Goal: Information Seeking & Learning: Learn about a topic

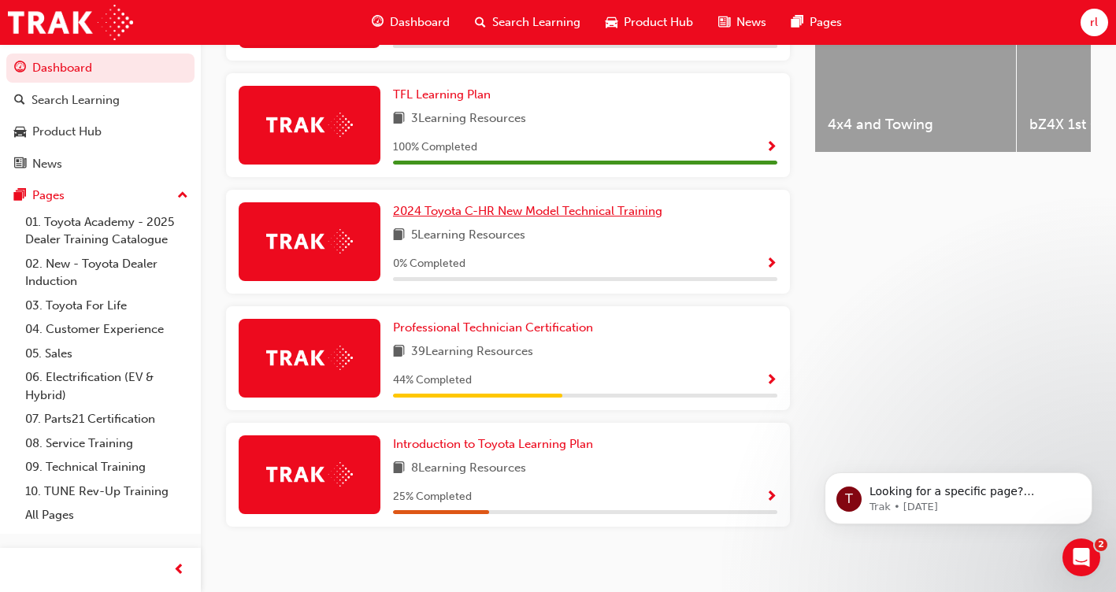
scroll to position [727, 0]
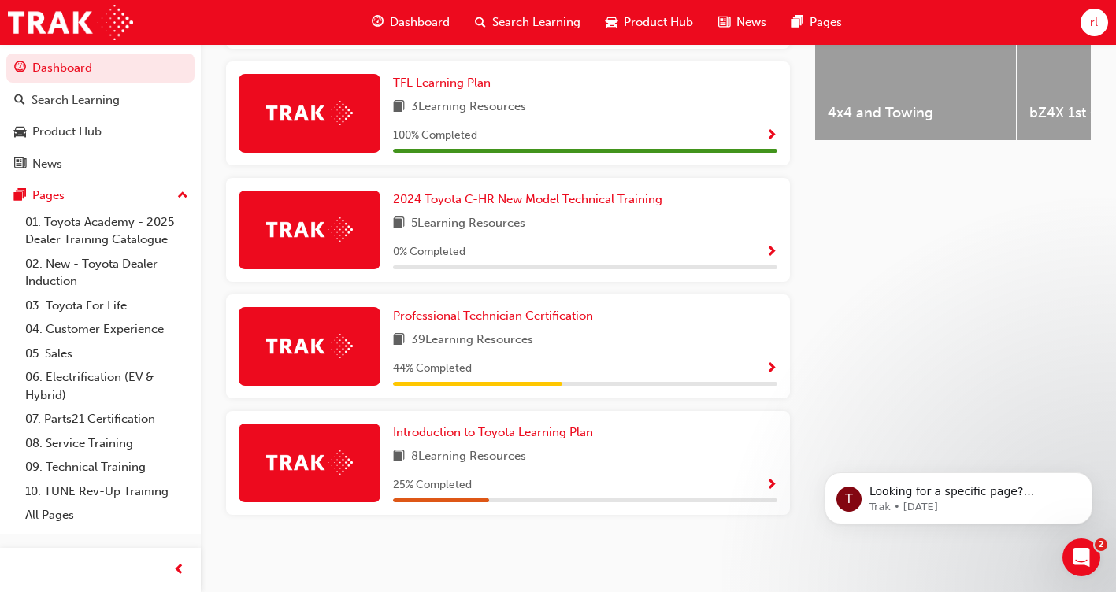
click at [365, 469] on div at bounding box center [310, 463] width 142 height 79
click at [775, 483] on span "Show Progress" at bounding box center [772, 486] width 12 height 14
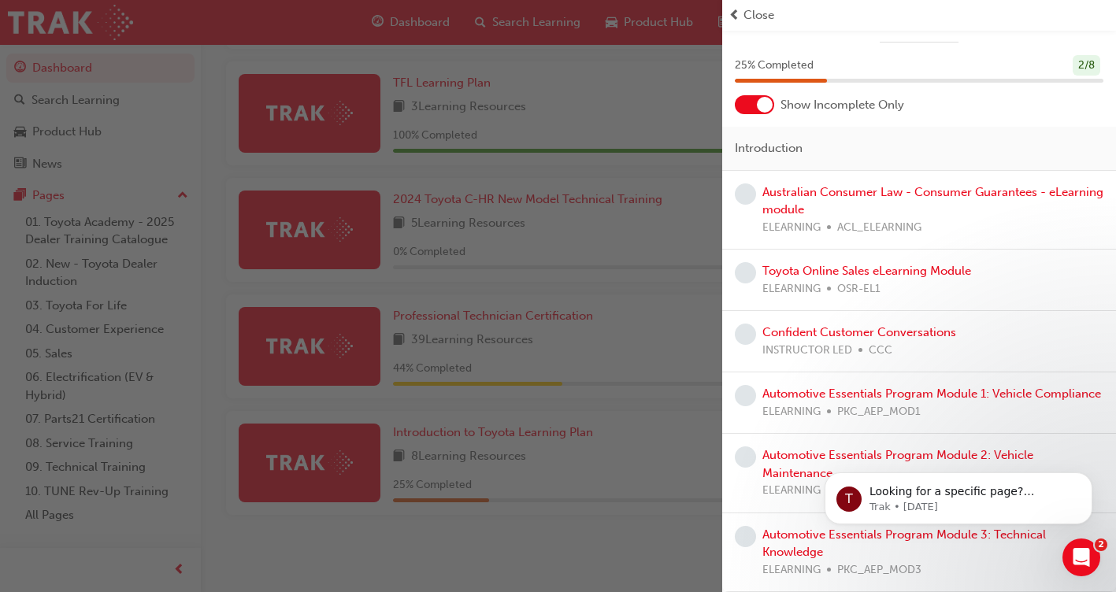
scroll to position [50, 0]
click at [821, 184] on div "Australian Consumer Law - Consumer Guarantees - eLearning module ELEARNING ACL_…" at bounding box center [932, 211] width 341 height 54
click at [827, 185] on link "Australian Consumer Law - Consumer Guarantees - eLearning module" at bounding box center [932, 201] width 341 height 32
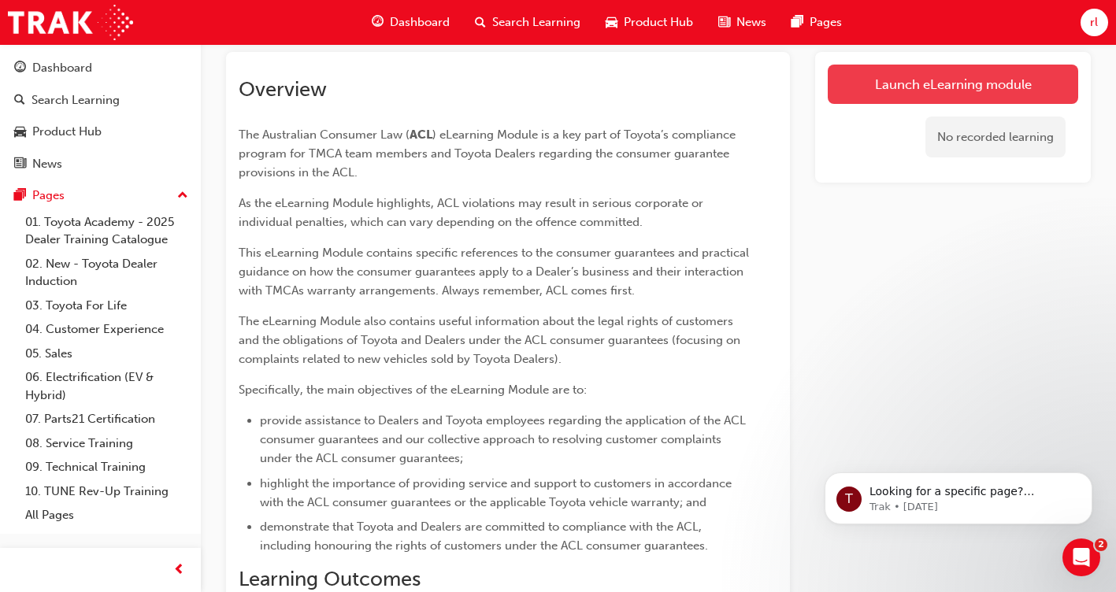
scroll to position [123, 0]
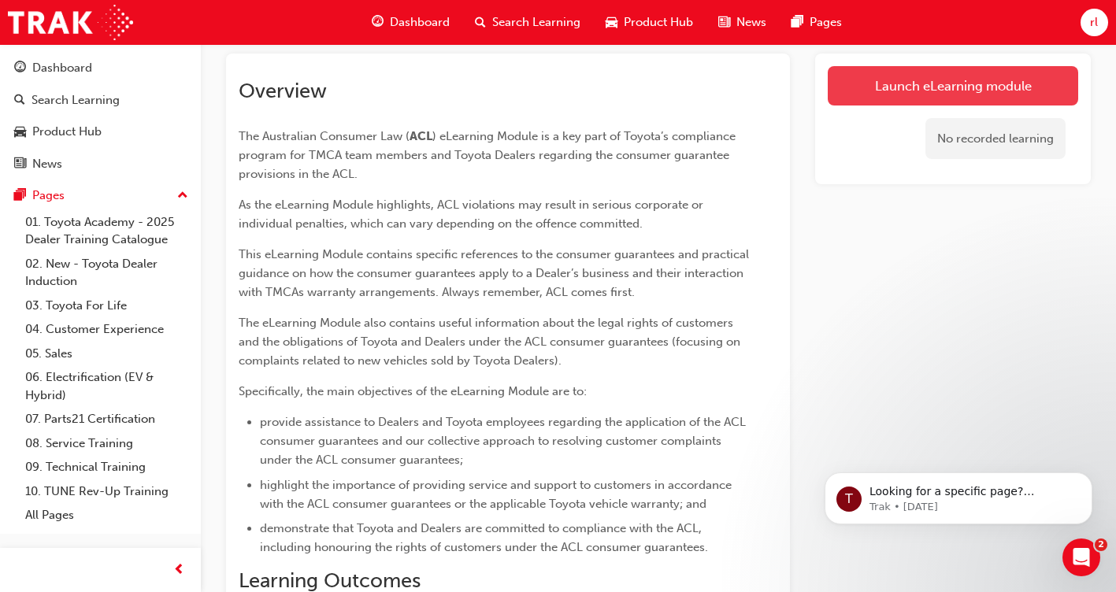
click at [985, 85] on link "Launch eLearning module" at bounding box center [953, 85] width 250 height 39
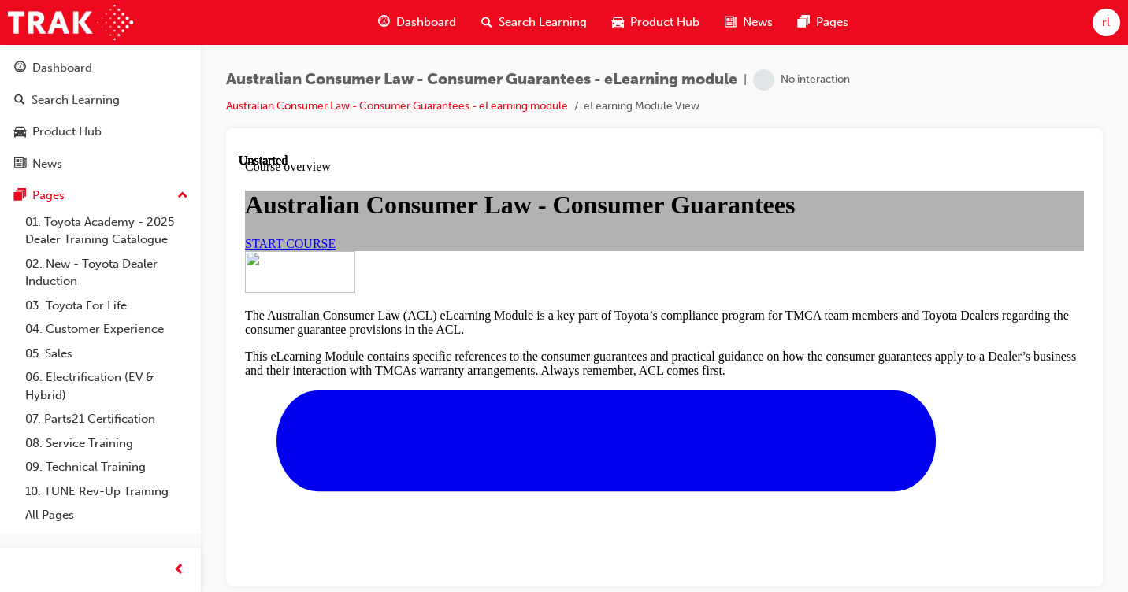
scroll to position [236, 0]
click at [336, 236] on span "START COURSE" at bounding box center [290, 242] width 91 height 13
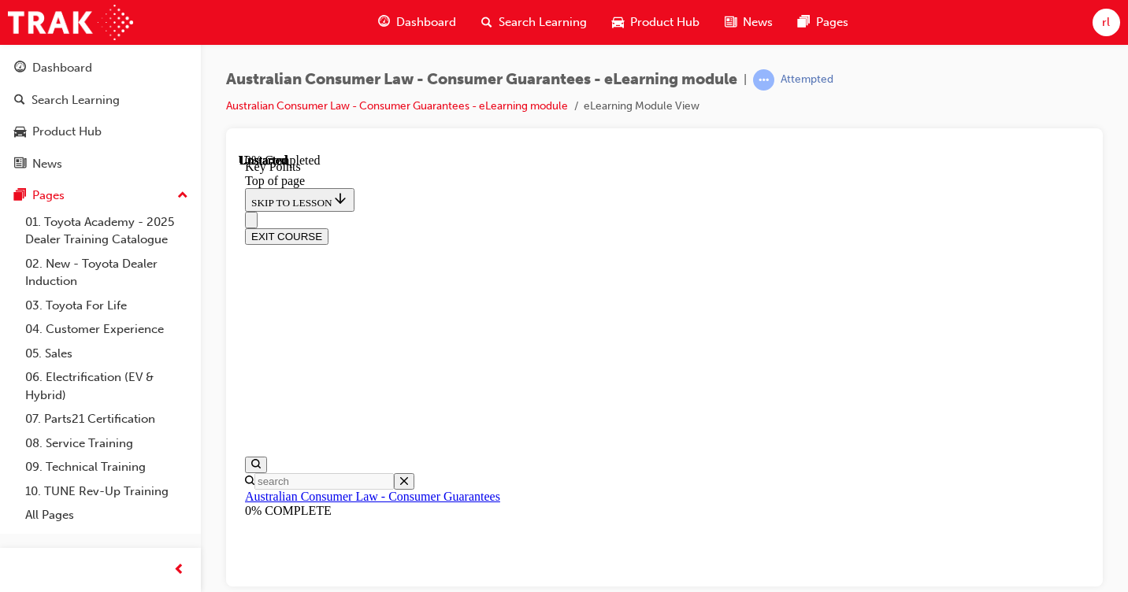
scroll to position [49, 0]
click at [769, 81] on span "learningRecordVerb_ATTEMPT-icon" at bounding box center [763, 79] width 21 height 21
click at [774, 81] on span "learningRecordVerb_ATTEMPT-icon" at bounding box center [763, 79] width 21 height 21
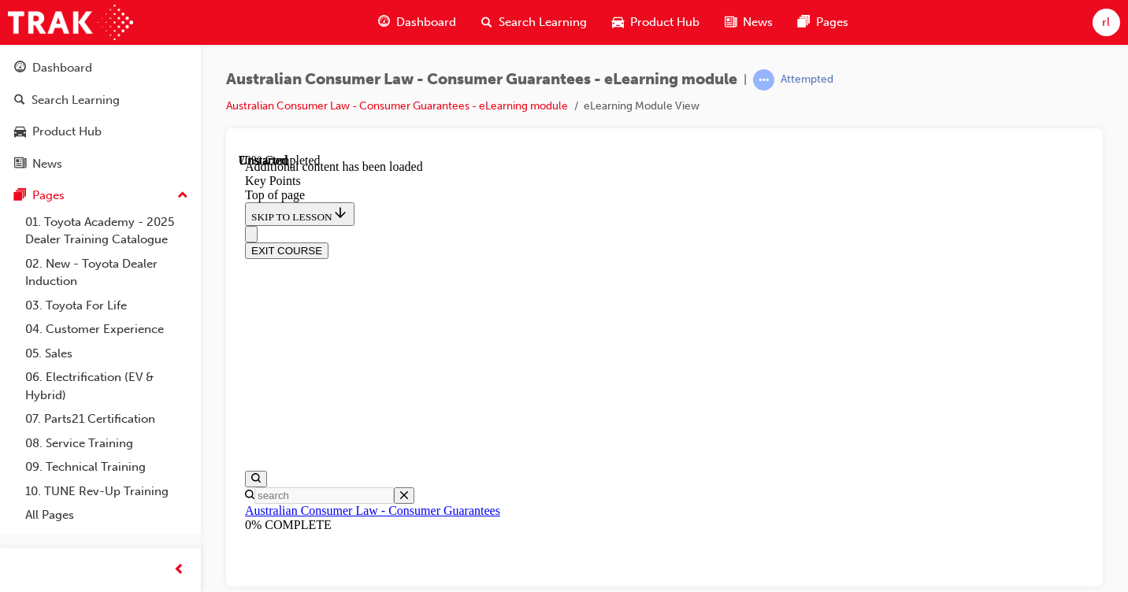
scroll to position [2292, 0]
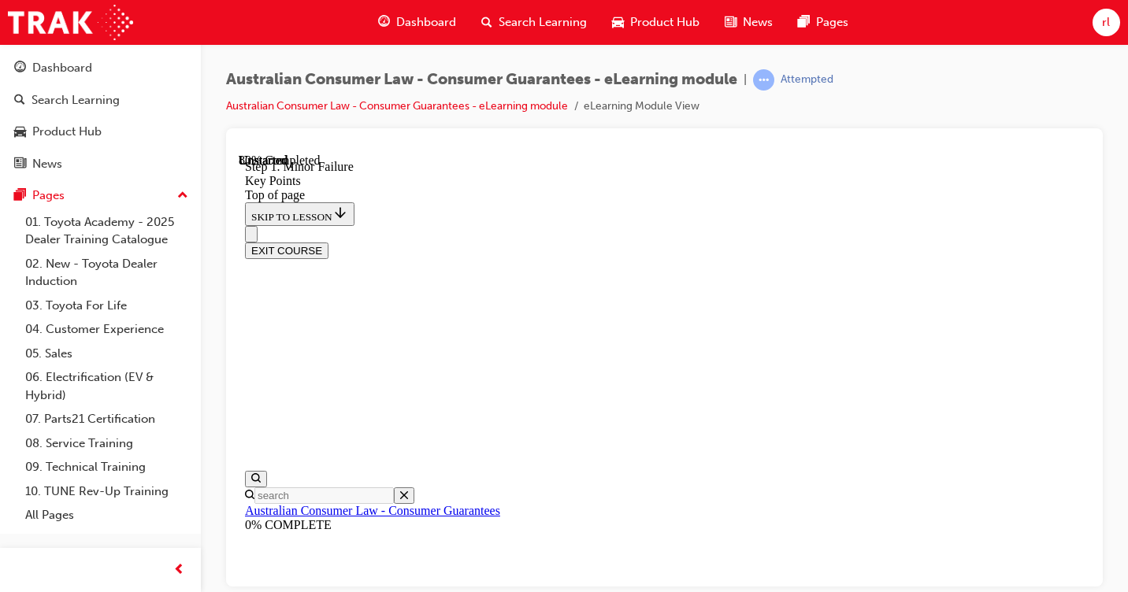
click at [774, 81] on span "learningRecordVerb_ATTEMPT-icon" at bounding box center [763, 79] width 21 height 21
click at [774, 80] on span "learningRecordVerb_ATTEMPT-icon" at bounding box center [763, 79] width 21 height 21
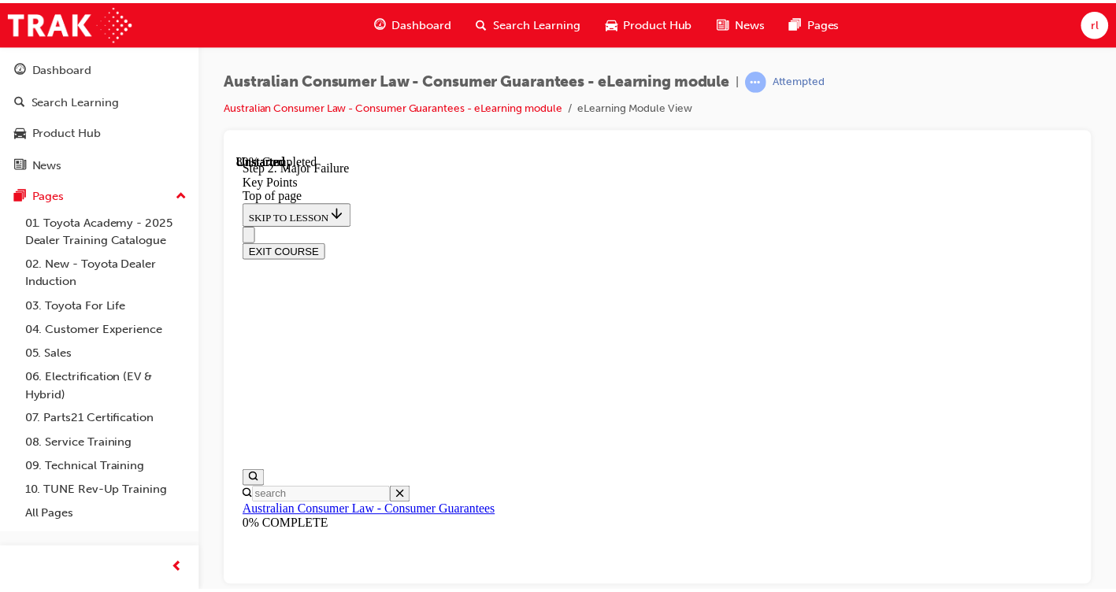
scroll to position [1667, 0]
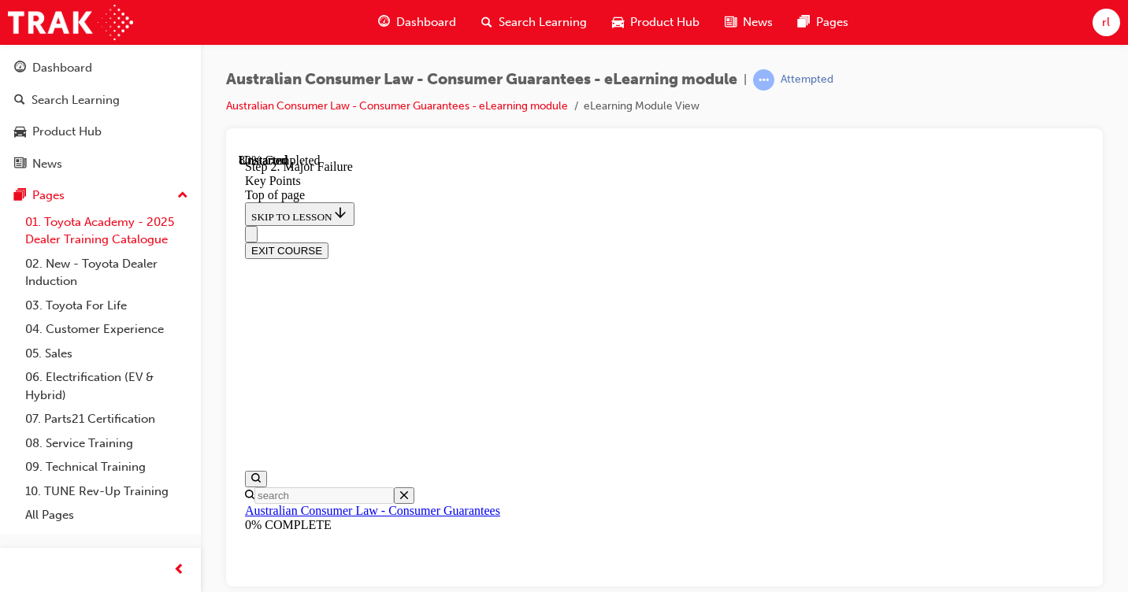
click at [137, 234] on link "01. Toyota Academy - 2025 Dealer Training Catalogue" at bounding box center [107, 231] width 176 height 42
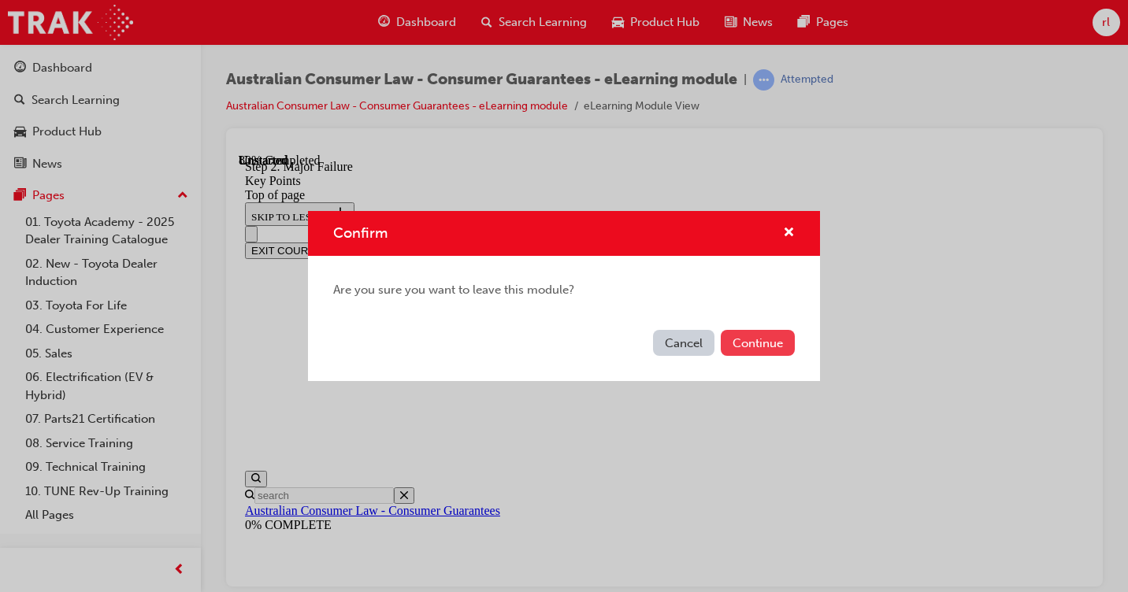
click at [754, 351] on button "Continue" at bounding box center [758, 343] width 74 height 26
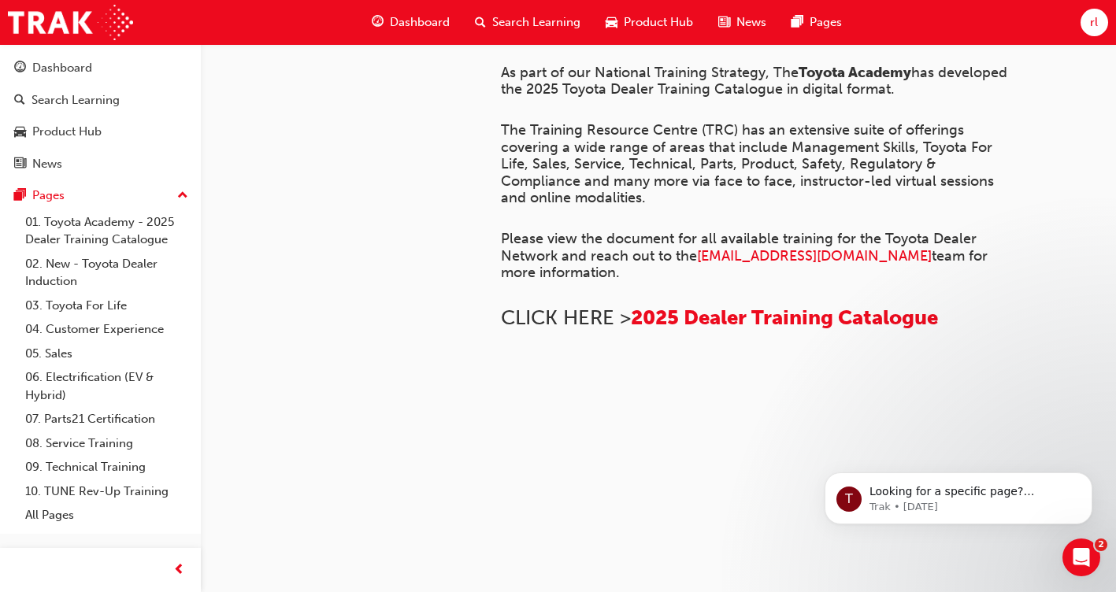
scroll to position [1203, 0]
click at [183, 192] on span "up-icon" at bounding box center [182, 196] width 11 height 20
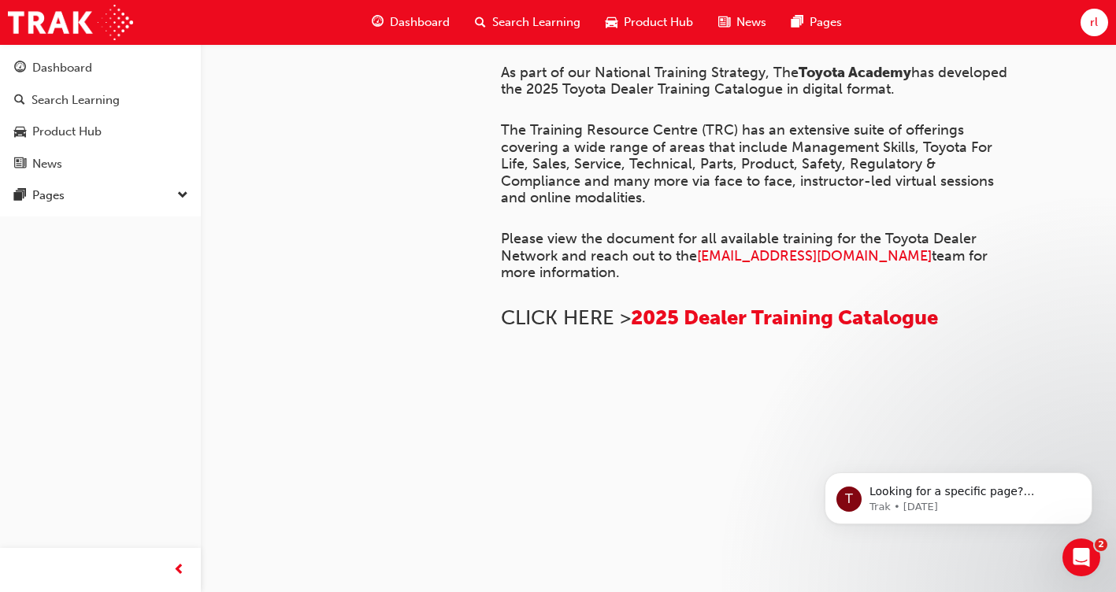
click at [179, 193] on span "down-icon" at bounding box center [182, 196] width 11 height 20
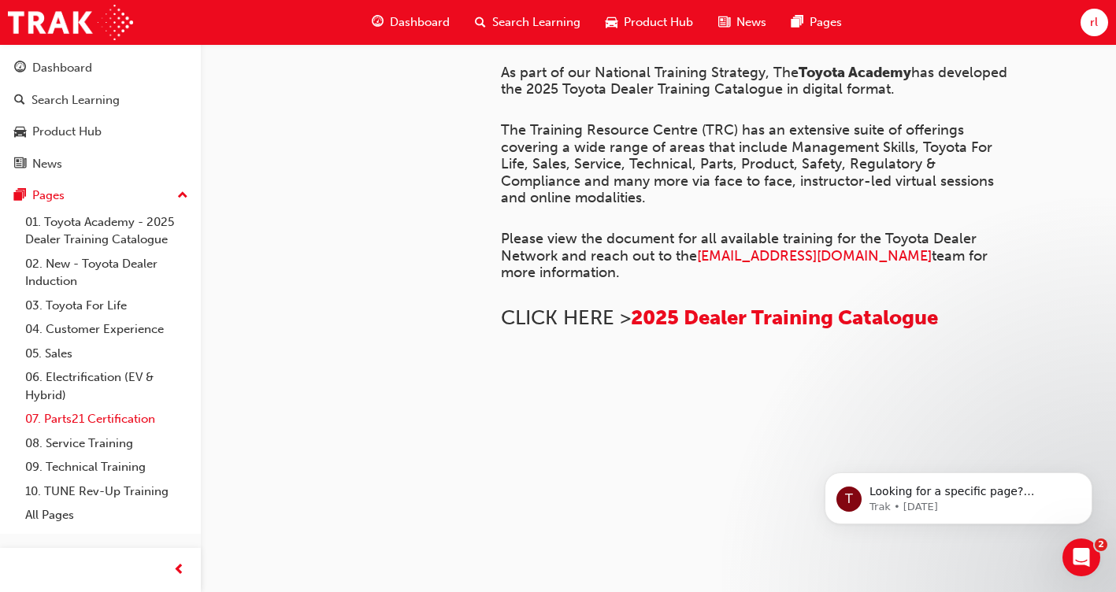
click at [130, 421] on link "07. Parts21 Certification" at bounding box center [107, 419] width 176 height 24
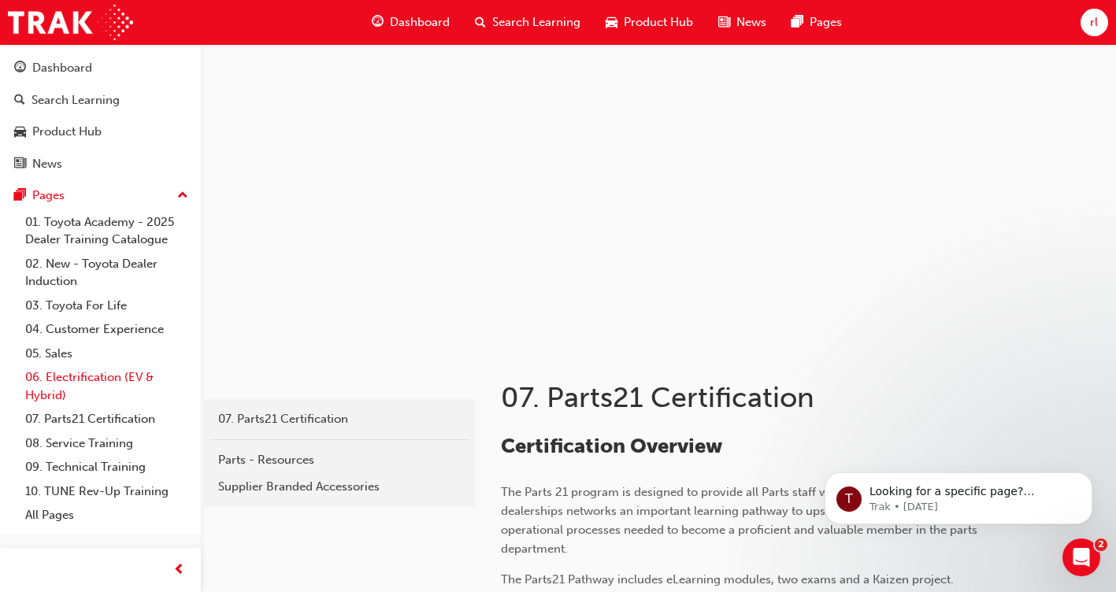
click at [124, 372] on link "06. Electrification (EV & Hybrid)" at bounding box center [107, 386] width 176 height 42
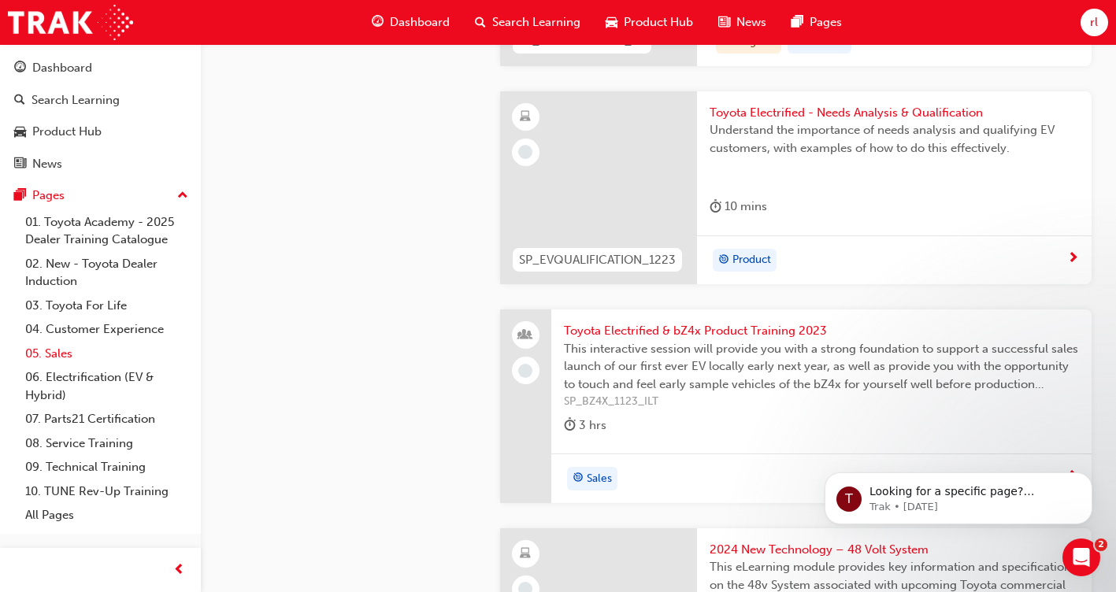
scroll to position [473, 0]
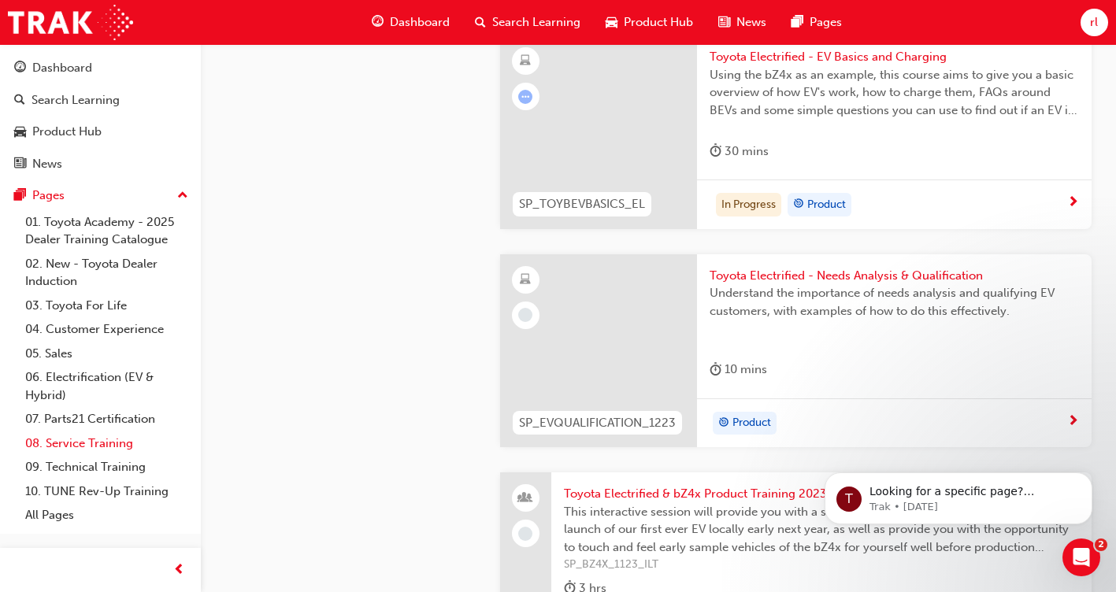
click at [109, 441] on link "08. Service Training" at bounding box center [107, 444] width 176 height 24
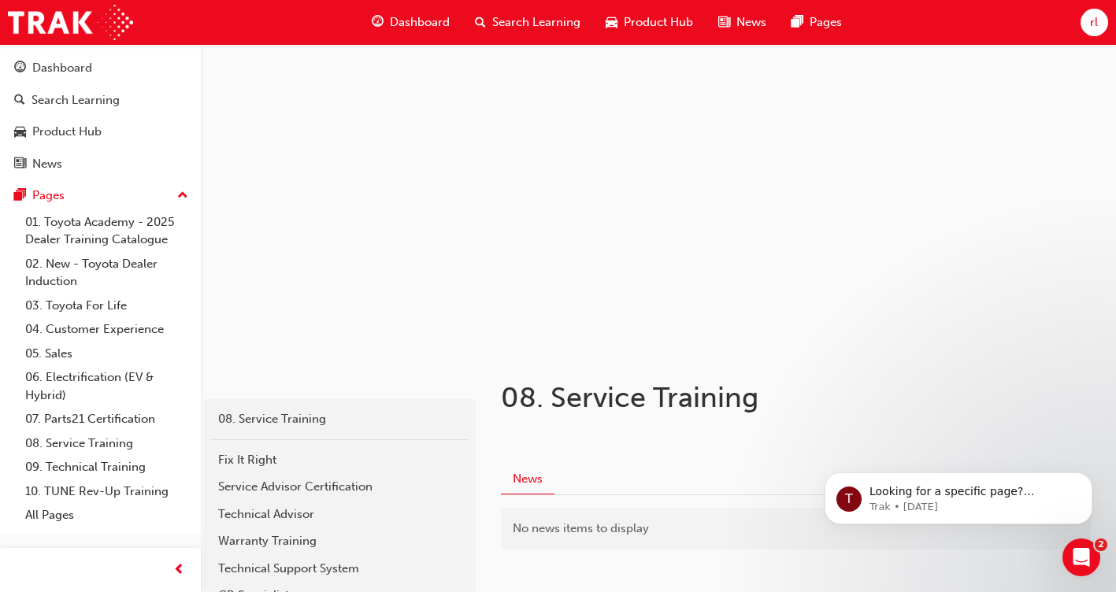
click at [504, 19] on span "Search Learning" at bounding box center [536, 22] width 88 height 18
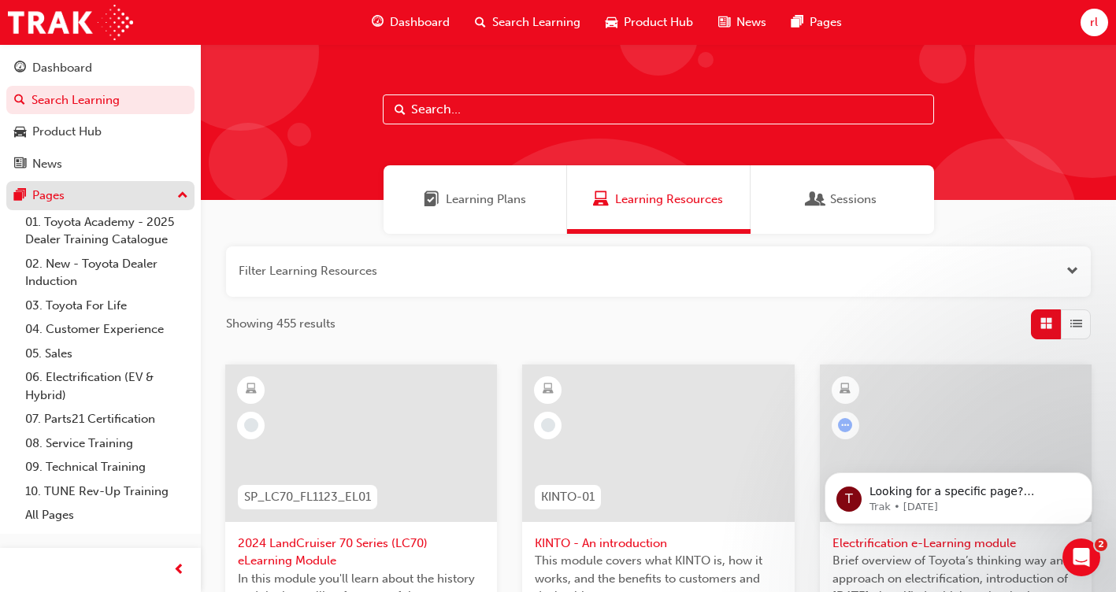
click at [176, 201] on div "Pages" at bounding box center [100, 196] width 172 height 20
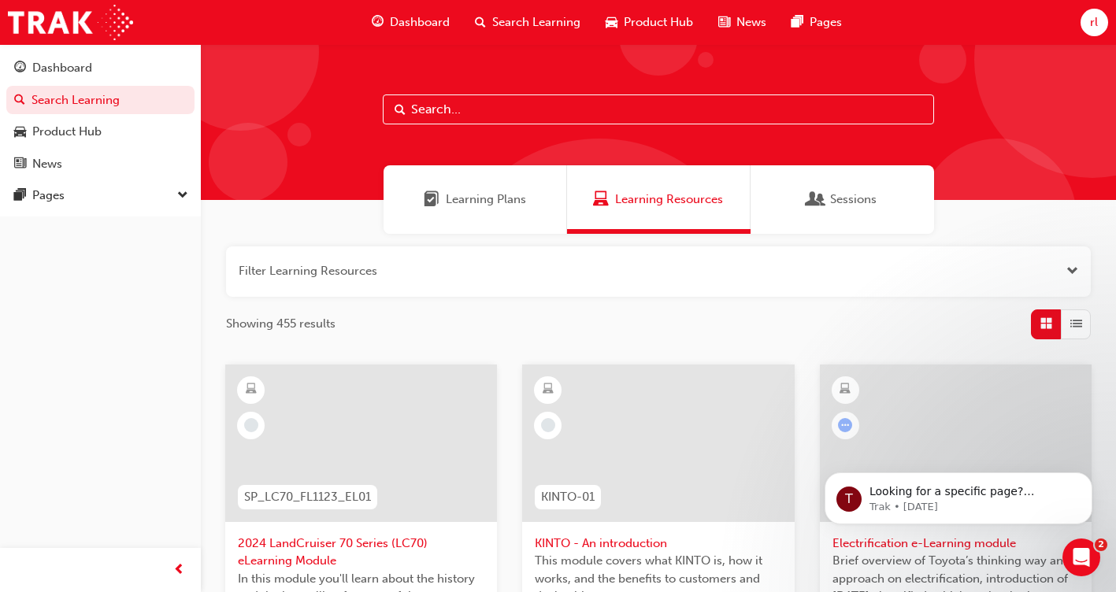
click at [180, 199] on span "down-icon" at bounding box center [182, 196] width 11 height 20
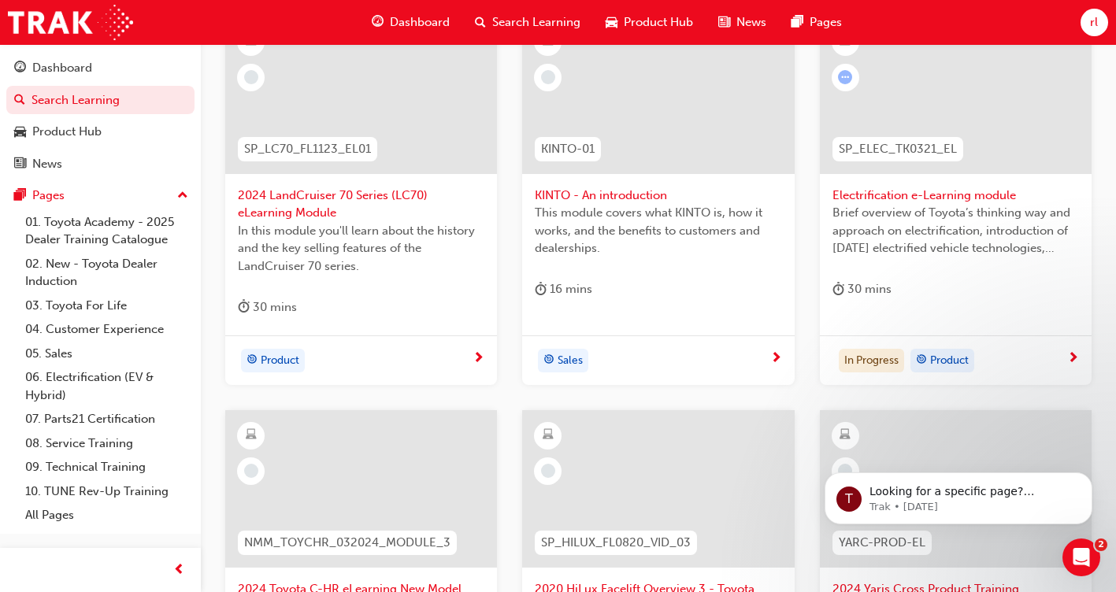
scroll to position [158, 0]
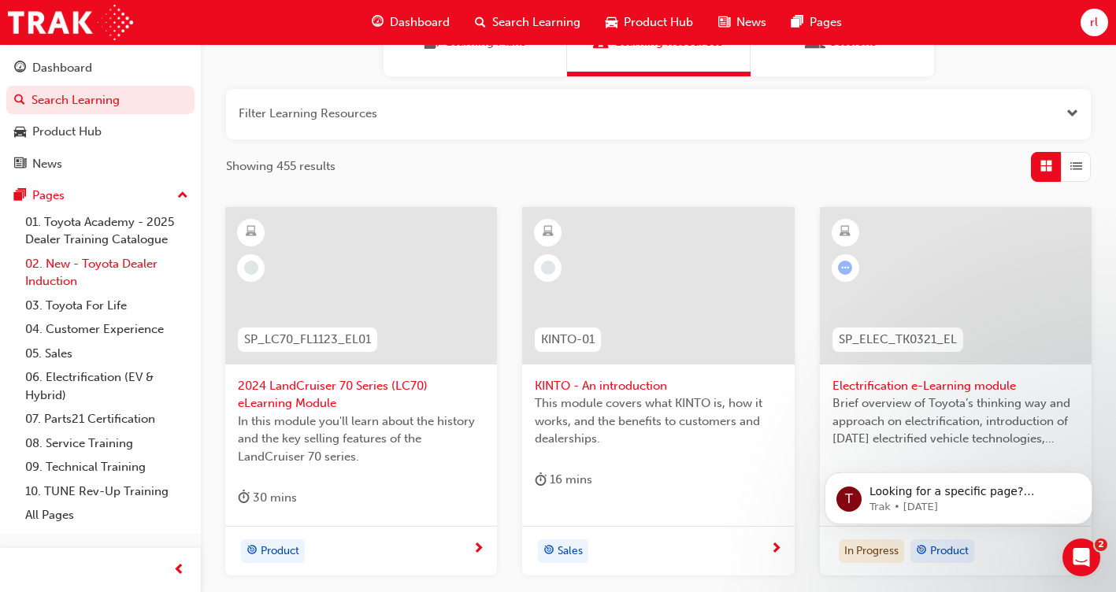
click at [139, 262] on link "02. New - Toyota Dealer Induction" at bounding box center [107, 273] width 176 height 42
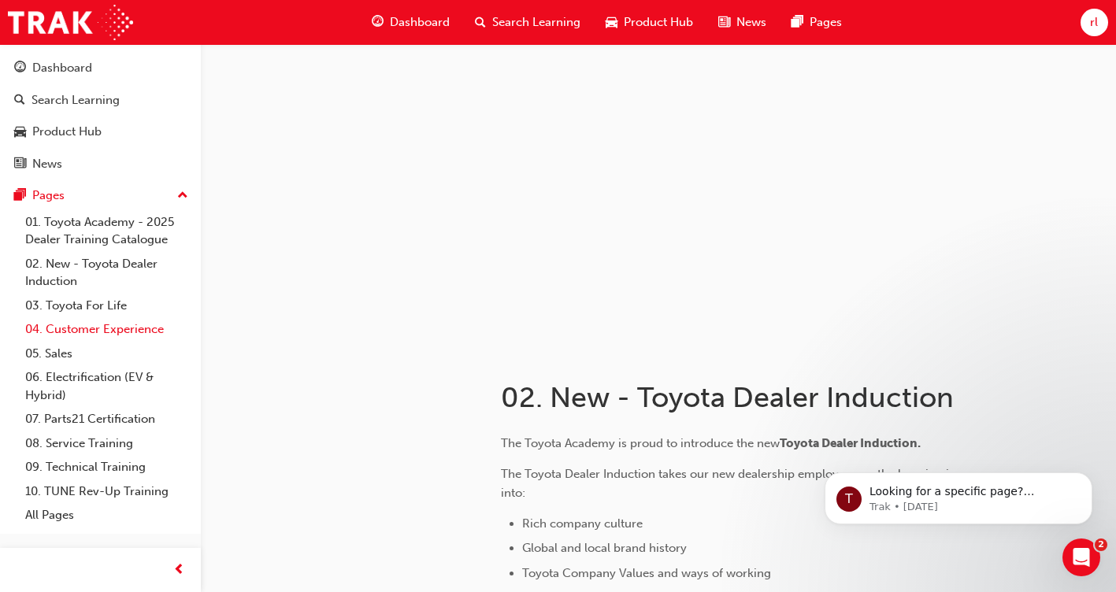
click at [123, 324] on link "04. Customer Experience" at bounding box center [107, 329] width 176 height 24
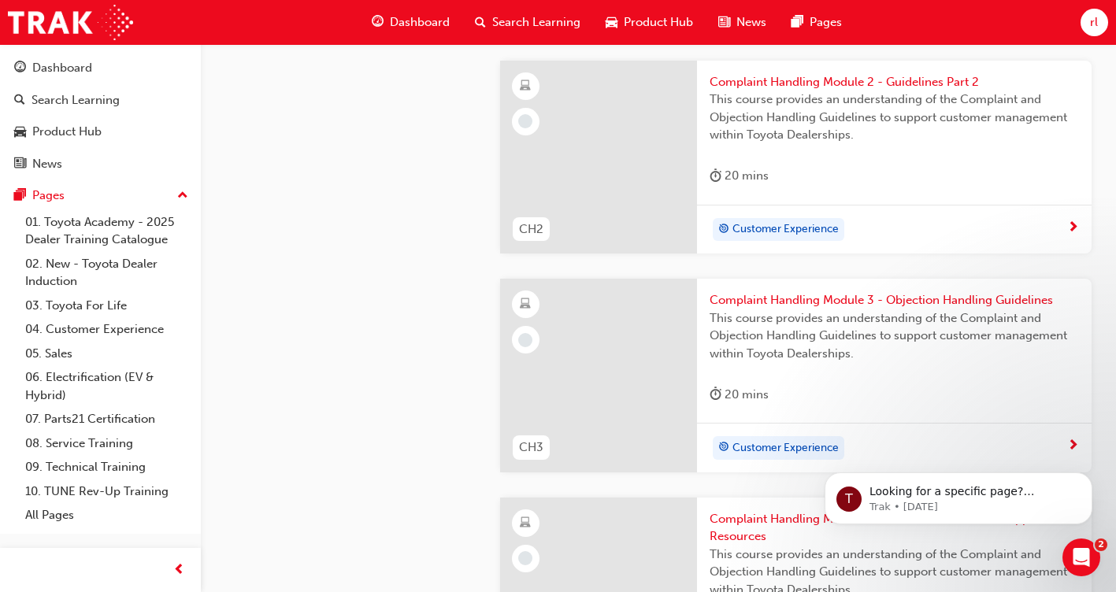
scroll to position [866, 0]
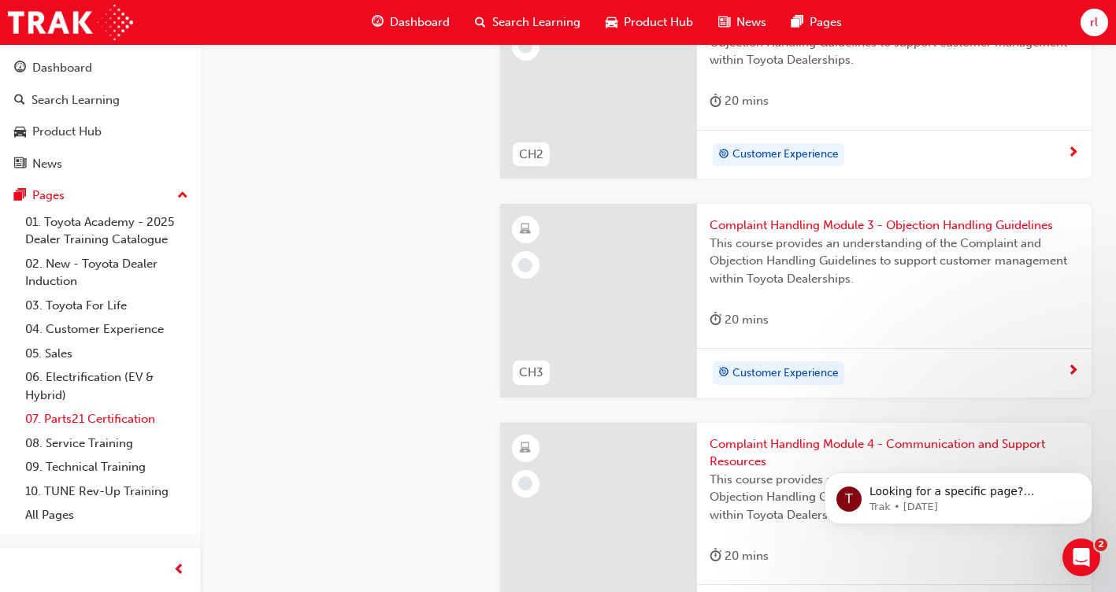
click at [82, 421] on link "07. Parts21 Certification" at bounding box center [107, 419] width 176 height 24
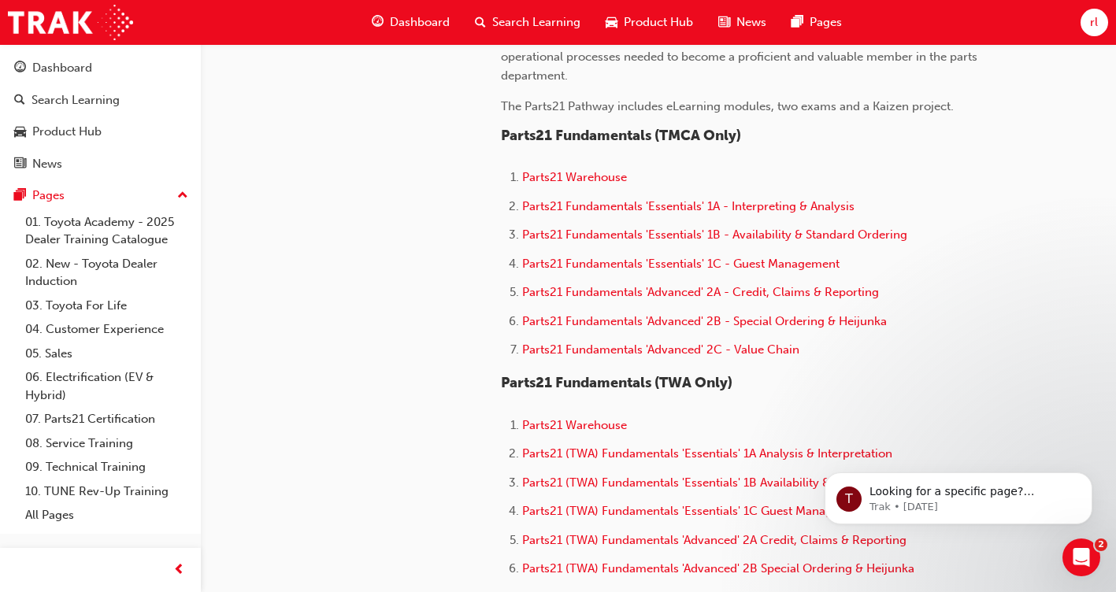
scroll to position [473, 0]
click at [587, 177] on span "Parts21 Warehouse" at bounding box center [574, 178] width 105 height 14
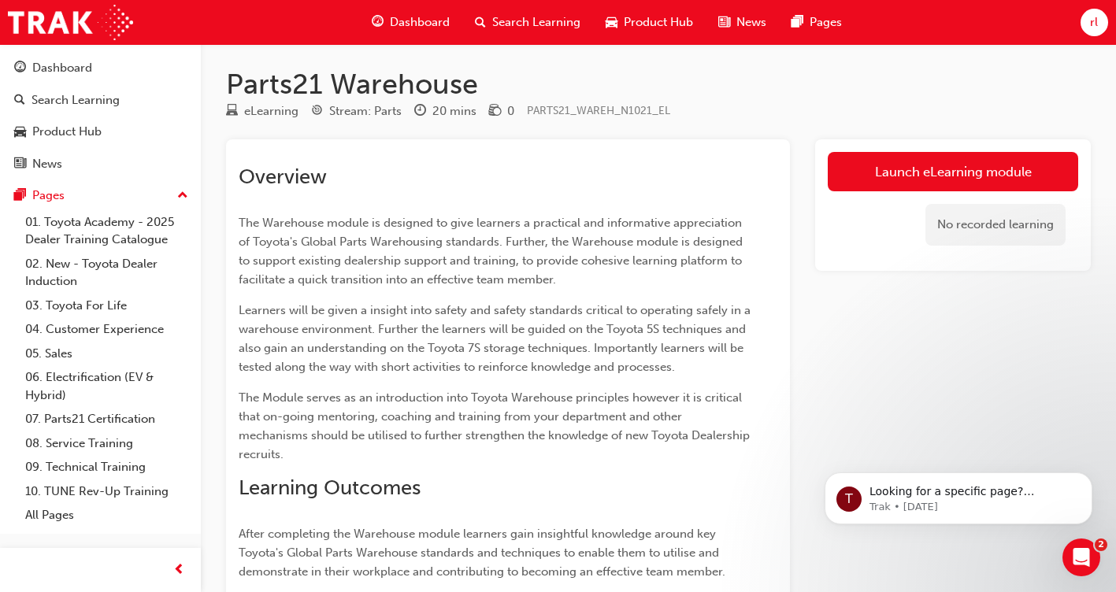
scroll to position [1, 0]
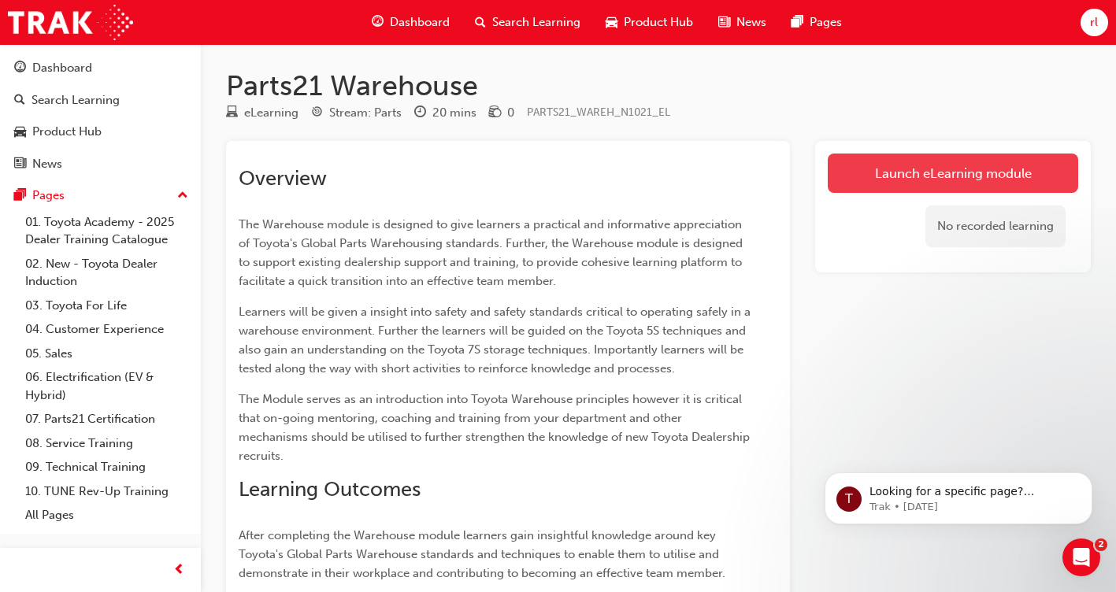
click at [948, 169] on link "Launch eLearning module" at bounding box center [953, 173] width 250 height 39
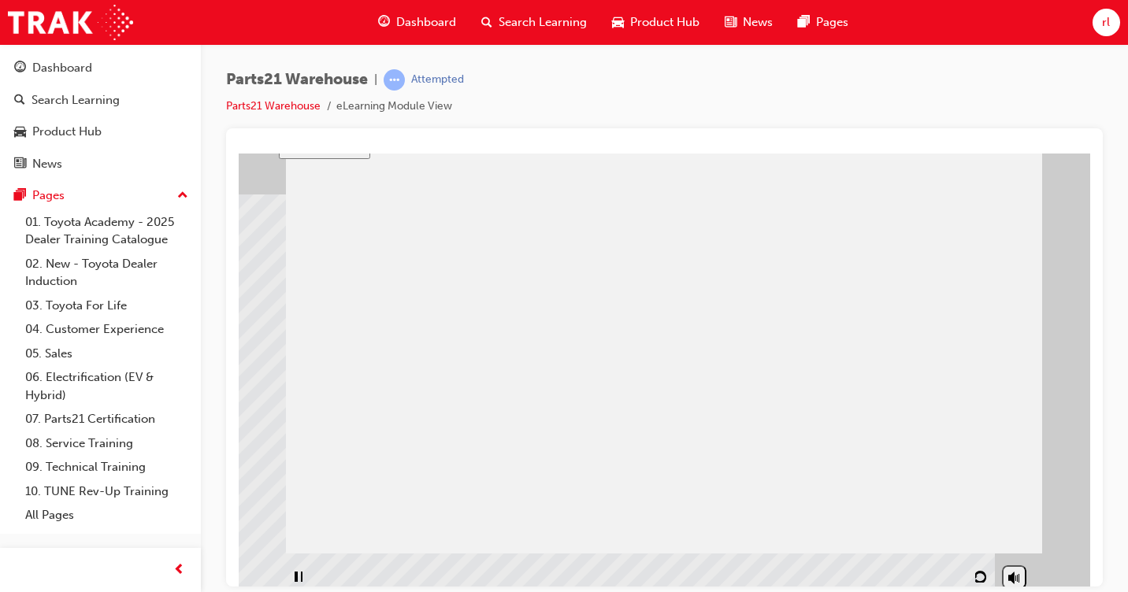
scroll to position [107, 0]
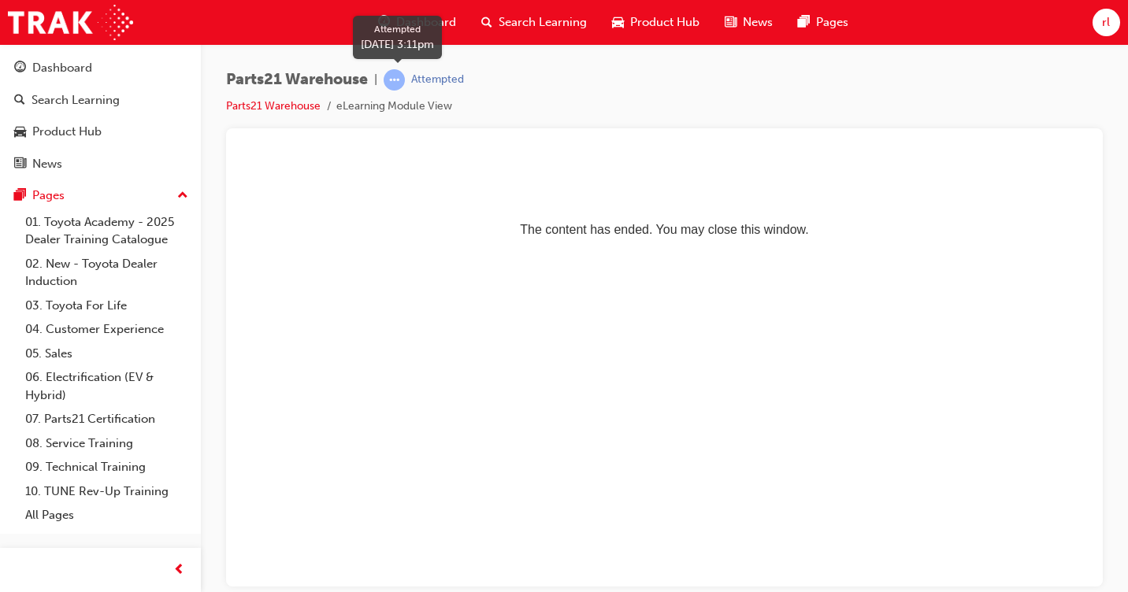
click at [397, 73] on span "learningRecordVerb_ATTEMPT-icon" at bounding box center [394, 79] width 21 height 21
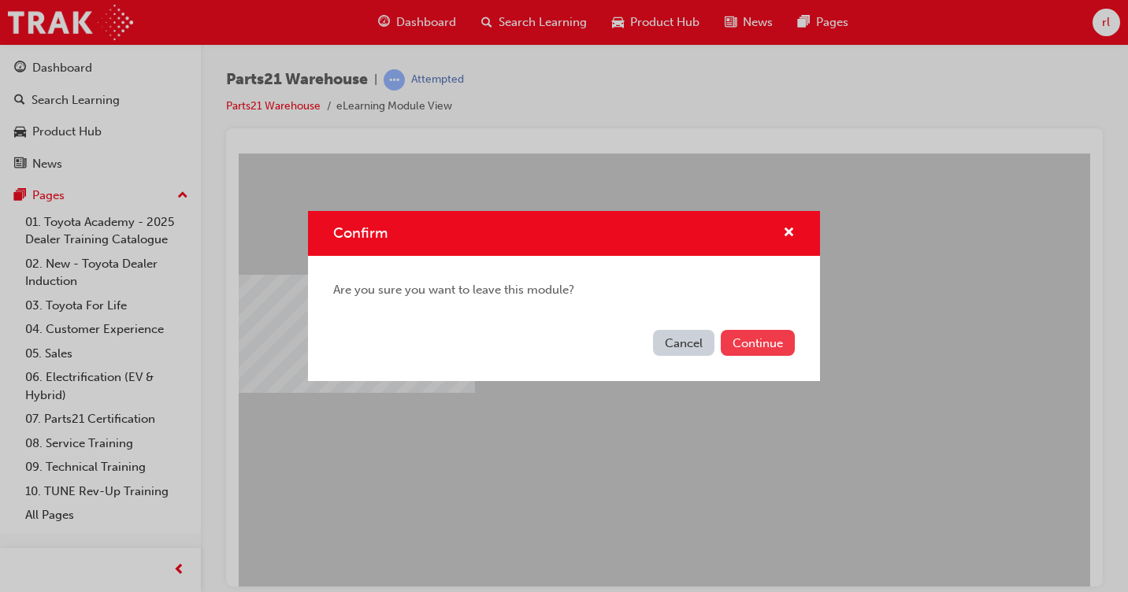
click at [764, 343] on button "Continue" at bounding box center [758, 343] width 74 height 26
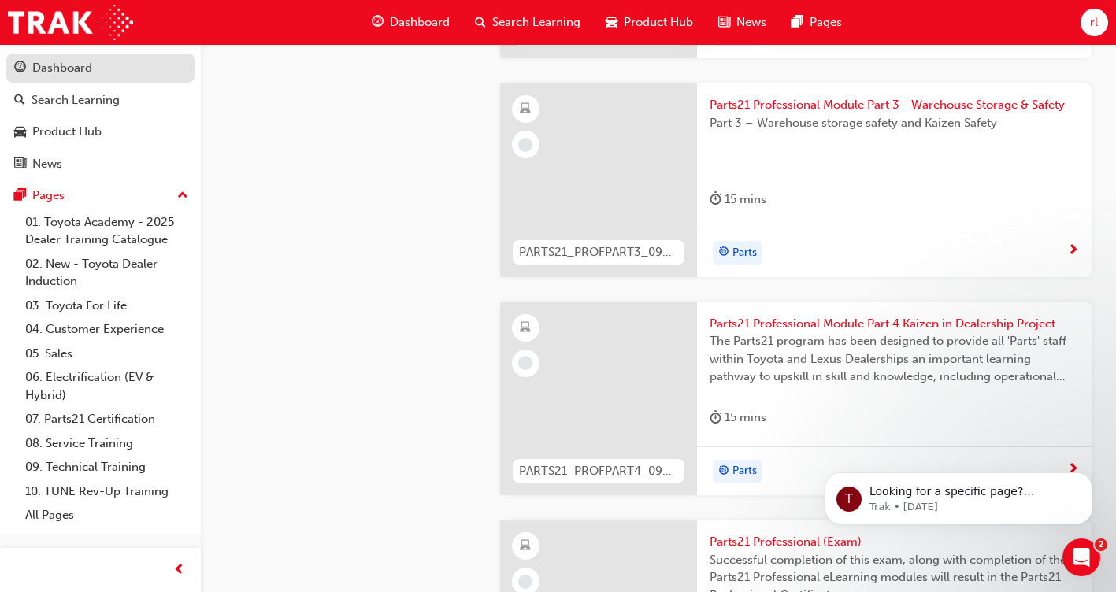
scroll to position [3387, 0]
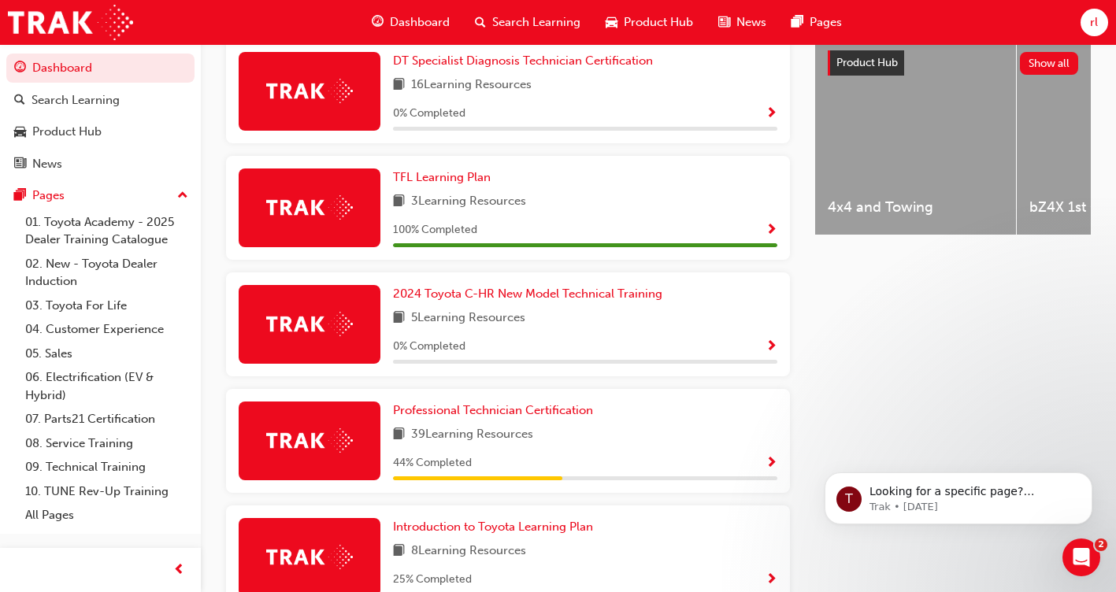
scroll to position [630, 0]
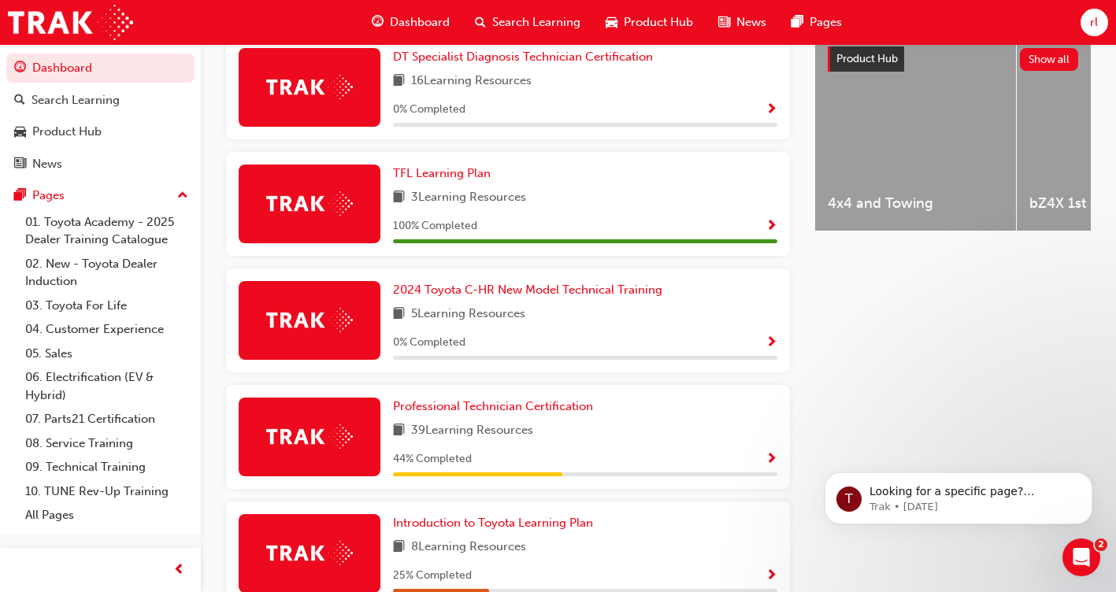
click at [351, 443] on img at bounding box center [309, 437] width 87 height 24
click at [775, 467] on span "Show Progress" at bounding box center [772, 460] width 12 height 14
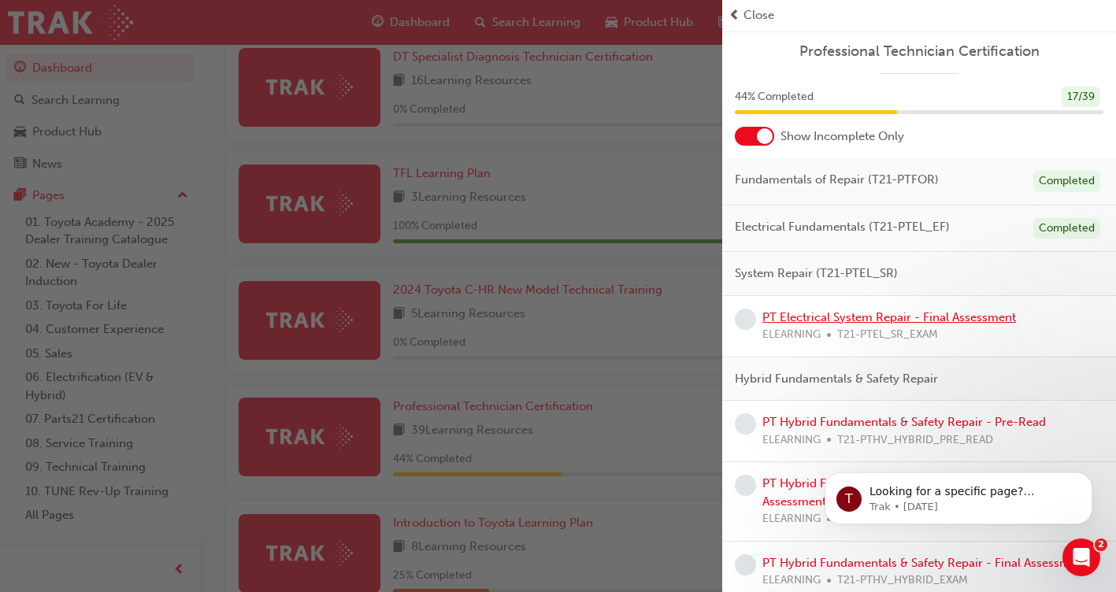
click at [873, 316] on link "PT Electrical System Repair - Final Assessment" at bounding box center [889, 317] width 254 height 14
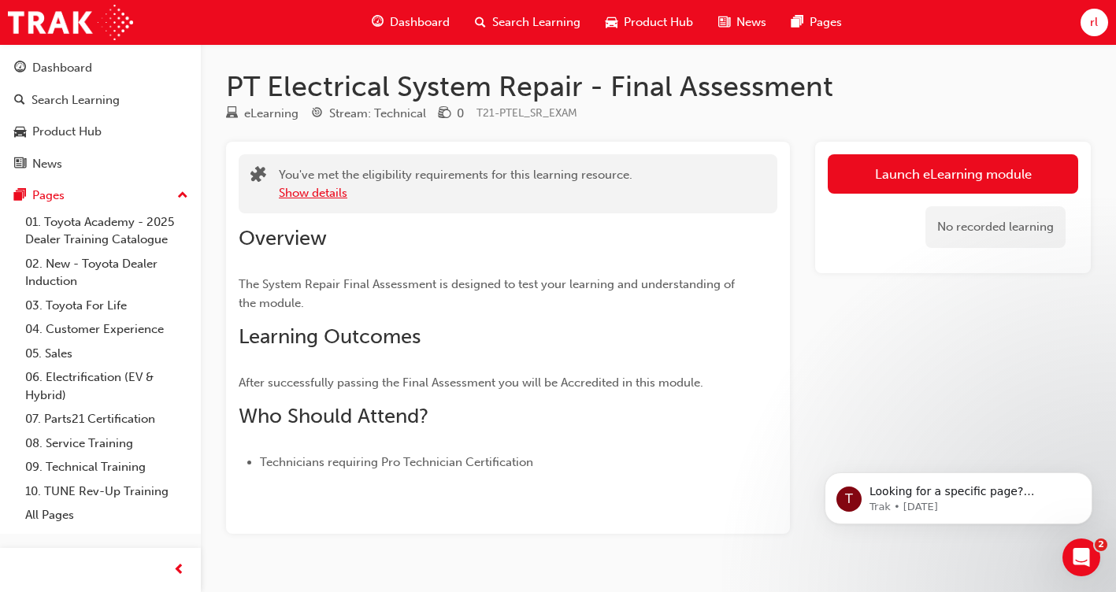
click at [339, 191] on button "Show details" at bounding box center [313, 193] width 69 height 18
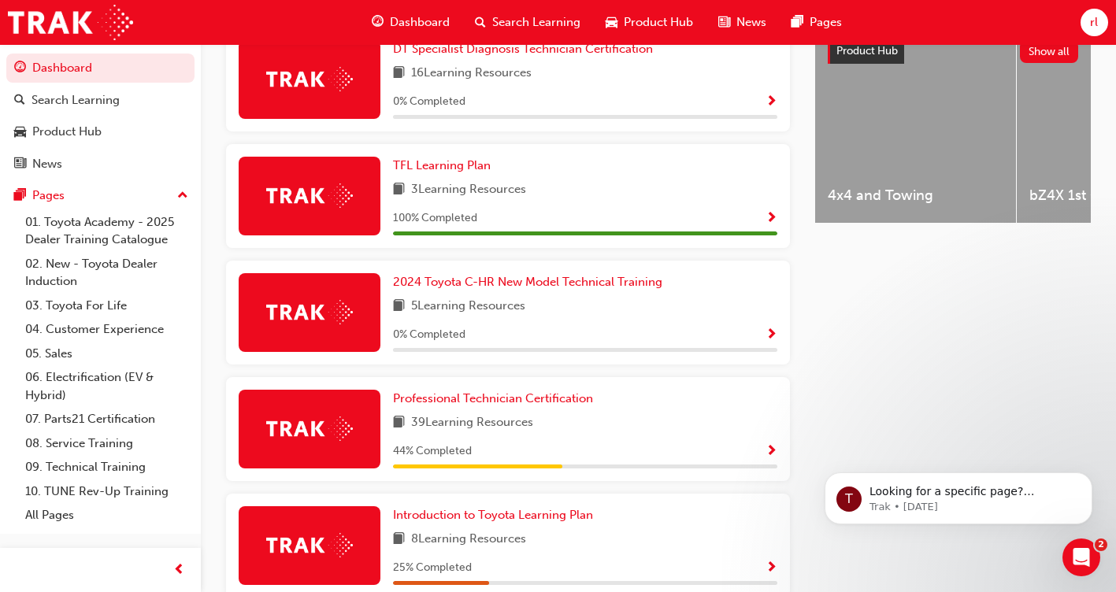
scroll to position [641, 0]
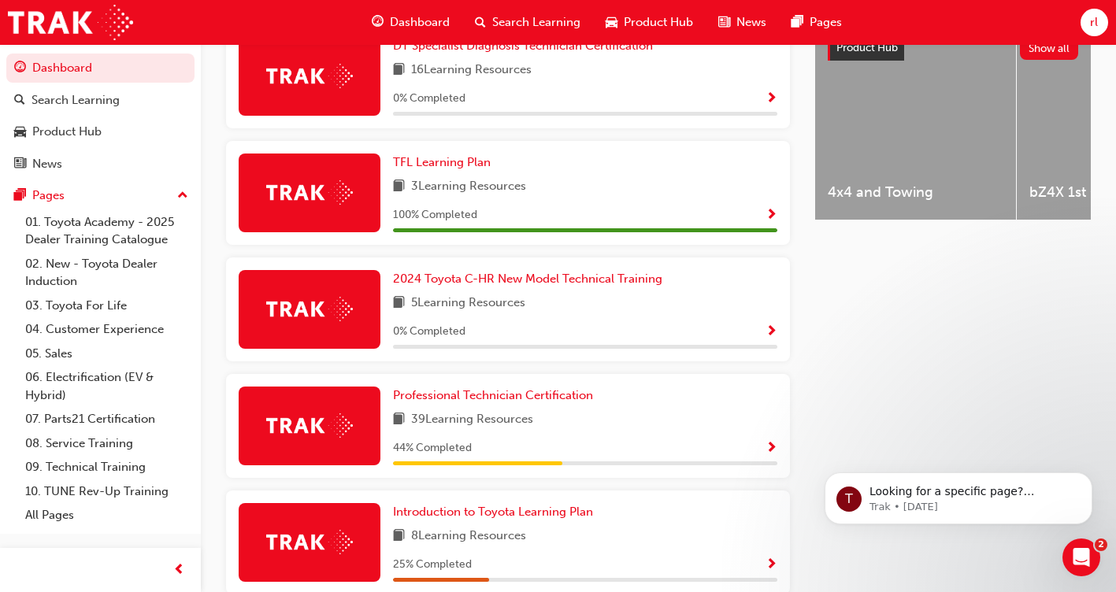
click at [350, 446] on div at bounding box center [310, 426] width 142 height 79
click at [773, 450] on span "Show Progress" at bounding box center [772, 449] width 12 height 14
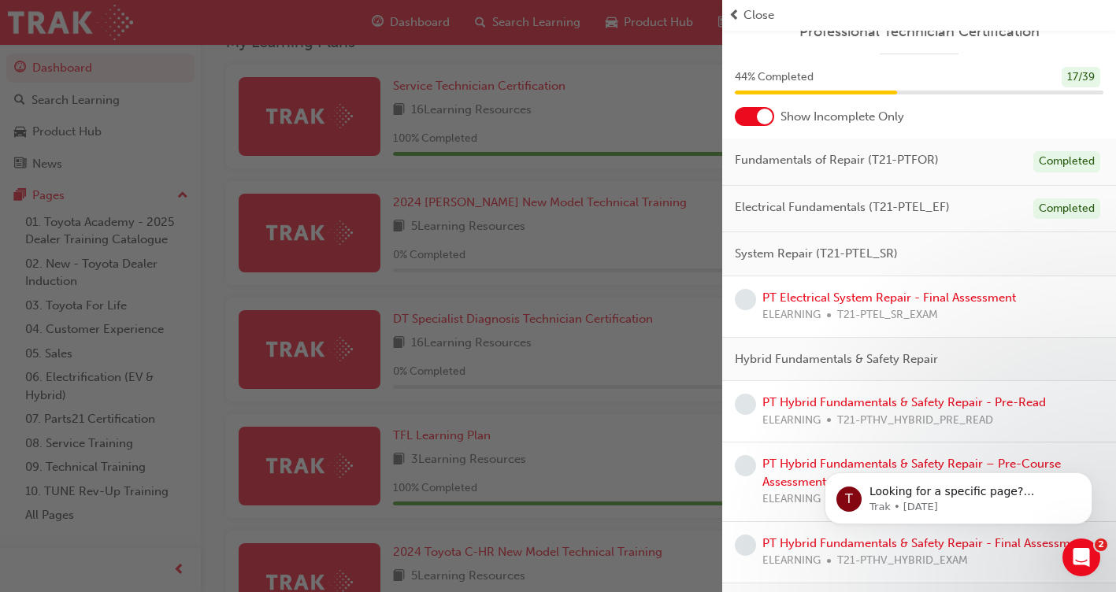
scroll to position [405, 0]
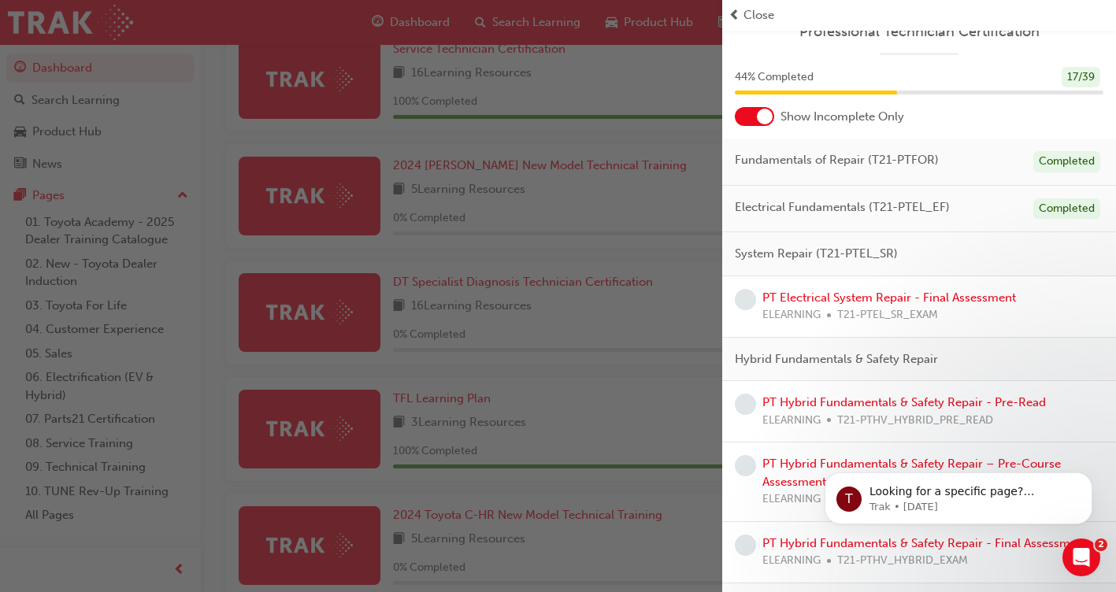
click at [1059, 369] on div "Hybrid Fundamentals & Safety Repair" at bounding box center [919, 360] width 394 height 44
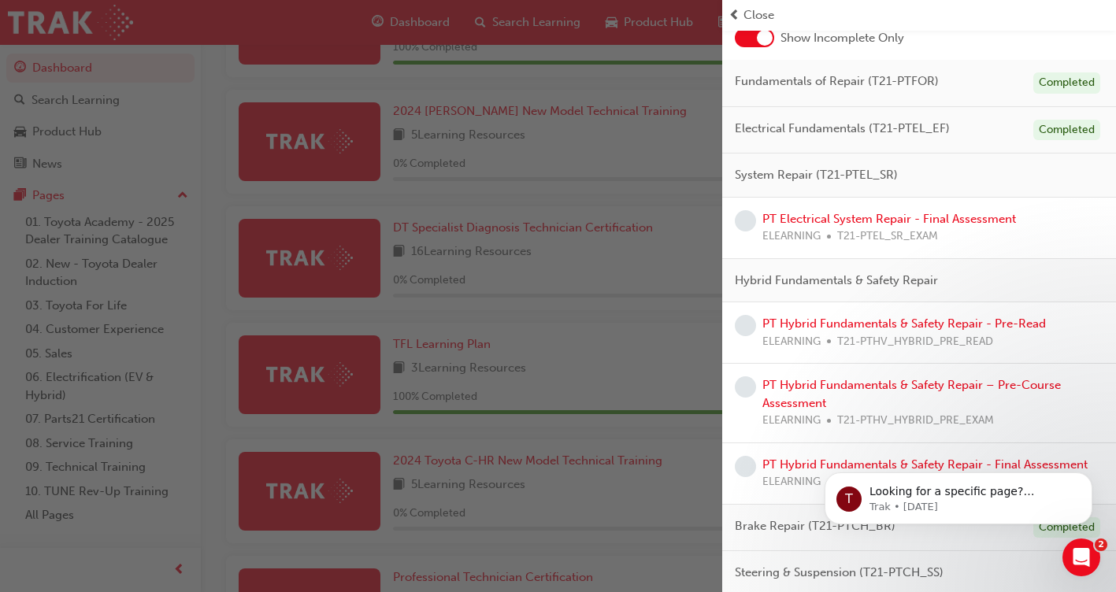
scroll to position [463, 0]
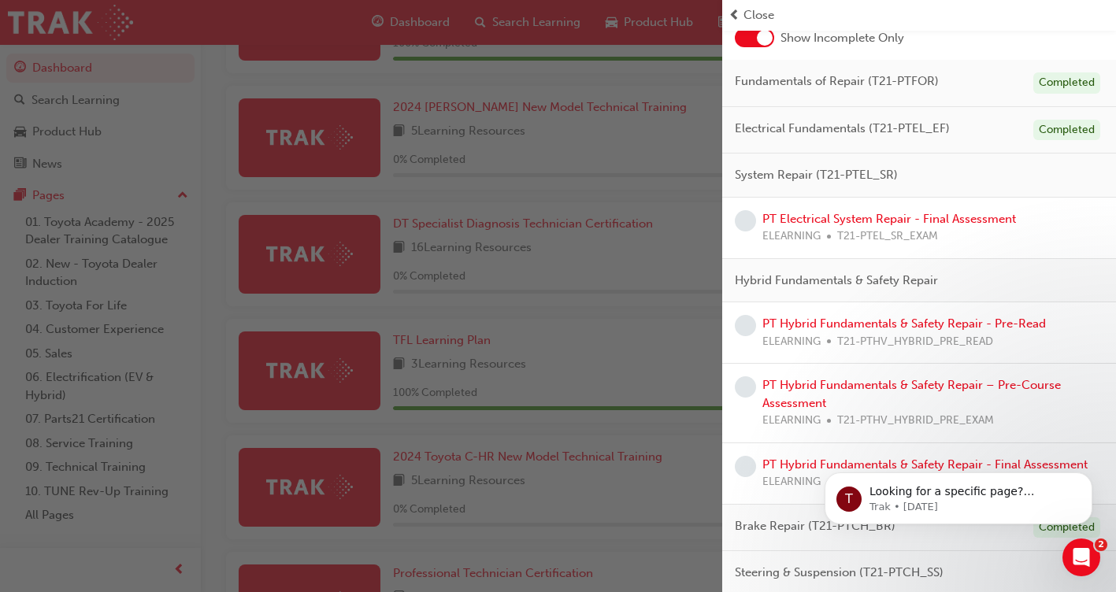
click at [1071, 413] on div "ELEARNING T21-PTHV_HYBRID_PRE_EXAM" at bounding box center [932, 421] width 341 height 18
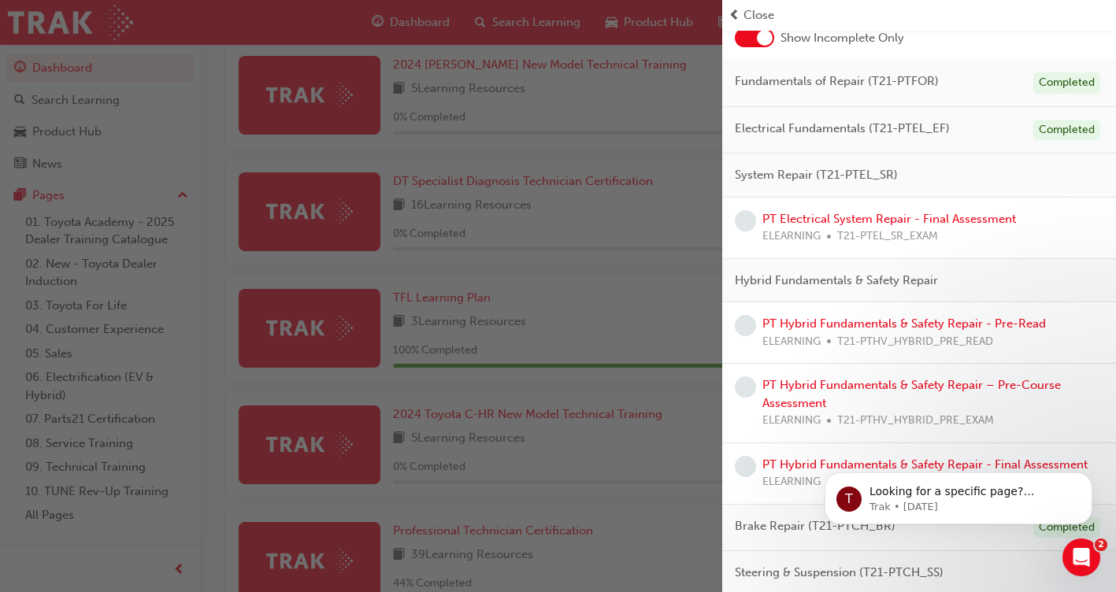
scroll to position [508, 0]
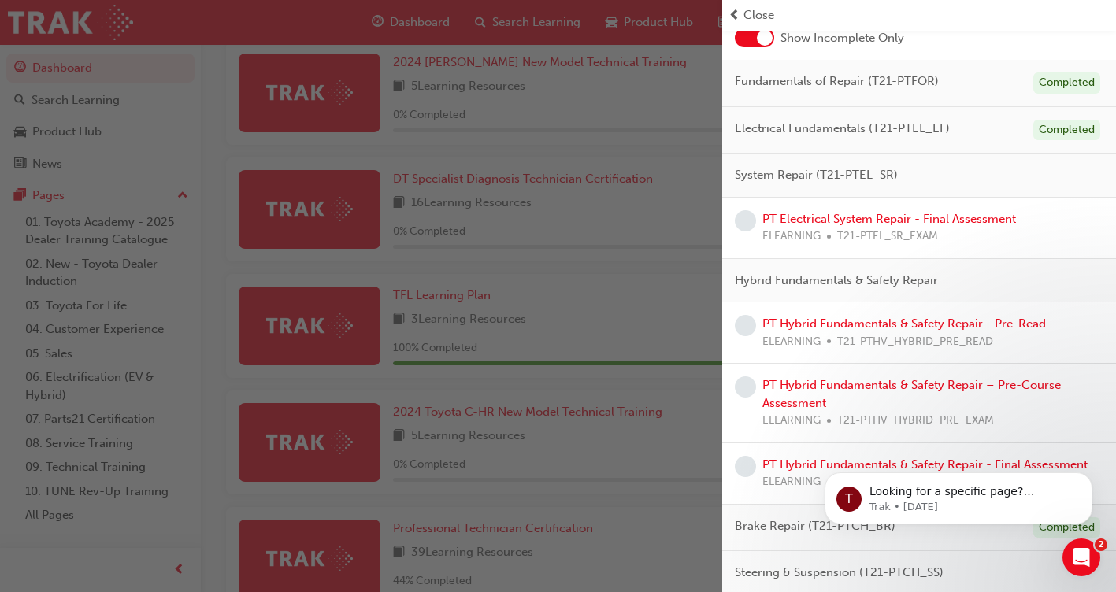
click at [1009, 550] on div "Brake Repair (T21-PTCH_BR) Completed" at bounding box center [919, 528] width 394 height 47
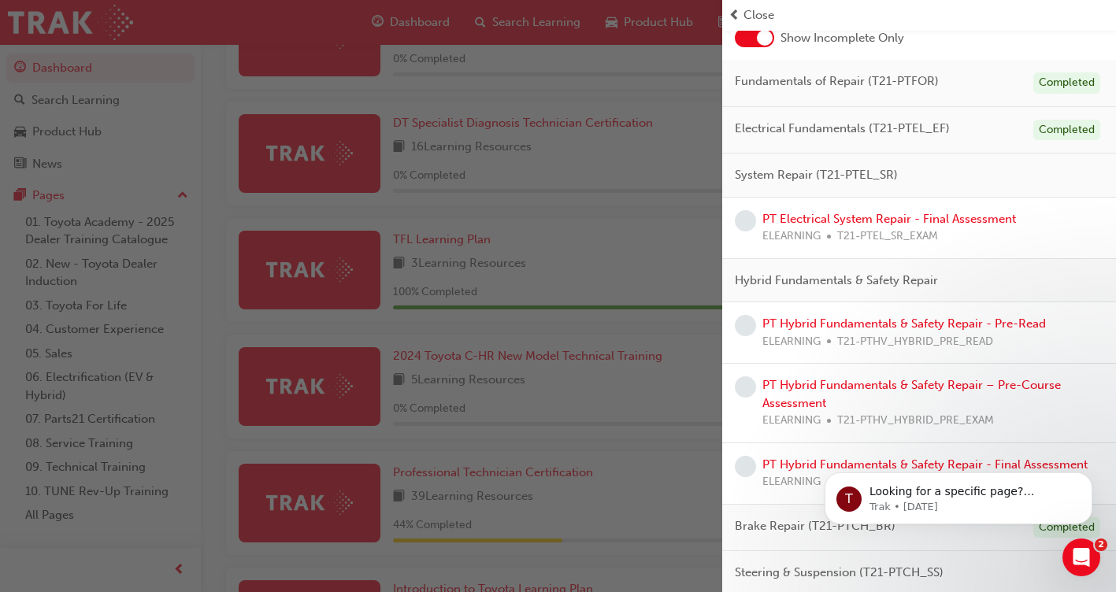
scroll to position [551, 0]
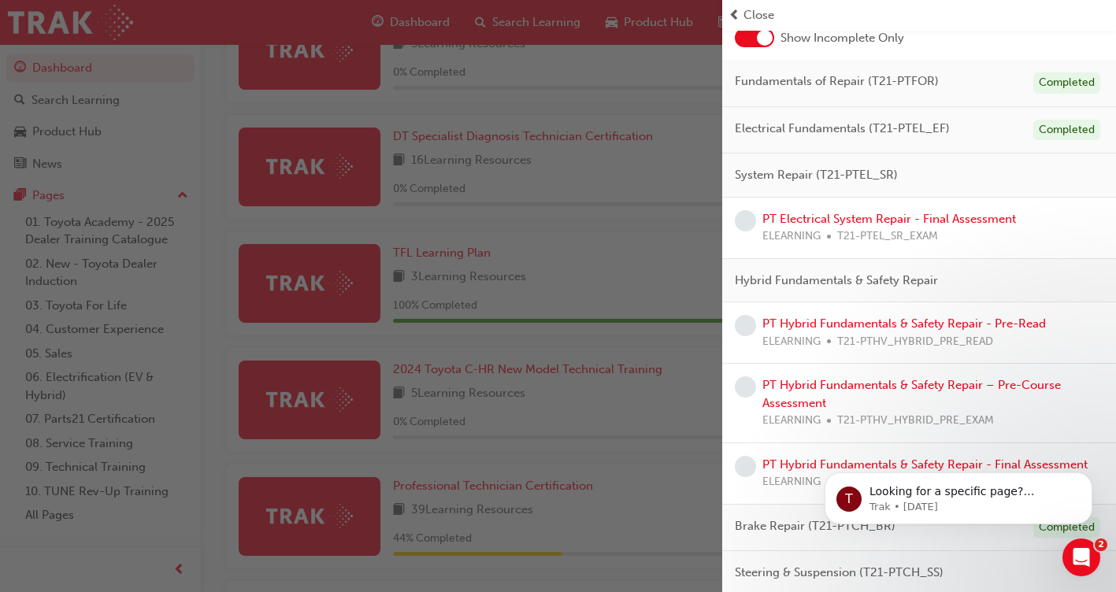
click at [1014, 44] on div "Show Incomplete Only" at bounding box center [919, 37] width 394 height 19
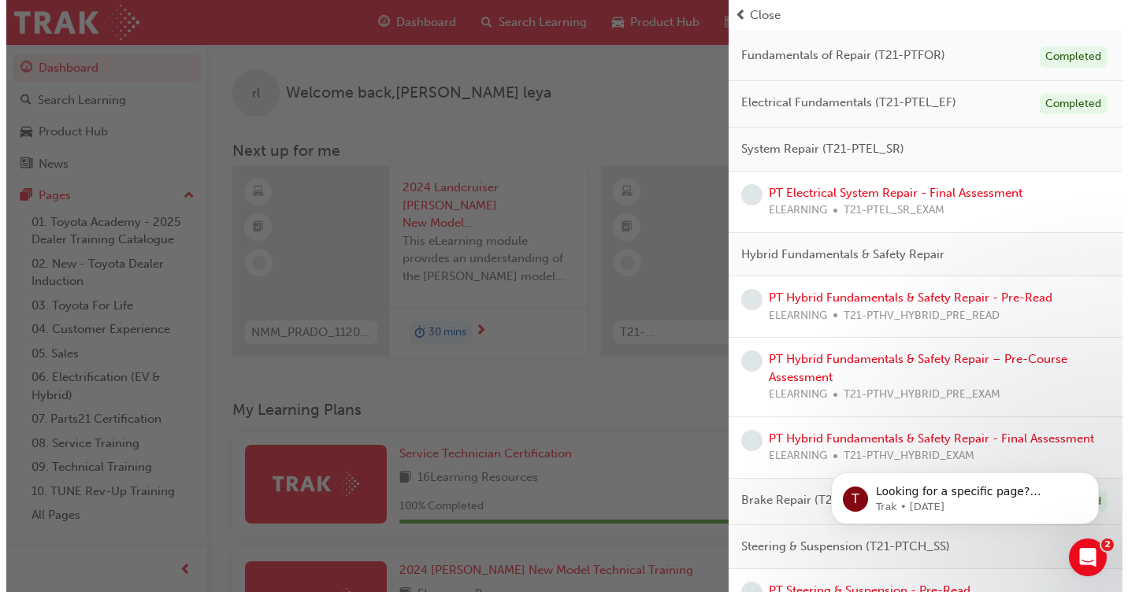
scroll to position [80, 0]
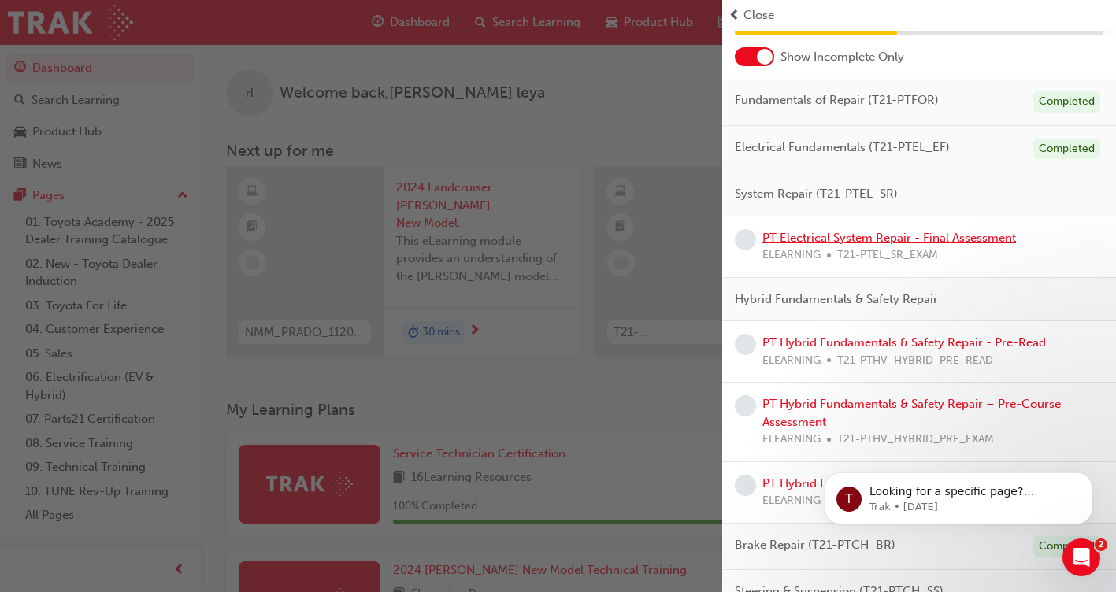
click at [970, 239] on link "PT Electrical System Repair - Final Assessment" at bounding box center [889, 238] width 254 height 14
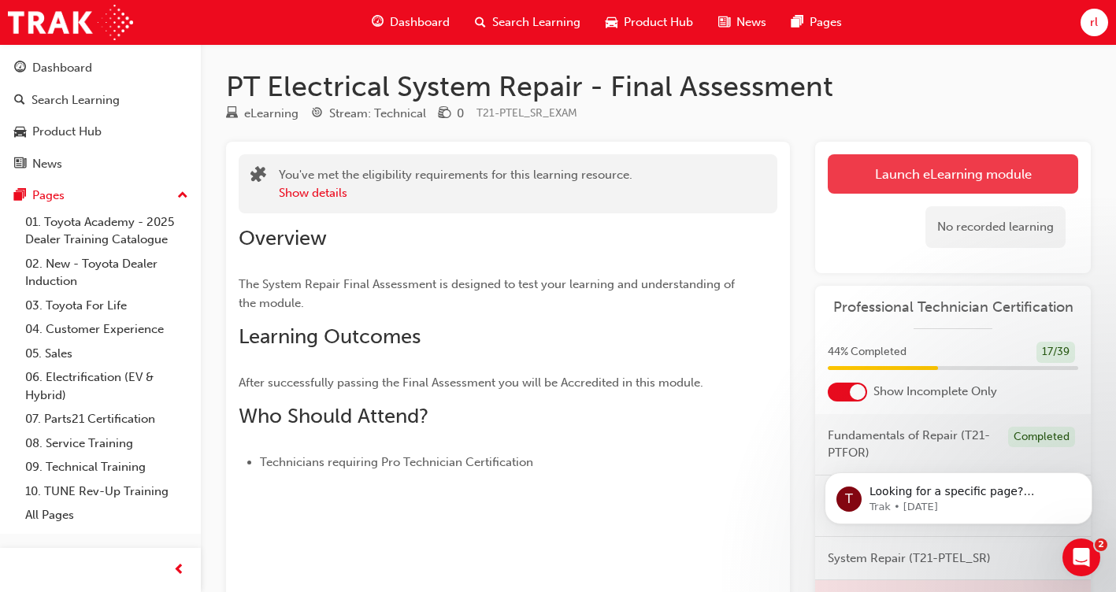
click at [873, 178] on link "Launch eLearning module" at bounding box center [953, 173] width 250 height 39
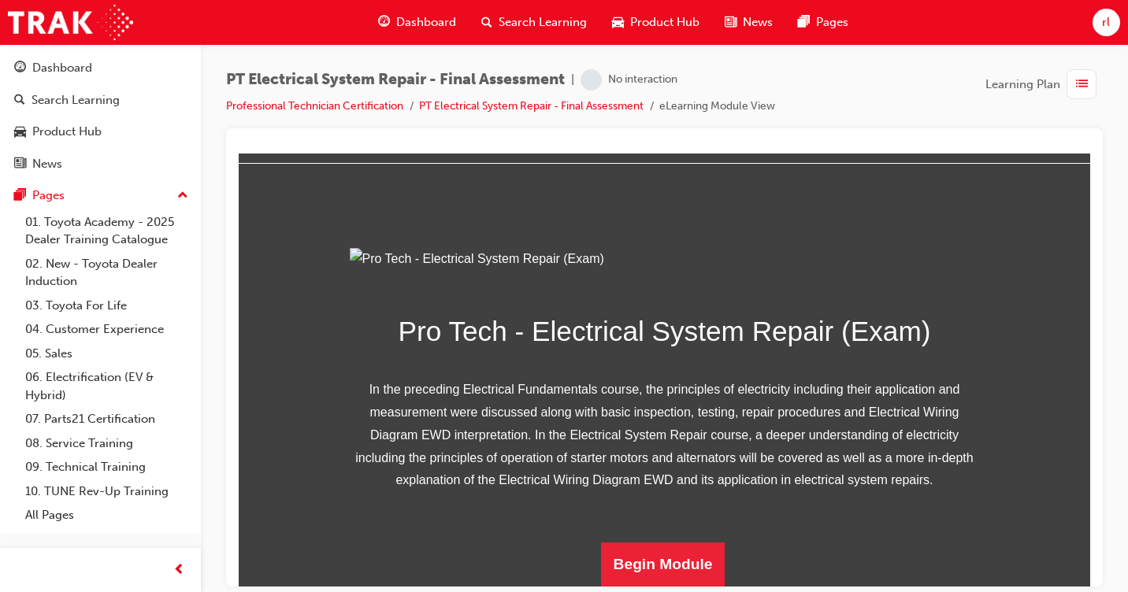
scroll to position [226, 0]
click at [668, 565] on button "Begin Module" at bounding box center [663, 564] width 124 height 44
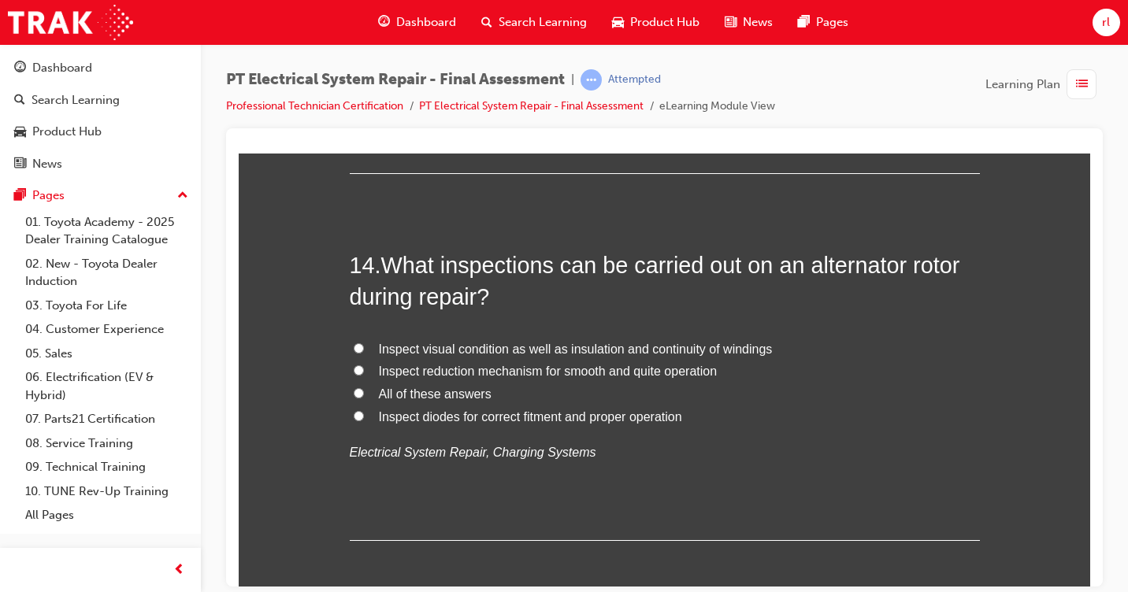
scroll to position [4880, 0]
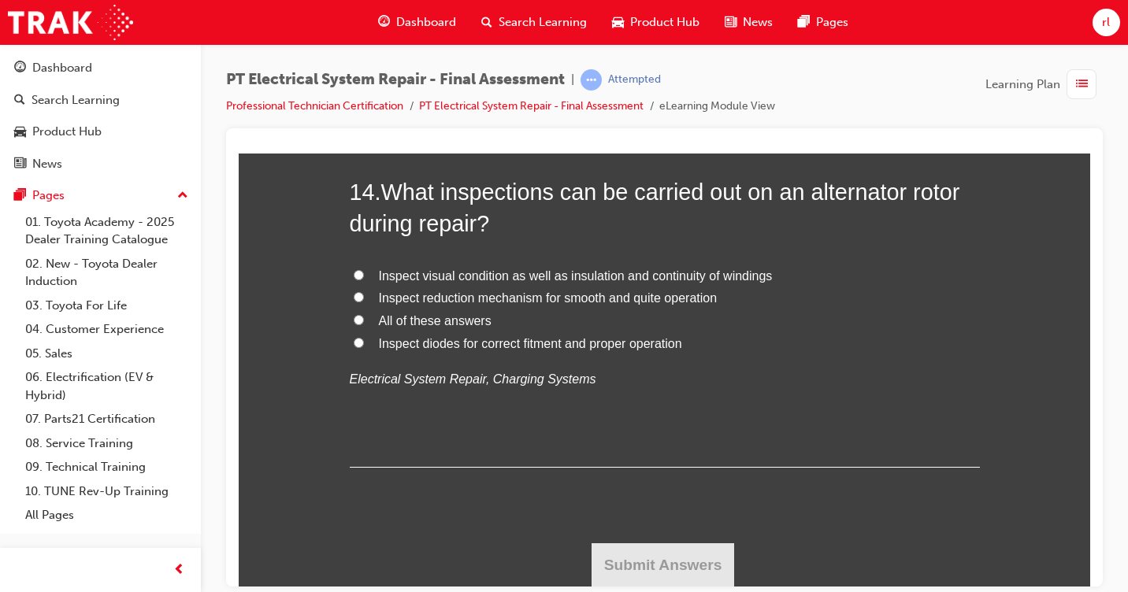
click at [354, 315] on input "All of these answers" at bounding box center [359, 319] width 10 height 10
radio input "true"
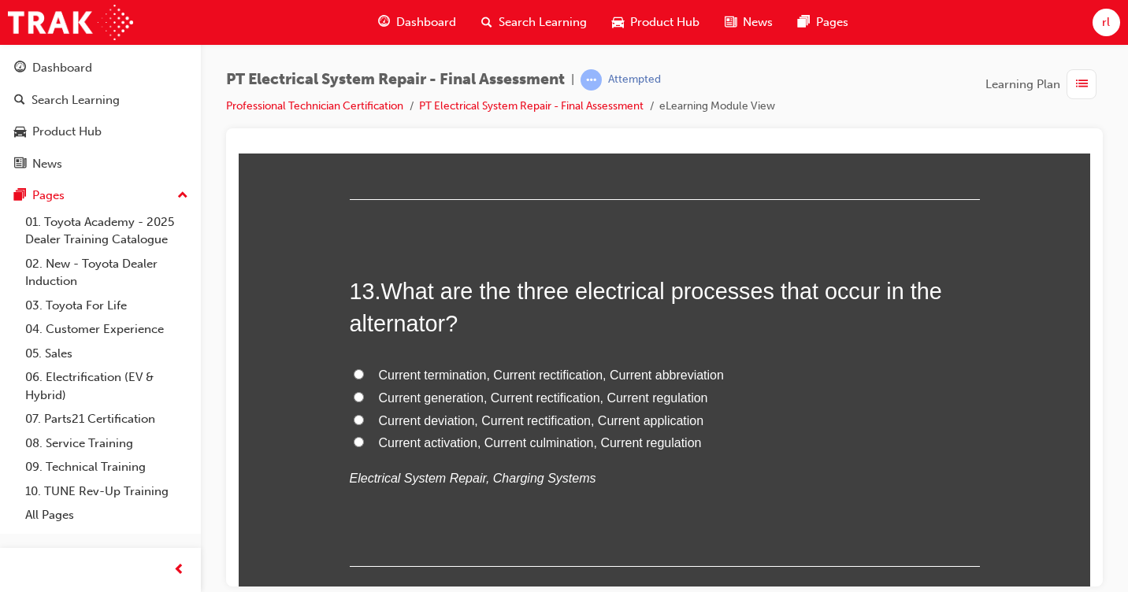
scroll to position [4407, 0]
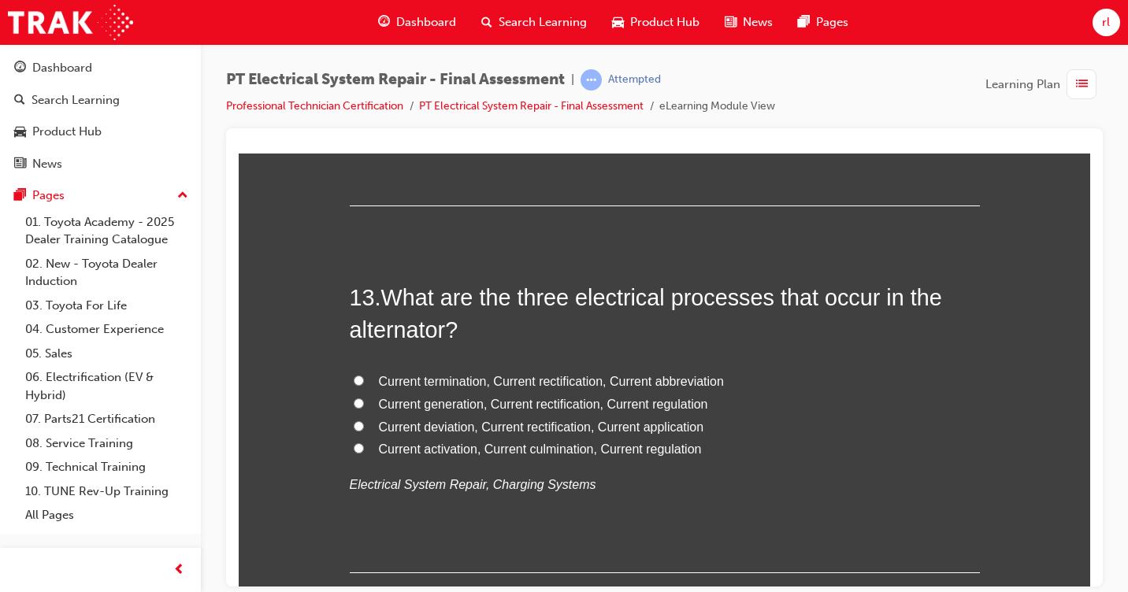
click at [354, 400] on input "Current generation, Current rectification, Current regulation" at bounding box center [359, 403] width 10 height 10
radio input "true"
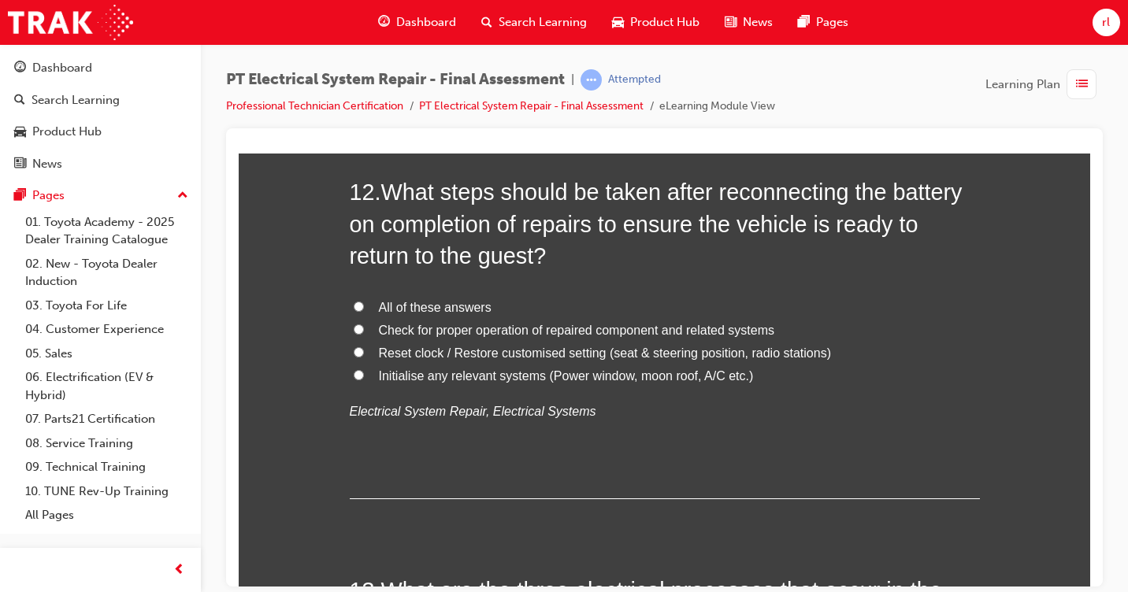
scroll to position [4092, 0]
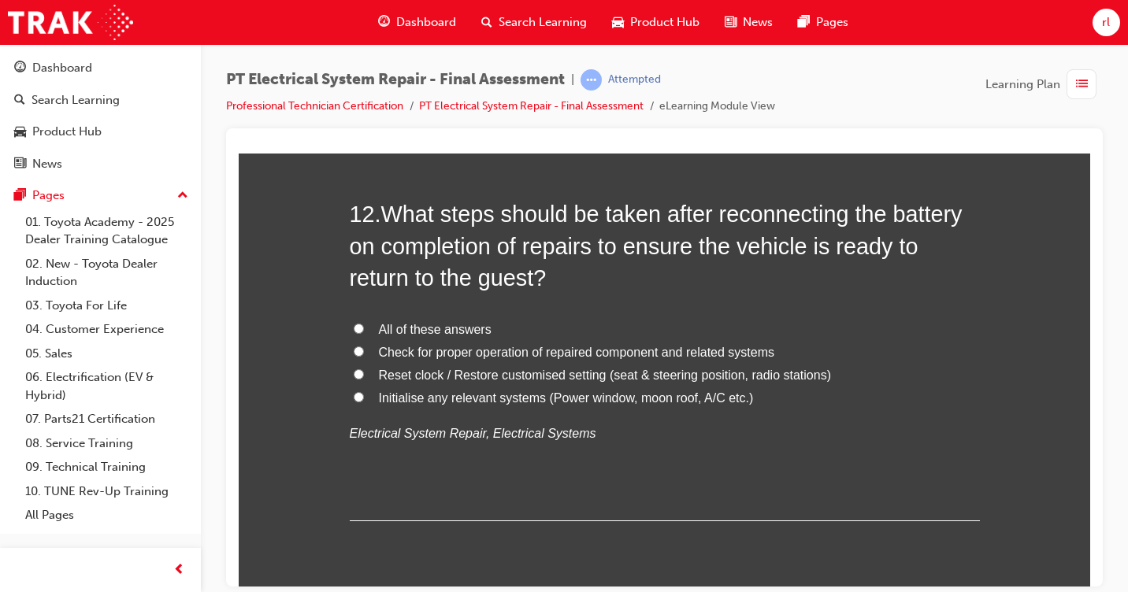
click at [354, 325] on input "All of these answers" at bounding box center [359, 328] width 10 height 10
radio input "true"
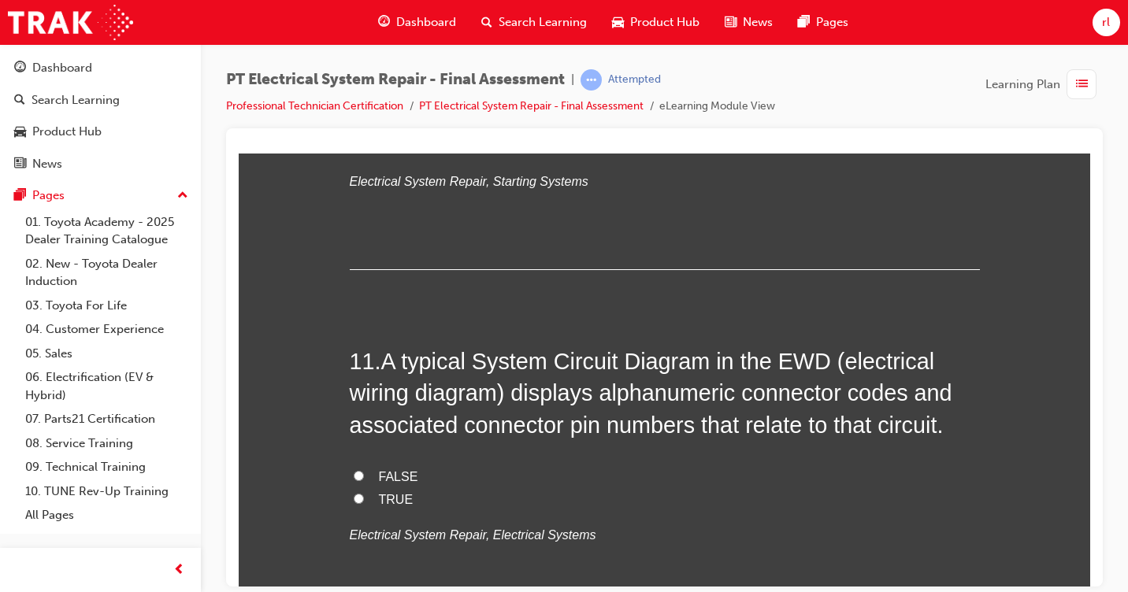
scroll to position [3620, 0]
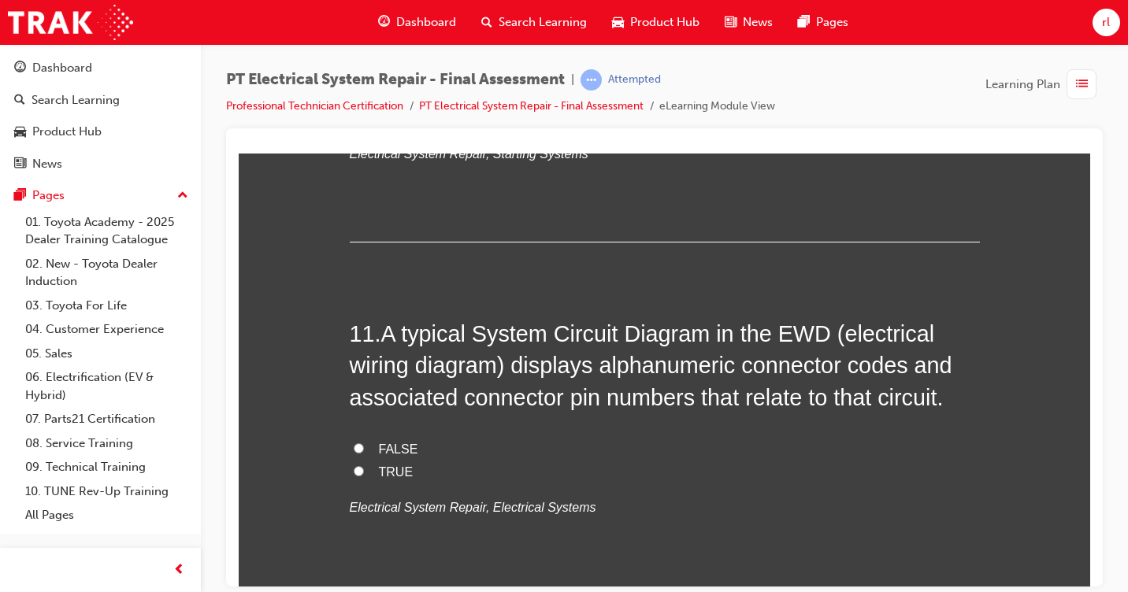
click at [354, 465] on label "TRUE" at bounding box center [665, 472] width 630 height 23
click at [354, 465] on input "TRUE" at bounding box center [359, 470] width 10 height 10
radio input "true"
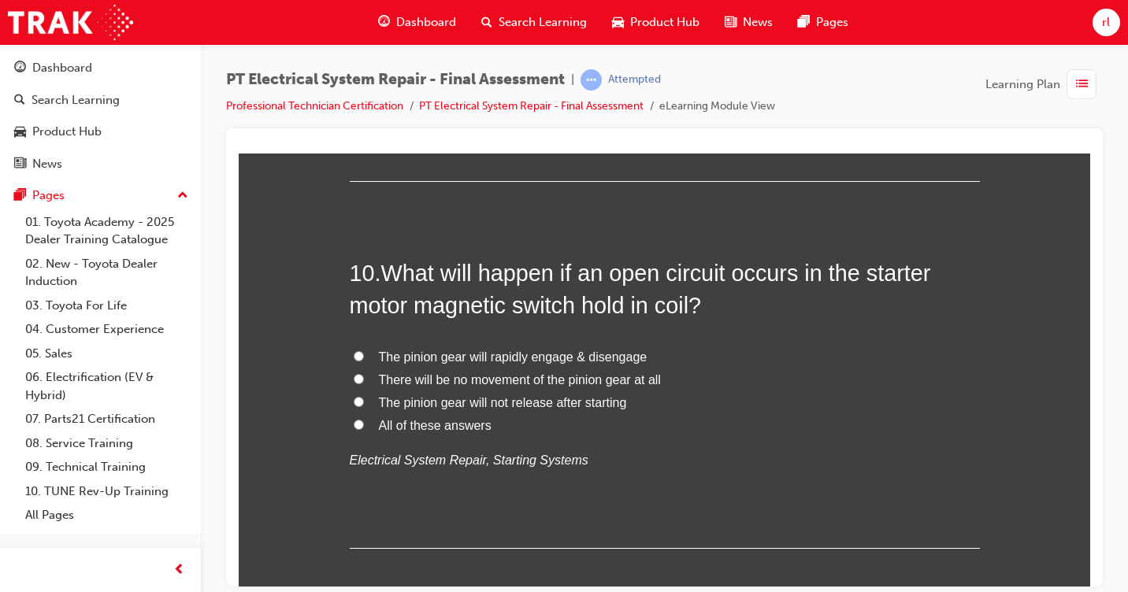
scroll to position [3305, 0]
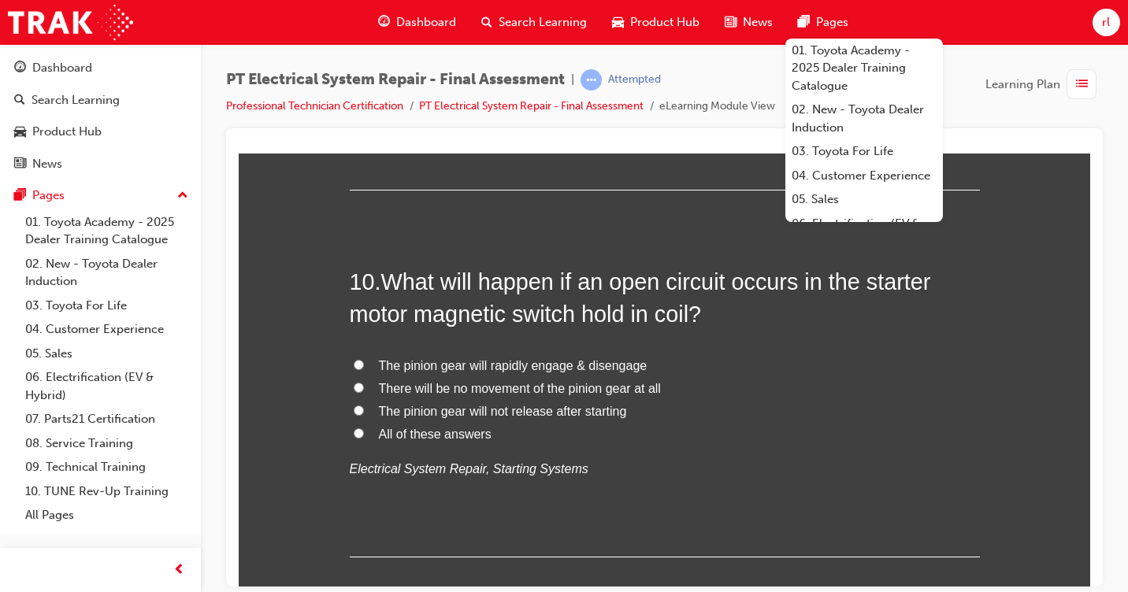
click at [358, 361] on label "The pinion gear will rapidly engage & disengage" at bounding box center [665, 365] width 630 height 23
click at [358, 361] on input "The pinion gear will rapidly engage & disengage" at bounding box center [359, 364] width 10 height 10
radio input "true"
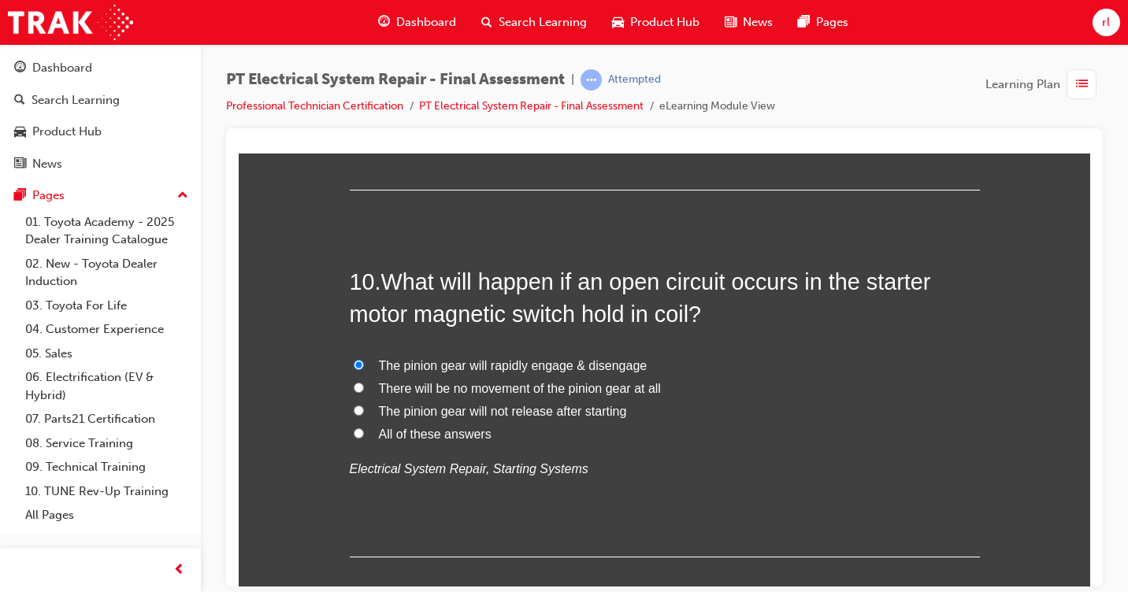
click at [354, 411] on input "The pinion gear will not release after starting" at bounding box center [359, 410] width 10 height 10
radio input "true"
click at [354, 364] on input "The pinion gear will rapidly engage & disengage" at bounding box center [359, 364] width 10 height 10
radio input "true"
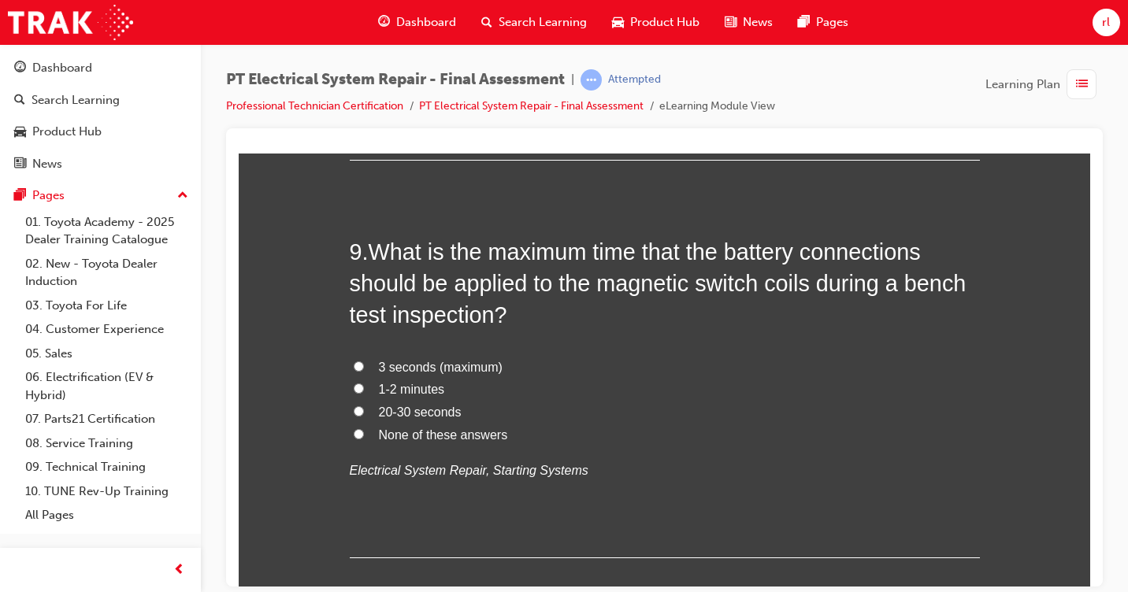
scroll to position [2911, 0]
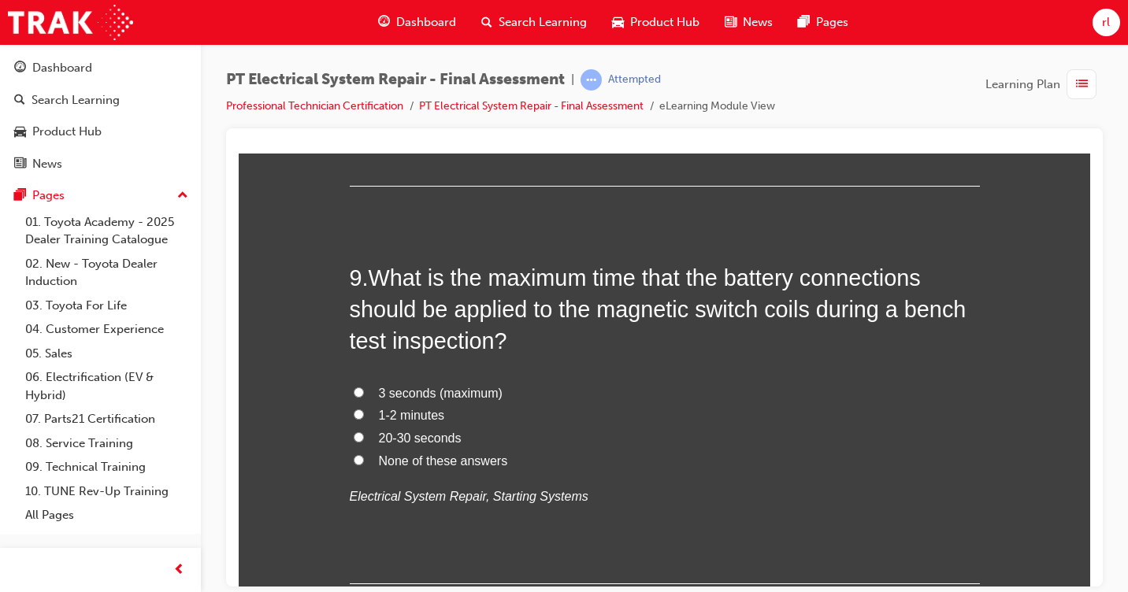
click at [354, 388] on input "3 seconds (maximum)" at bounding box center [359, 392] width 10 height 10
radio input "true"
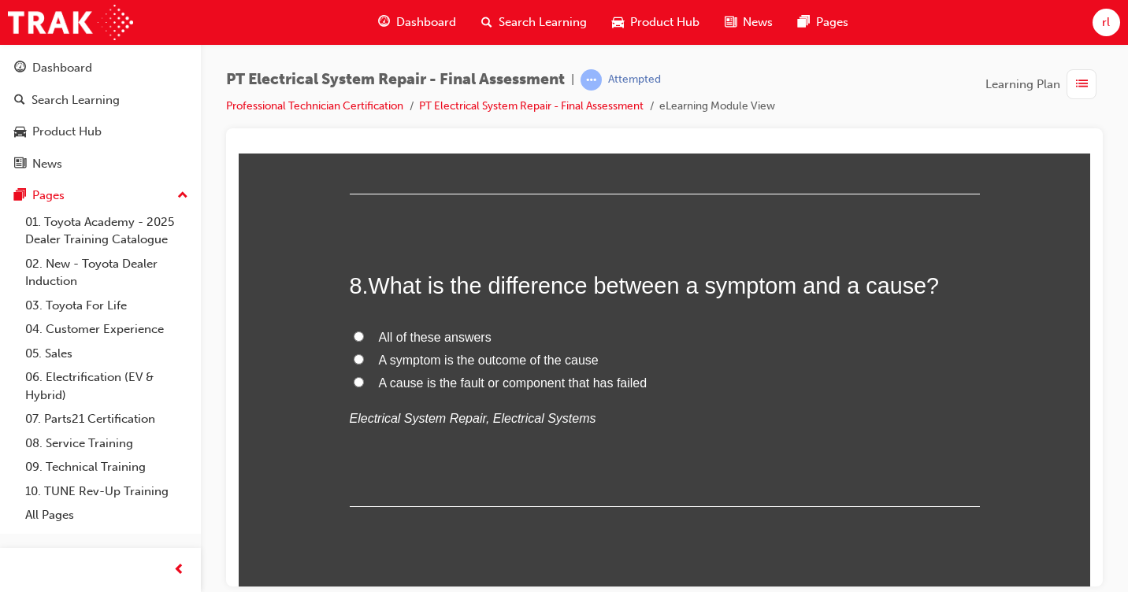
scroll to position [2517, 0]
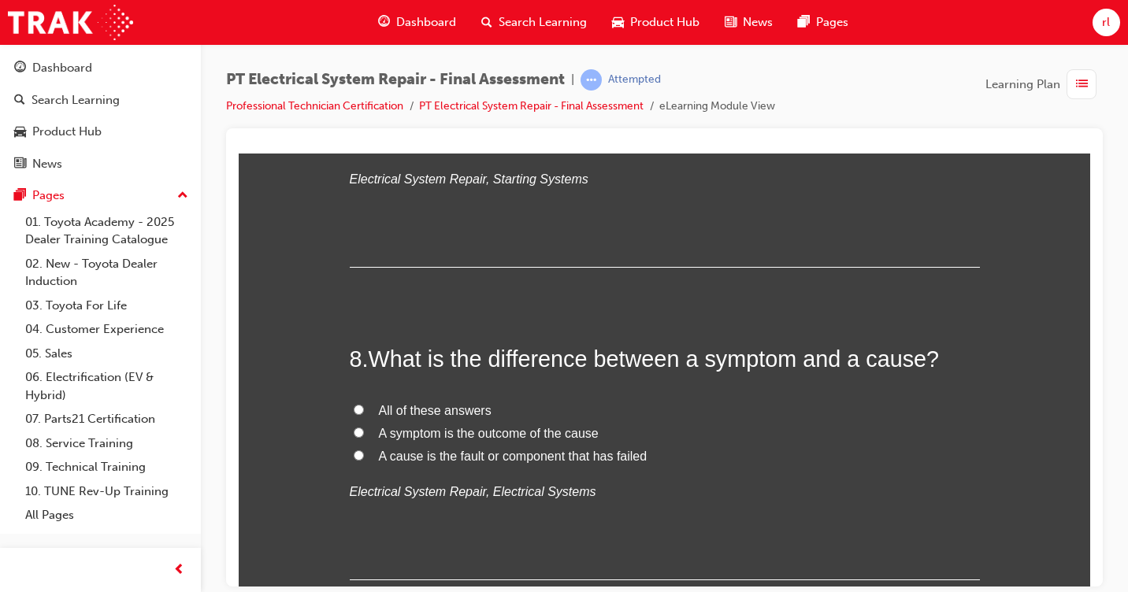
click at [354, 407] on input "All of these answers" at bounding box center [359, 409] width 10 height 10
radio input "true"
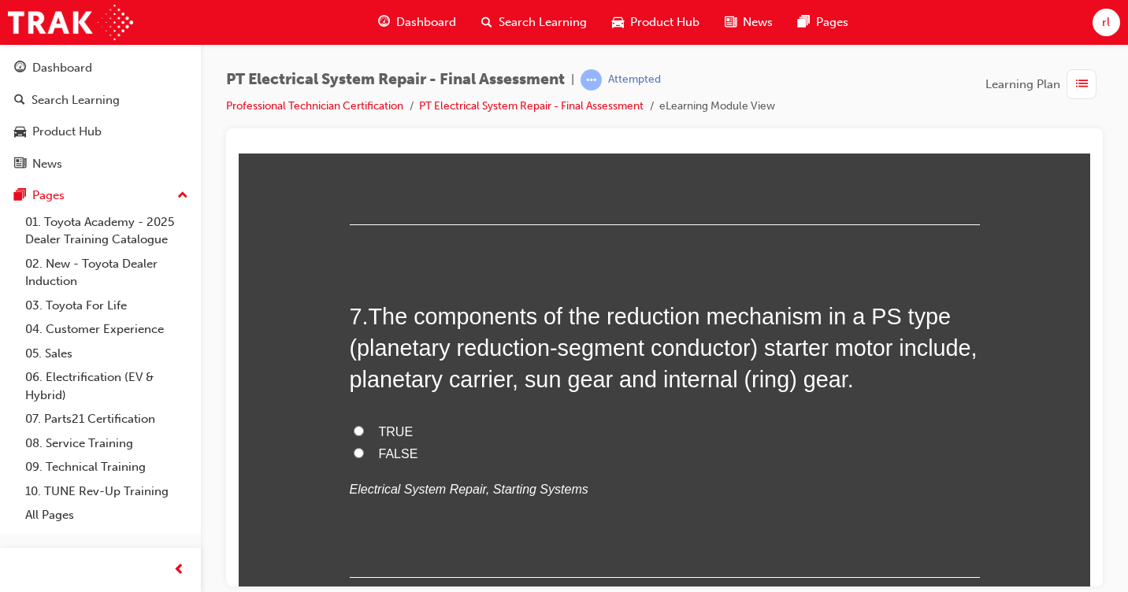
scroll to position [2123, 0]
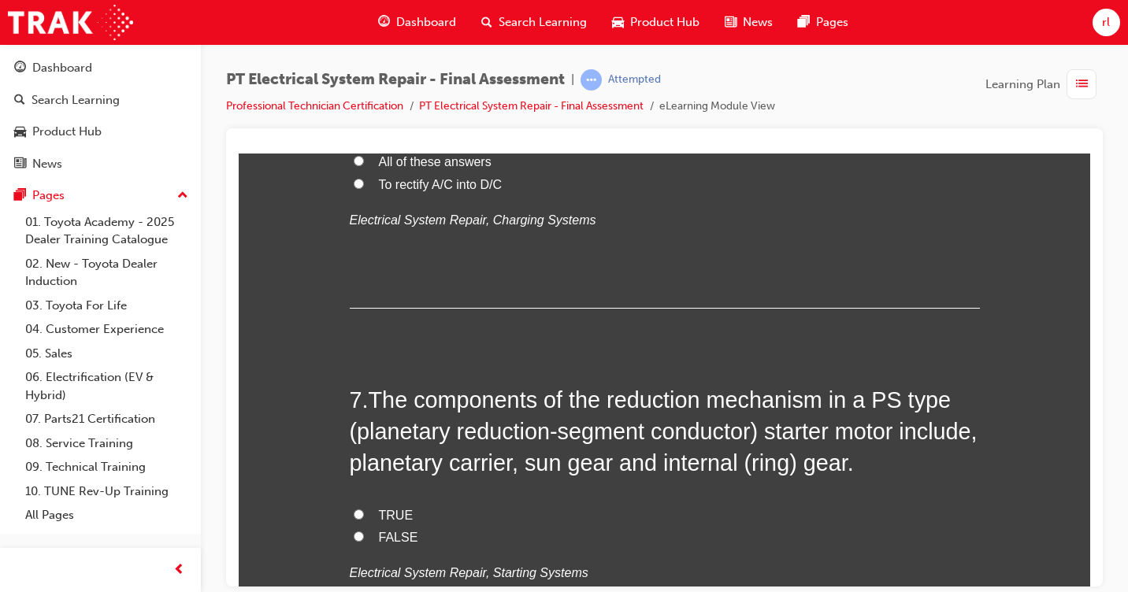
drag, startPoint x: 351, startPoint y: 508, endPoint x: 389, endPoint y: 458, distance: 63.0
click at [351, 507] on label "TRUE" at bounding box center [665, 515] width 630 height 23
click at [354, 509] on input "TRUE" at bounding box center [359, 514] width 10 height 10
radio input "true"
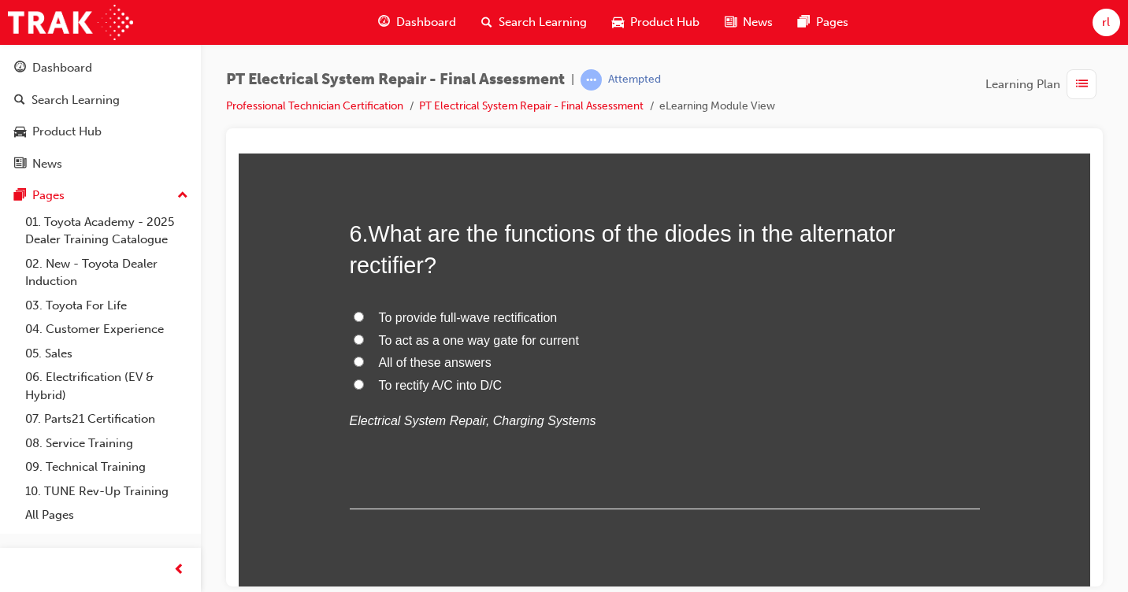
scroll to position [1887, 0]
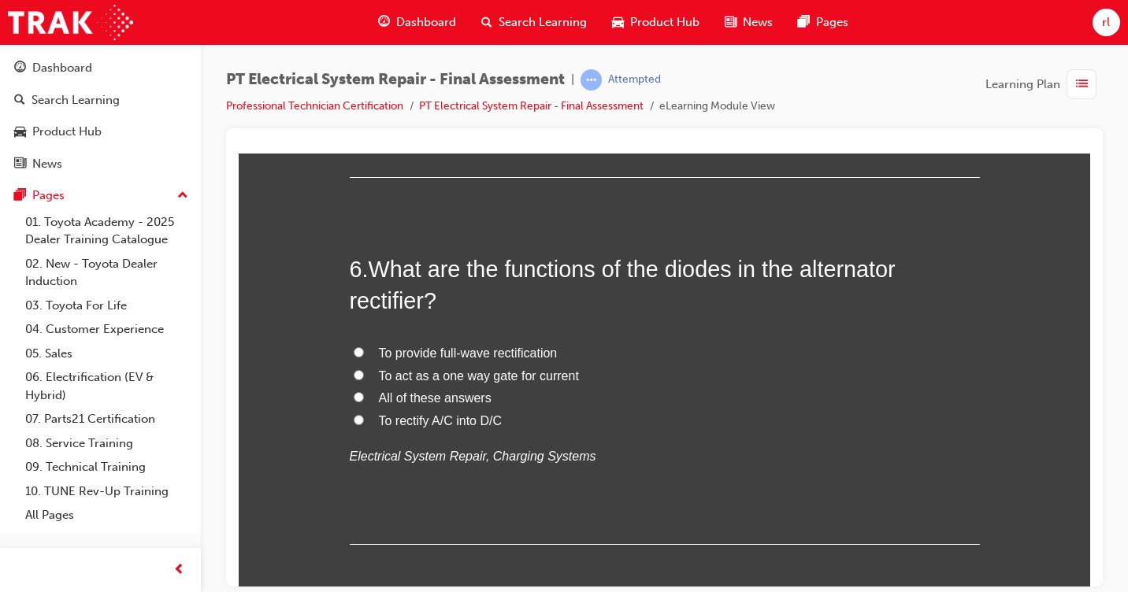
click at [358, 401] on label "All of these answers" at bounding box center [665, 398] width 630 height 23
click at [358, 401] on input "All of these answers" at bounding box center [359, 396] width 10 height 10
radio input "true"
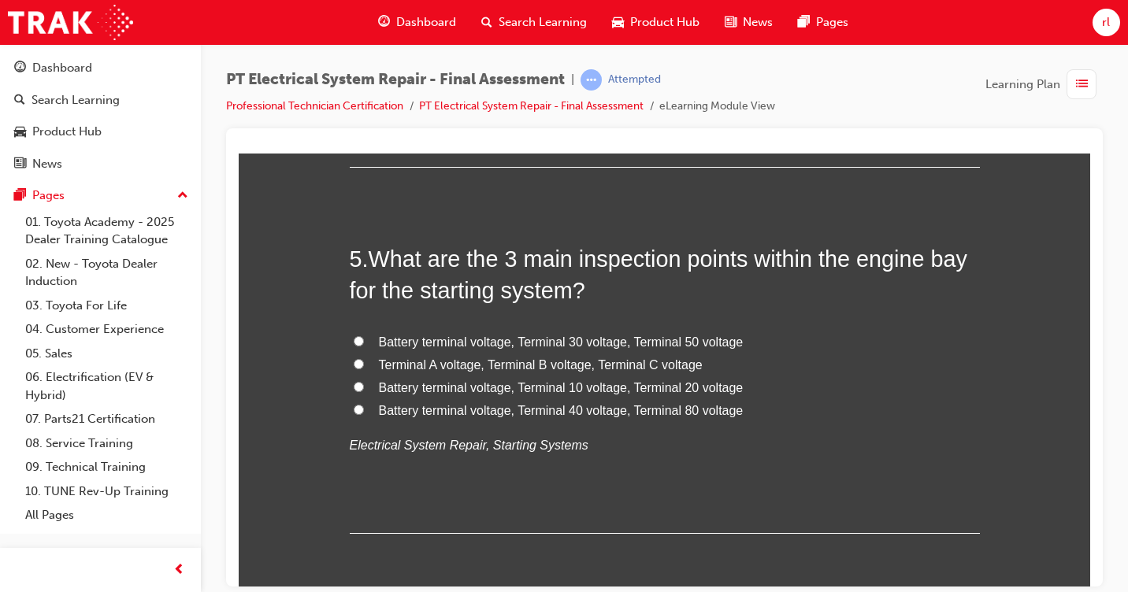
scroll to position [1493, 0]
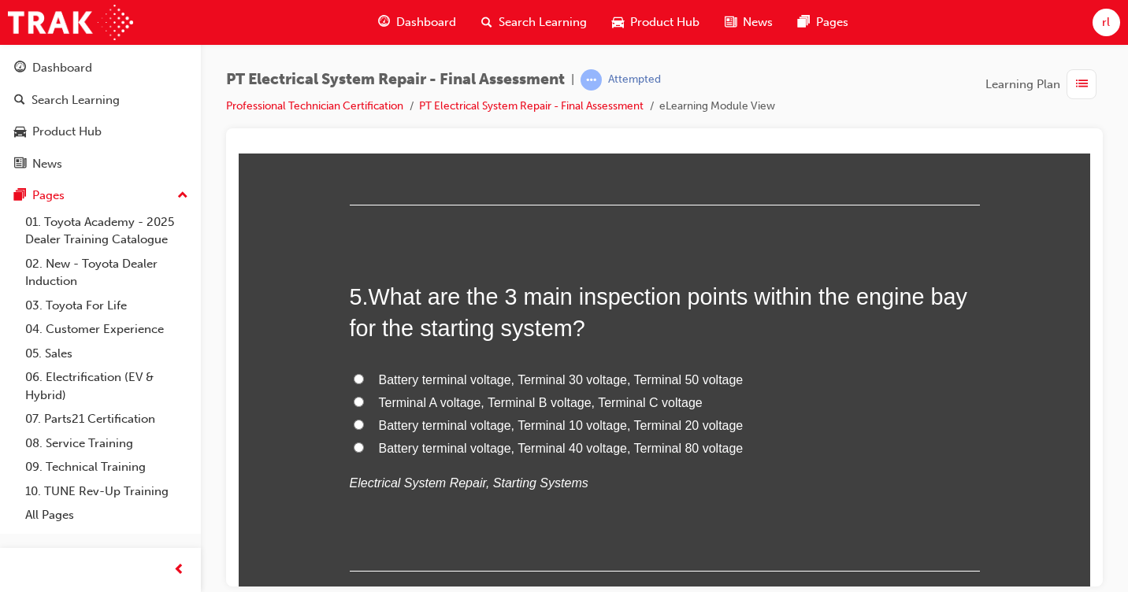
click at [354, 375] on input "Battery terminal voltage, Terminal 30 voltage, Terminal 50 voltage" at bounding box center [359, 378] width 10 height 10
radio input "true"
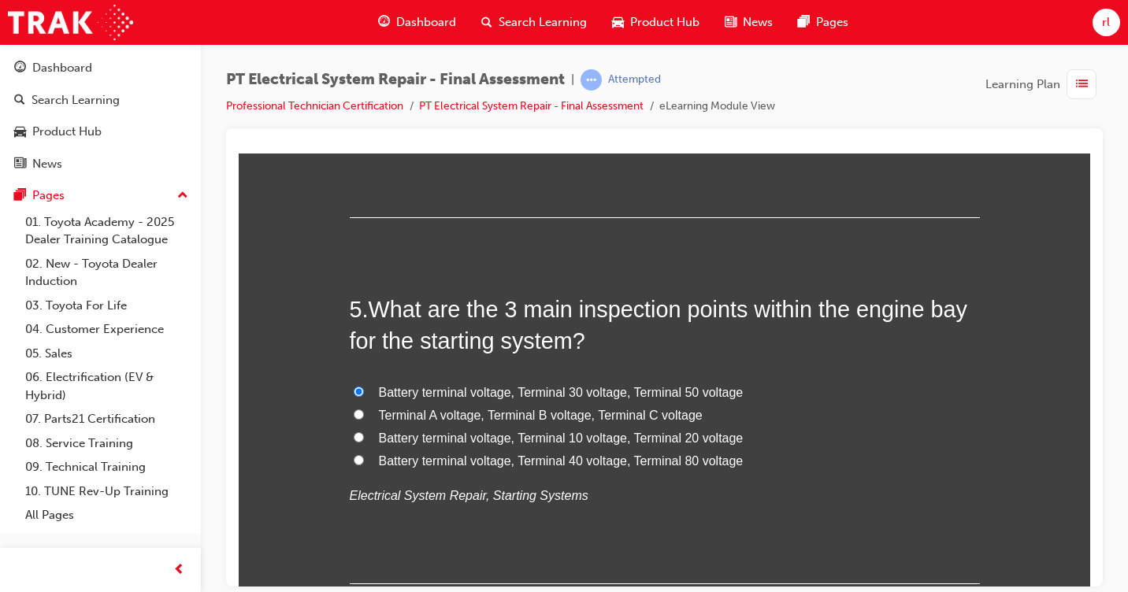
scroll to position [1257, 0]
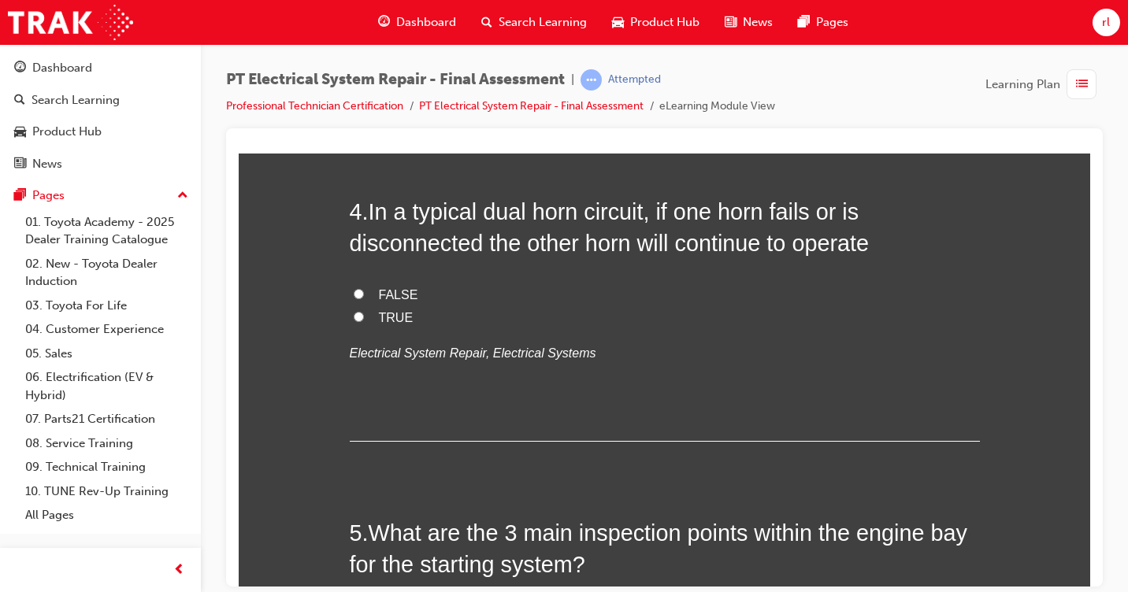
drag, startPoint x: 347, startPoint y: 314, endPoint x: 355, endPoint y: 313, distance: 8.7
click at [350, 314] on label "TRUE" at bounding box center [665, 317] width 630 height 23
click at [354, 314] on input "TRUE" at bounding box center [359, 316] width 10 height 10
radio input "true"
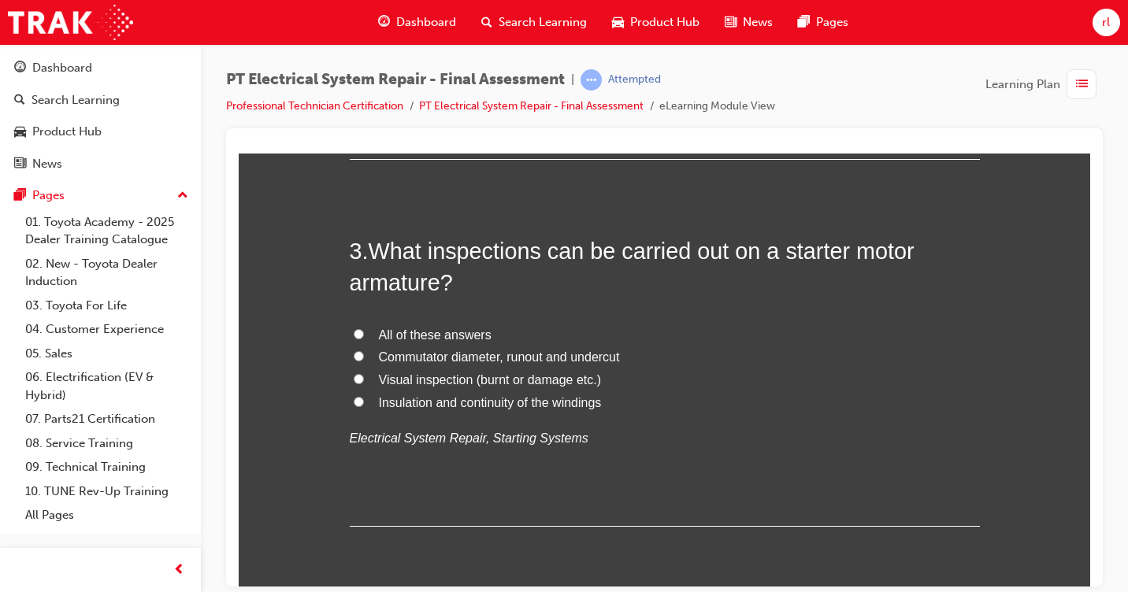
scroll to position [863, 0]
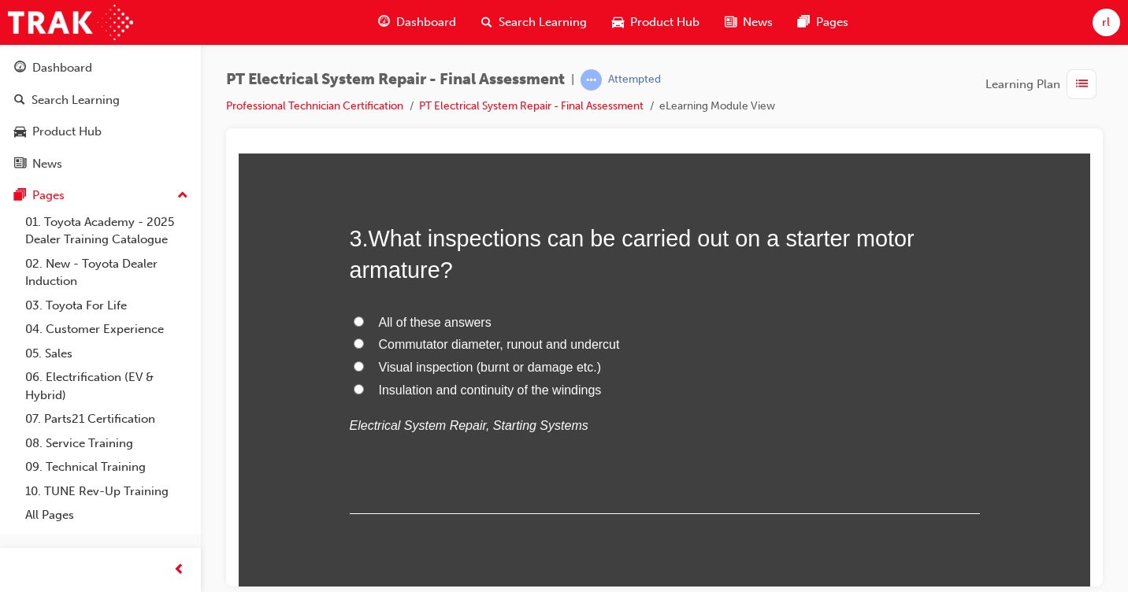
click at [350, 317] on label "All of these answers" at bounding box center [665, 322] width 630 height 23
click at [354, 317] on input "All of these answers" at bounding box center [359, 321] width 10 height 10
radio input "true"
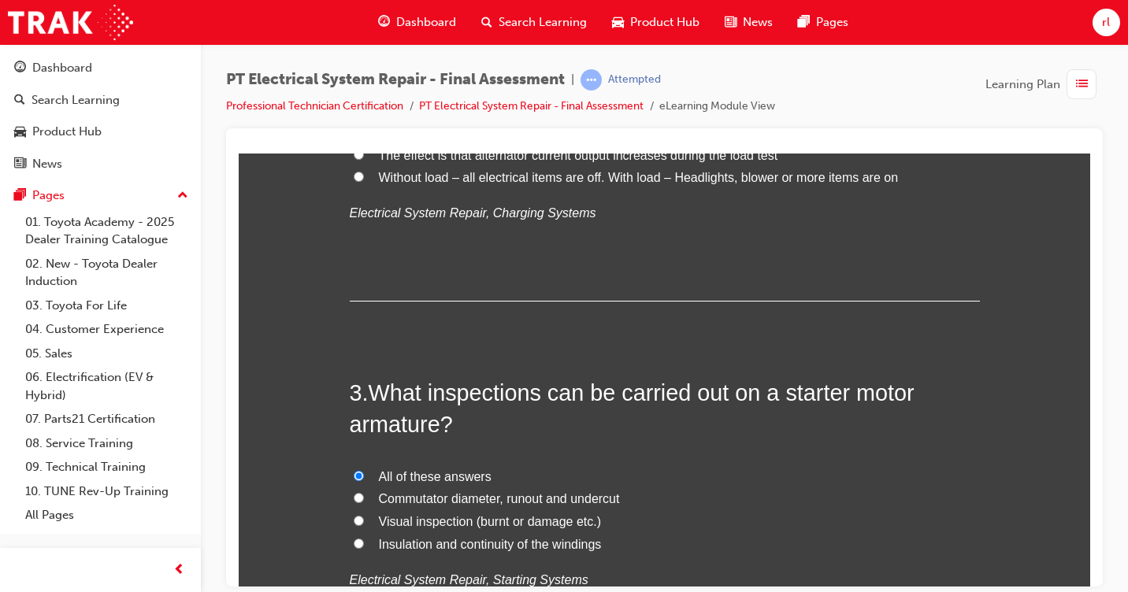
scroll to position [391, 0]
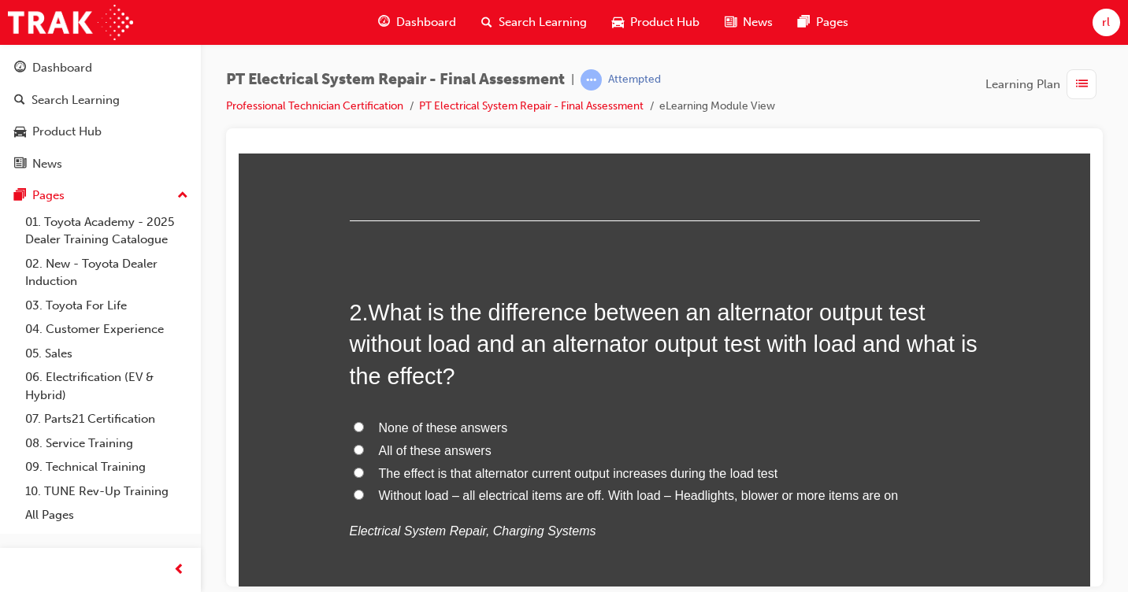
click at [356, 426] on input "None of these answers" at bounding box center [359, 426] width 10 height 10
radio input "true"
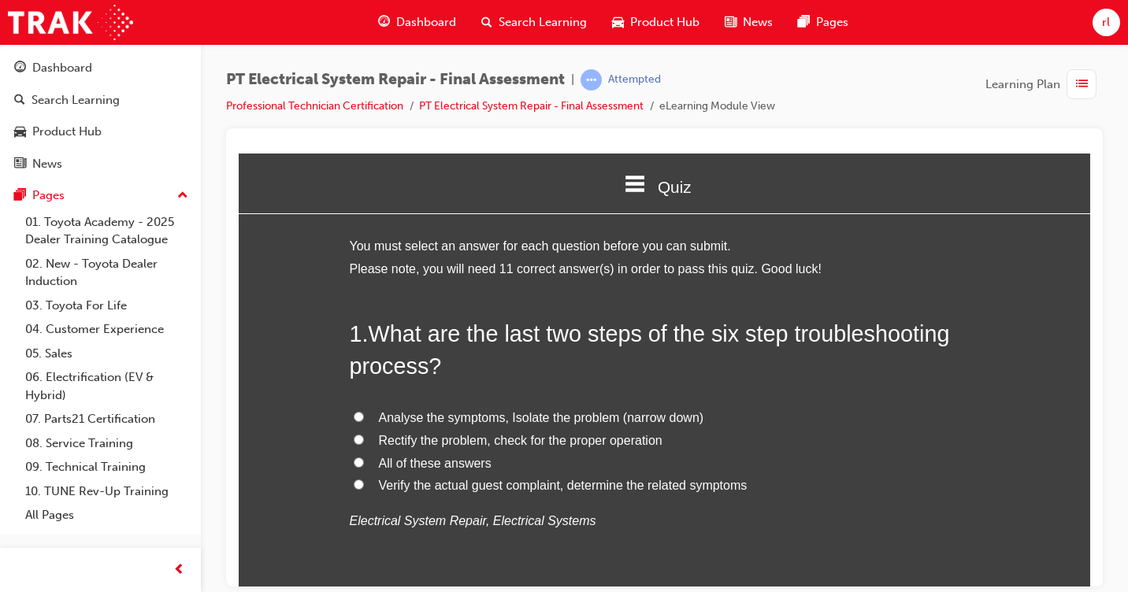
scroll to position [0, 0]
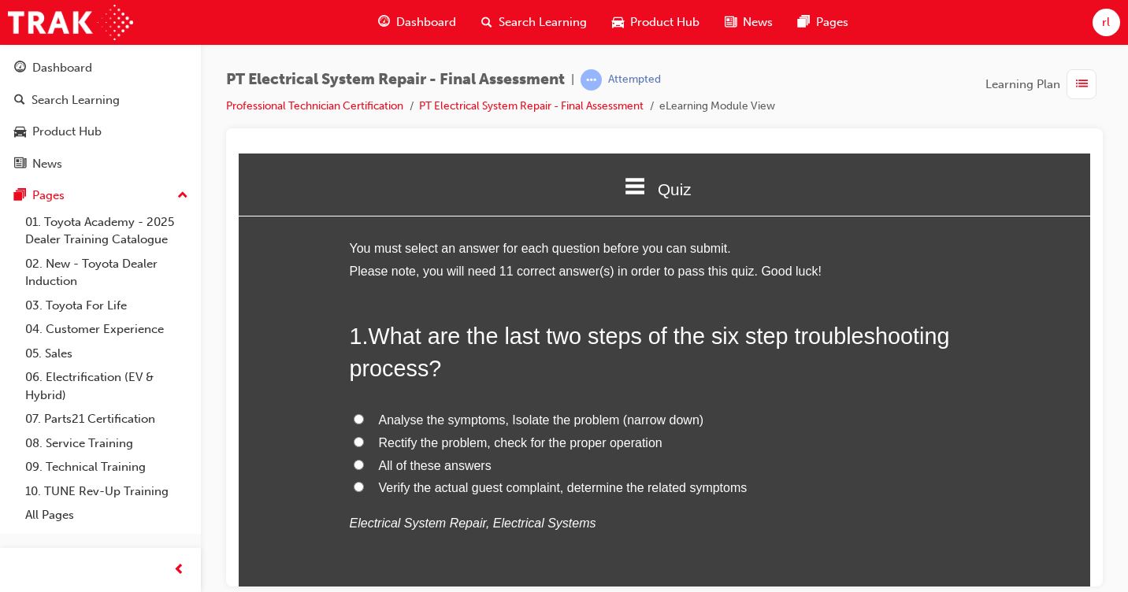
click at [354, 462] on input "All of these answers" at bounding box center [359, 464] width 10 height 10
radio input "true"
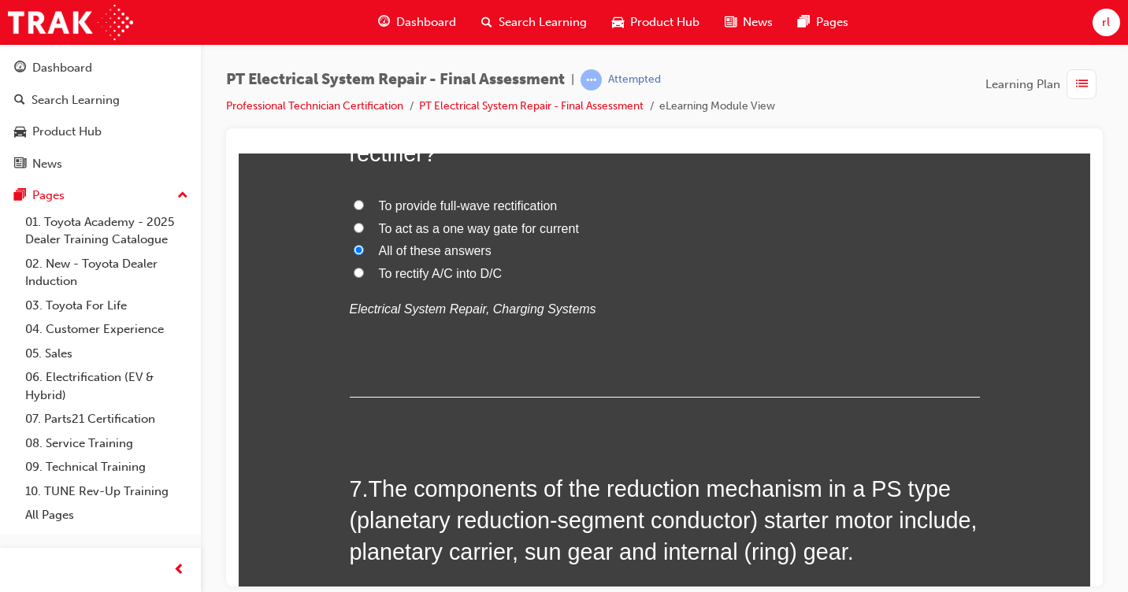
scroll to position [4880, 0]
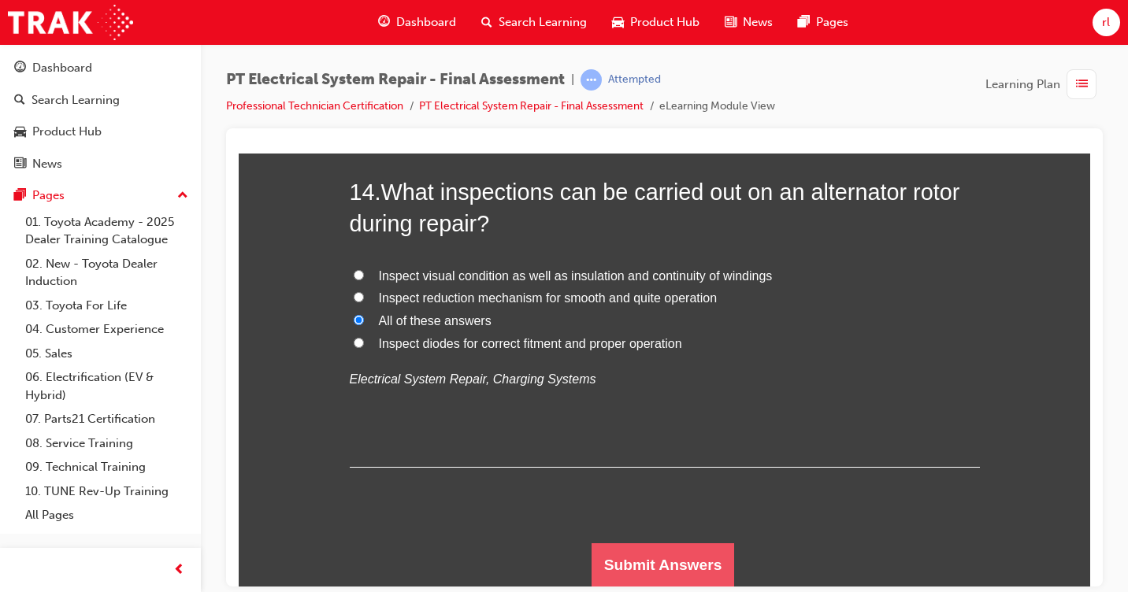
click at [702, 547] on button "Submit Answers" at bounding box center [662, 565] width 143 height 44
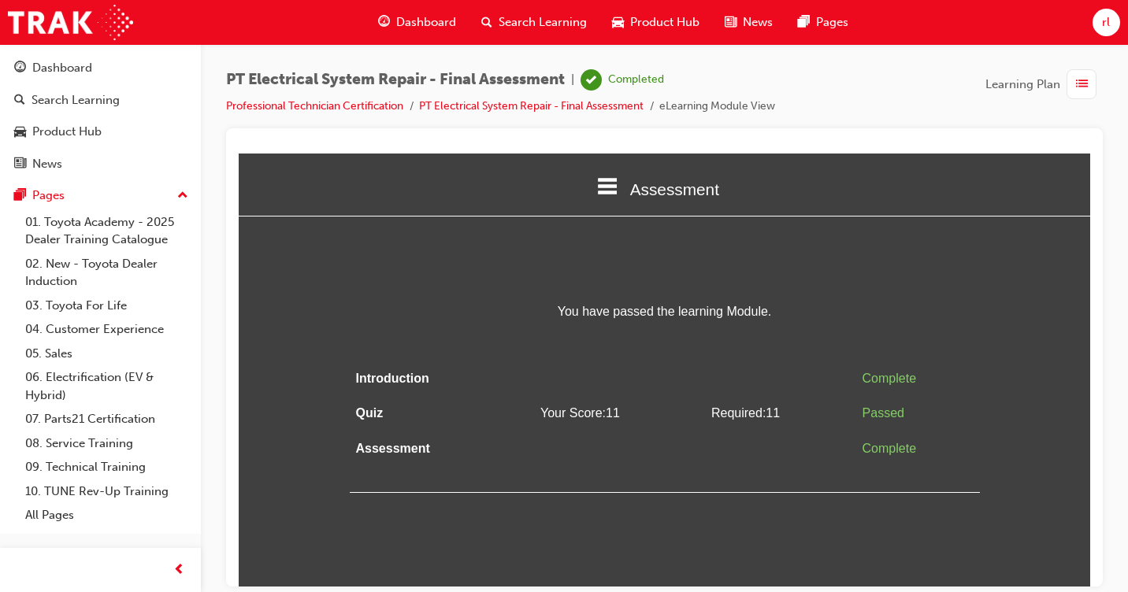
click at [1076, 90] on span "list-icon" at bounding box center [1082, 85] width 12 height 20
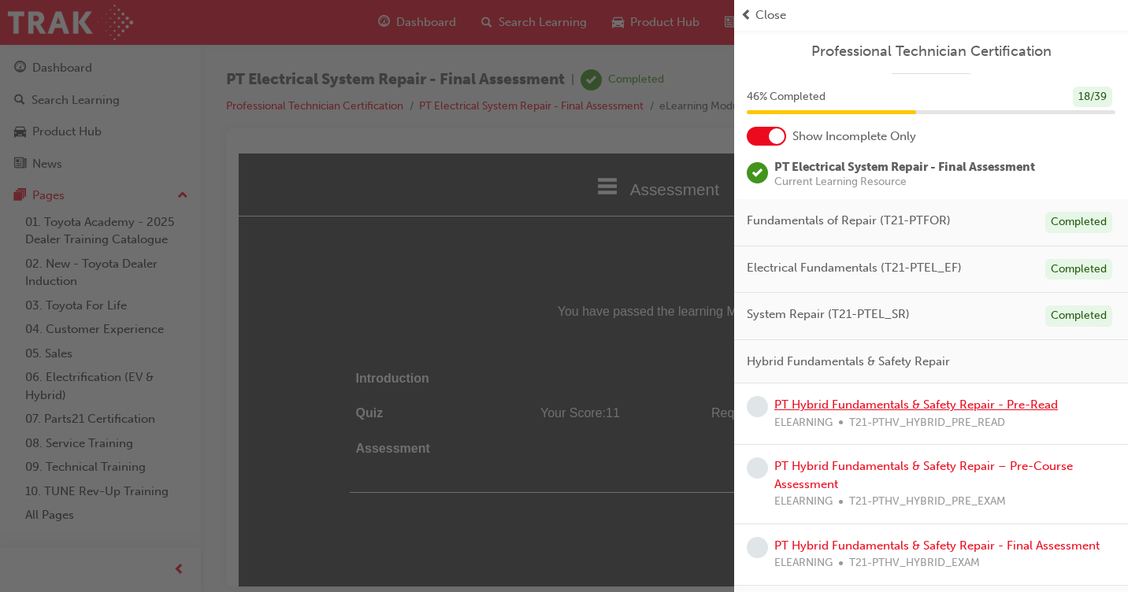
scroll to position [79, 0]
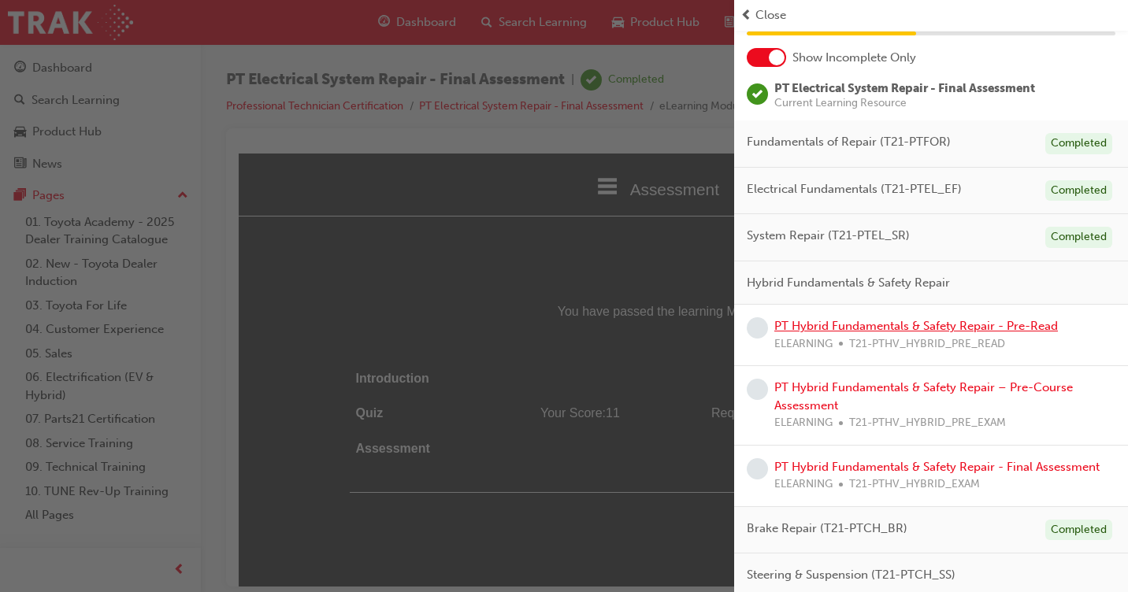
click at [915, 328] on link "PT Hybrid Fundamentals & Safety Repair - Pre-Read" at bounding box center [916, 326] width 284 height 14
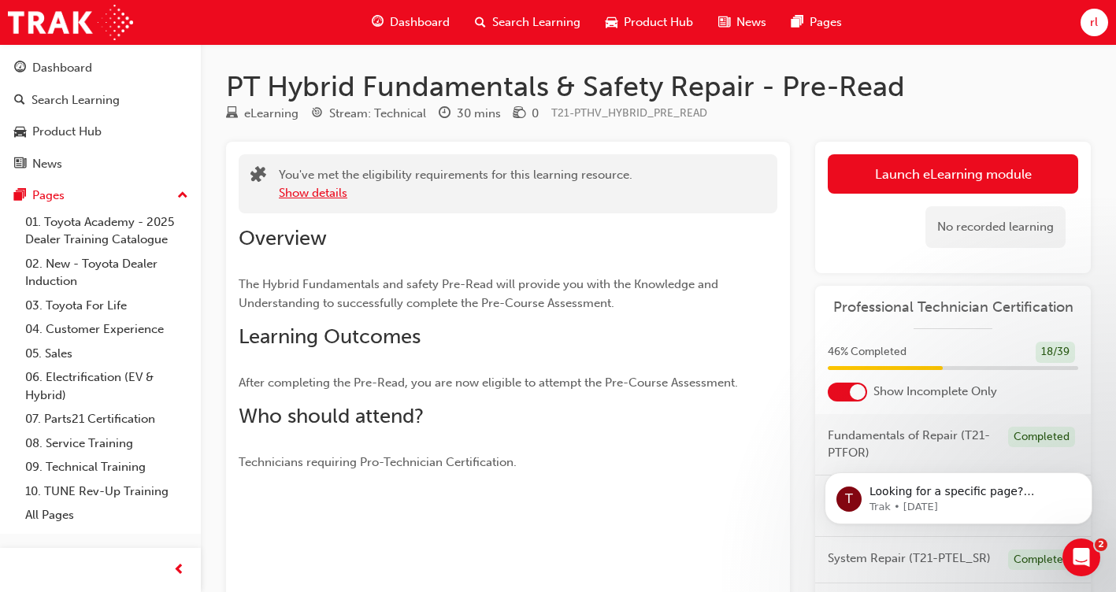
click at [302, 198] on button "Show details" at bounding box center [313, 193] width 69 height 18
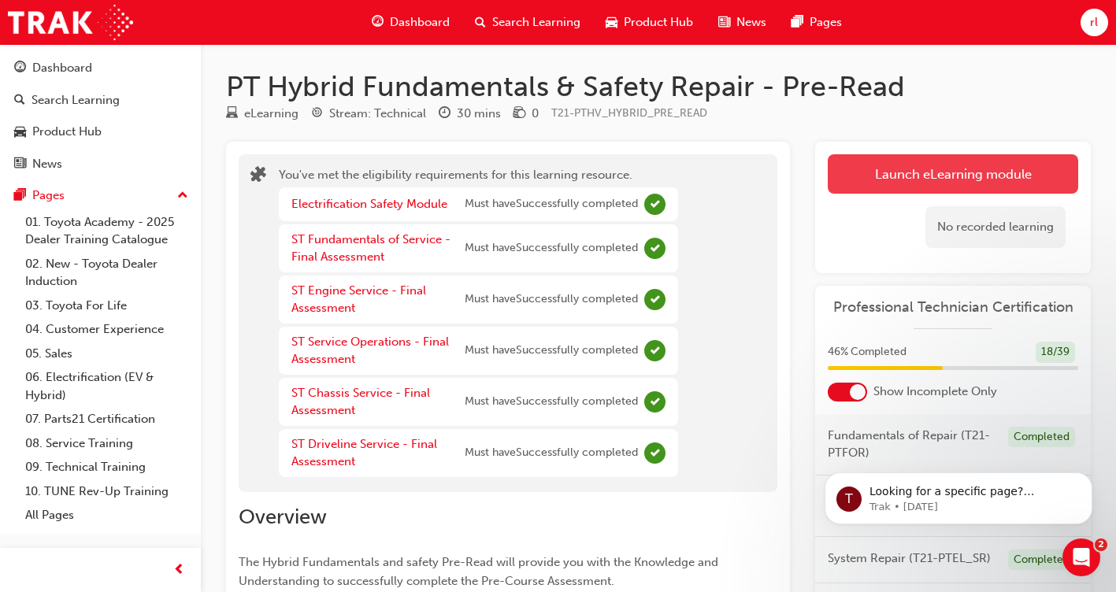
click at [886, 180] on link "Launch eLearning module" at bounding box center [953, 173] width 250 height 39
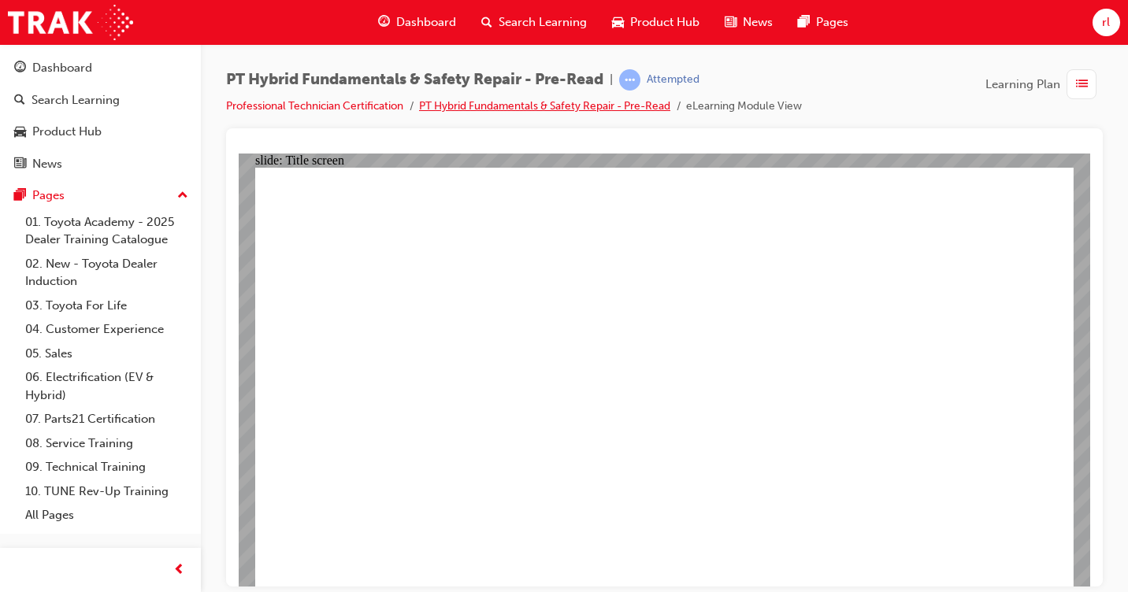
click at [445, 105] on link "PT Hybrid Fundamentals & Safety Repair - Pre-Read" at bounding box center [544, 105] width 251 height 13
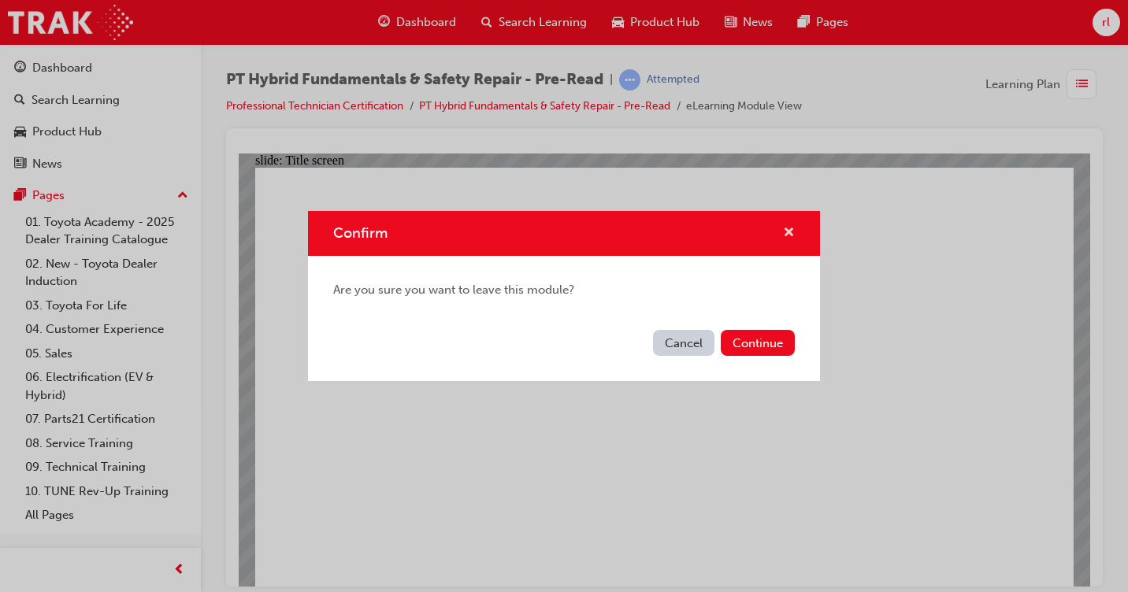
drag, startPoint x: 788, startPoint y: 238, endPoint x: 518, endPoint y: 133, distance: 289.0
click at [788, 238] on span "cross-icon" at bounding box center [789, 234] width 12 height 14
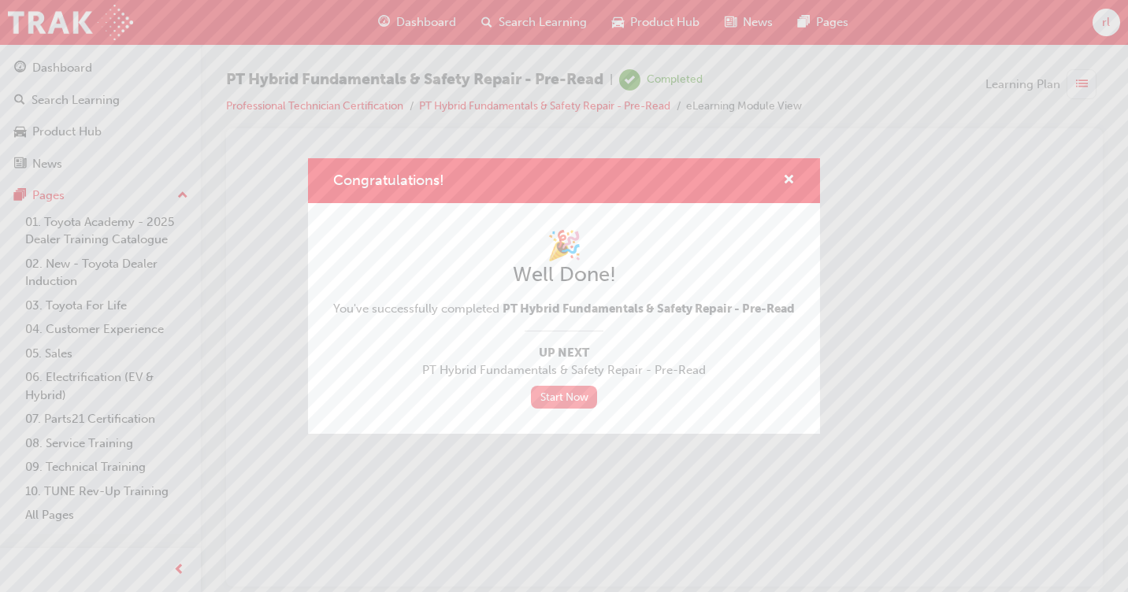
click at [588, 406] on link "Start Now" at bounding box center [564, 397] width 66 height 23
click at [582, 408] on link "Start Now" at bounding box center [564, 397] width 66 height 23
click at [580, 418] on div "🎉 Well Done! You've successfully completed PT Hybrid Fundamentals & Safety Repa…" at bounding box center [564, 318] width 512 height 231
click at [584, 409] on link "Start Now" at bounding box center [564, 397] width 66 height 23
click at [561, 406] on link "Start Now" at bounding box center [564, 397] width 66 height 23
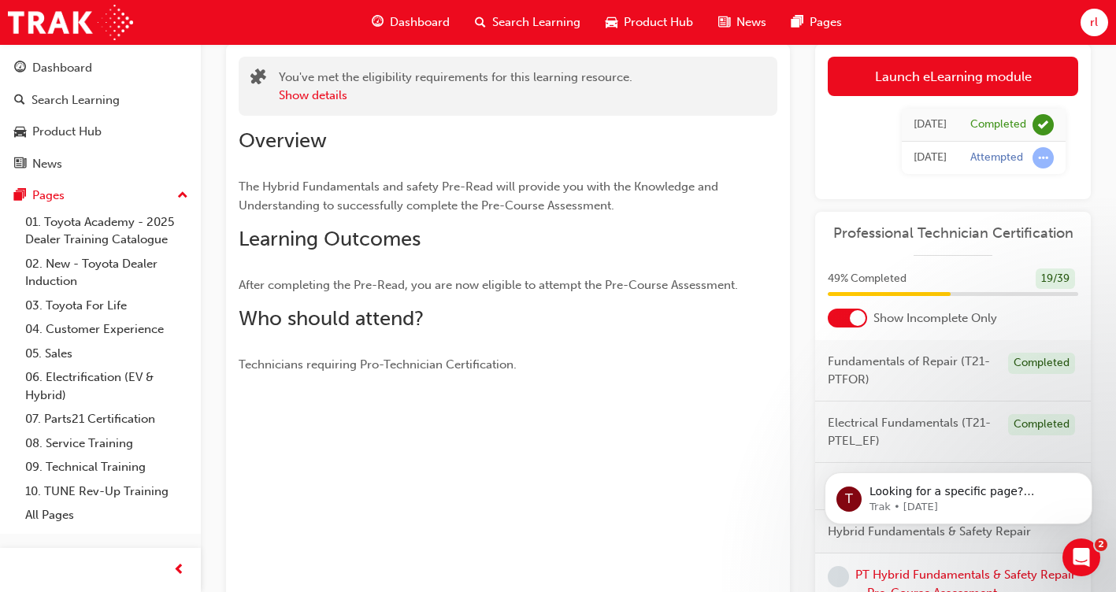
scroll to position [93, 0]
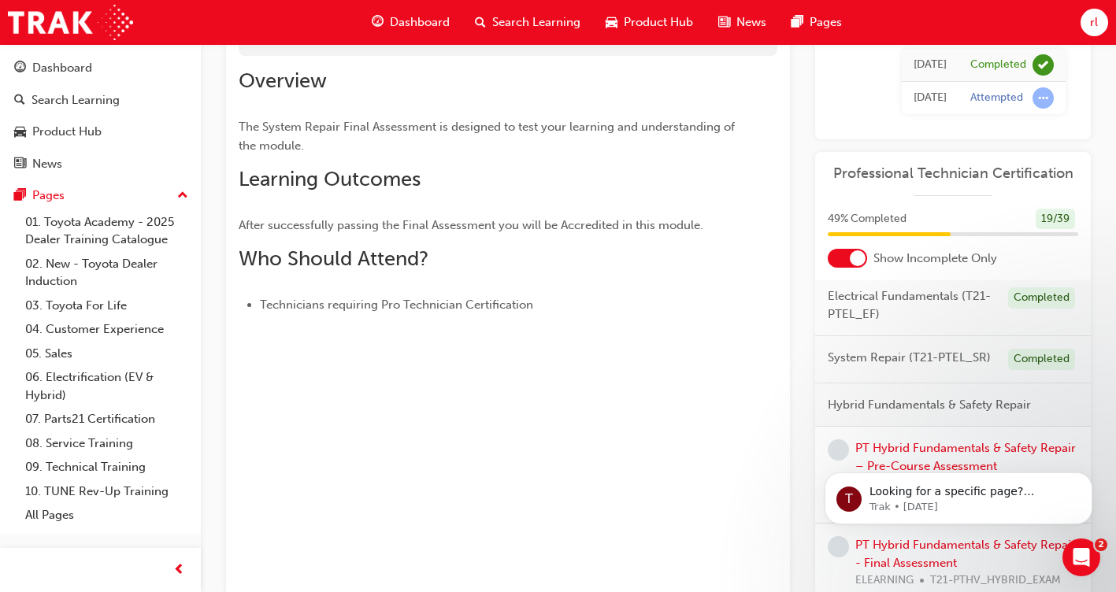
scroll to position [158, 0]
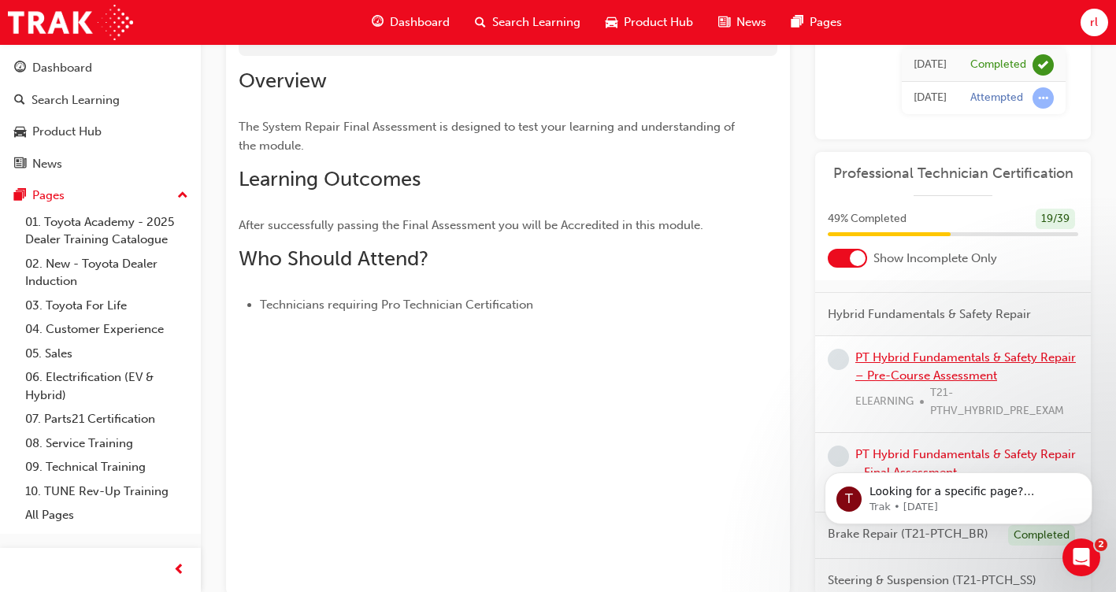
click at [944, 366] on link "PT Hybrid Fundamentals & Safety Repair – Pre-Course Assessment" at bounding box center [965, 366] width 221 height 32
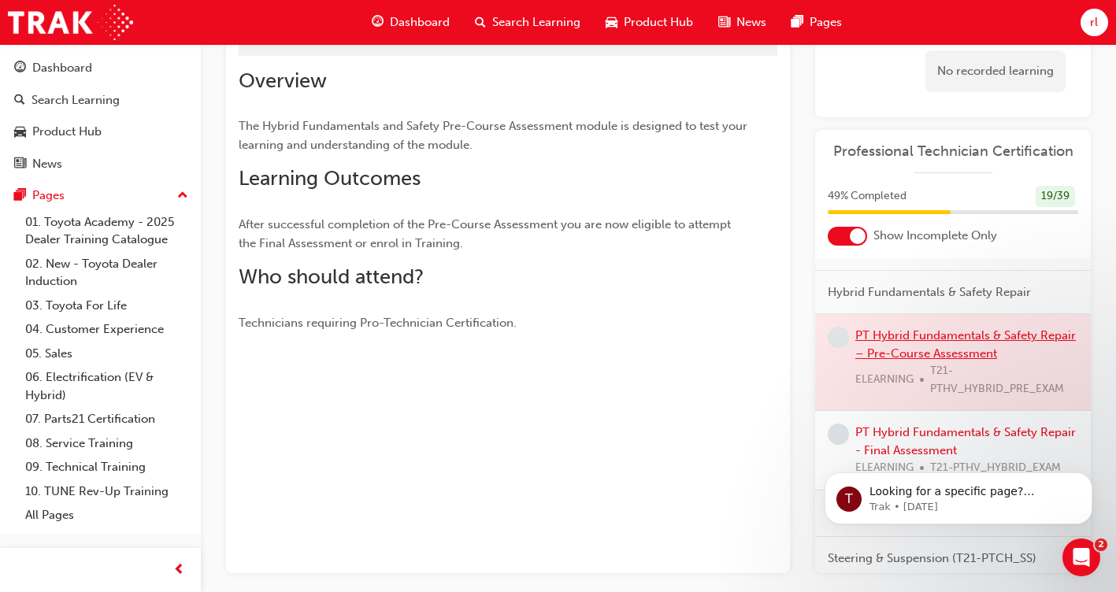
scroll to position [192, 0]
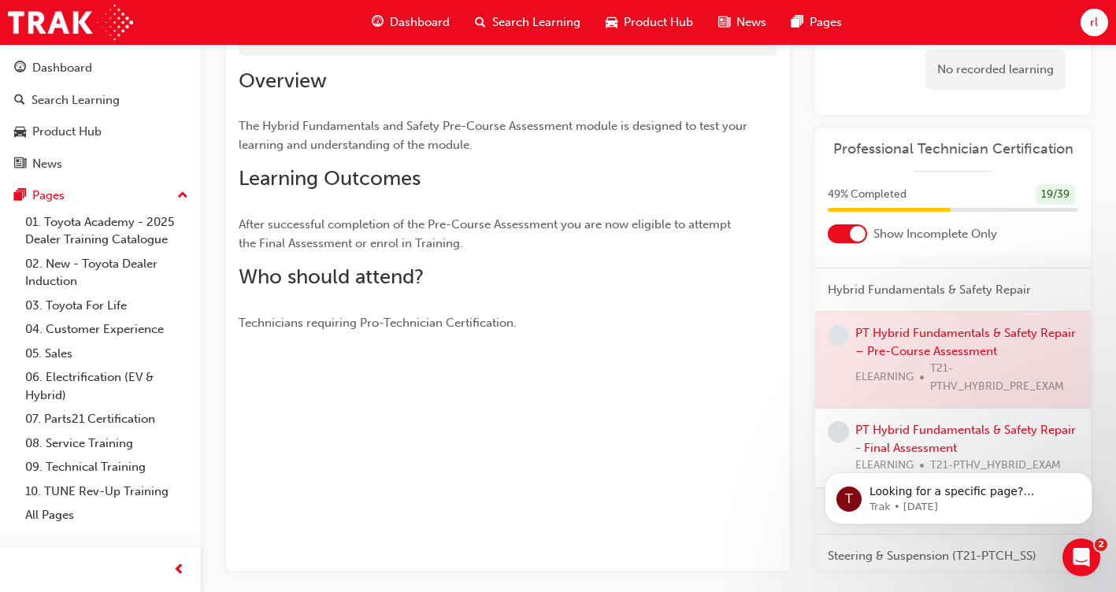
click at [919, 346] on div at bounding box center [953, 360] width 276 height 96
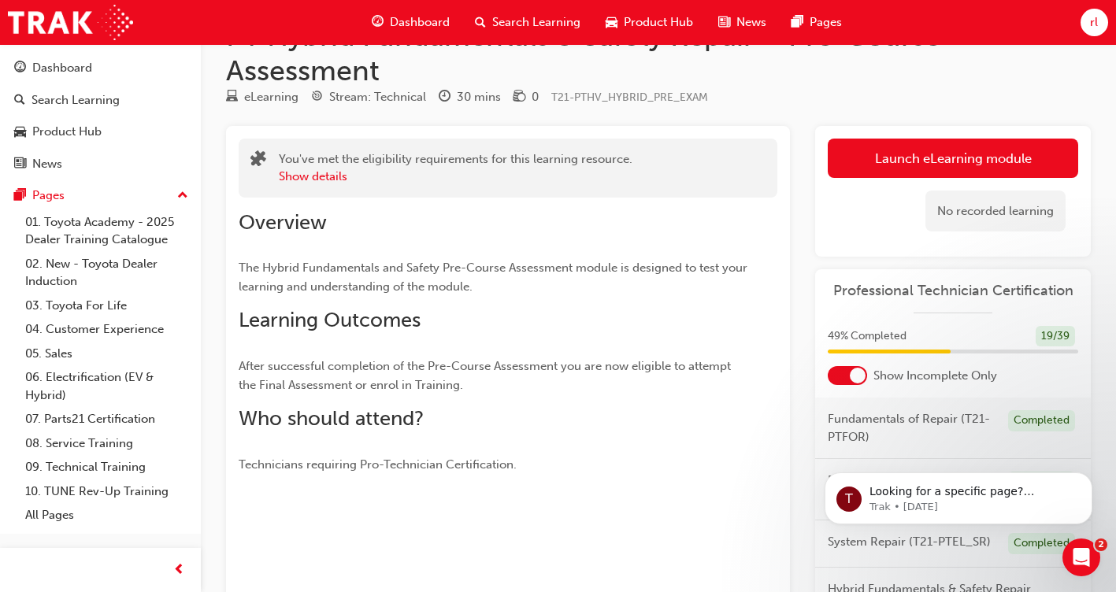
scroll to position [0, 0]
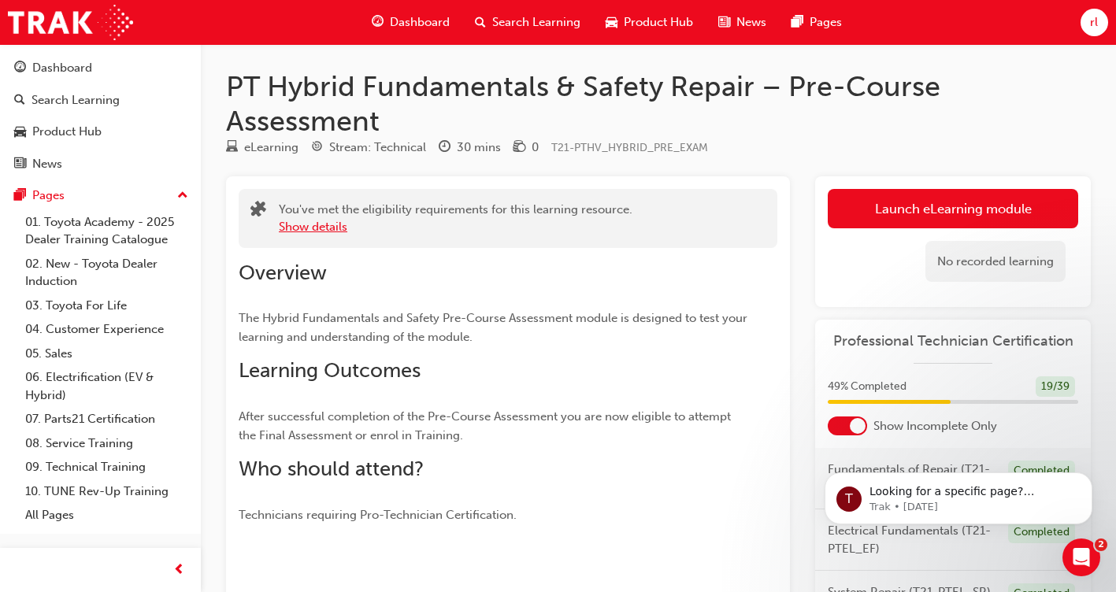
click at [308, 232] on button "Show details" at bounding box center [313, 227] width 69 height 18
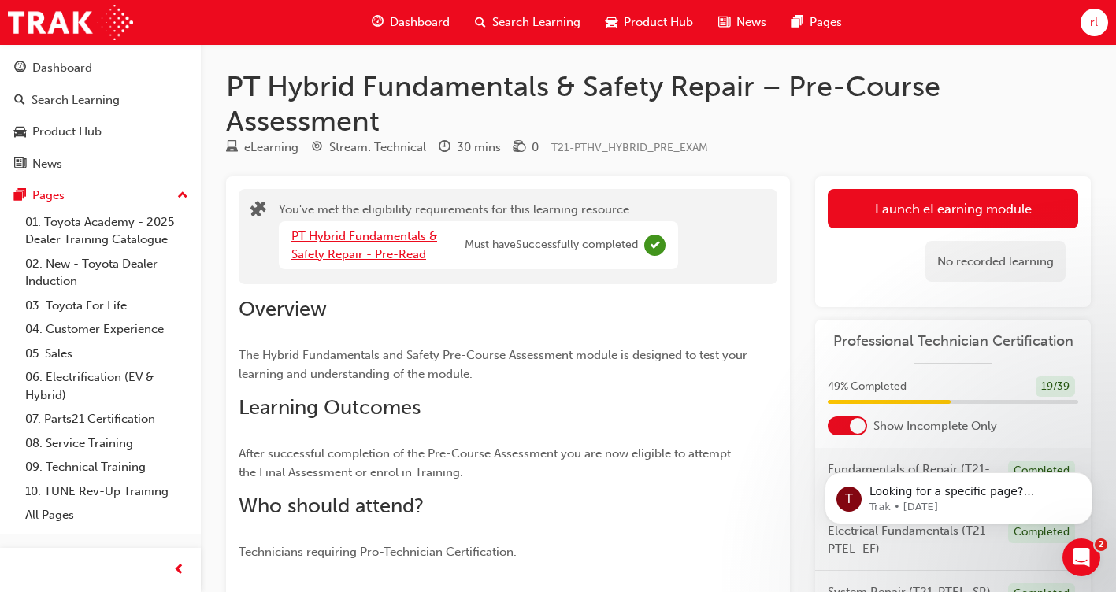
click at [365, 233] on link "PT Hybrid Fundamentals & Safety Repair - Pre-Read" at bounding box center [364, 245] width 146 height 32
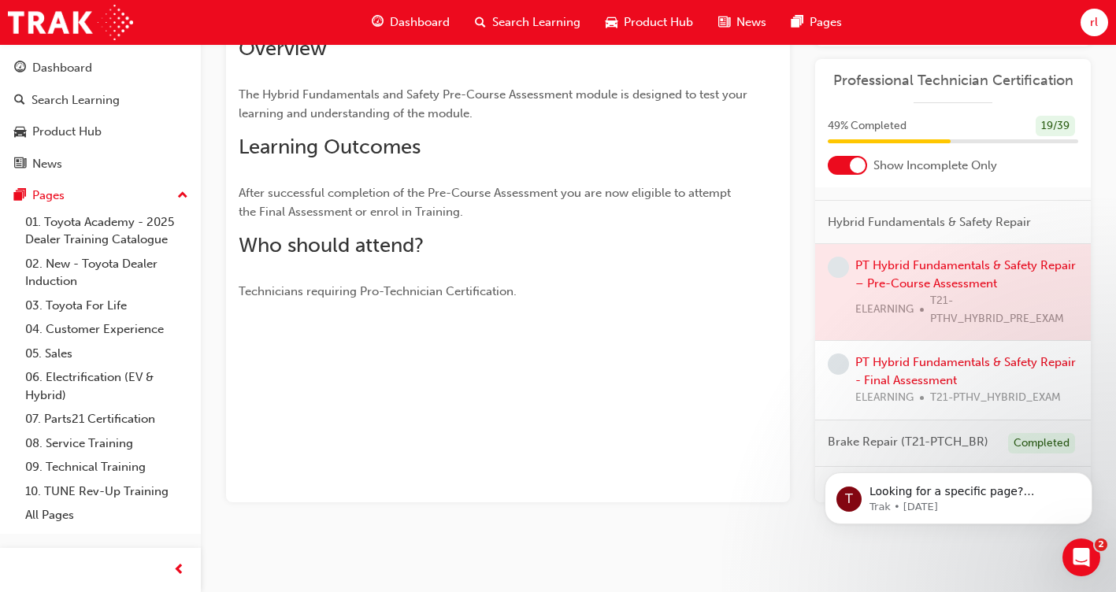
scroll to position [158, 0]
click at [949, 294] on div at bounding box center [953, 291] width 276 height 96
click at [948, 281] on div at bounding box center [953, 291] width 276 height 96
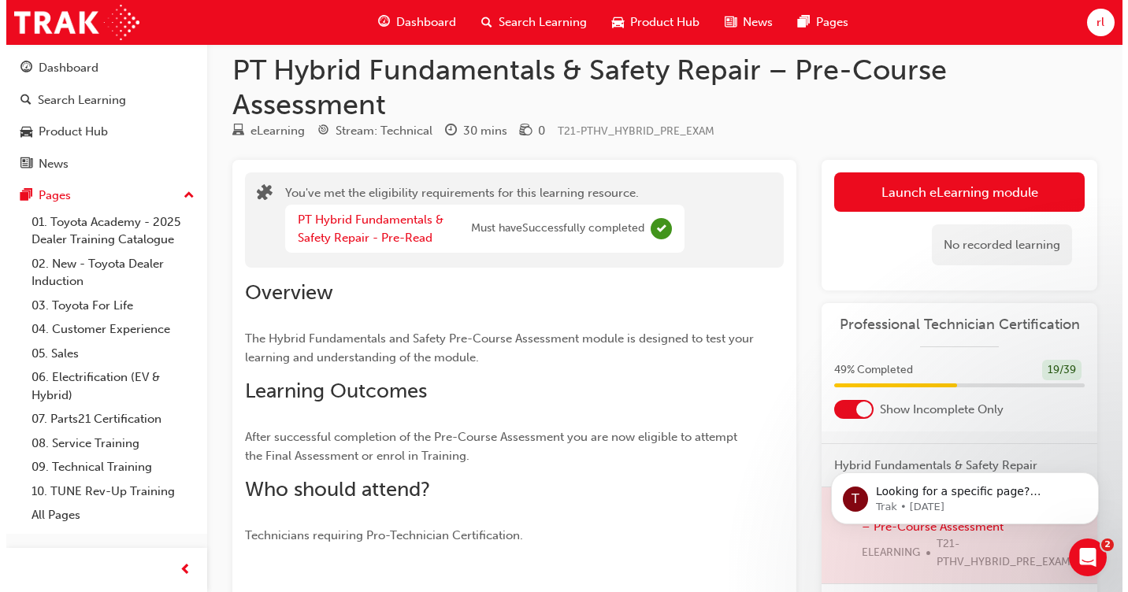
scroll to position [0, 0]
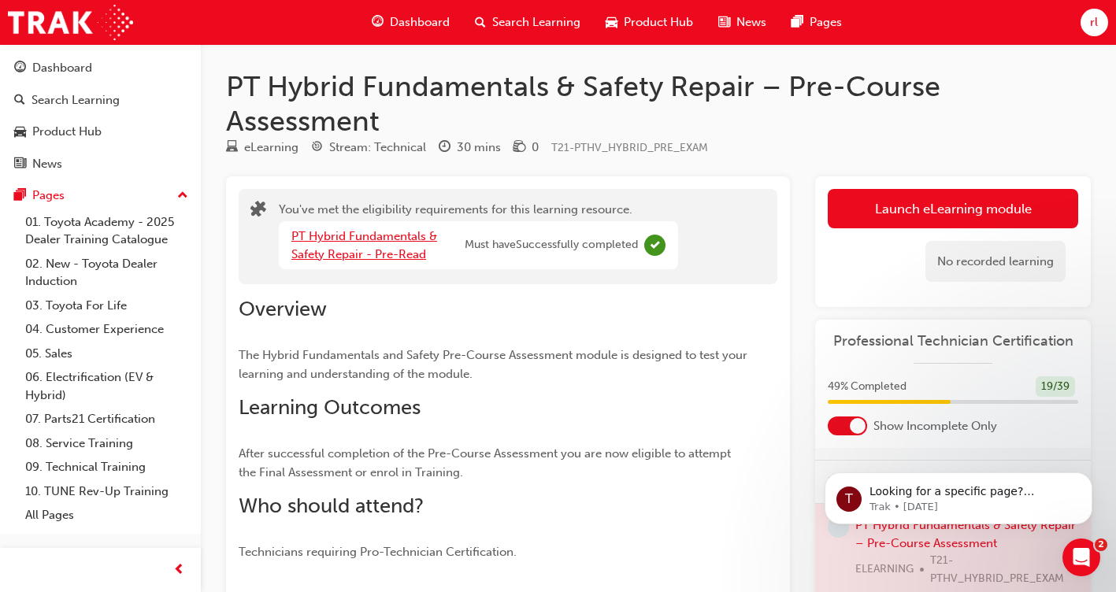
click at [370, 242] on link "PT Hybrid Fundamentals & Safety Repair - Pre-Read" at bounding box center [364, 245] width 146 height 32
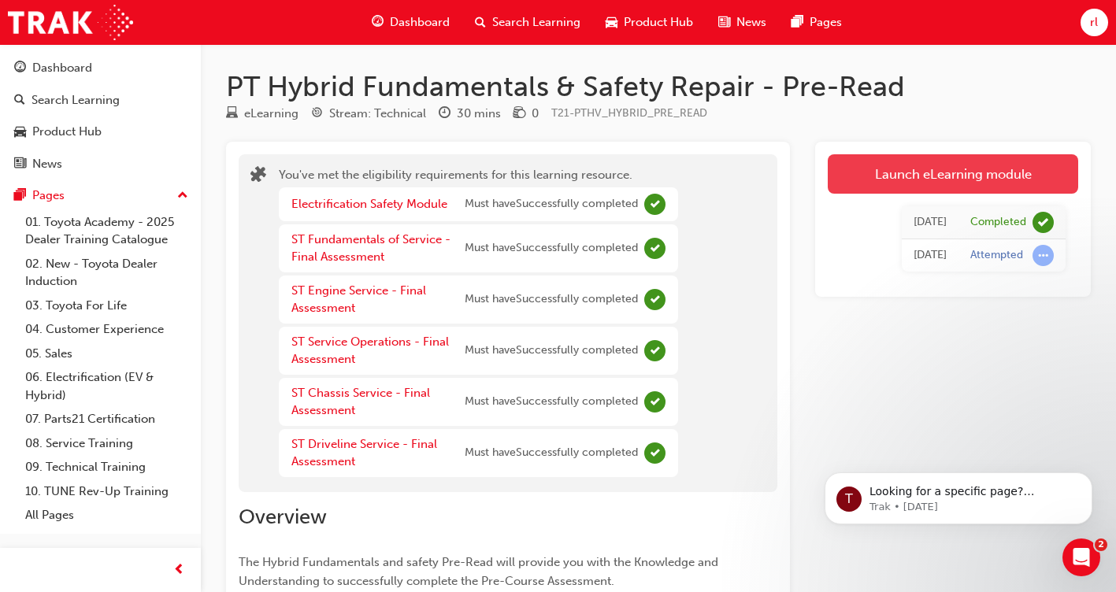
click at [860, 165] on link "Launch eLearning module" at bounding box center [953, 173] width 250 height 39
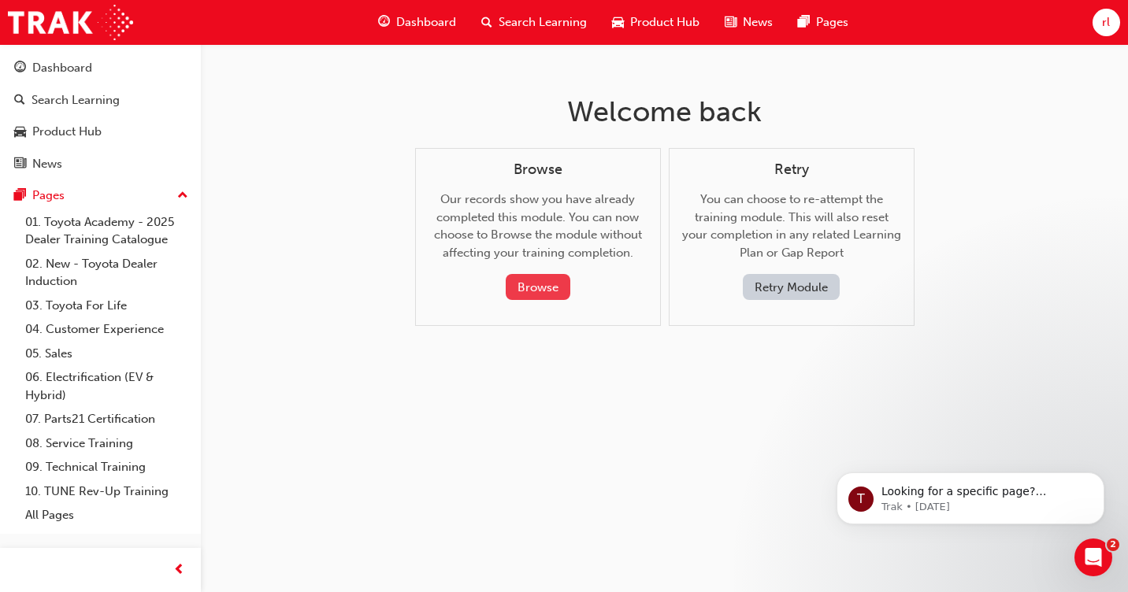
click at [538, 279] on button "Browse" at bounding box center [538, 287] width 65 height 26
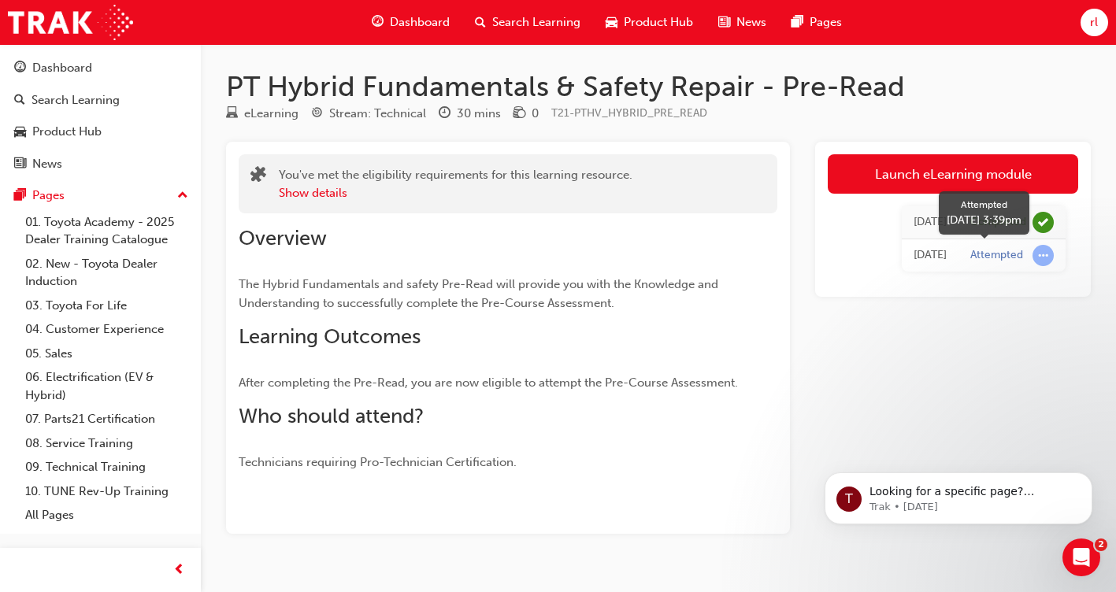
click at [1044, 257] on span "learningRecordVerb_ATTEMPT-icon" at bounding box center [1043, 255] width 21 height 21
drag, startPoint x: 944, startPoint y: 334, endPoint x: 940, endPoint y: 344, distance: 11.0
click at [940, 344] on div "Launch eLearning module Today Completed Today Attempted" at bounding box center [953, 338] width 276 height 392
click at [318, 195] on button "Show details" at bounding box center [313, 193] width 69 height 18
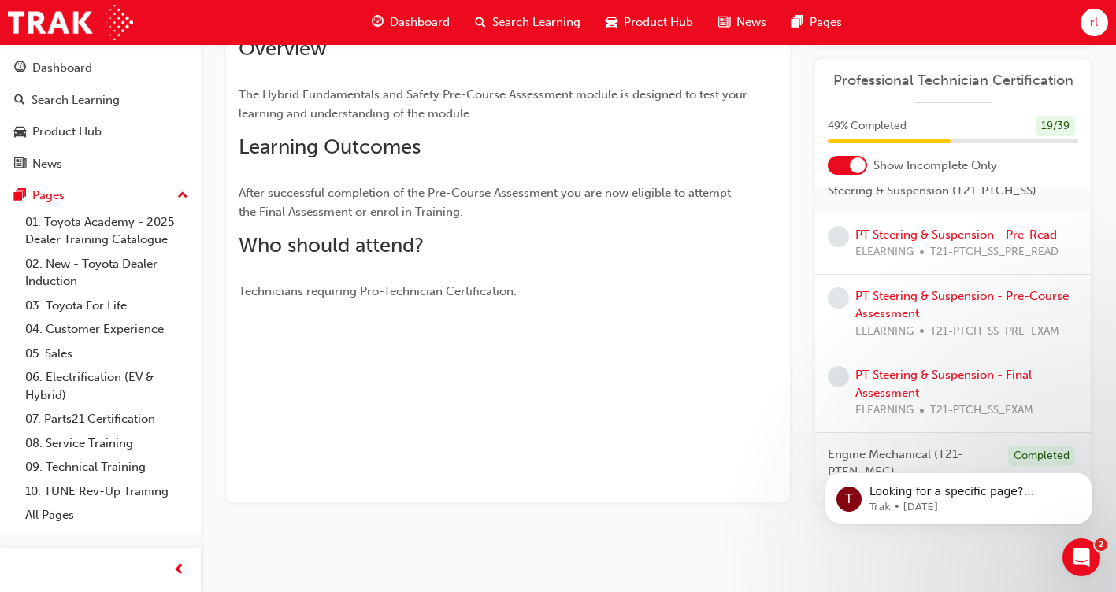
scroll to position [402, 0]
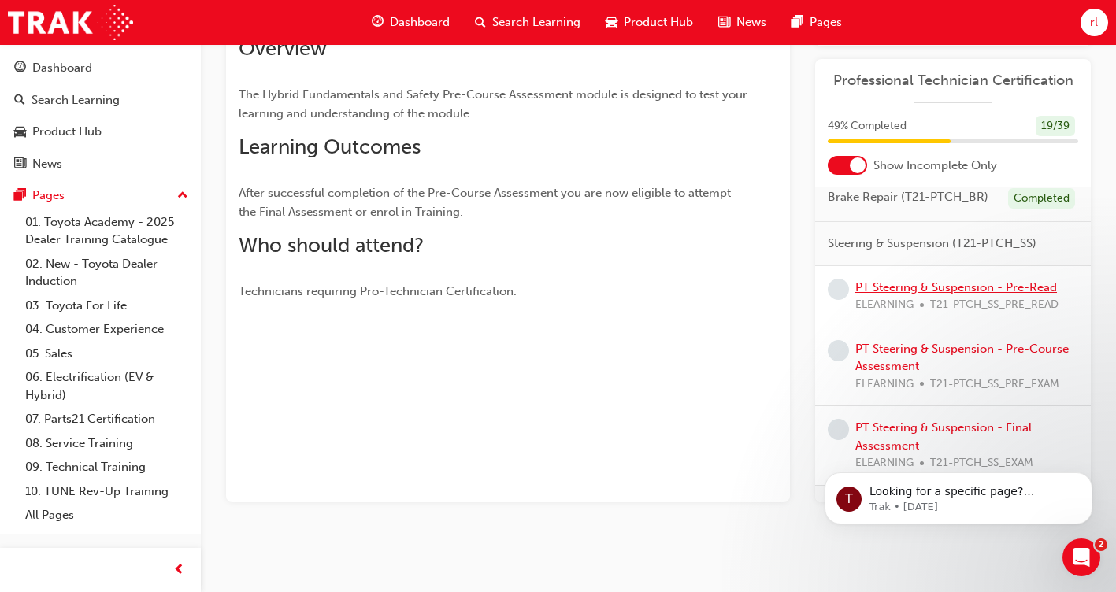
click at [1031, 295] on link "PT Steering & Suspension - Pre-Read" at bounding box center [956, 287] width 202 height 14
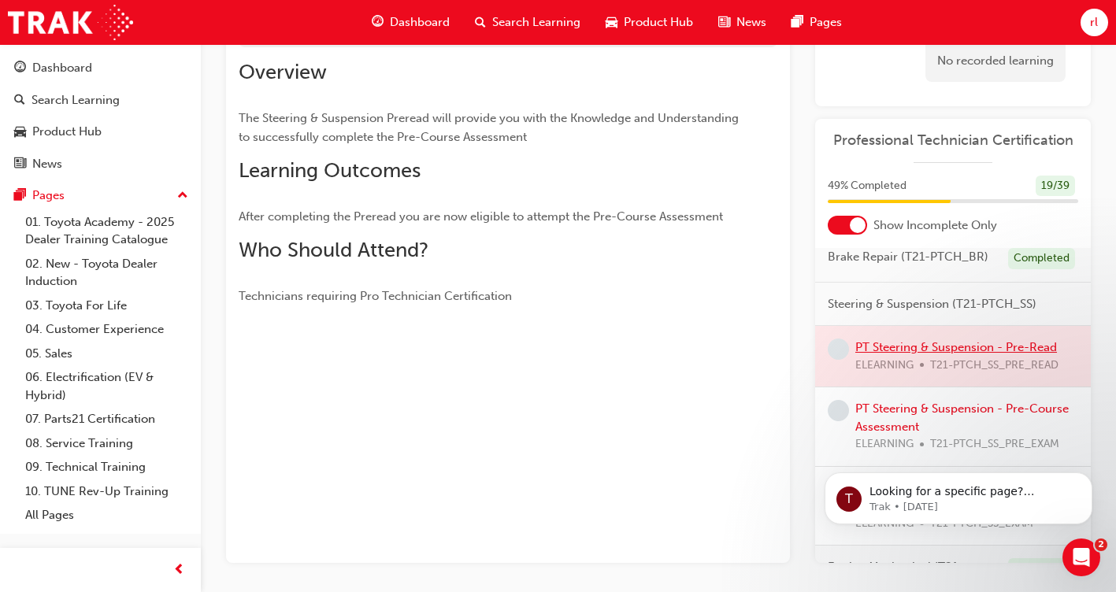
scroll to position [190, 0]
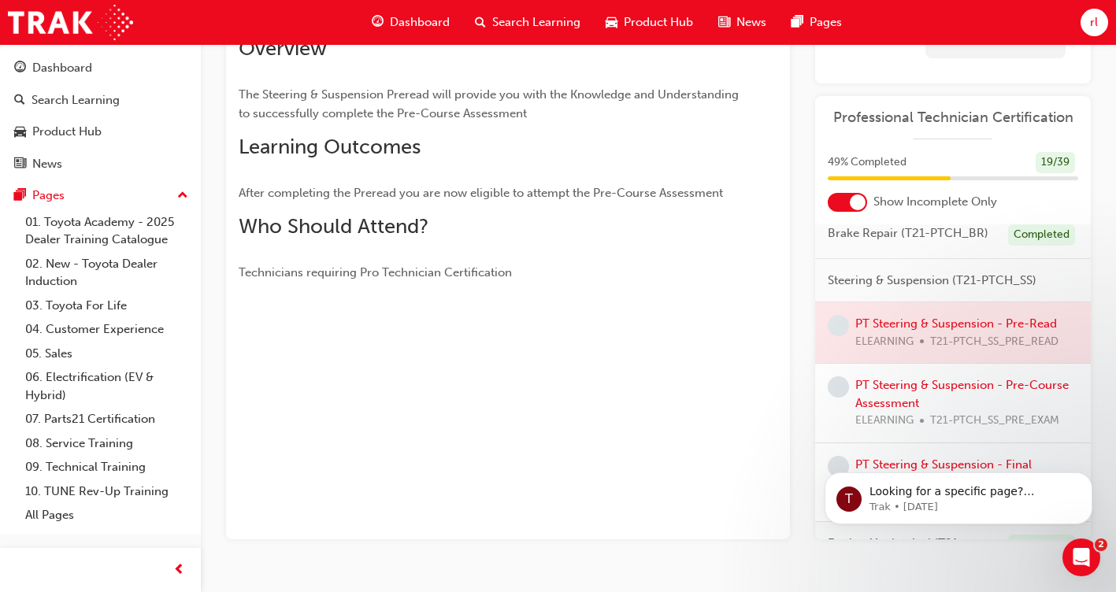
click at [977, 352] on div at bounding box center [953, 332] width 276 height 61
click at [981, 350] on div at bounding box center [953, 332] width 276 height 61
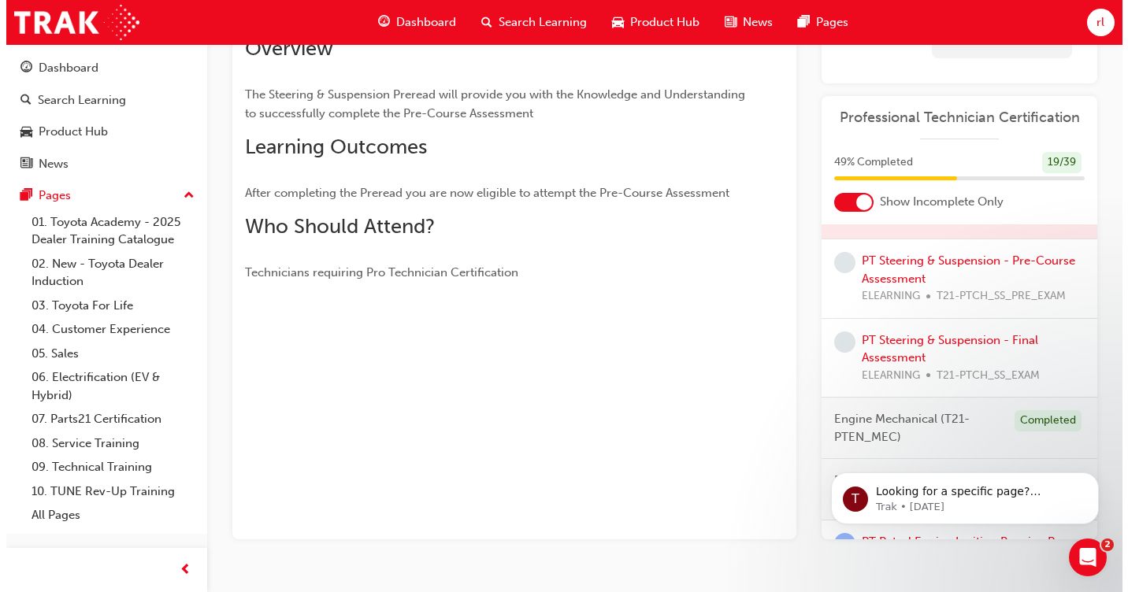
scroll to position [0, 0]
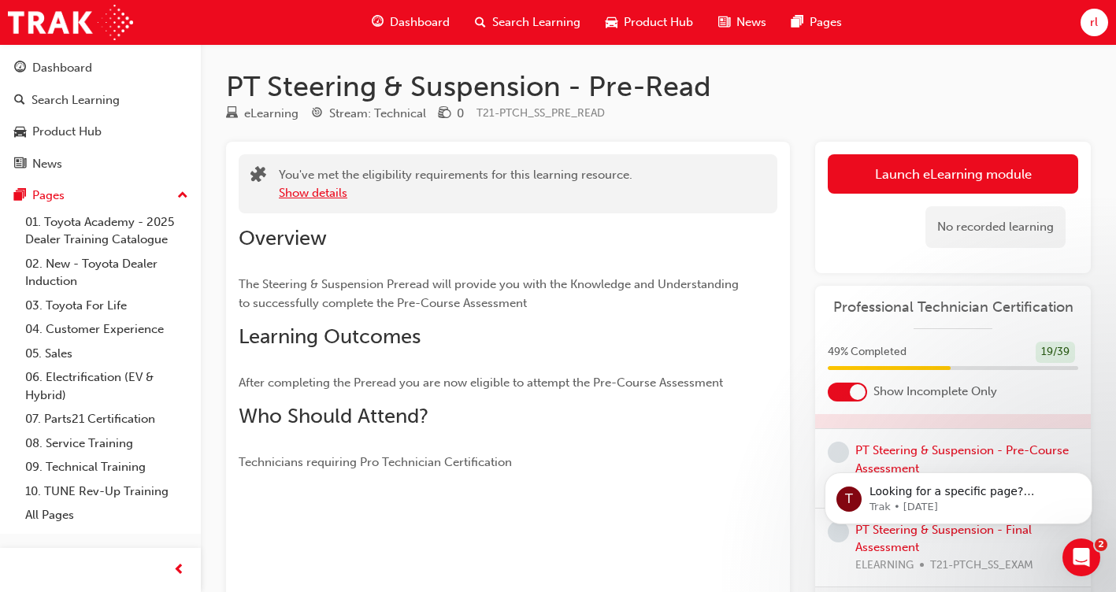
click at [332, 196] on button "Show details" at bounding box center [313, 193] width 69 height 18
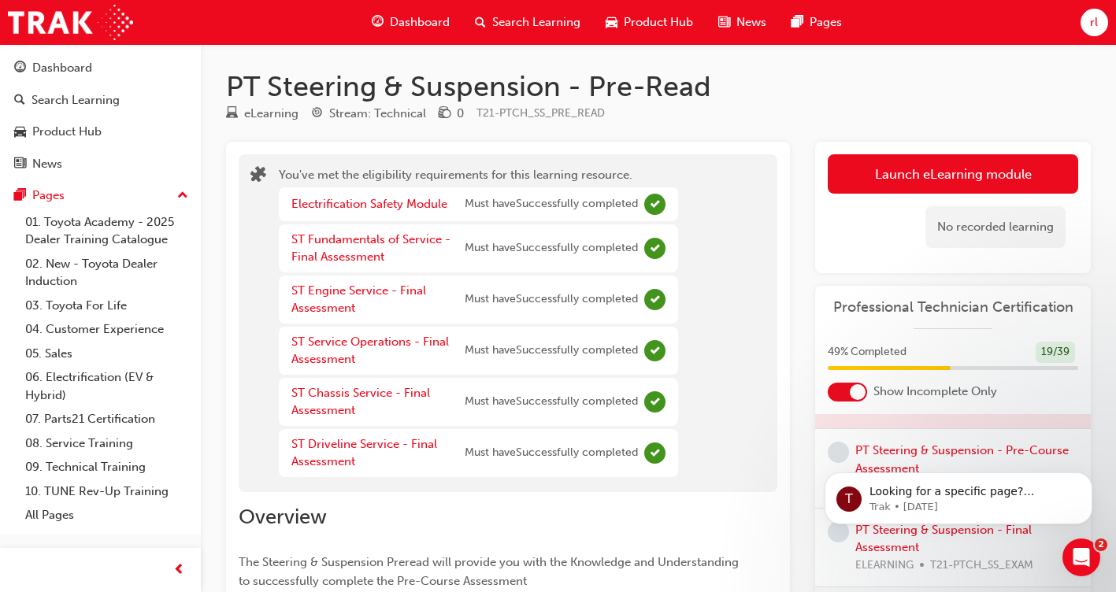
click at [725, 134] on div "PT Steering & Suspension - Pre-Read eLearning Stream: Technical 0 T21-PTCH_SS_P…" at bounding box center [658, 465] width 915 height 793
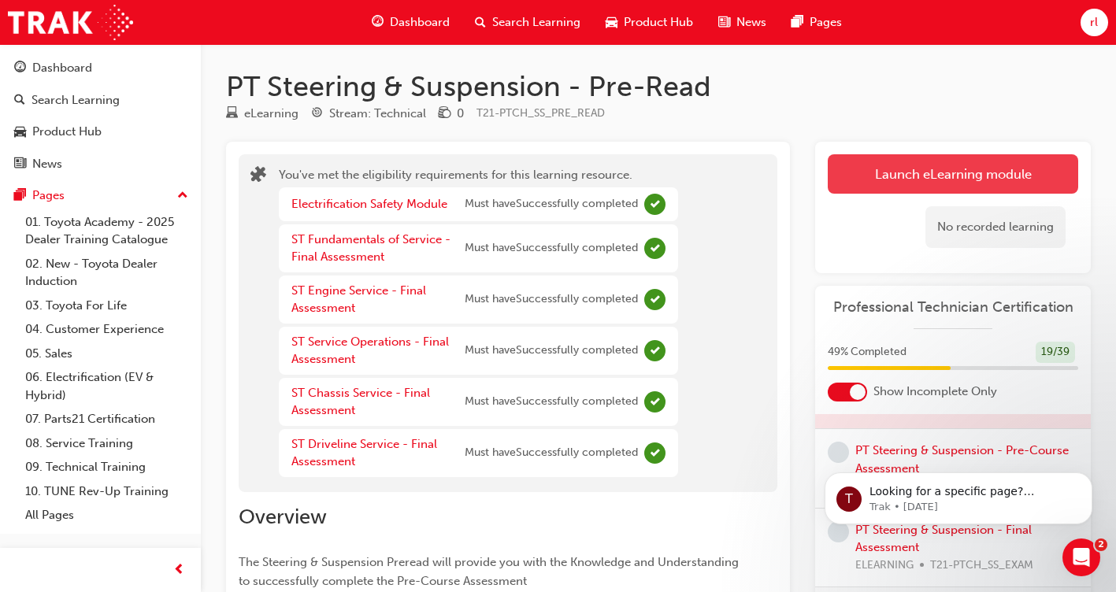
click at [859, 165] on link "Launch eLearning module" at bounding box center [953, 173] width 250 height 39
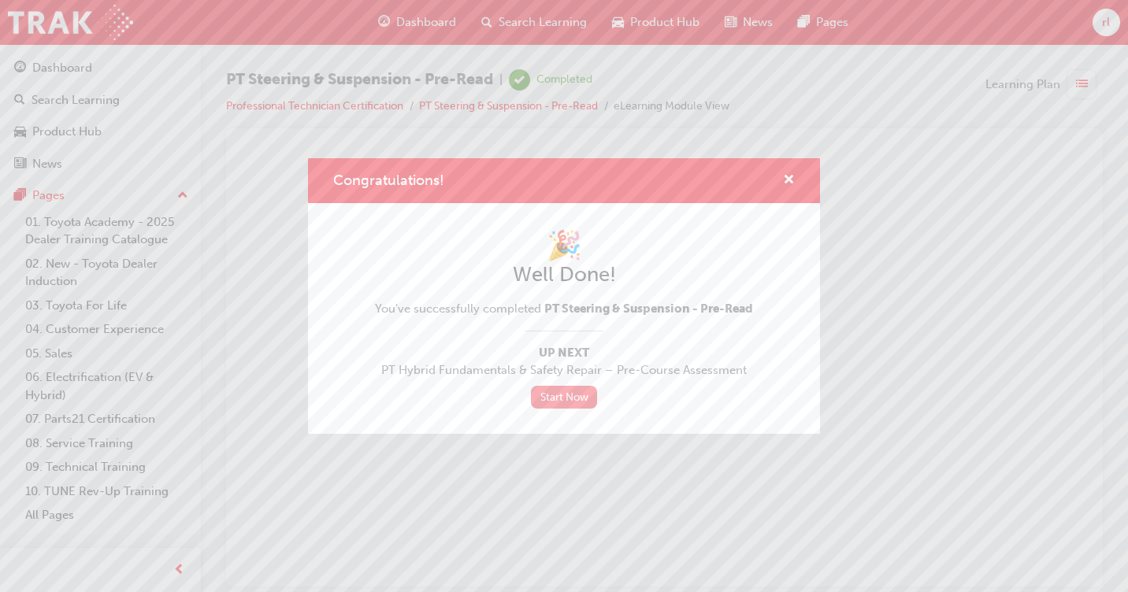
click at [565, 390] on link "Start Now" at bounding box center [564, 397] width 66 height 23
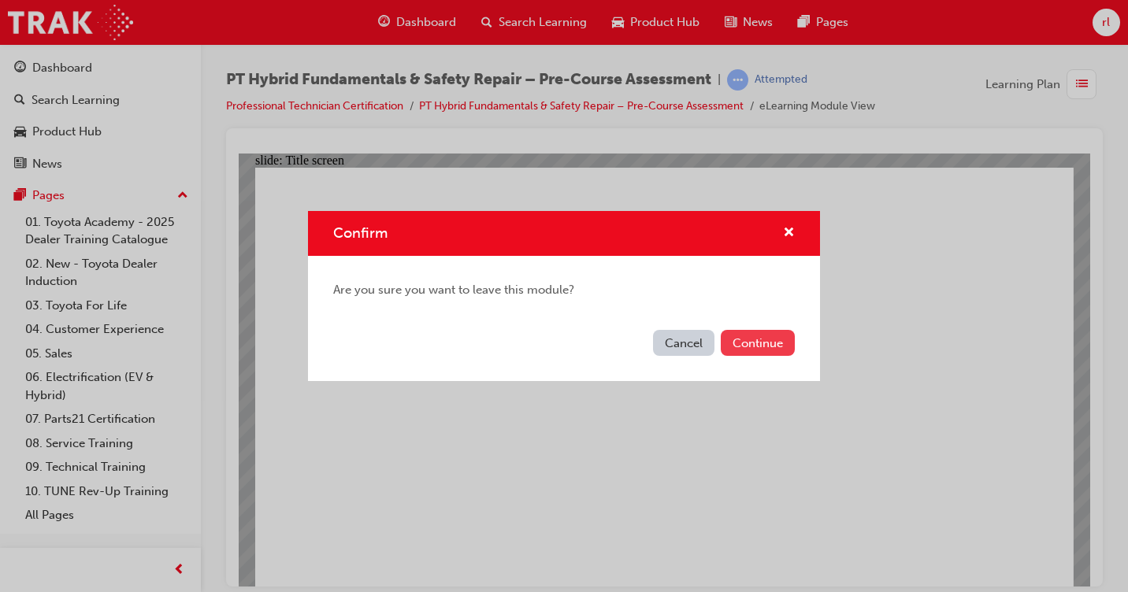
click at [744, 343] on button "Continue" at bounding box center [758, 343] width 74 height 26
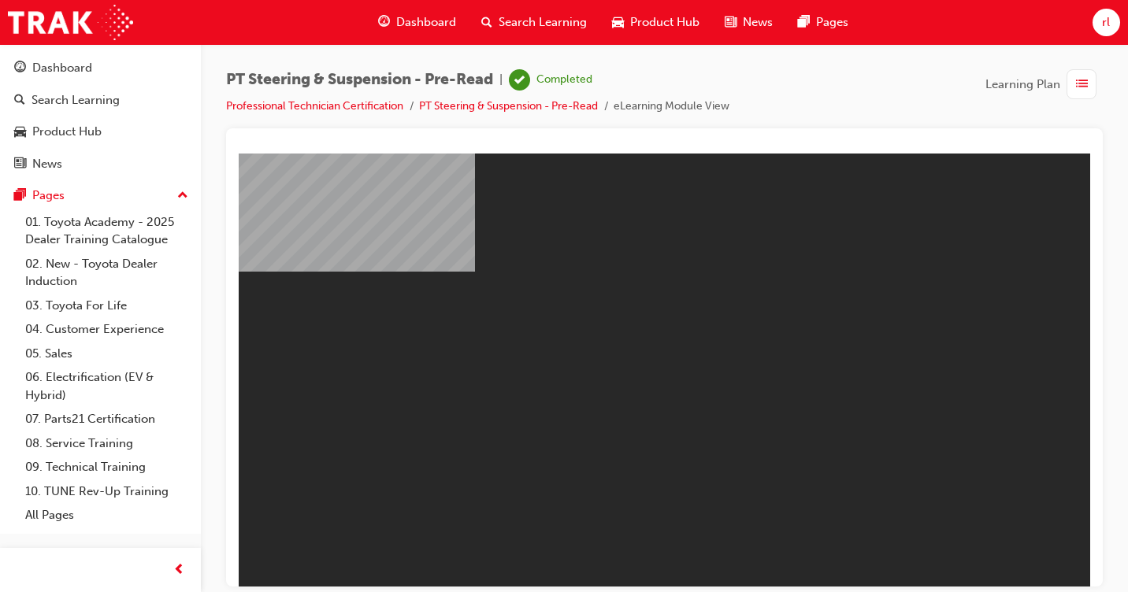
click at [821, 422] on body "PT Steering & Suspension - Pre-Read Express Module You are offline. Trying to r…" at bounding box center [664, 369] width 851 height 433
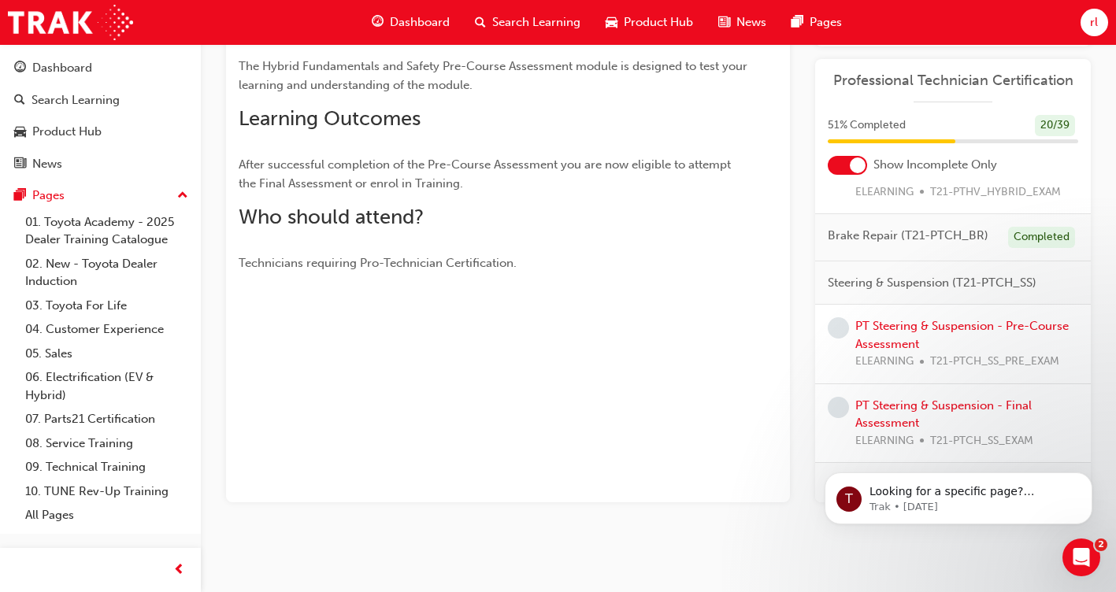
scroll to position [247, 0]
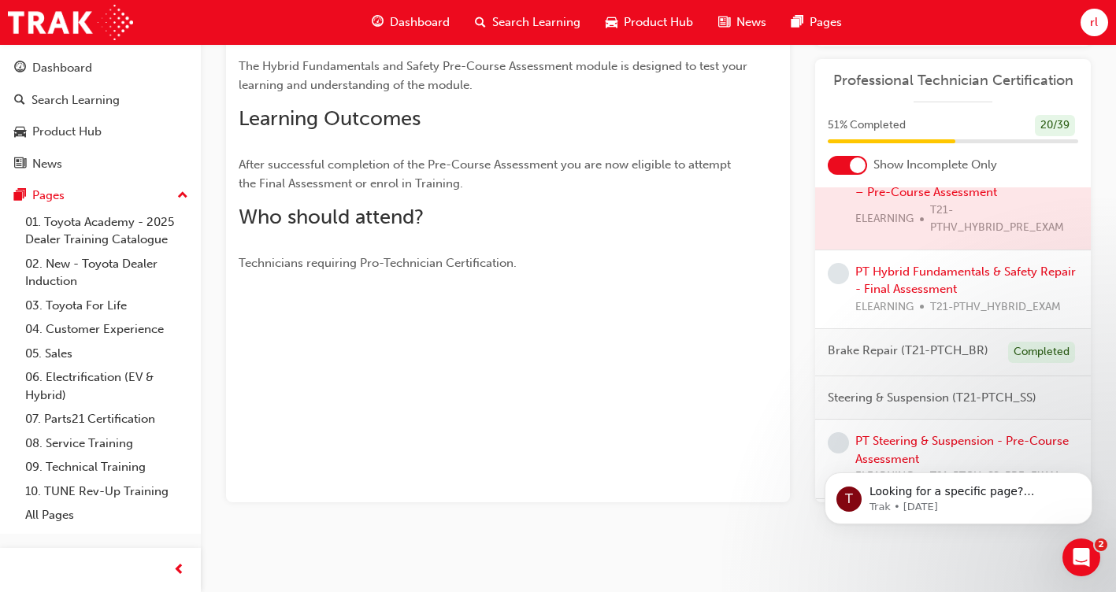
click at [938, 293] on div "PT Hybrid Fundamentals & Safety Repair - Final Assessment ELEARNING T21-PTHV_HY…" at bounding box center [966, 290] width 223 height 54
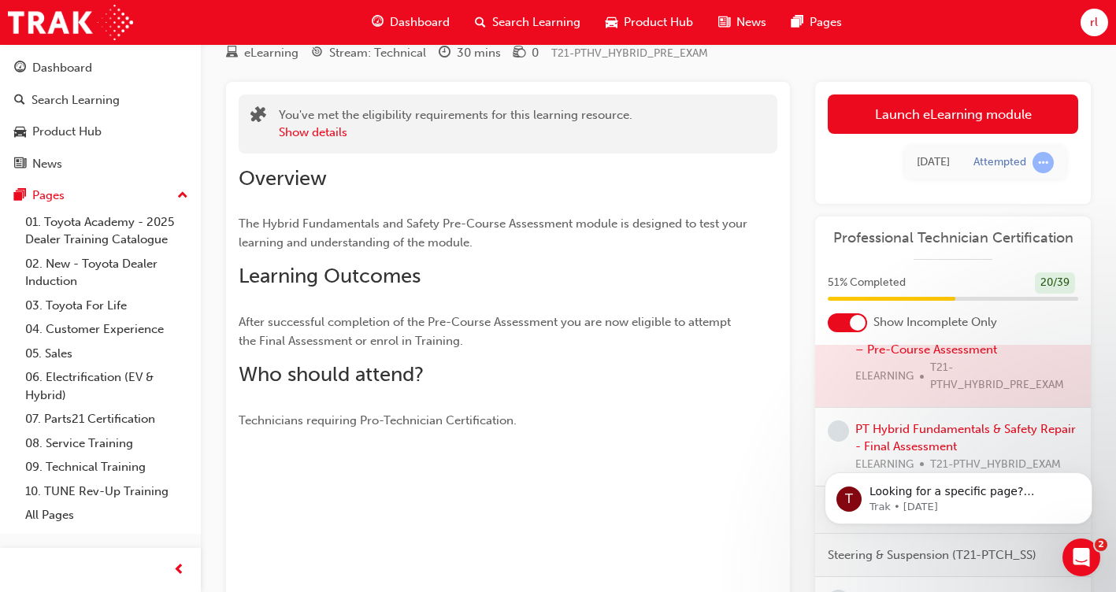
click at [974, 444] on html "T Looking for a specific page? Technical, Toyota Network Training, Technical Tr…" at bounding box center [958, 494] width 315 height 110
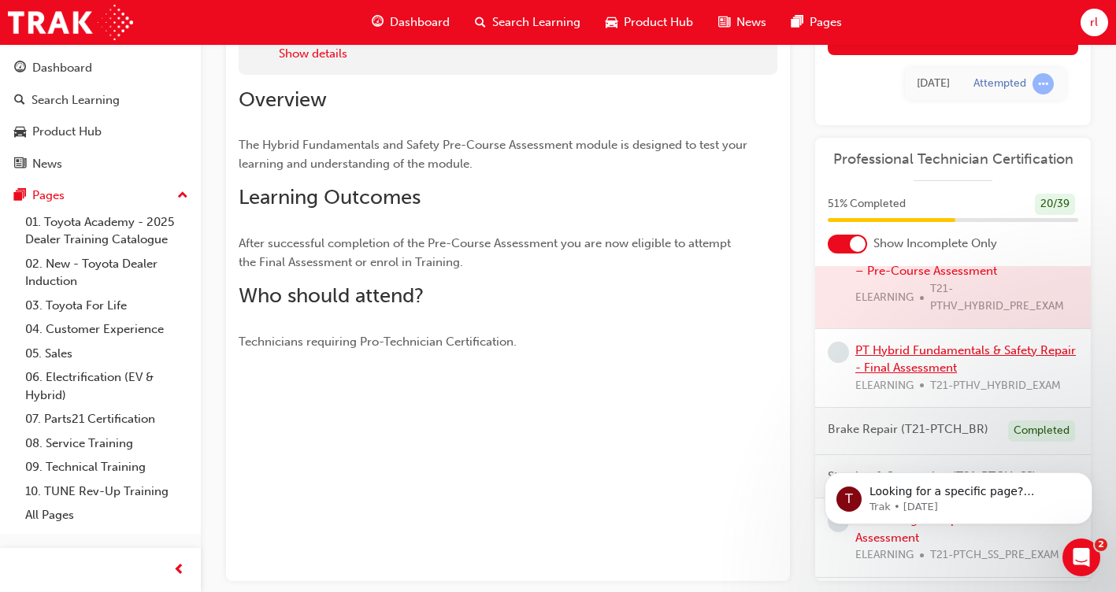
click at [869, 368] on link "PT Hybrid Fundamentals & Safety Repair - Final Assessment" at bounding box center [965, 359] width 221 height 32
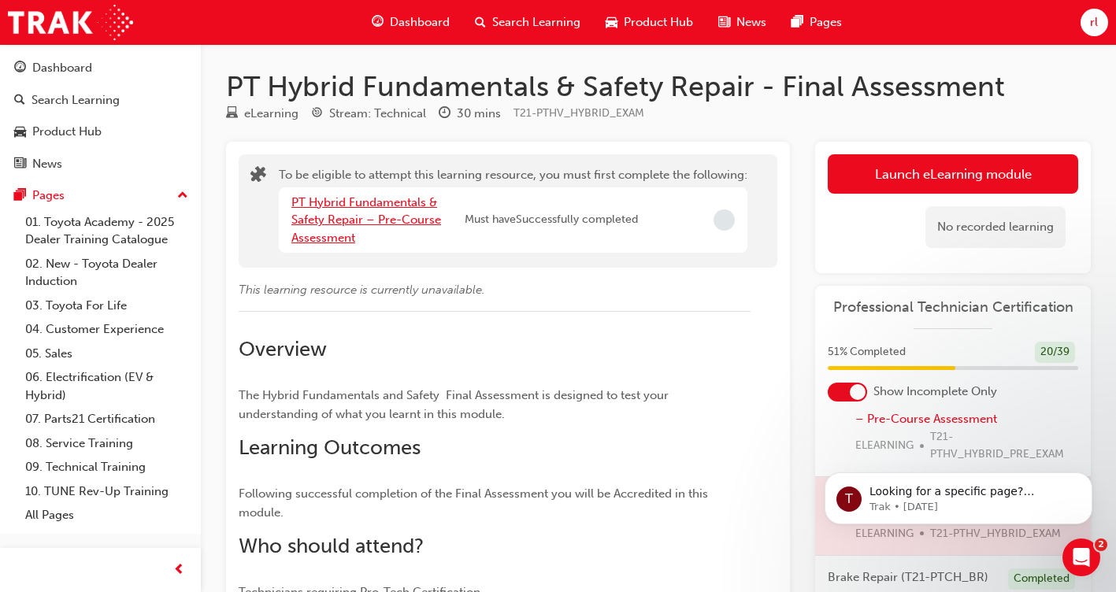
click at [406, 202] on link "PT Hybrid Fundamentals & Safety Repair – Pre-Course Assessment" at bounding box center [366, 220] width 150 height 50
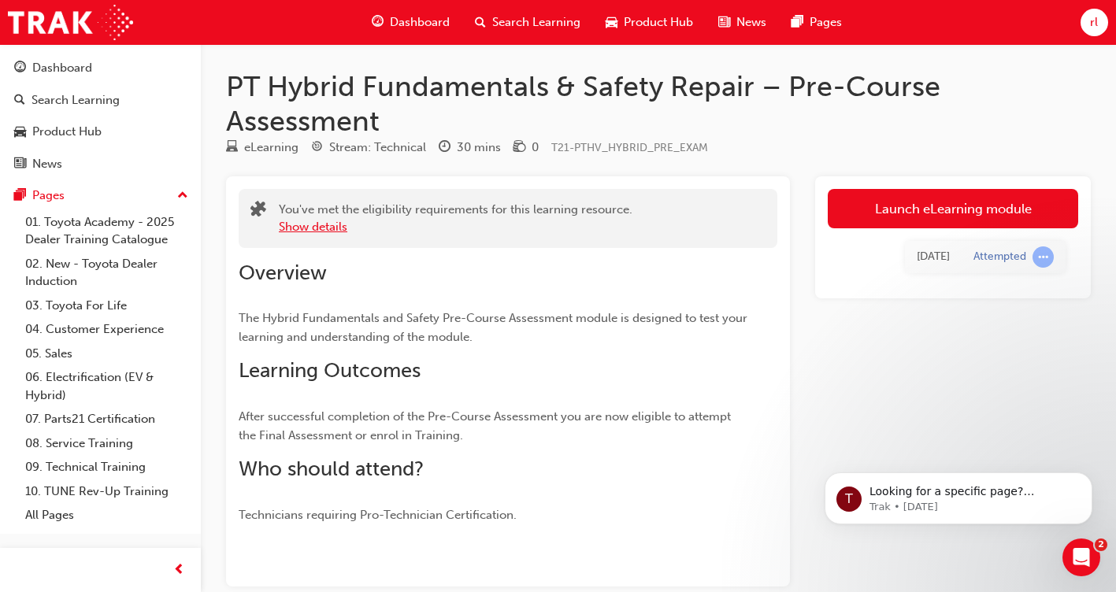
click at [339, 228] on button "Show details" at bounding box center [313, 227] width 69 height 18
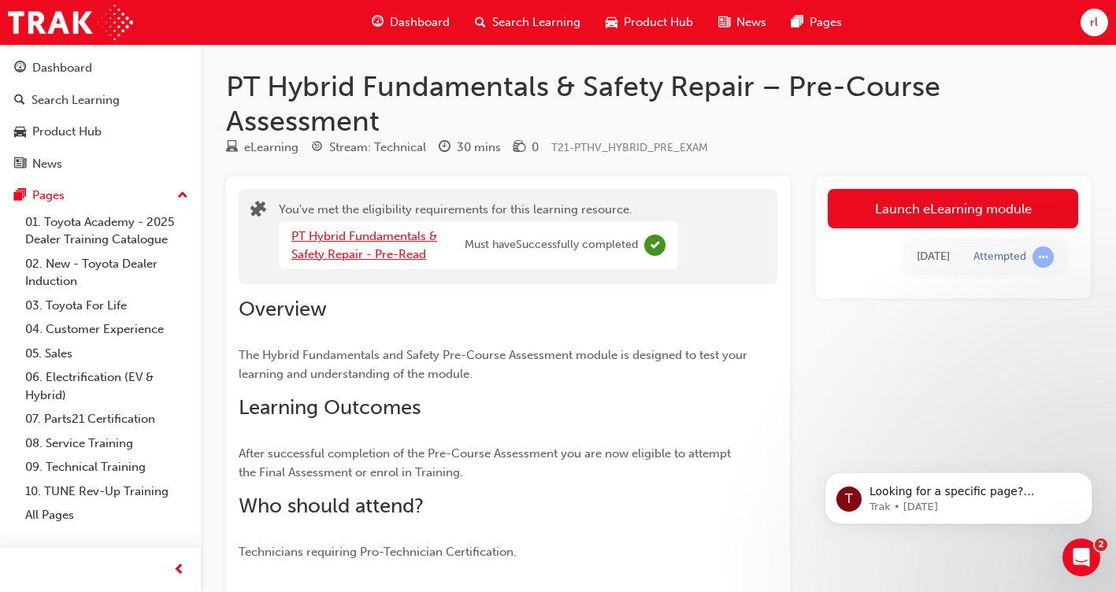
click at [395, 239] on link "PT Hybrid Fundamentals & Safety Repair - Pre-Read" at bounding box center [364, 245] width 146 height 32
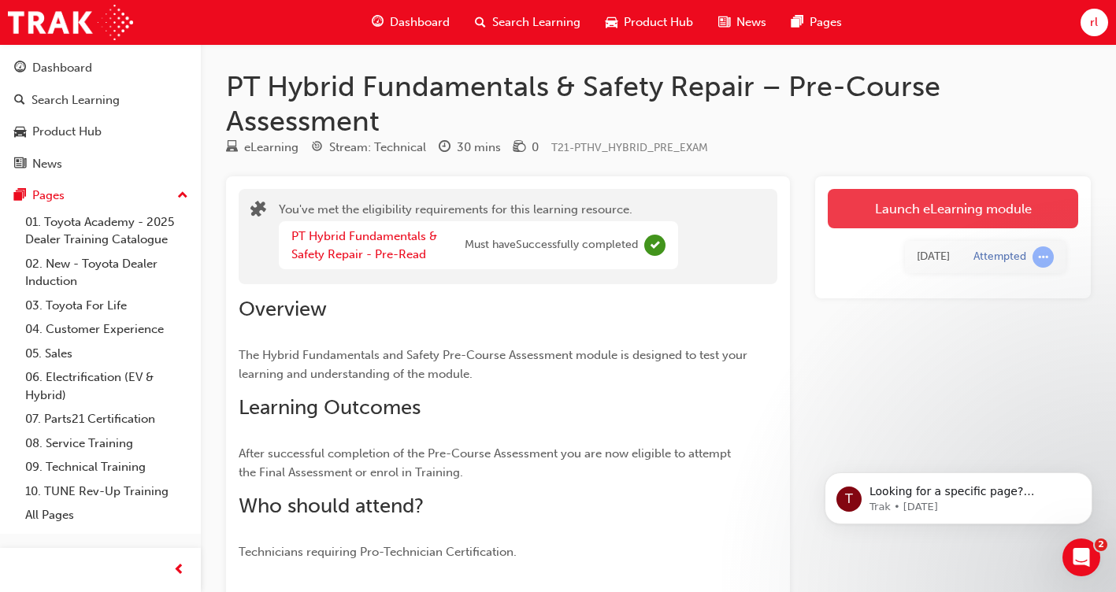
click at [1005, 206] on link "Launch eLearning module" at bounding box center [953, 208] width 250 height 39
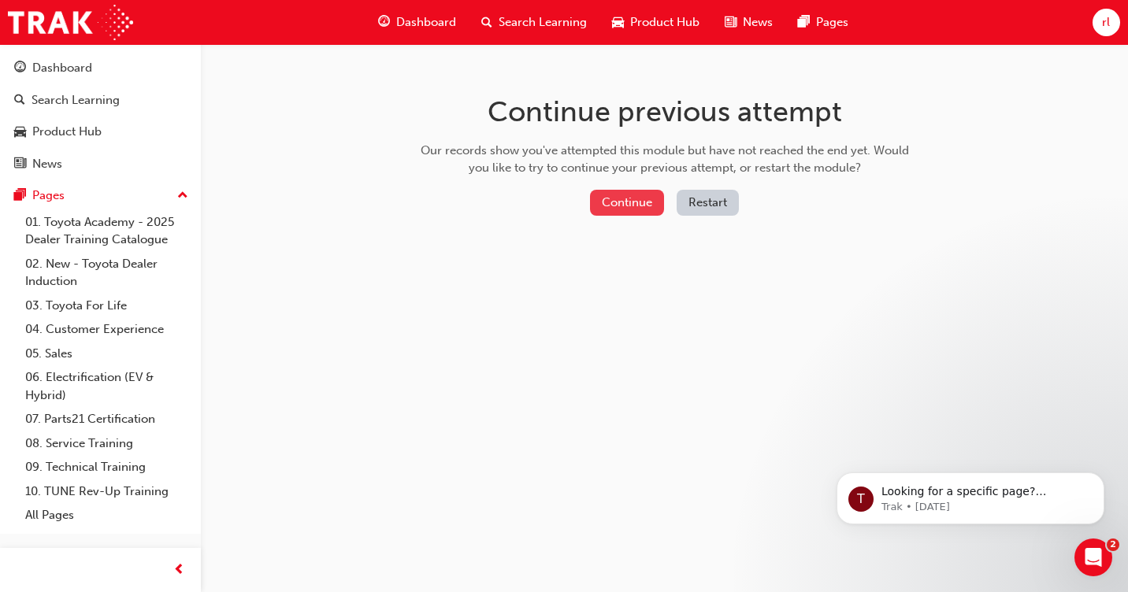
click at [633, 203] on button "Continue" at bounding box center [627, 203] width 74 height 26
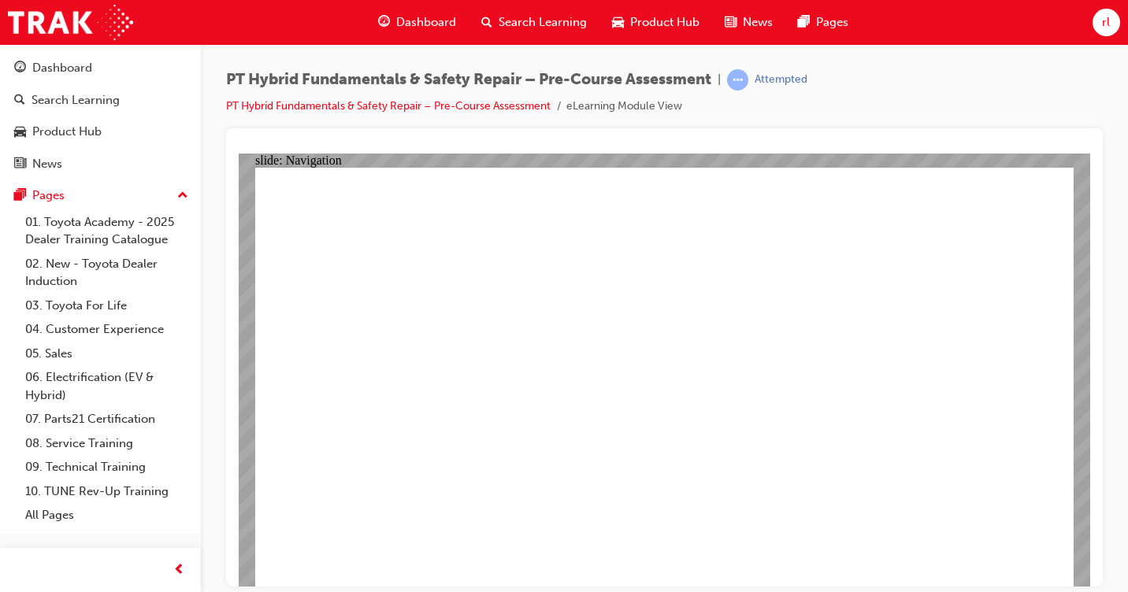
radio input "true"
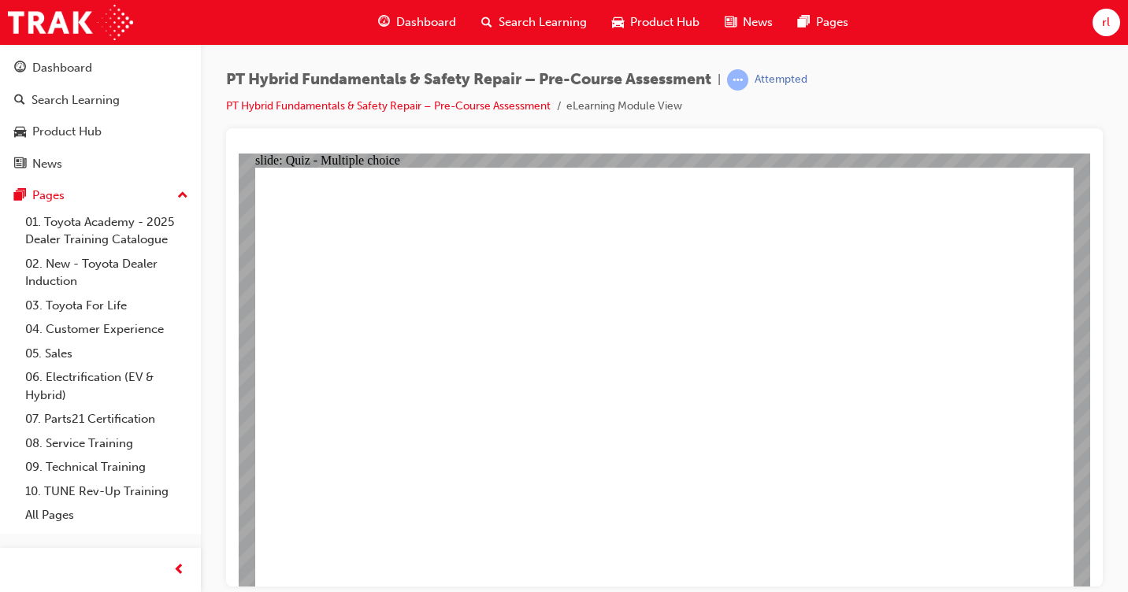
radio input "true"
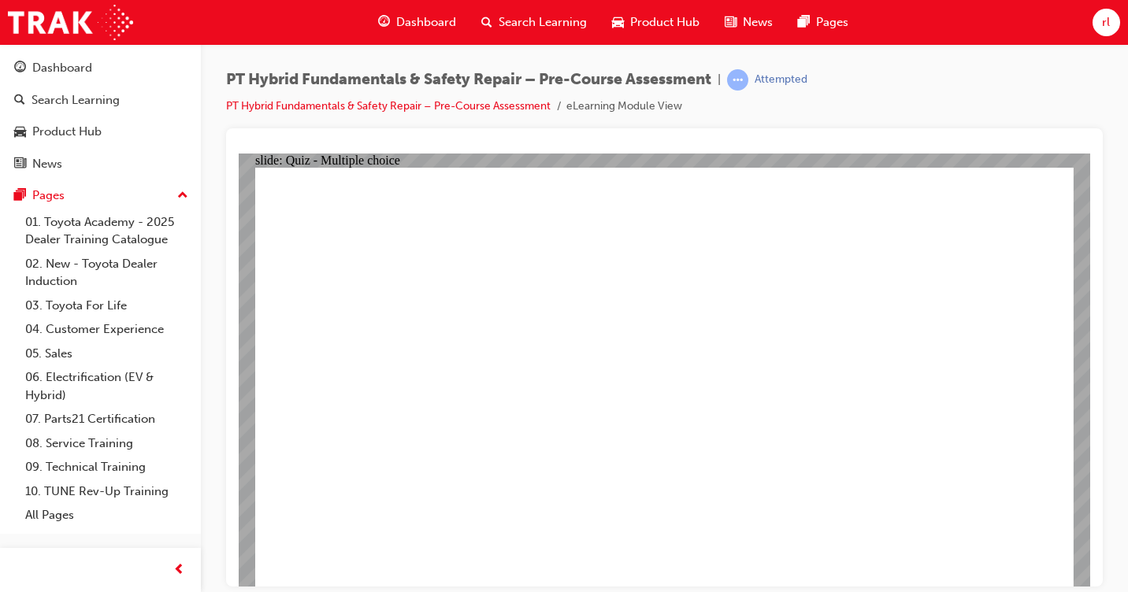
radio input "true"
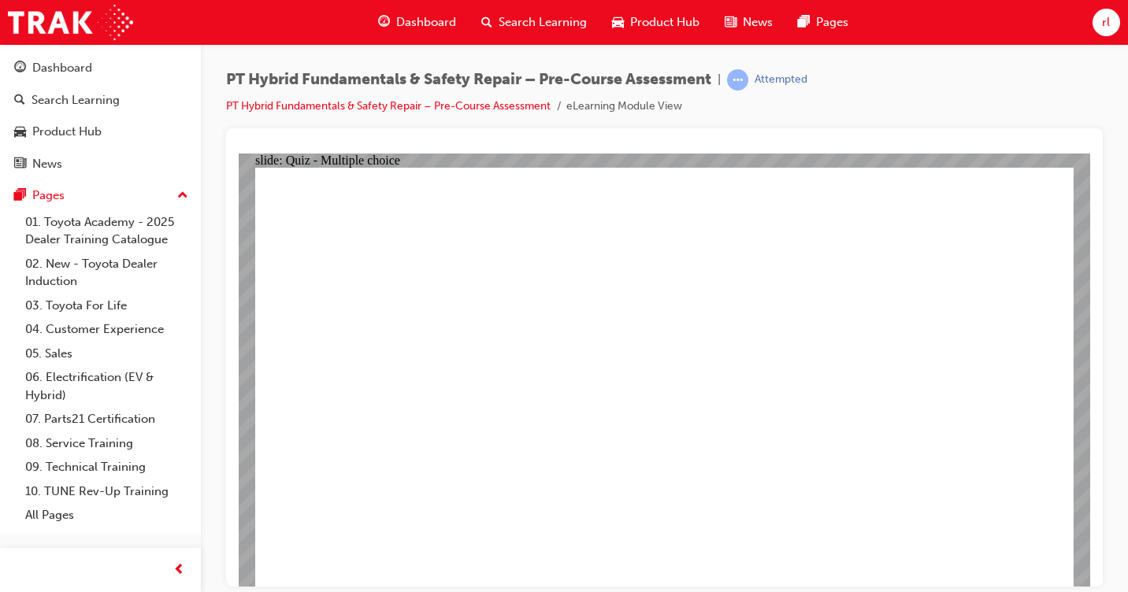
checkbox input "true"
checkbox input "false"
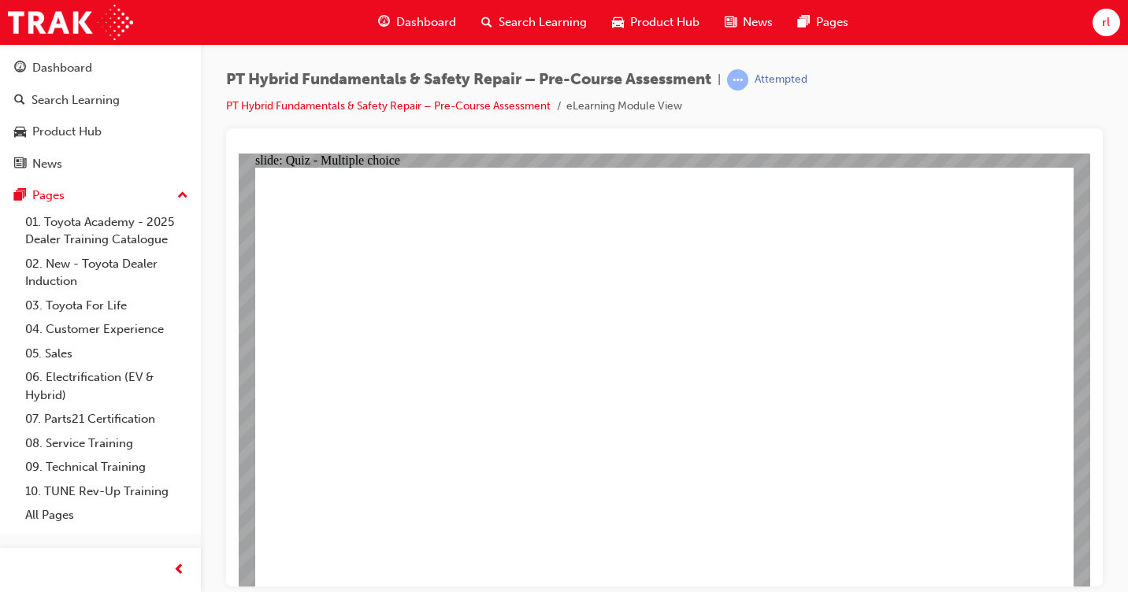
checkbox input "true"
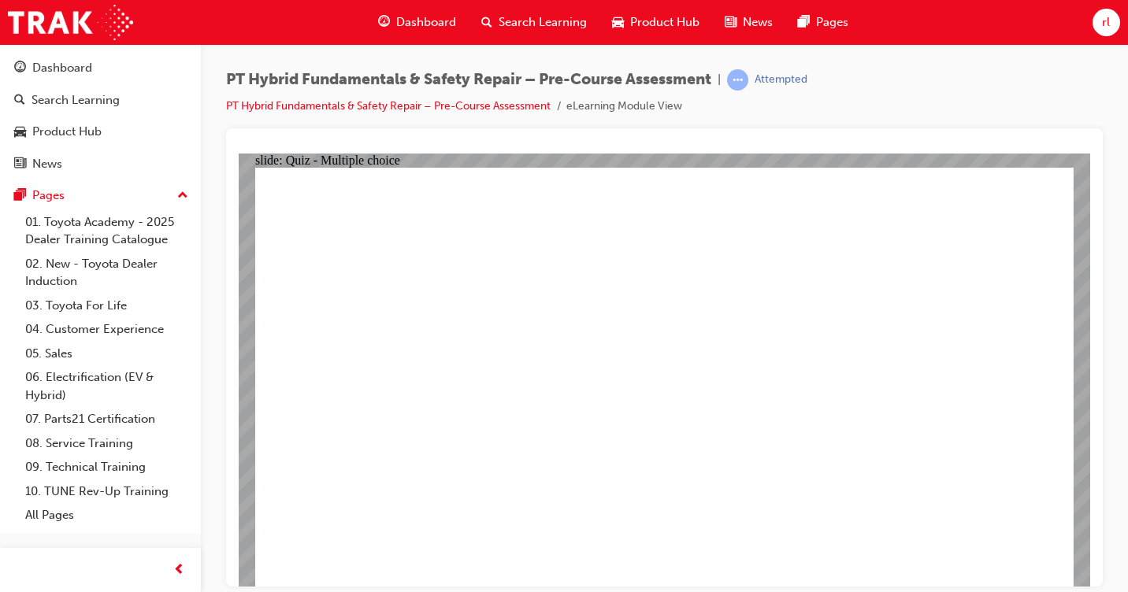
radio input "true"
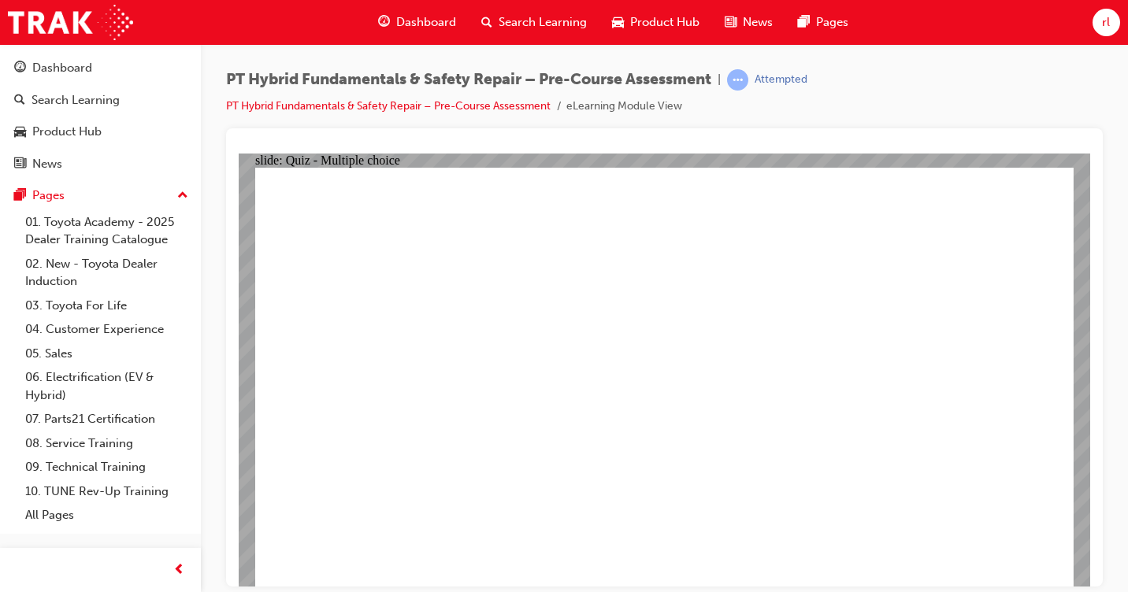
radio input "true"
drag, startPoint x: 1018, startPoint y: 547, endPoint x: 994, endPoint y: 561, distance: 27.8
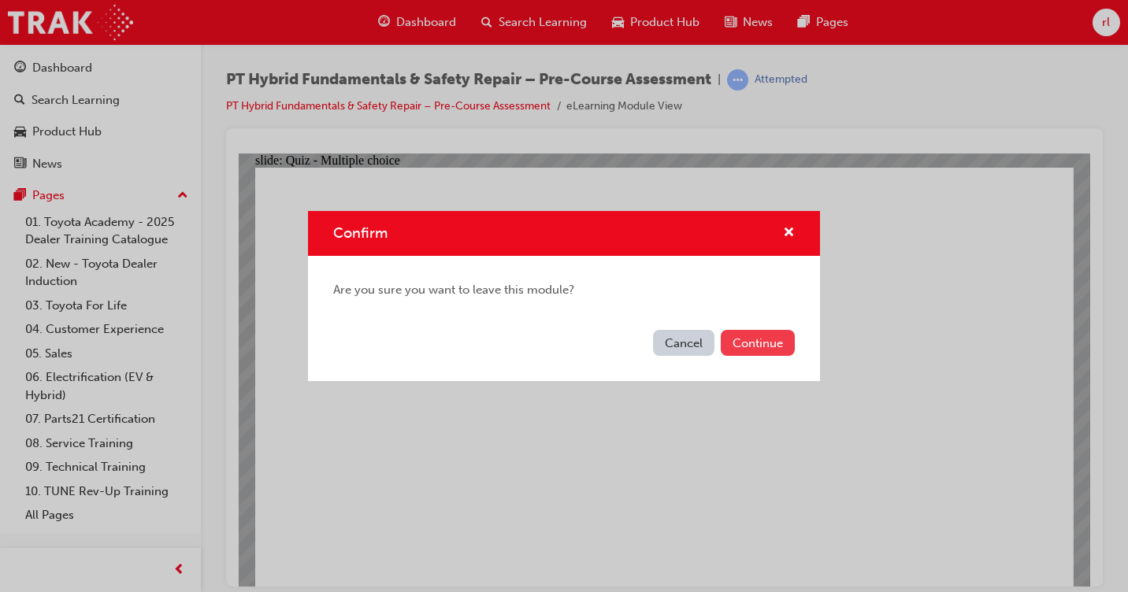
click at [763, 348] on button "Continue" at bounding box center [758, 343] width 74 height 26
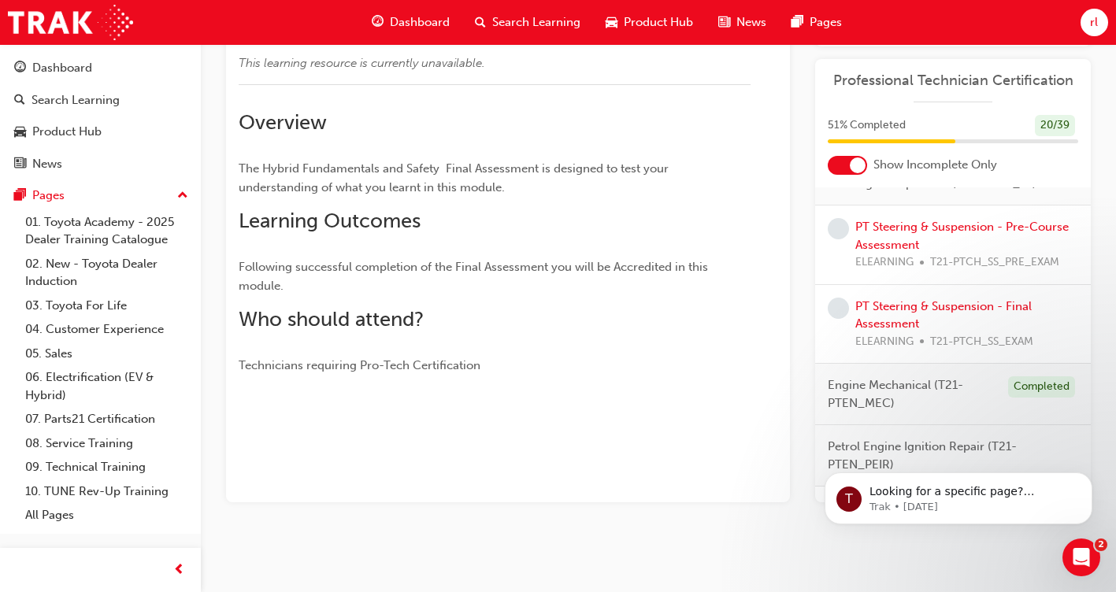
scroll to position [449, 0]
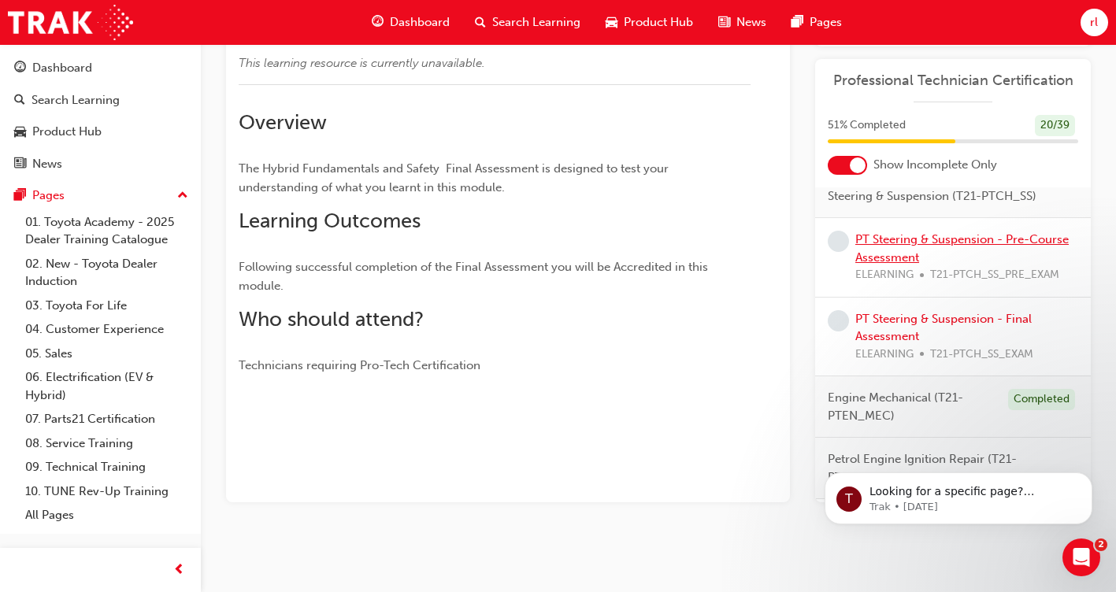
click at [952, 265] on link "PT Steering & Suspension - Pre-Course Assessment" at bounding box center [961, 248] width 213 height 32
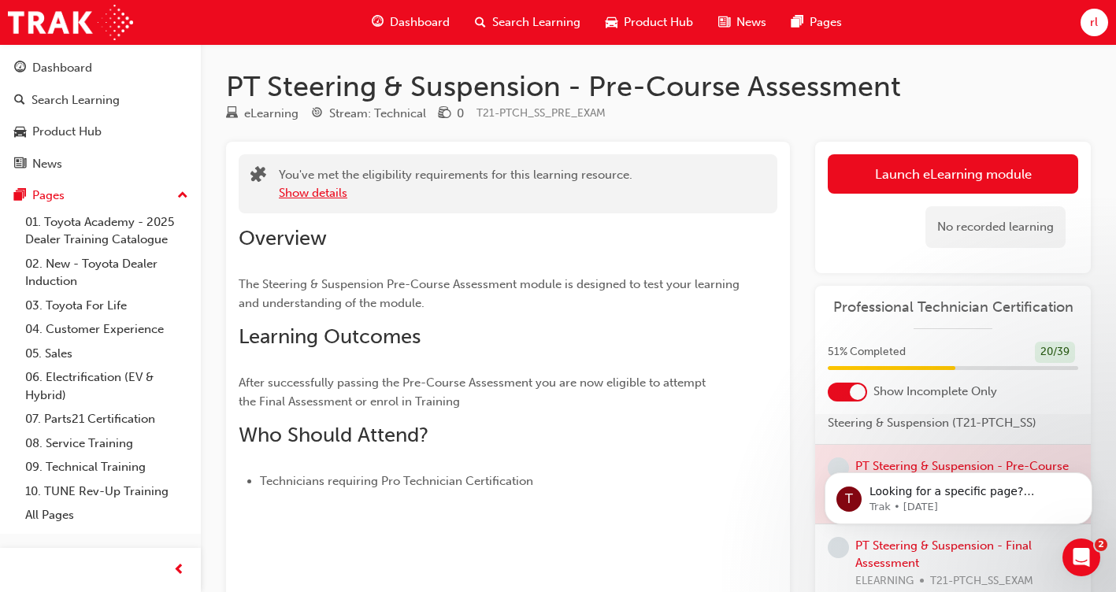
click at [323, 192] on button "Show details" at bounding box center [313, 193] width 69 height 18
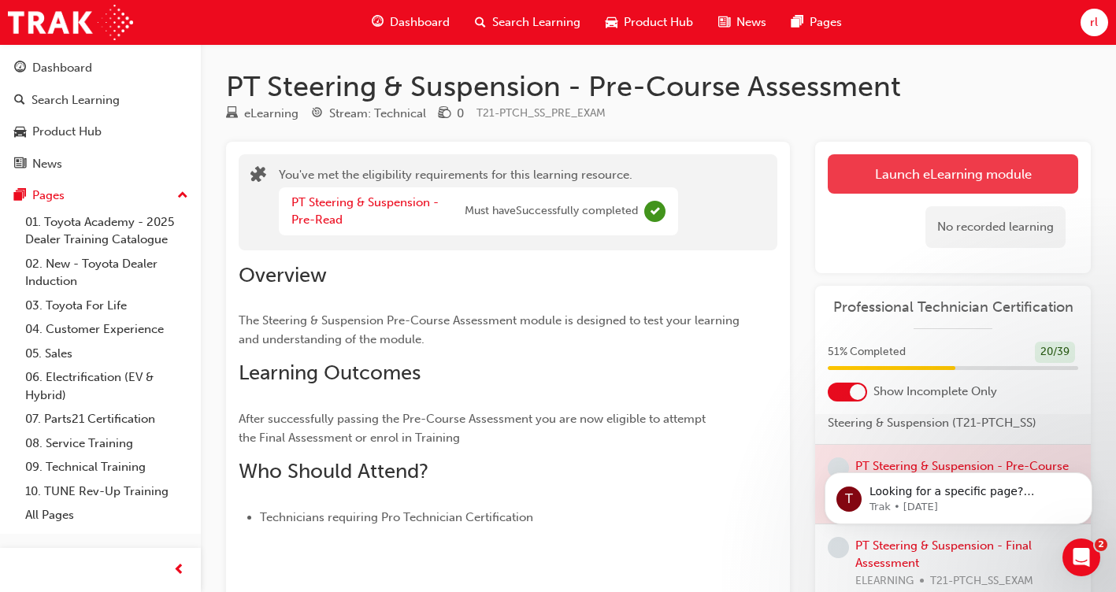
click at [888, 180] on link "Launch eLearning module" at bounding box center [953, 173] width 250 height 39
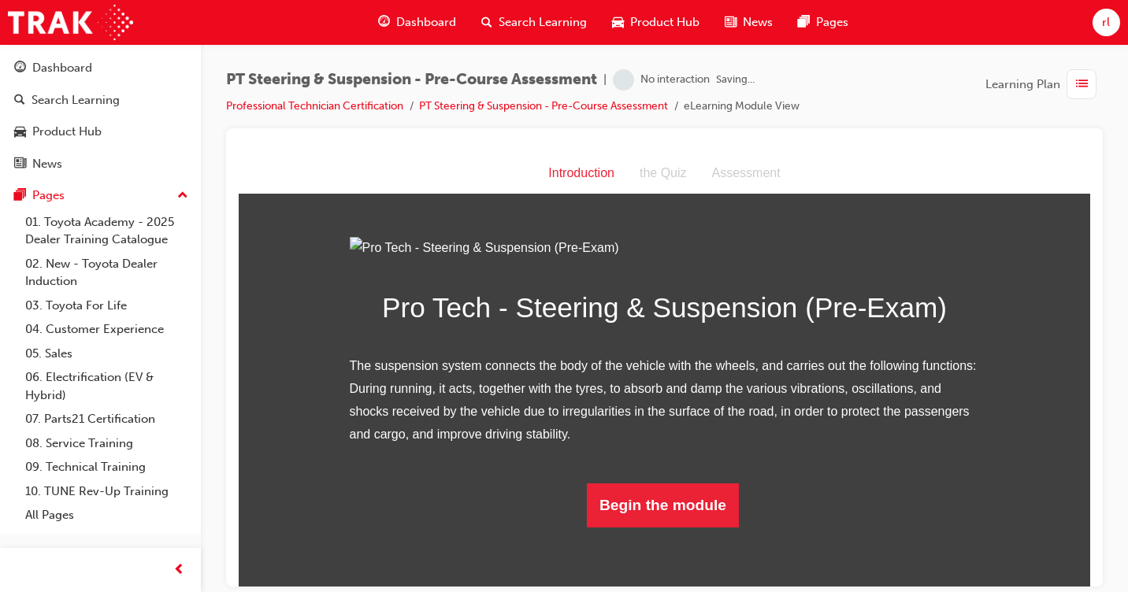
scroll to position [115, 0]
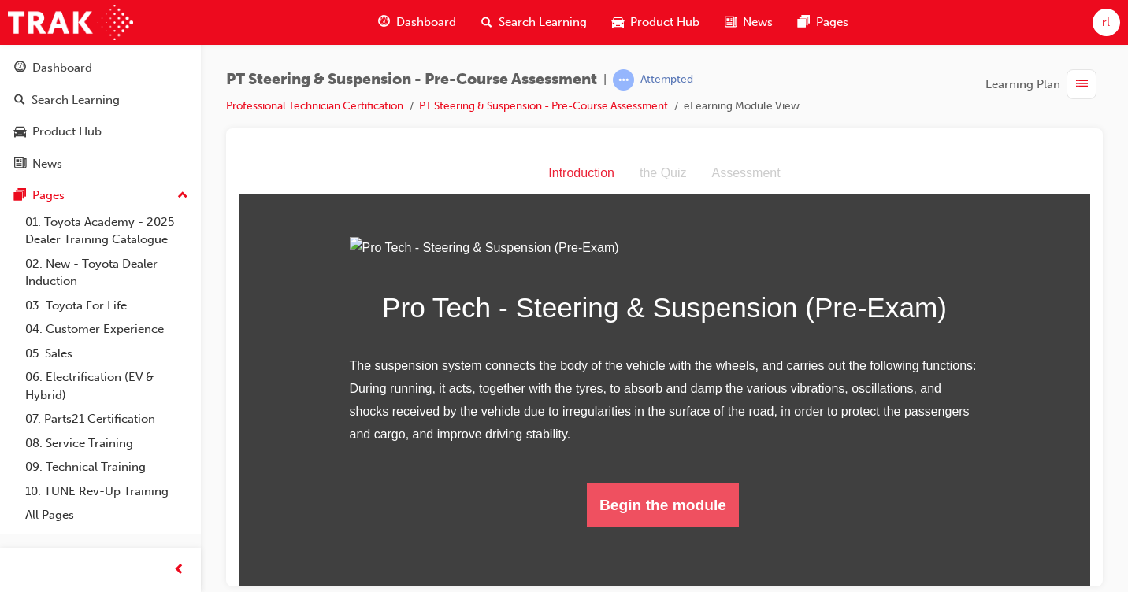
click at [695, 527] on button "Begin the module" at bounding box center [663, 505] width 152 height 44
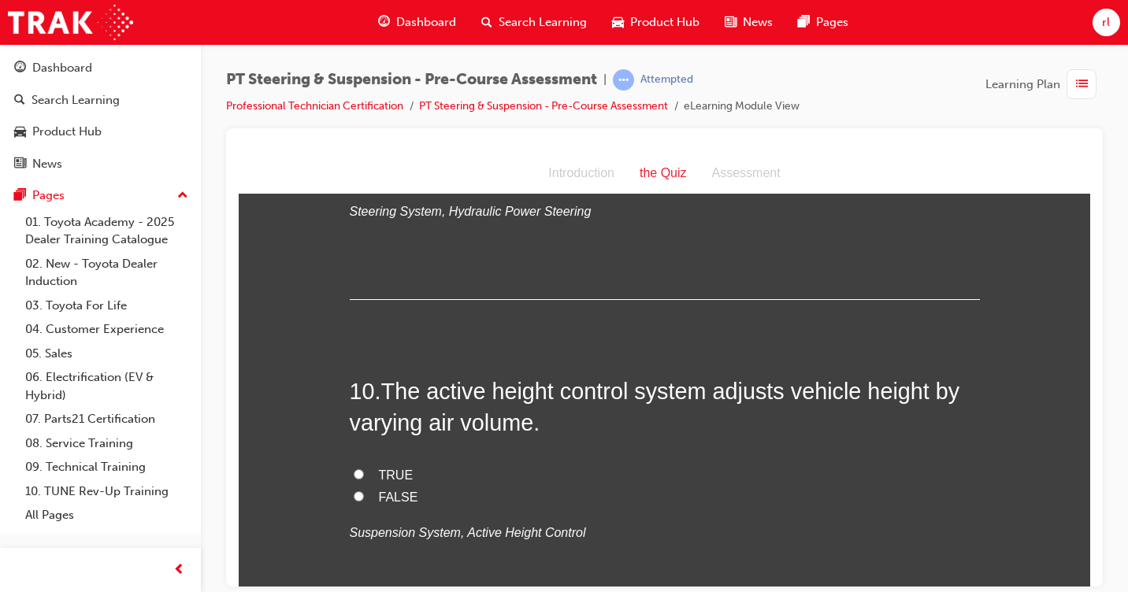
scroll to position [3087, 0]
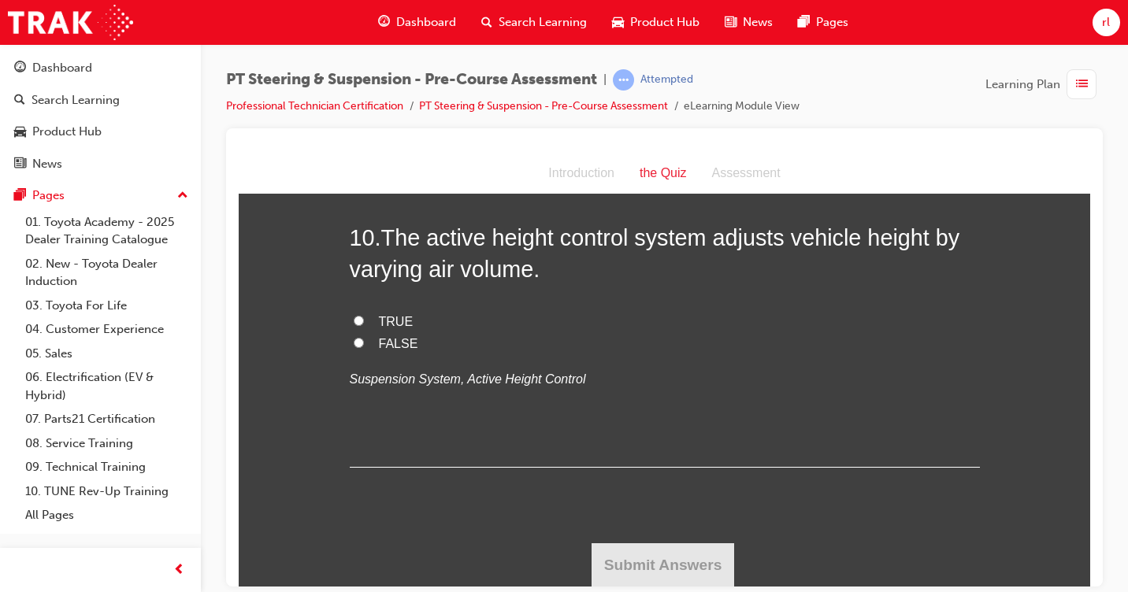
click at [354, 318] on input "TRUE" at bounding box center [359, 320] width 10 height 10
radio input "true"
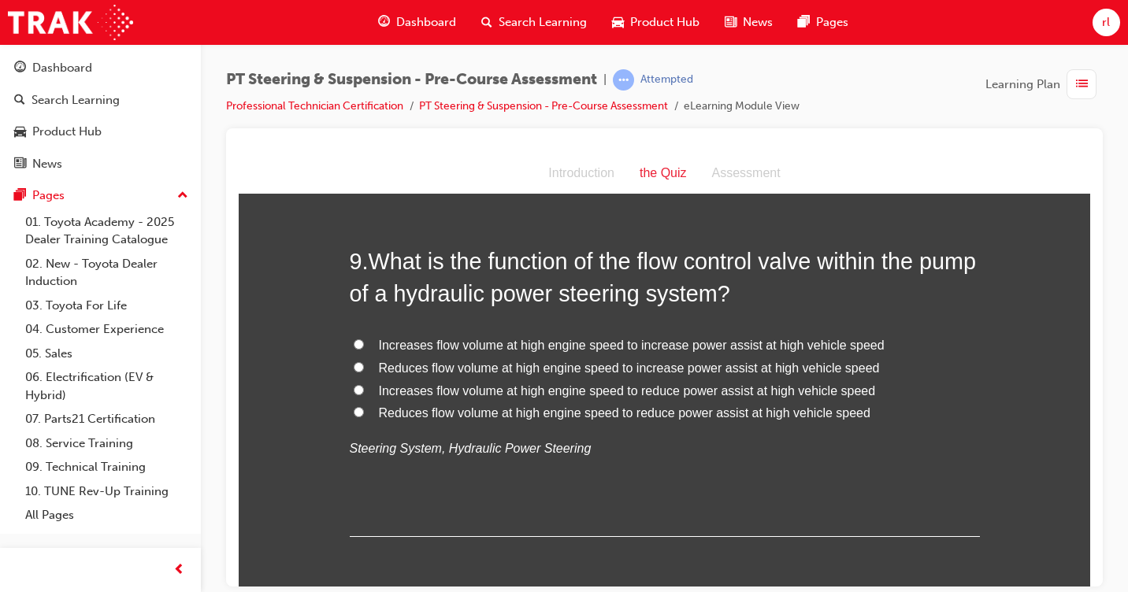
scroll to position [2694, 0]
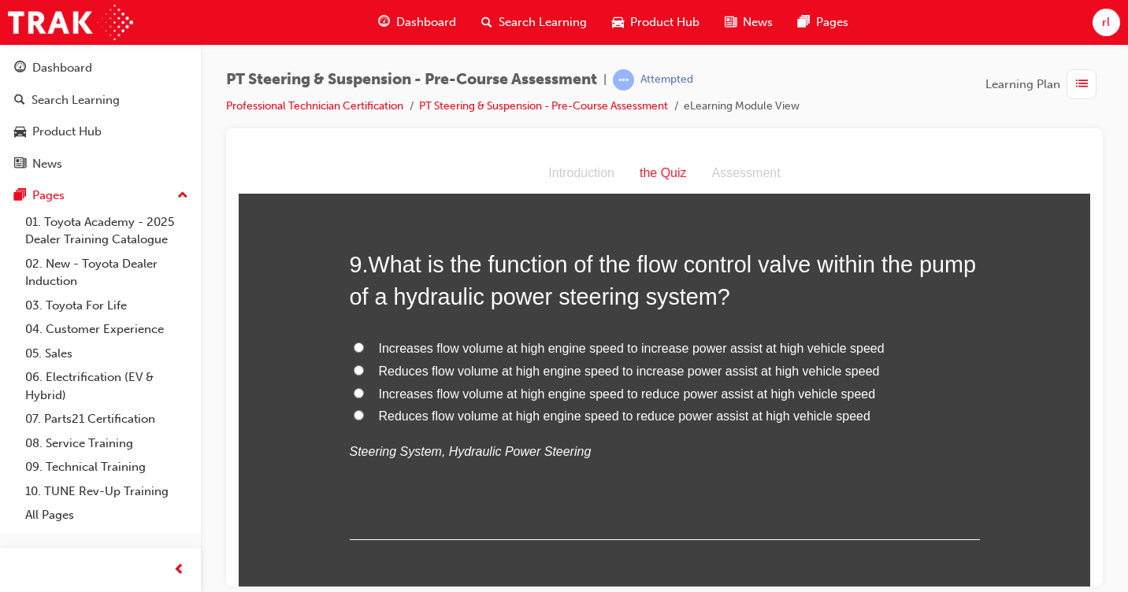
drag, startPoint x: 354, startPoint y: 341, endPoint x: 407, endPoint y: 333, distance: 54.1
click at [354, 342] on input "Increases flow volume at high engine speed to increase power assist at high veh…" at bounding box center [359, 347] width 10 height 10
radio input "true"
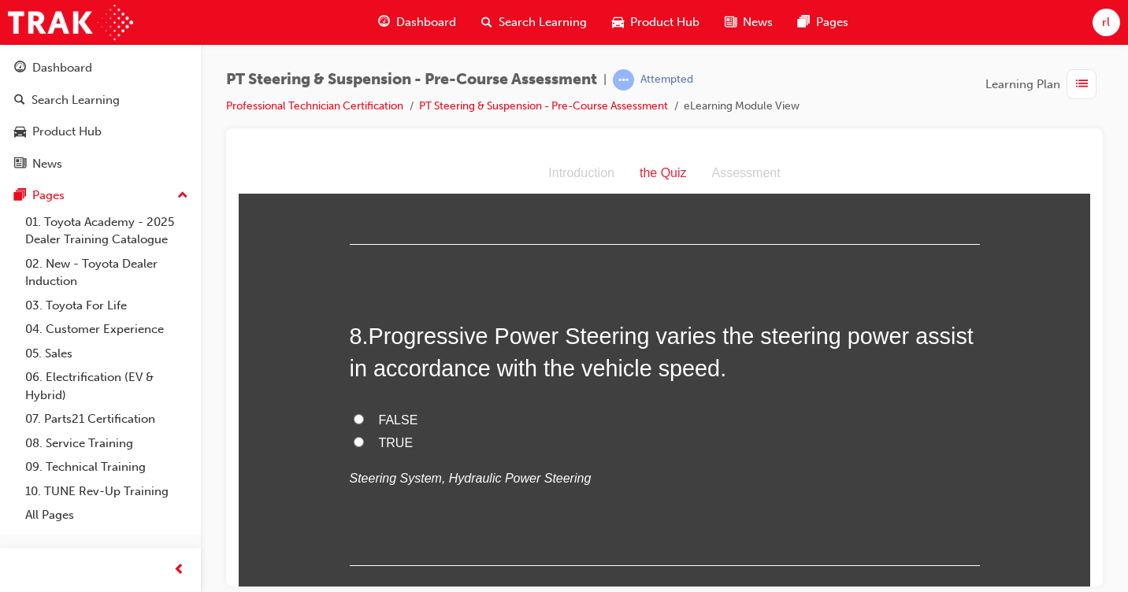
scroll to position [2300, 0]
click at [350, 436] on label "TRUE" at bounding box center [665, 443] width 630 height 23
click at [354, 437] on input "TRUE" at bounding box center [359, 442] width 10 height 10
radio input "true"
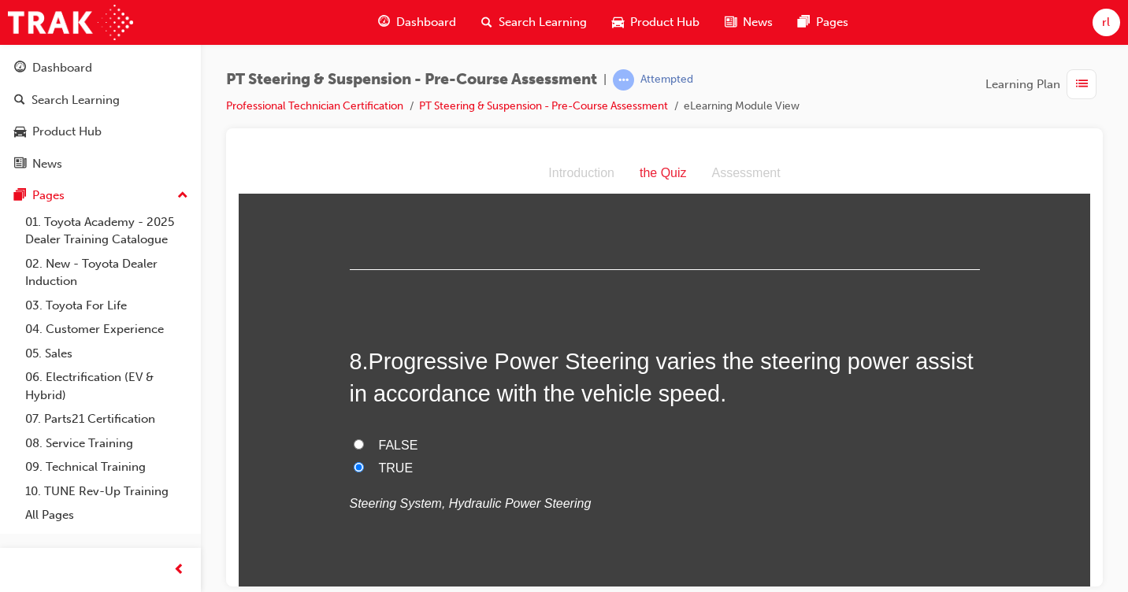
scroll to position [1985, 0]
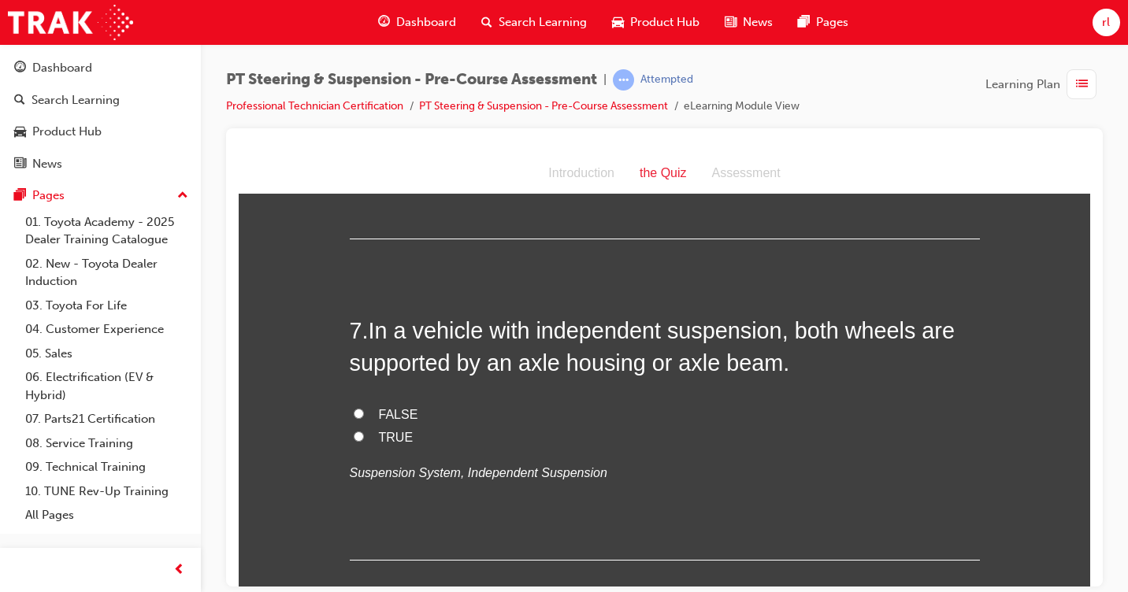
drag, startPoint x: 354, startPoint y: 435, endPoint x: 366, endPoint y: 430, distance: 12.7
click at [356, 435] on input "TRUE" at bounding box center [359, 436] width 10 height 10
radio input "true"
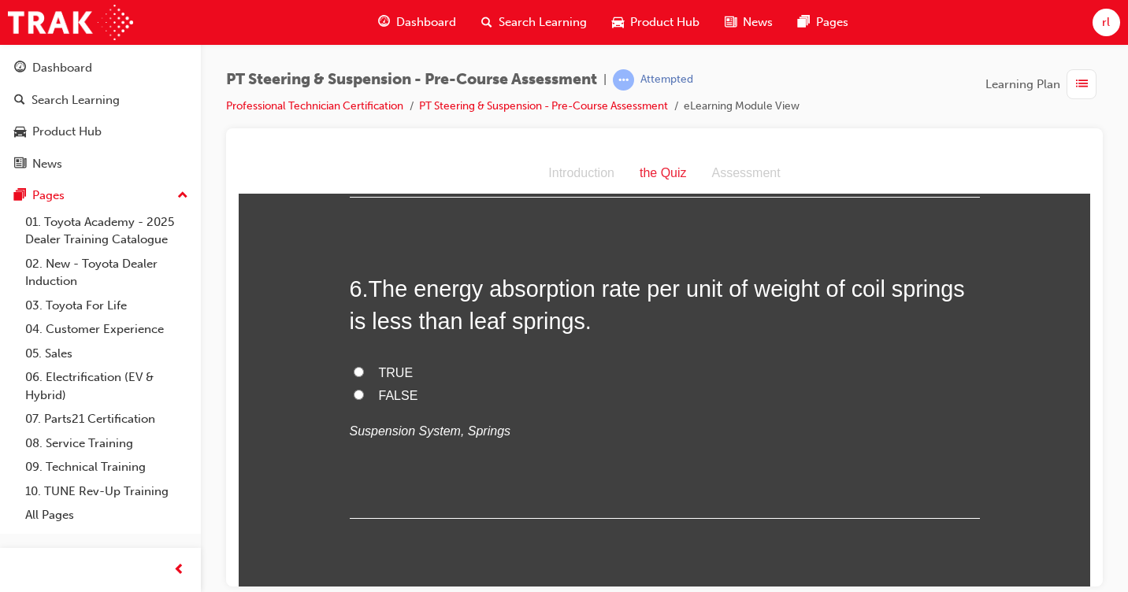
scroll to position [1670, 0]
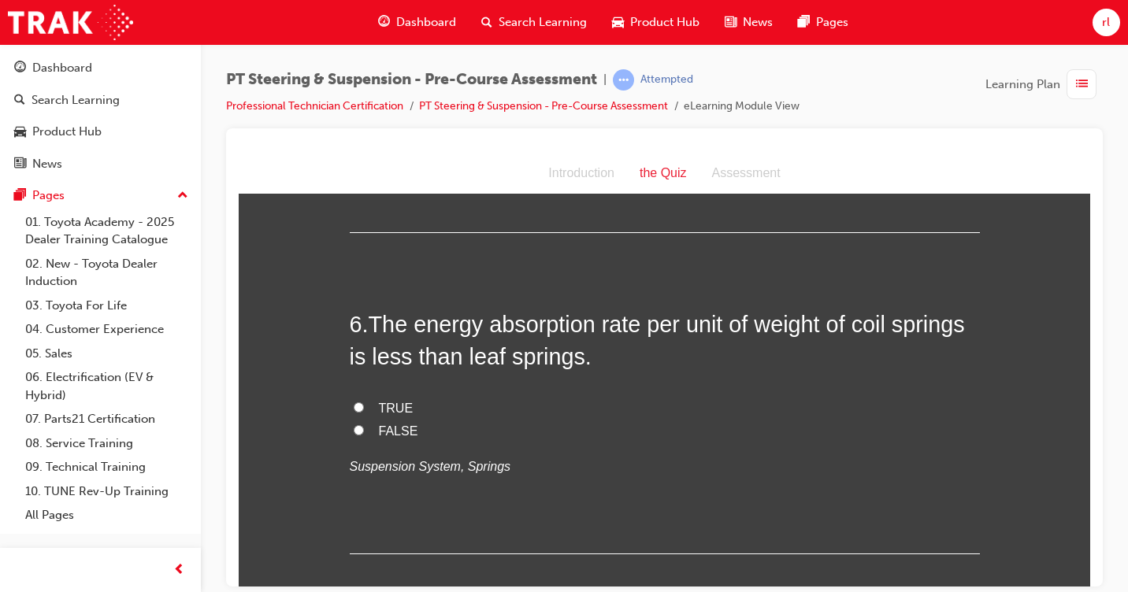
drag, startPoint x: 350, startPoint y: 410, endPoint x: 482, endPoint y: 419, distance: 131.8
click at [354, 410] on input "TRUE" at bounding box center [359, 407] width 10 height 10
radio input "true"
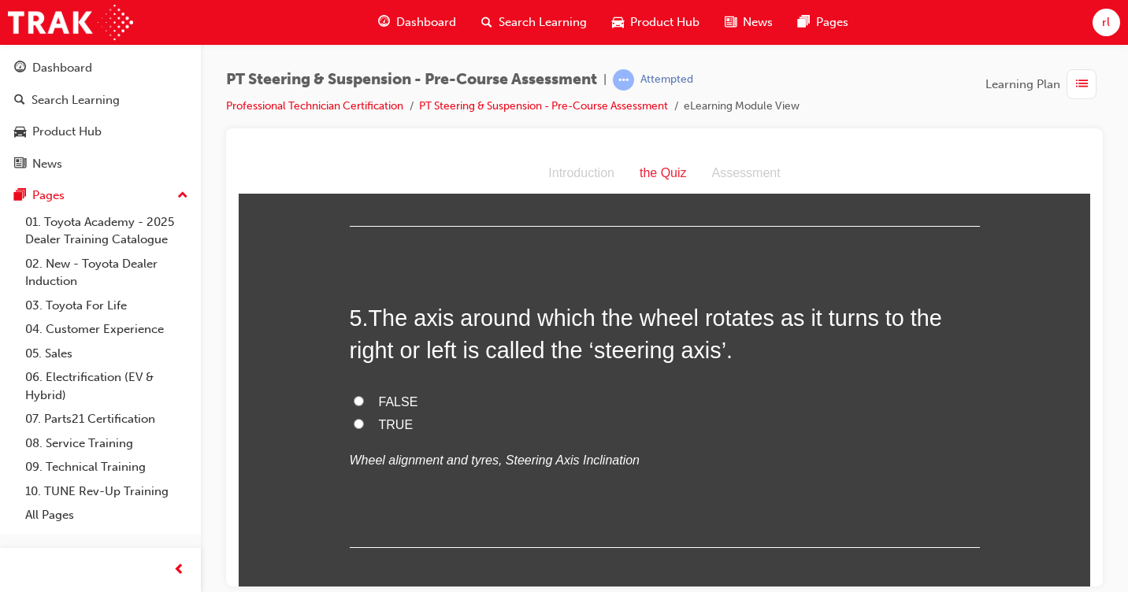
click at [354, 419] on input "TRUE" at bounding box center [359, 423] width 10 height 10
radio input "true"
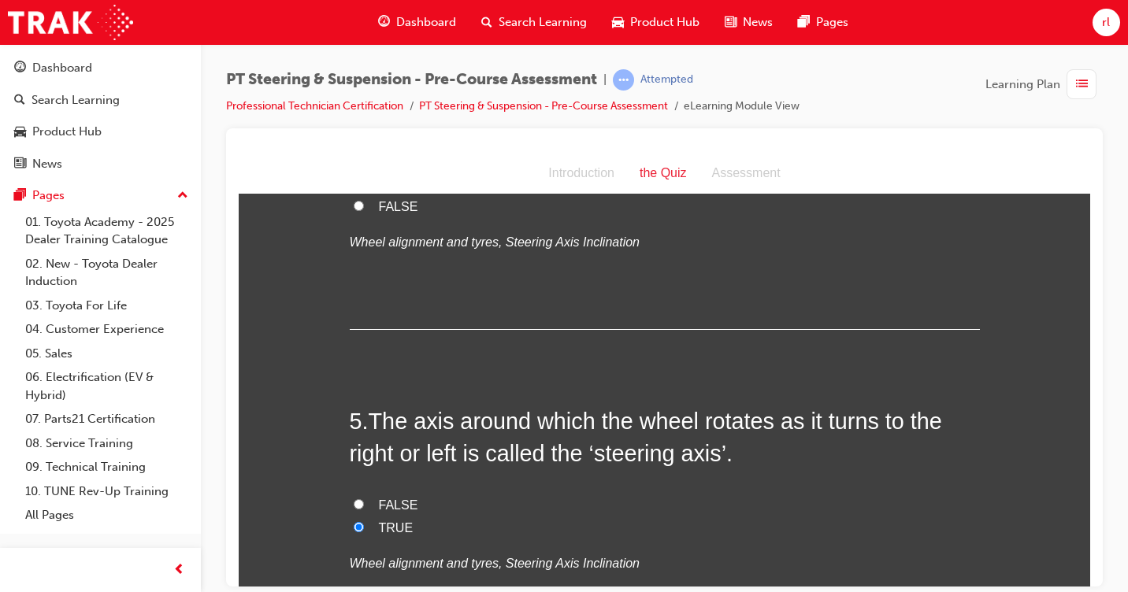
scroll to position [1040, 0]
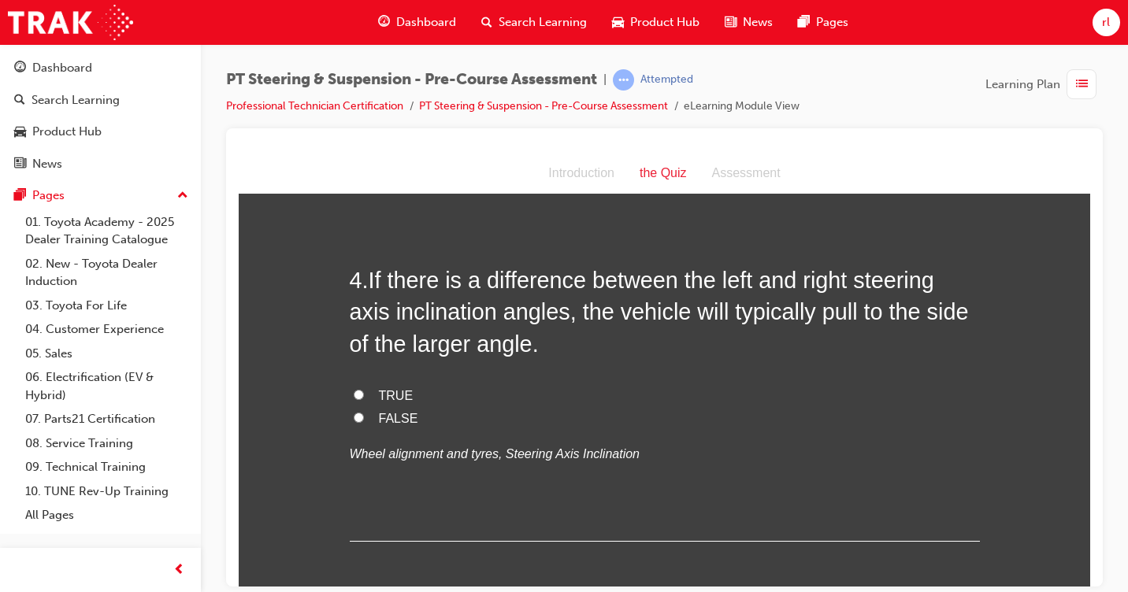
click at [362, 394] on label "TRUE" at bounding box center [665, 395] width 630 height 23
click at [362, 394] on input "TRUE" at bounding box center [359, 394] width 10 height 10
radio input "true"
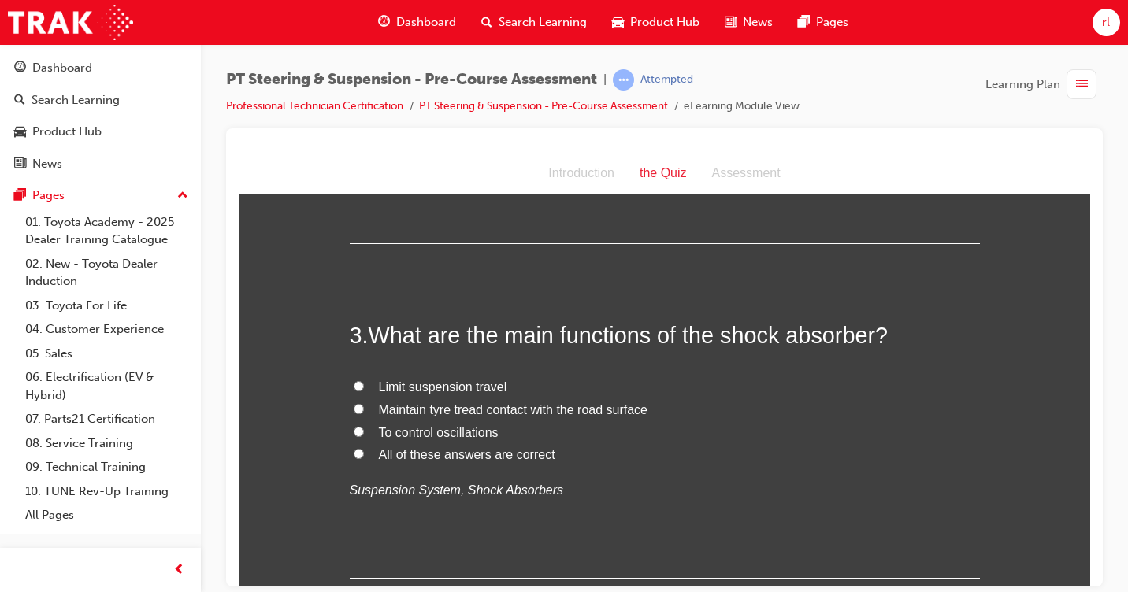
scroll to position [646, 0]
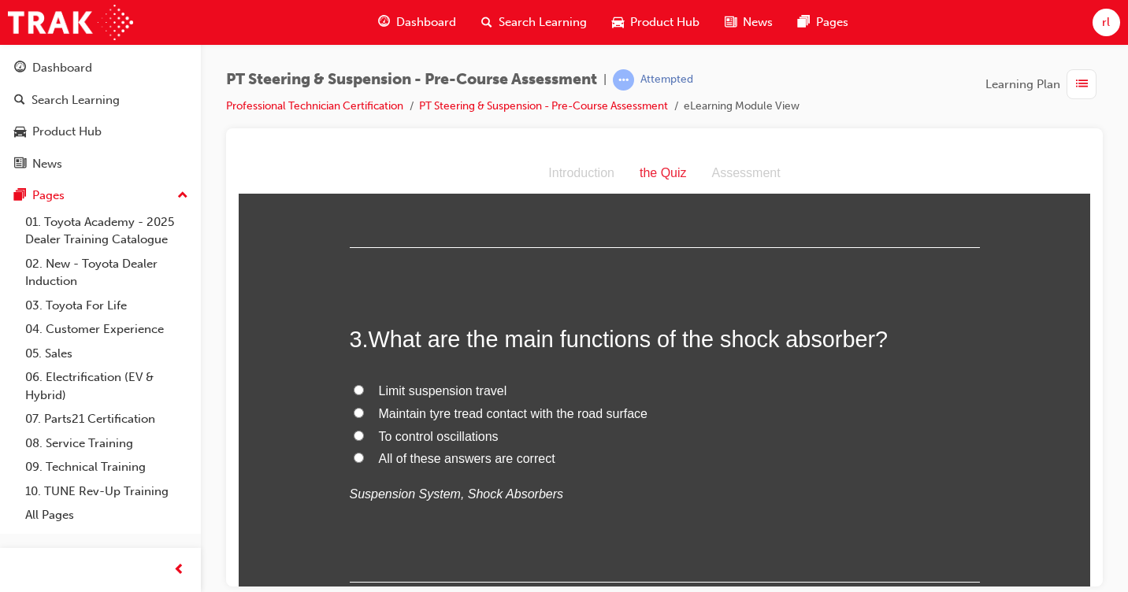
click at [354, 450] on label "All of these answers are correct" at bounding box center [665, 458] width 630 height 23
click at [354, 452] on input "All of these answers are correct" at bounding box center [359, 457] width 10 height 10
radio input "true"
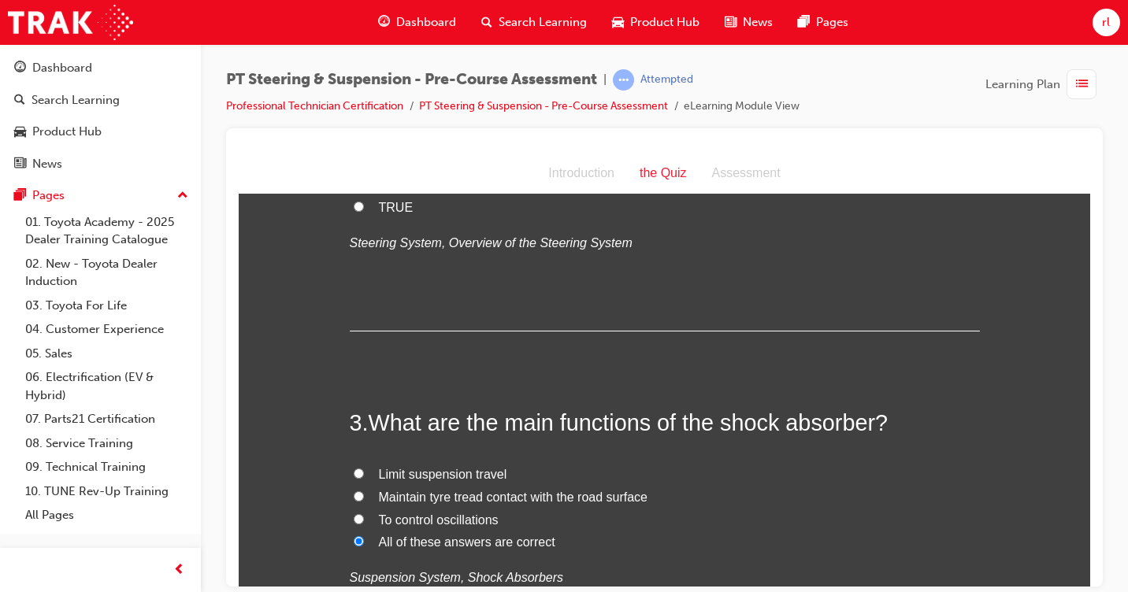
scroll to position [331, 0]
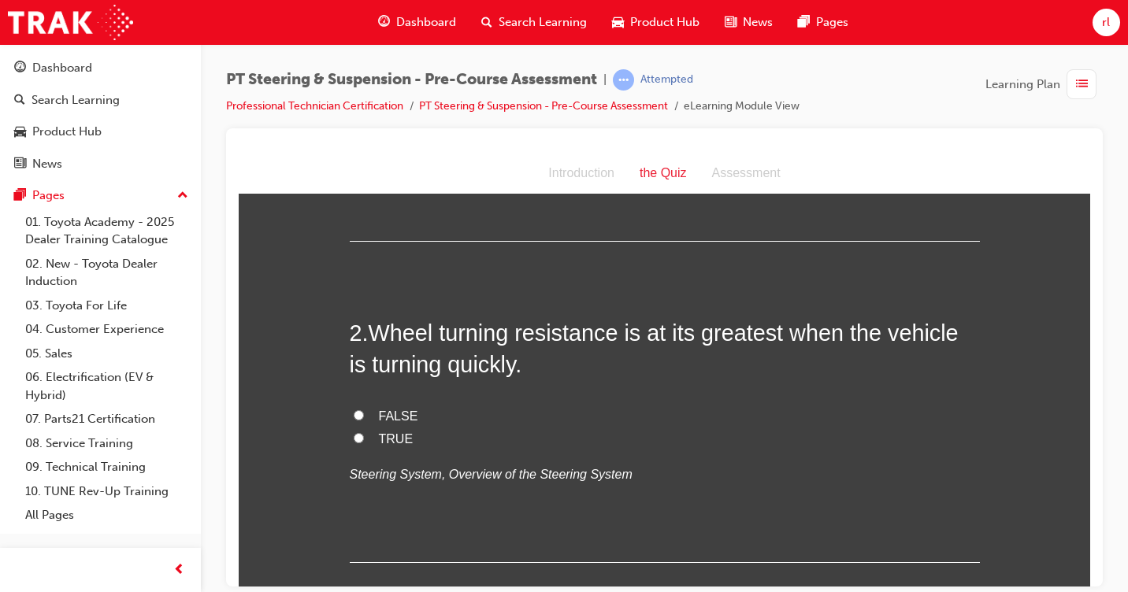
drag, startPoint x: 354, startPoint y: 439, endPoint x: 371, endPoint y: 427, distance: 21.4
click at [354, 439] on input "TRUE" at bounding box center [359, 437] width 10 height 10
radio input "true"
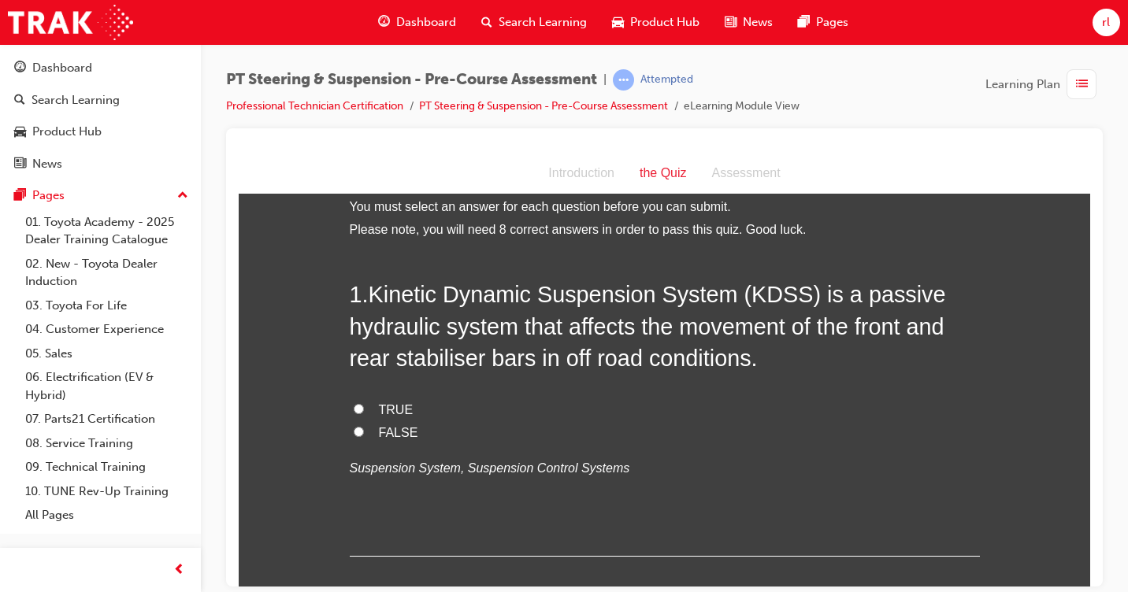
scroll to position [0, 0]
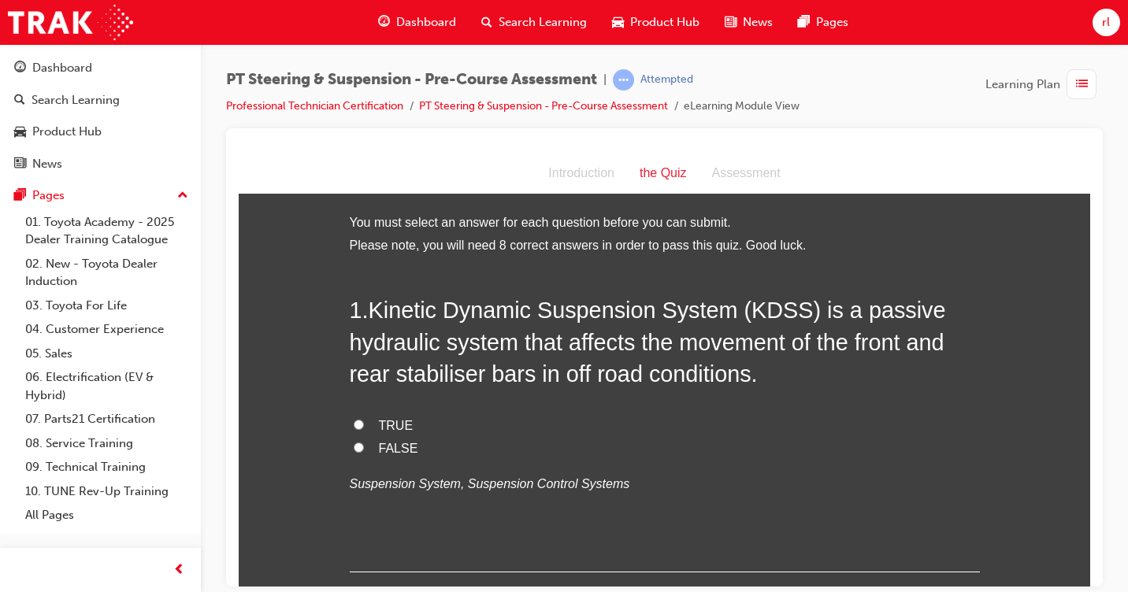
click at [350, 425] on label "TRUE" at bounding box center [665, 425] width 630 height 23
click at [354, 425] on input "TRUE" at bounding box center [359, 424] width 10 height 10
radio input "true"
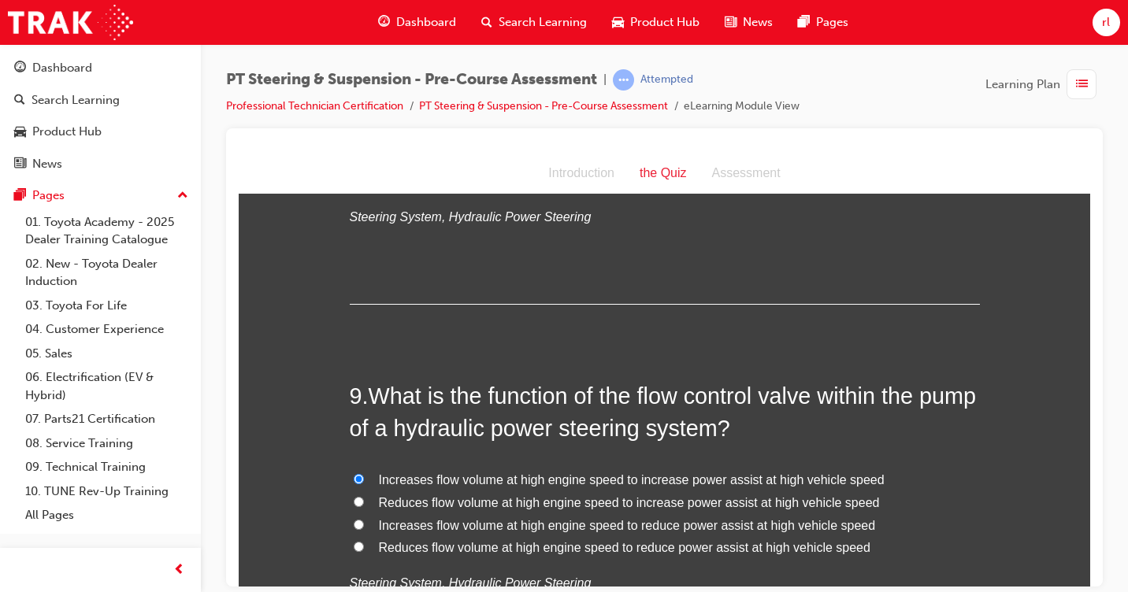
scroll to position [3087, 0]
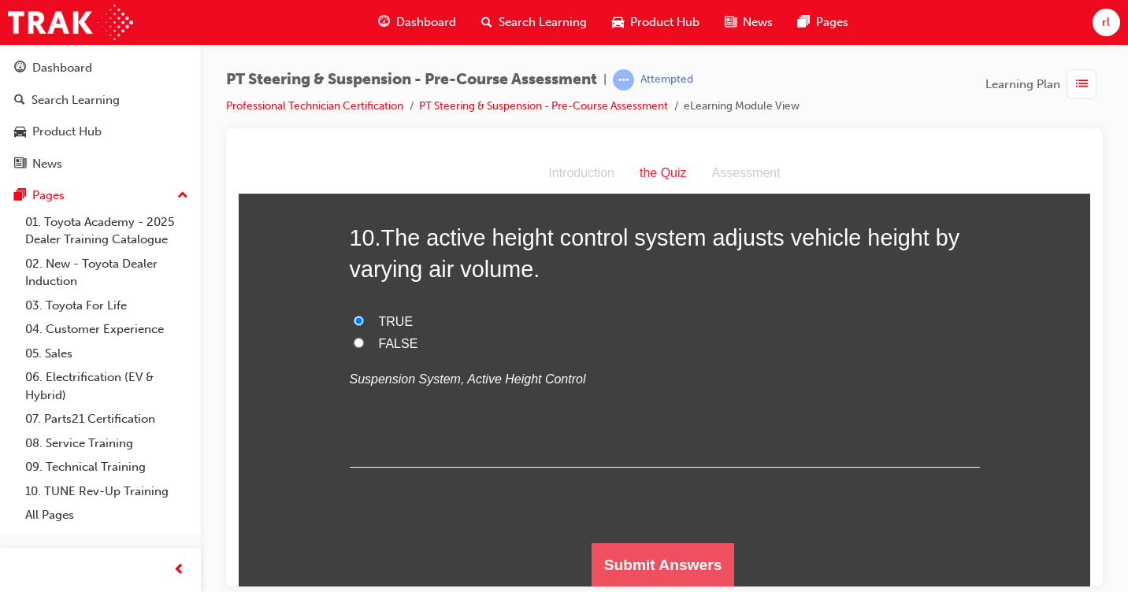
click at [682, 552] on button "Submit Answers" at bounding box center [662, 565] width 143 height 44
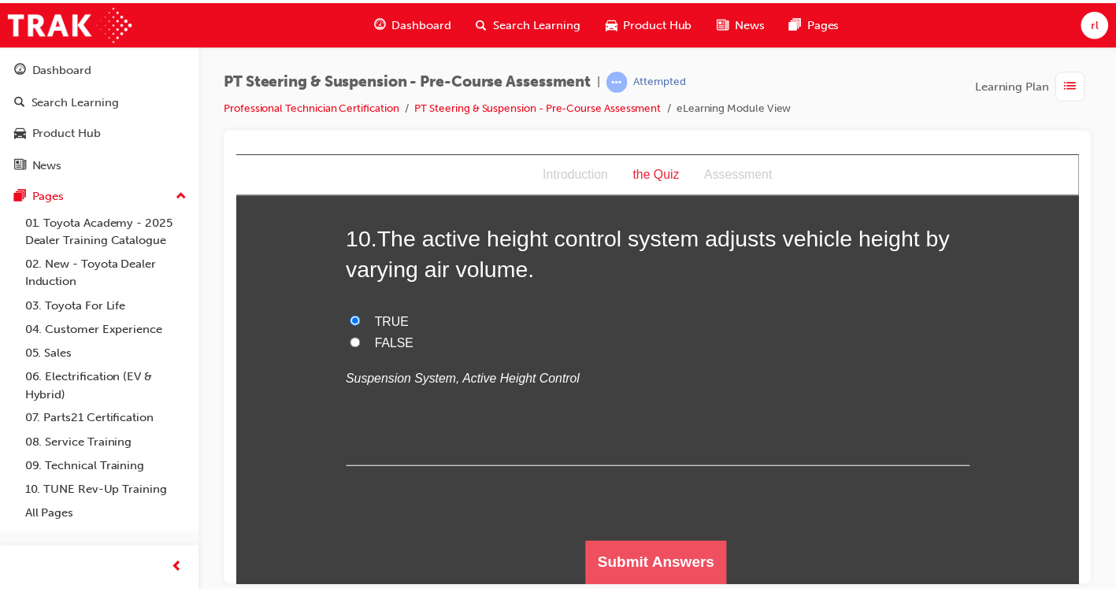
scroll to position [0, 0]
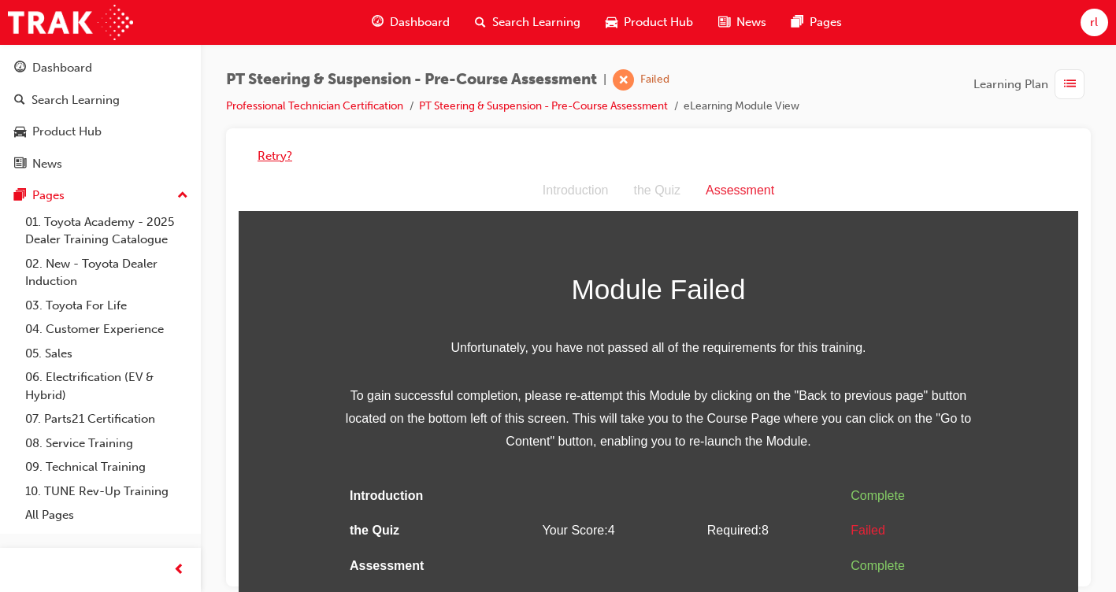
click at [276, 150] on button "Retry?" at bounding box center [275, 156] width 35 height 18
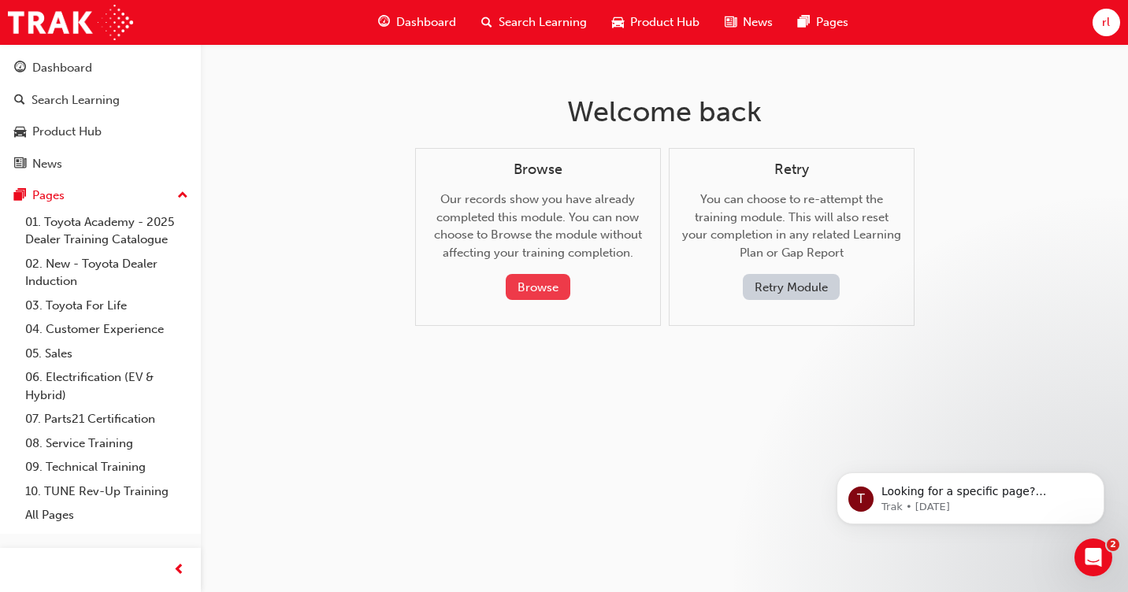
click at [538, 281] on button "Browse" at bounding box center [538, 287] width 65 height 26
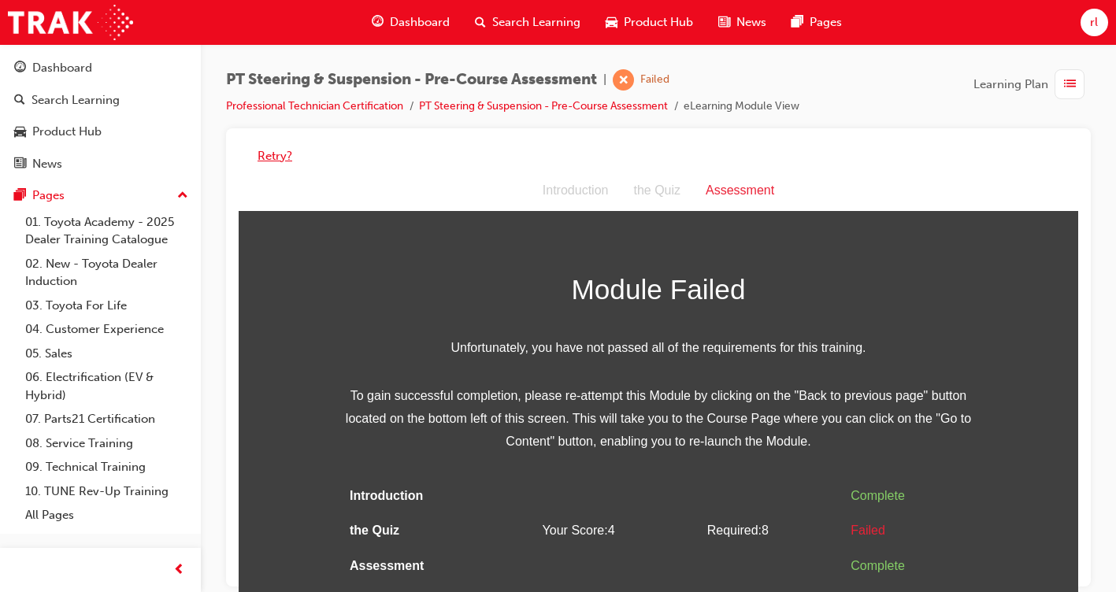
click at [277, 151] on button "Retry?" at bounding box center [275, 156] width 35 height 18
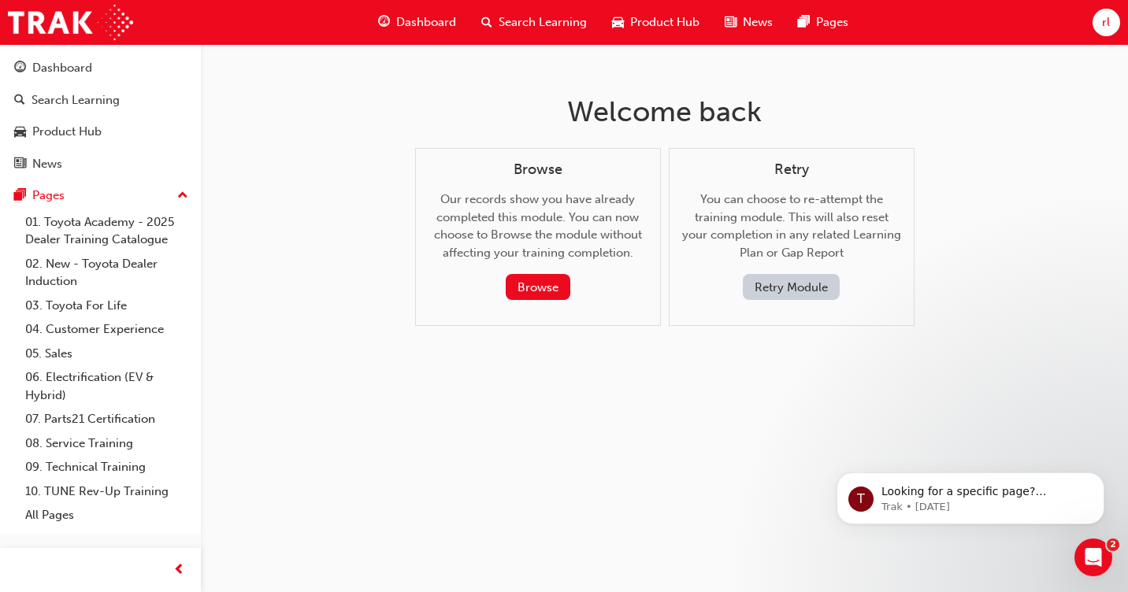
click at [790, 285] on button "Retry Module" at bounding box center [791, 287] width 97 height 26
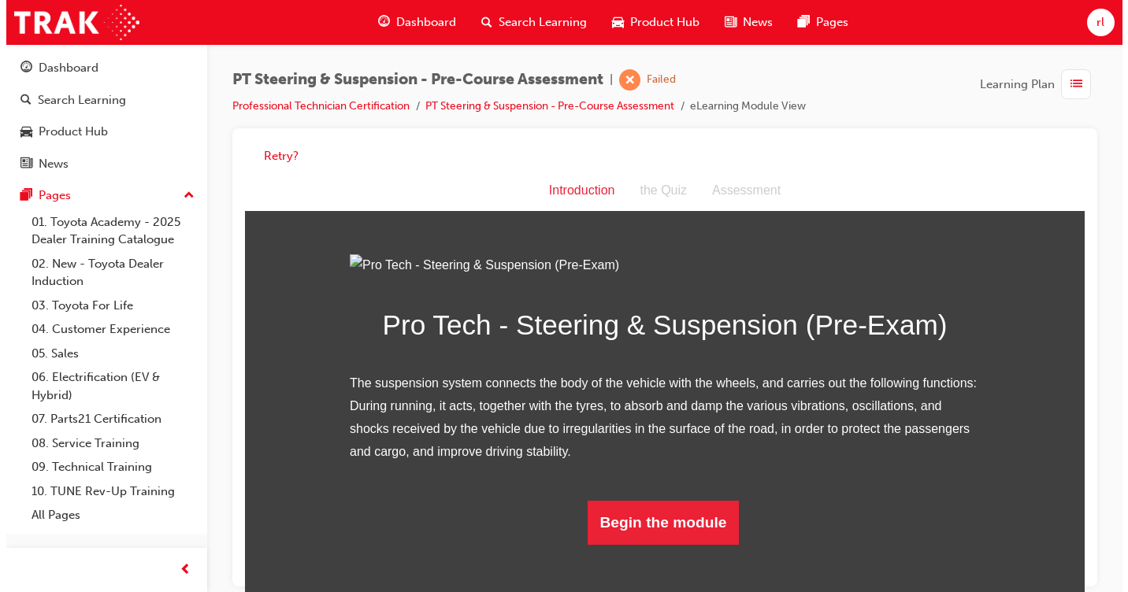
scroll to position [115, 0]
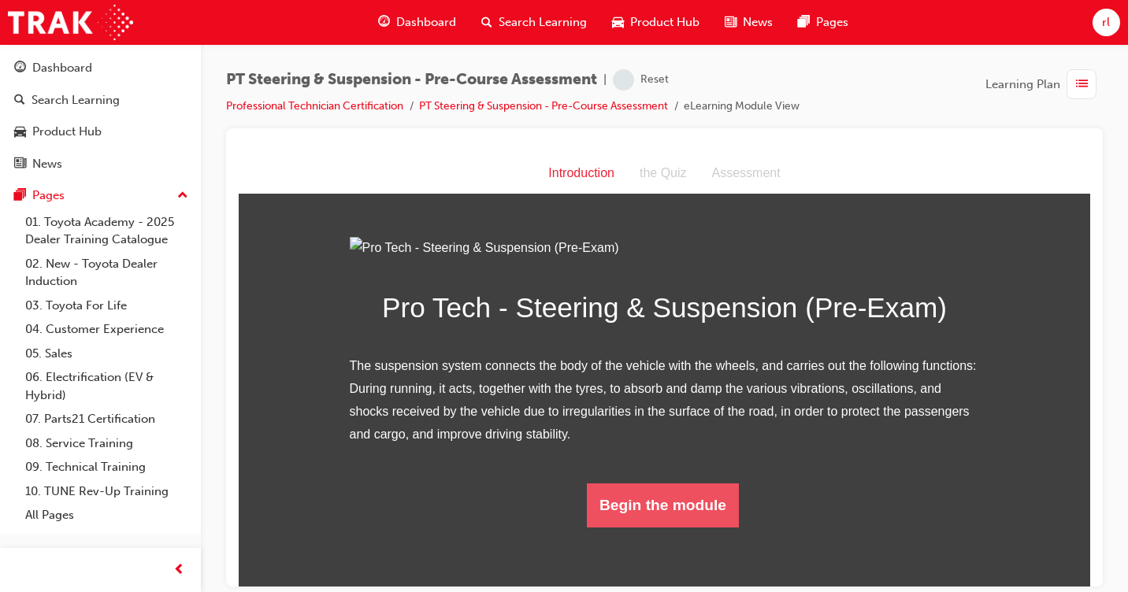
click at [724, 527] on button "Begin the module" at bounding box center [663, 505] width 152 height 44
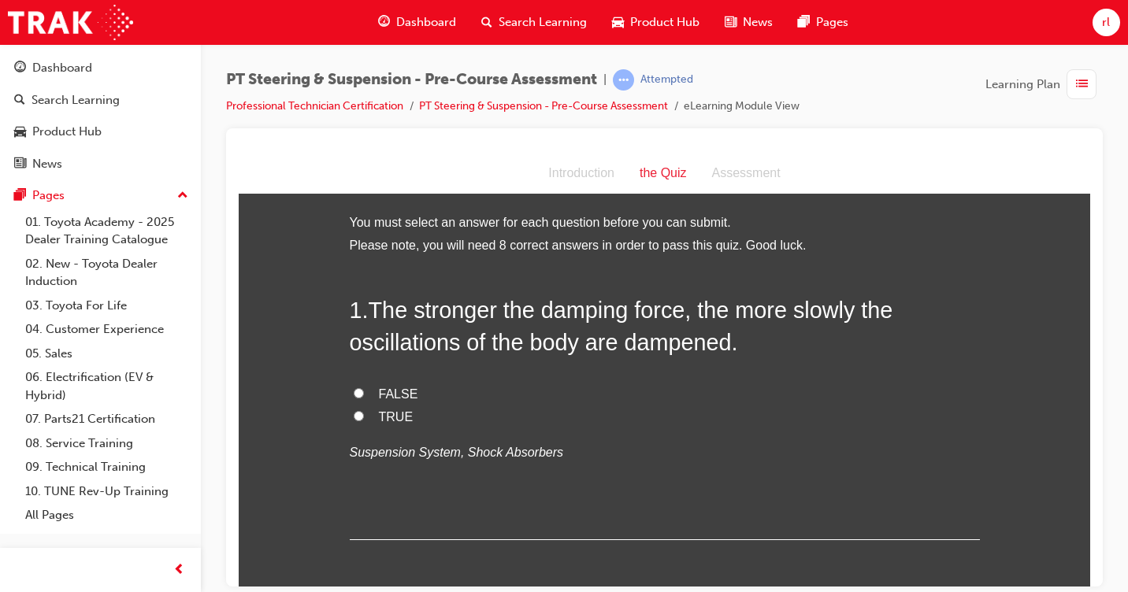
click at [354, 391] on input "FALSE" at bounding box center [359, 392] width 10 height 10
radio input "true"
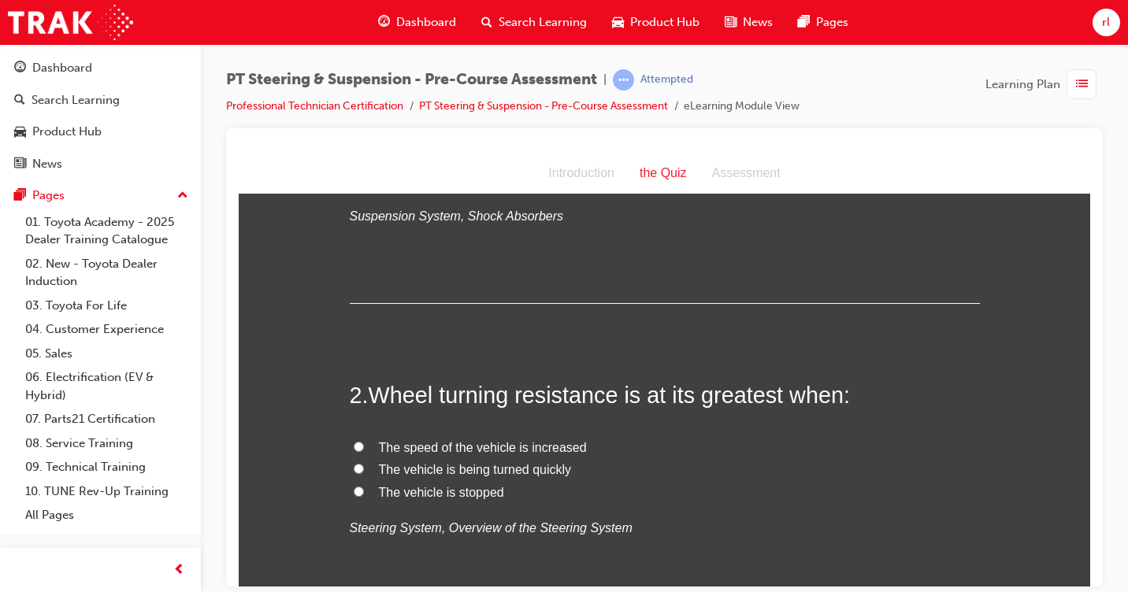
scroll to position [315, 0]
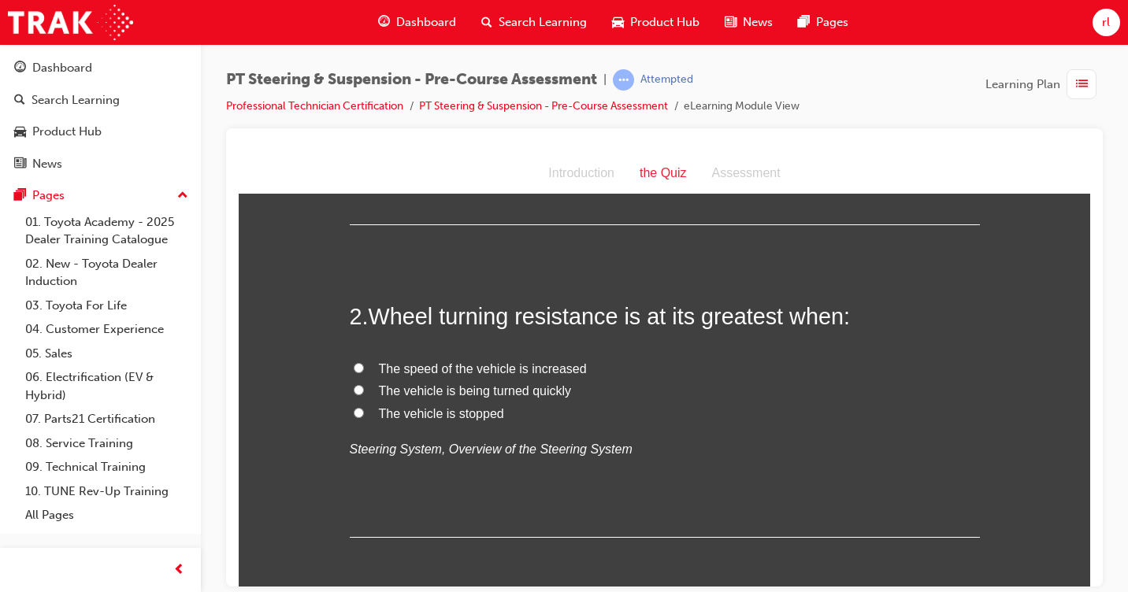
click at [350, 380] on label "The vehicle is being turned quickly" at bounding box center [665, 391] width 630 height 23
click at [354, 384] on input "The vehicle is being turned quickly" at bounding box center [359, 389] width 10 height 10
radio input "true"
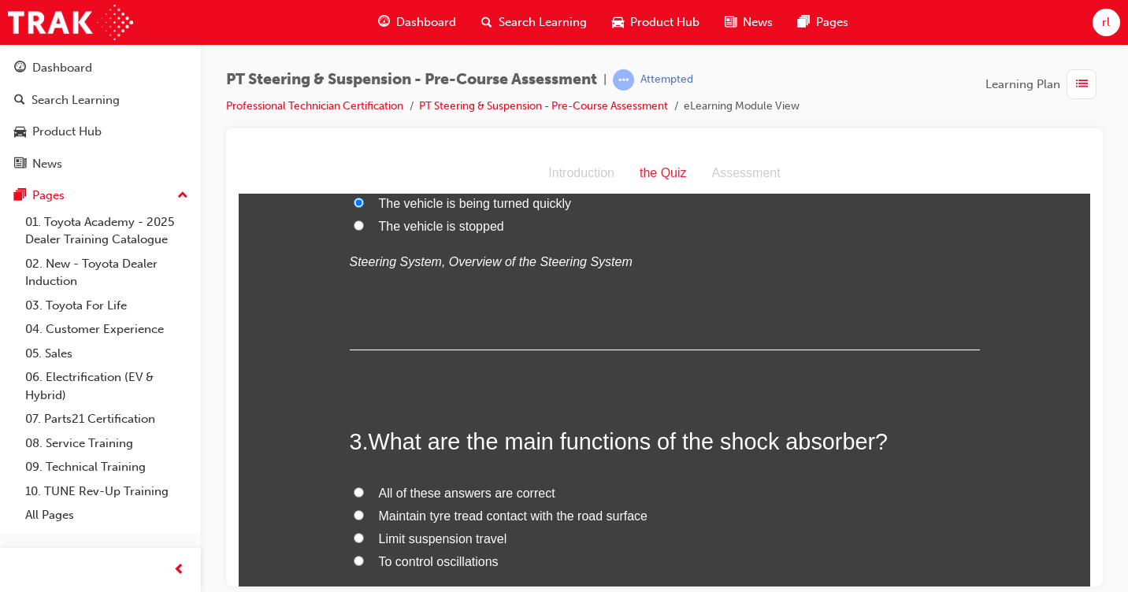
scroll to position [709, 0]
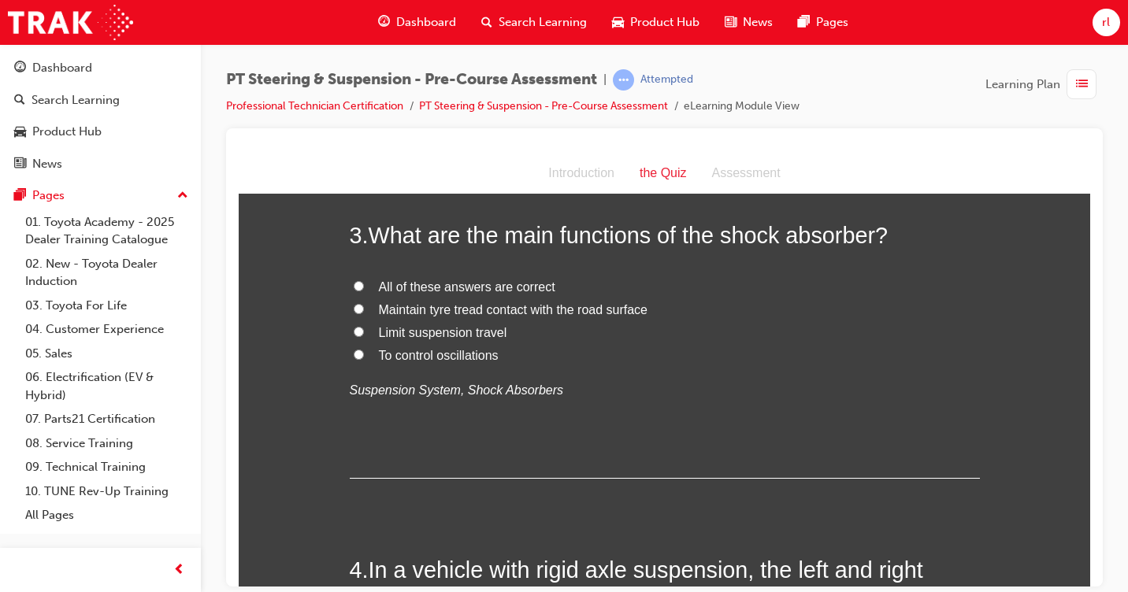
click at [354, 286] on input "All of these answers are correct" at bounding box center [359, 285] width 10 height 10
radio input "true"
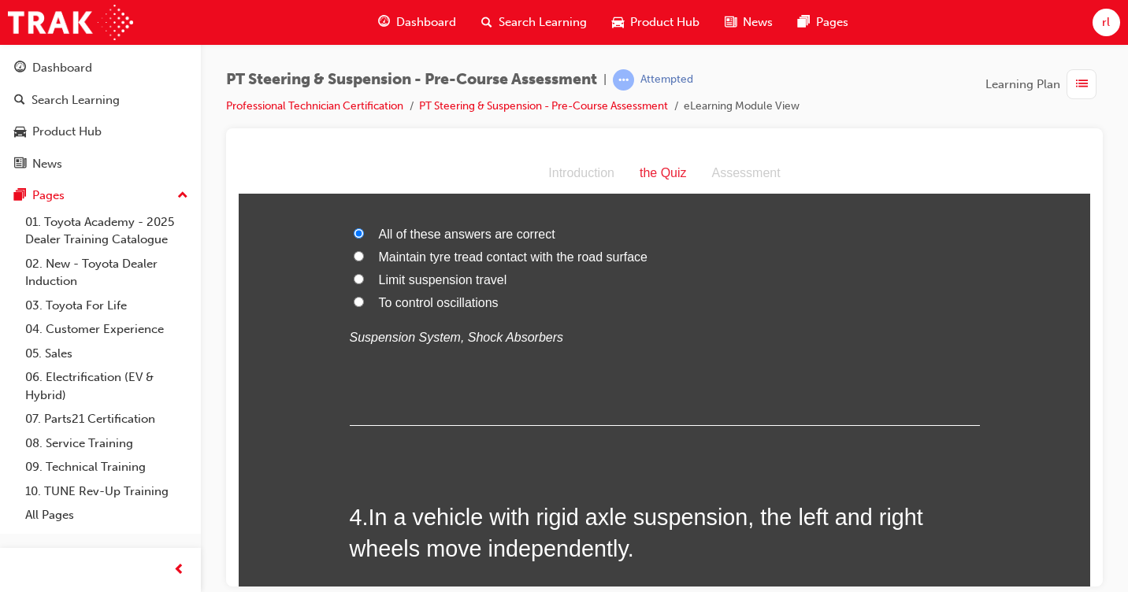
scroll to position [945, 0]
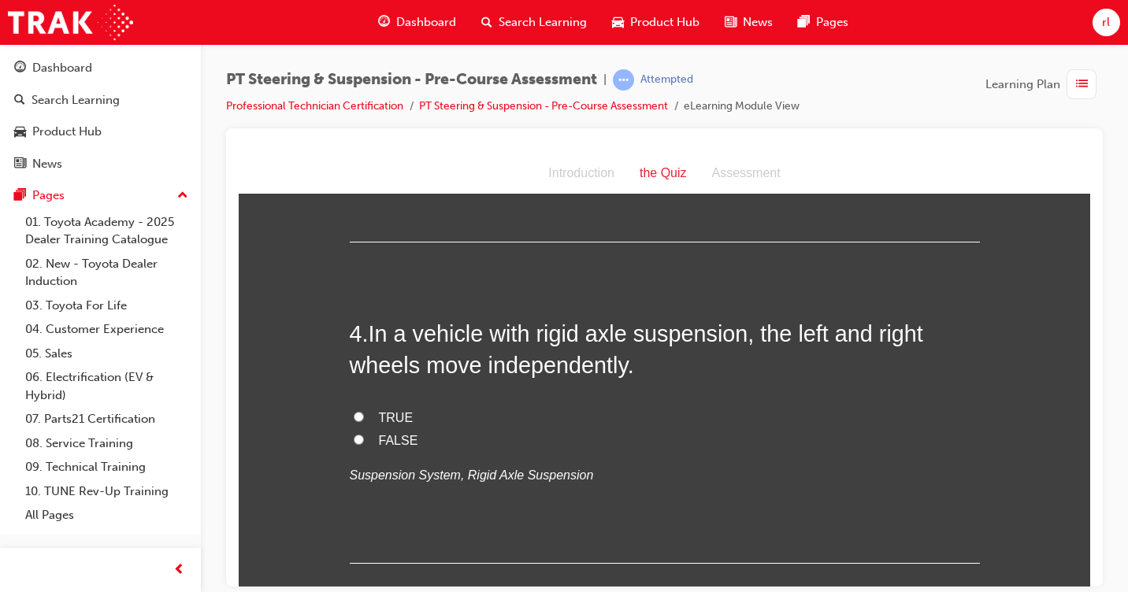
click at [355, 439] on input "FALSE" at bounding box center [359, 439] width 10 height 10
radio input "true"
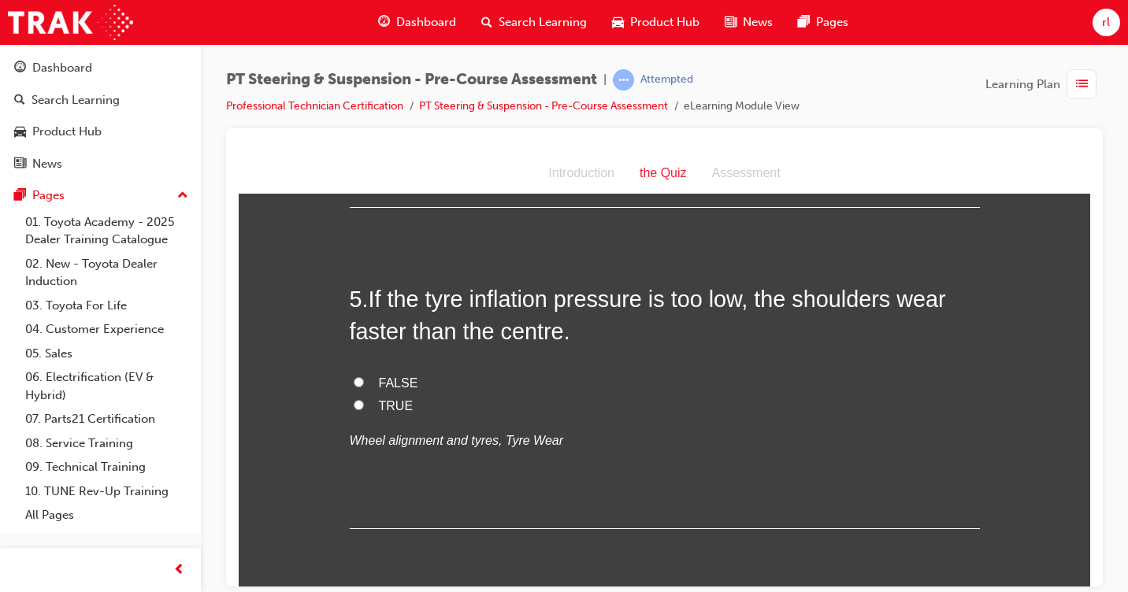
scroll to position [1339, 0]
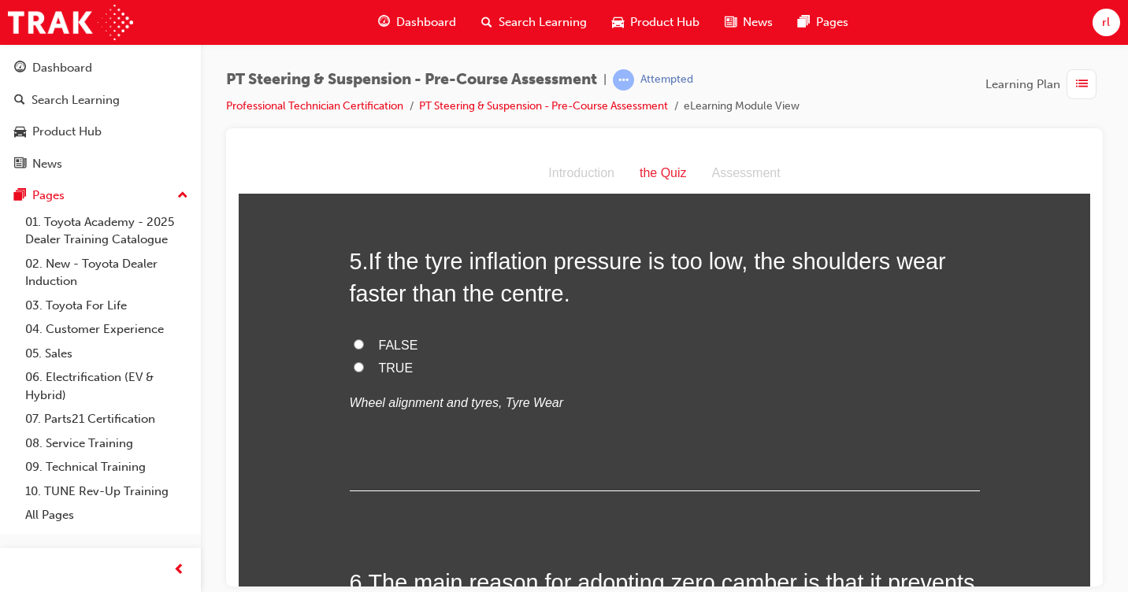
click at [354, 363] on input "TRUE" at bounding box center [359, 366] width 10 height 10
radio input "true"
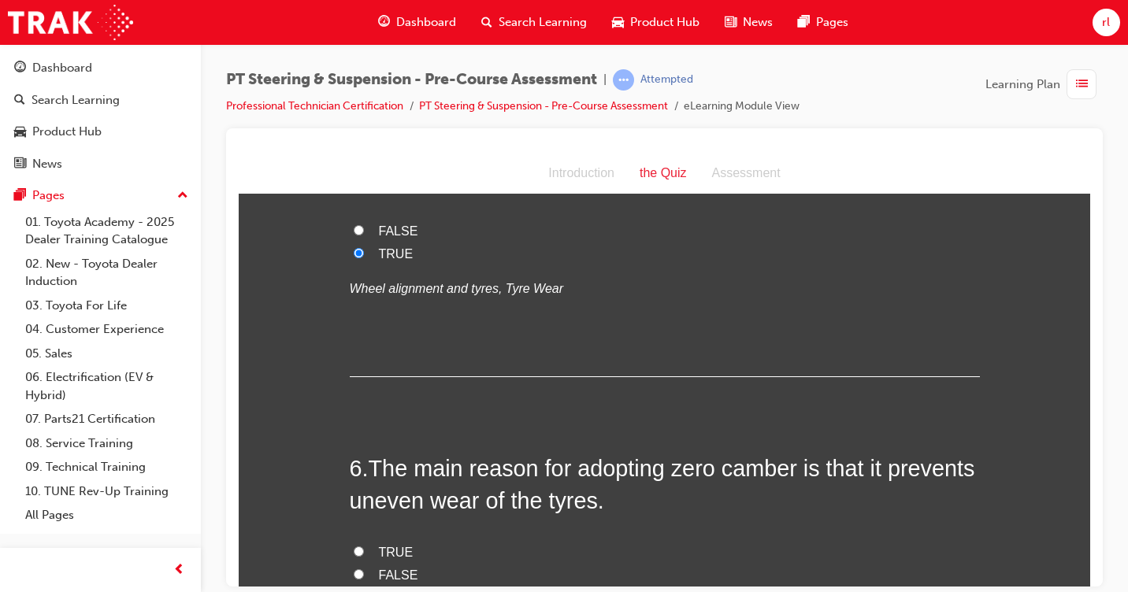
scroll to position [1418, 0]
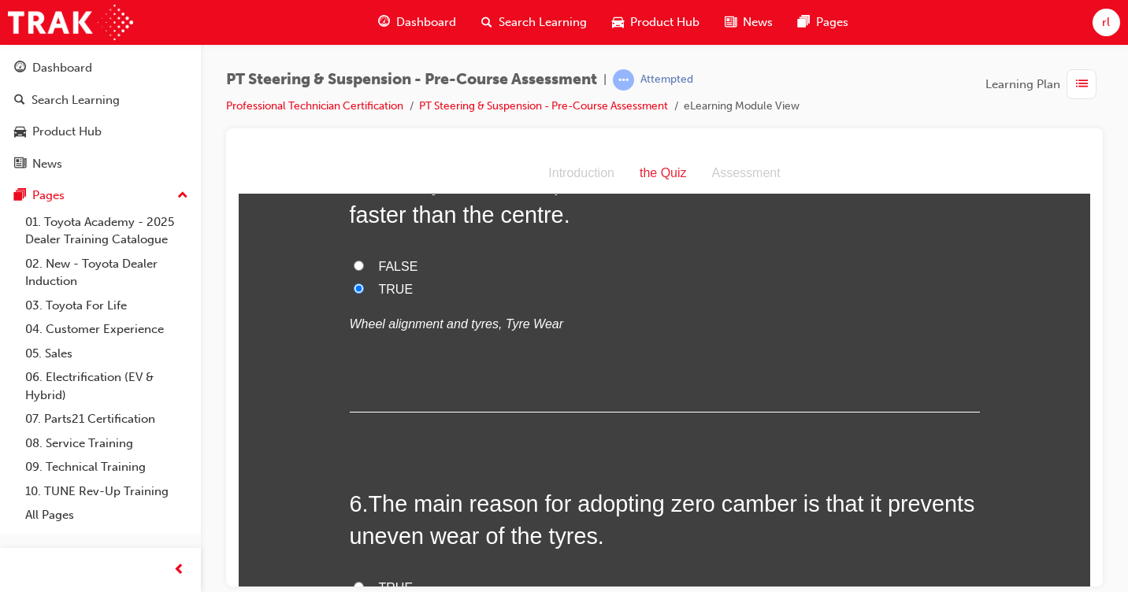
click at [354, 264] on input "FALSE" at bounding box center [359, 265] width 10 height 10
radio input "true"
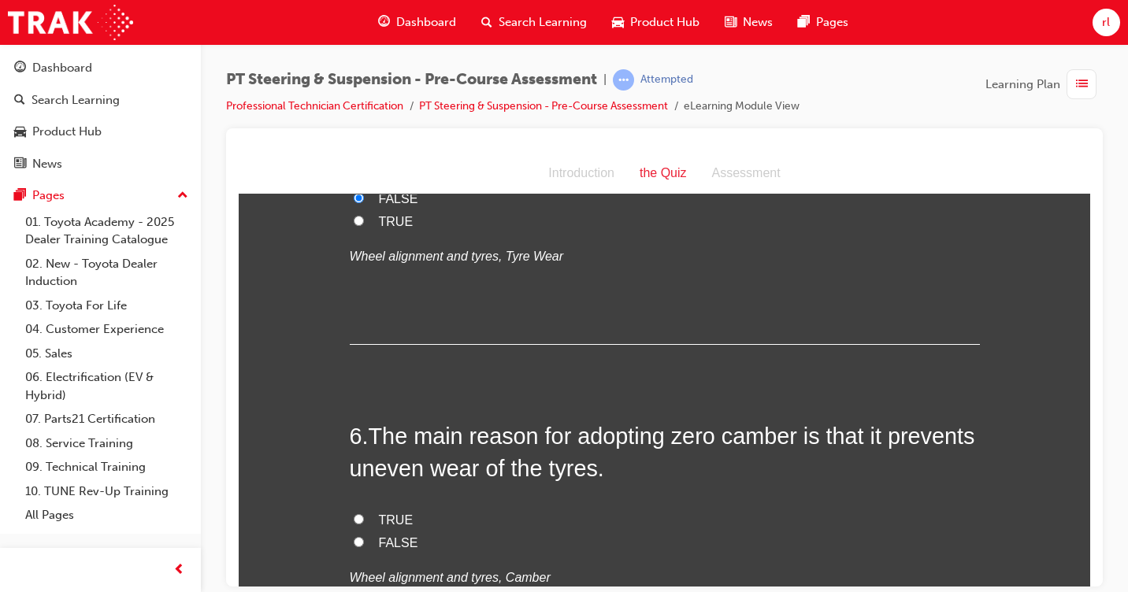
scroll to position [1654, 0]
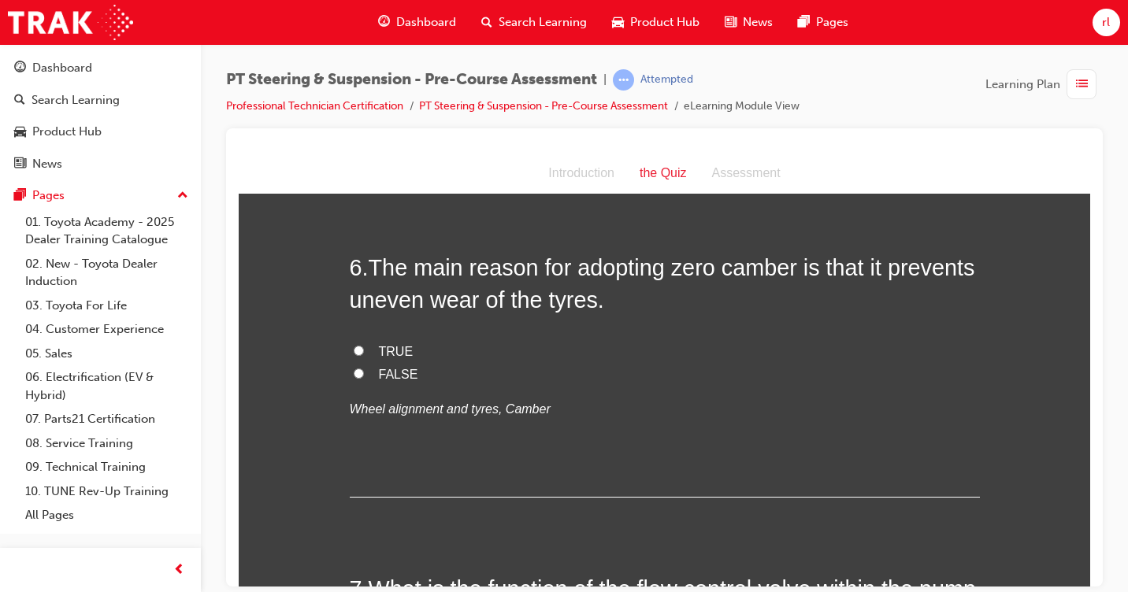
click at [354, 351] on input "TRUE" at bounding box center [359, 350] width 10 height 10
radio input "true"
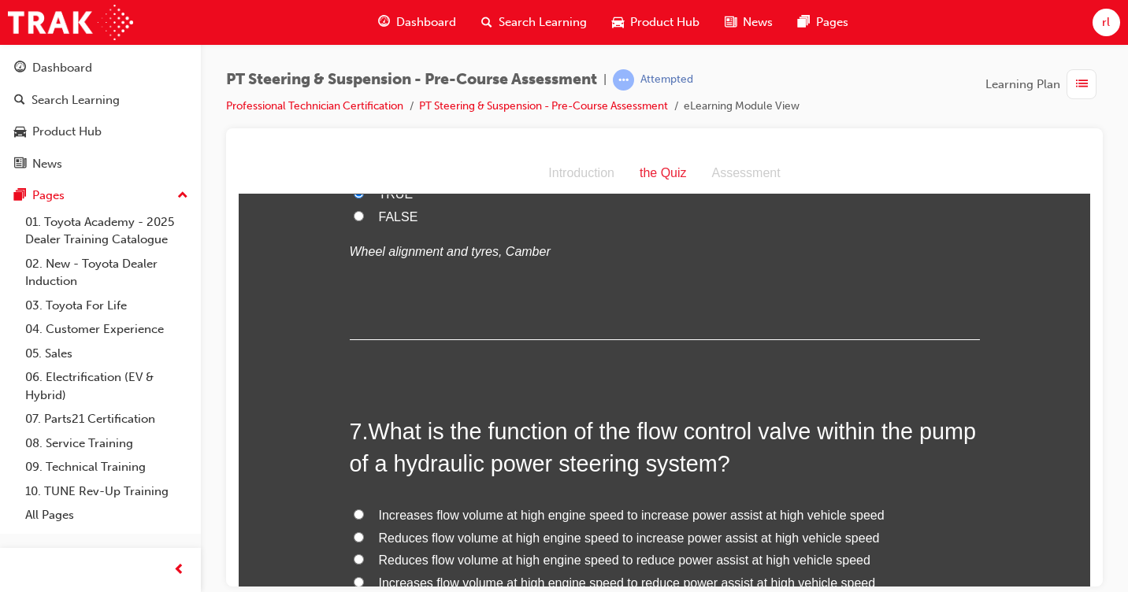
scroll to position [1890, 0]
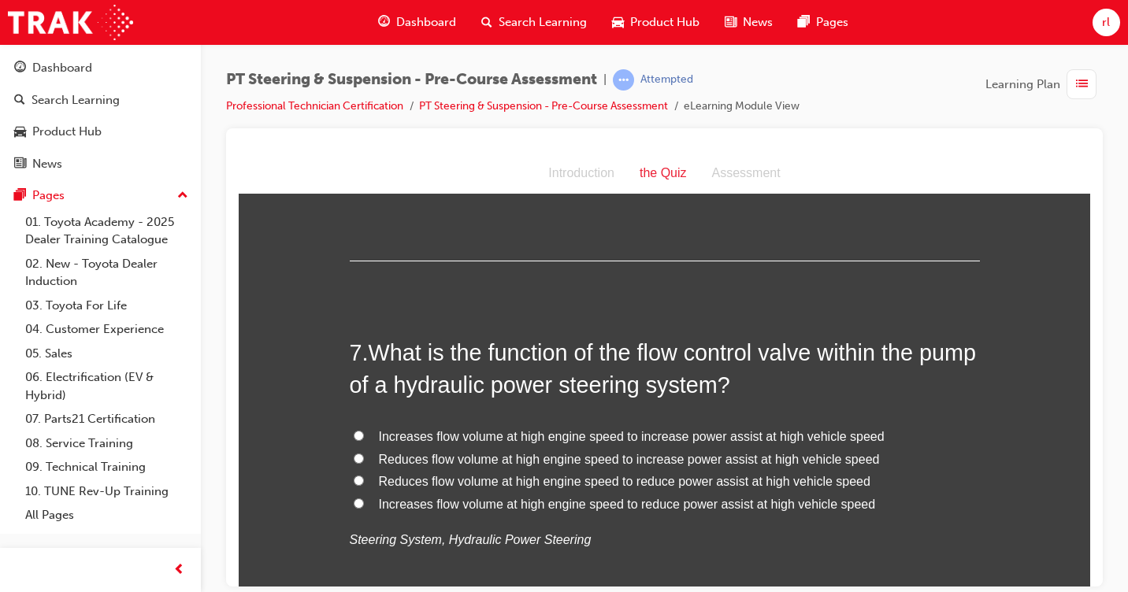
click at [354, 454] on input "Reduces flow volume at high engine speed to increase power assist at high vehic…" at bounding box center [359, 458] width 10 height 10
radio input "true"
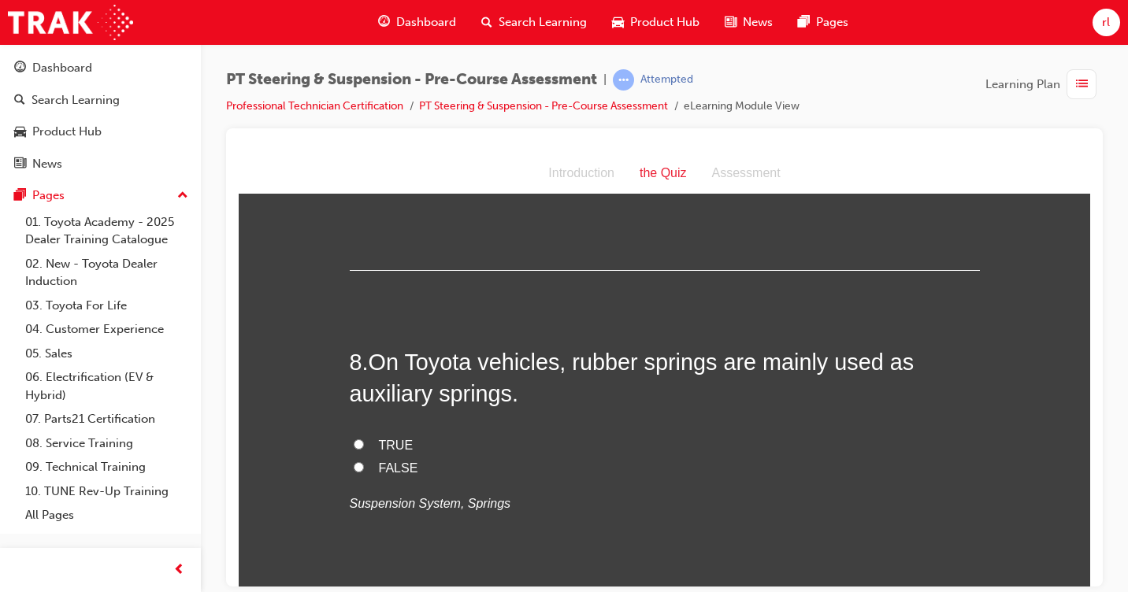
scroll to position [2284, 0]
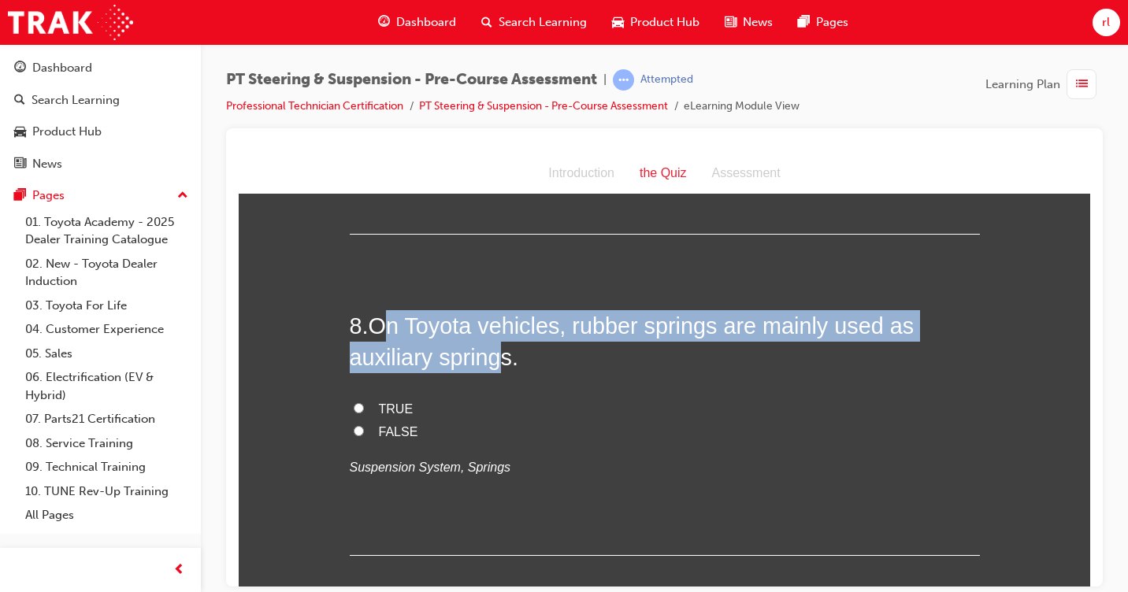
drag, startPoint x: 386, startPoint y: 328, endPoint x: 499, endPoint y: 361, distance: 117.6
click at [499, 361] on span "On Toyota vehicles, rubber springs are mainly used as auxiliary springs." at bounding box center [632, 341] width 565 height 57
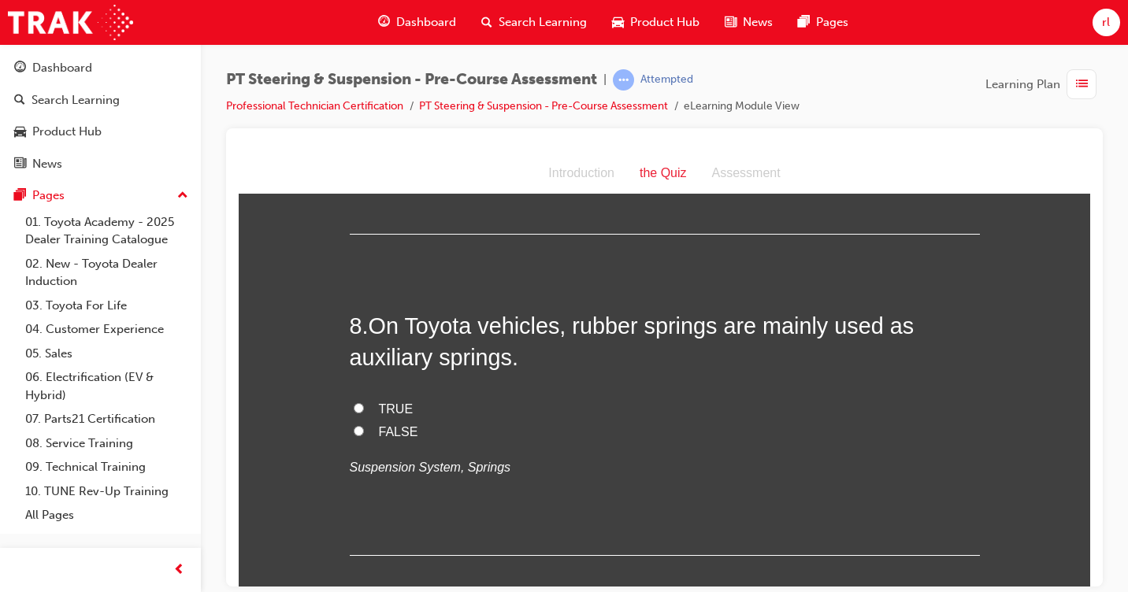
drag, startPoint x: 499, startPoint y: 361, endPoint x: 522, endPoint y: 361, distance: 23.6
click at [522, 361] on h2 "8 . On Toyota vehicles, rubber springs are mainly used as auxiliary springs." at bounding box center [665, 342] width 630 height 64
drag, startPoint x: 376, startPoint y: 332, endPoint x: 387, endPoint y: 342, distance: 15.0
click at [387, 338] on span "On Toyota vehicles, rubber springs are mainly used as auxiliary springs." at bounding box center [632, 341] width 565 height 57
click at [354, 425] on input "FALSE" at bounding box center [359, 430] width 10 height 10
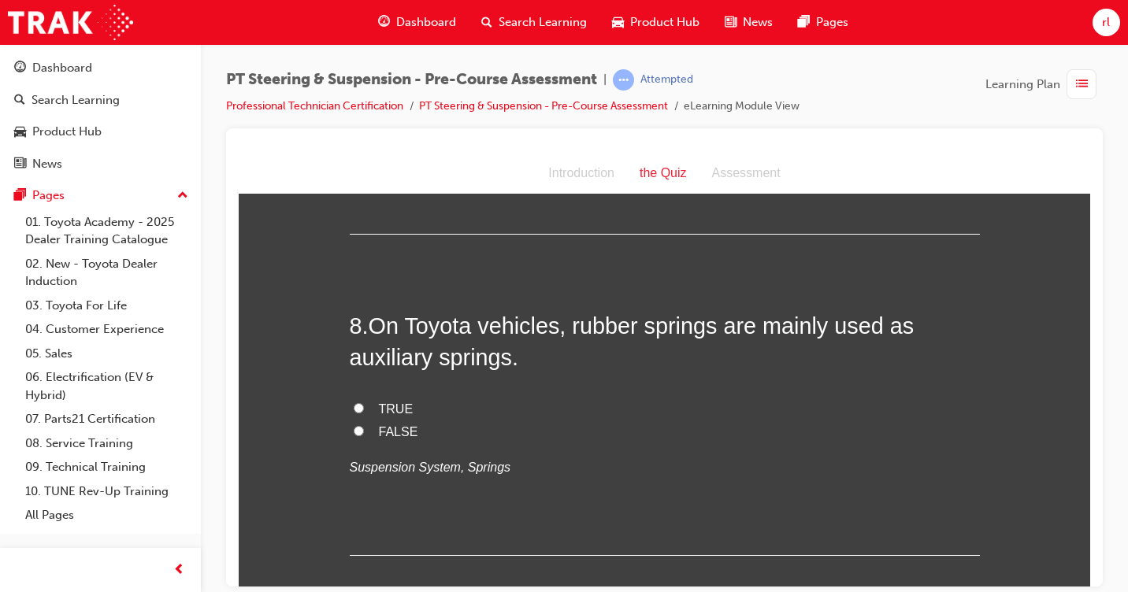
radio input "true"
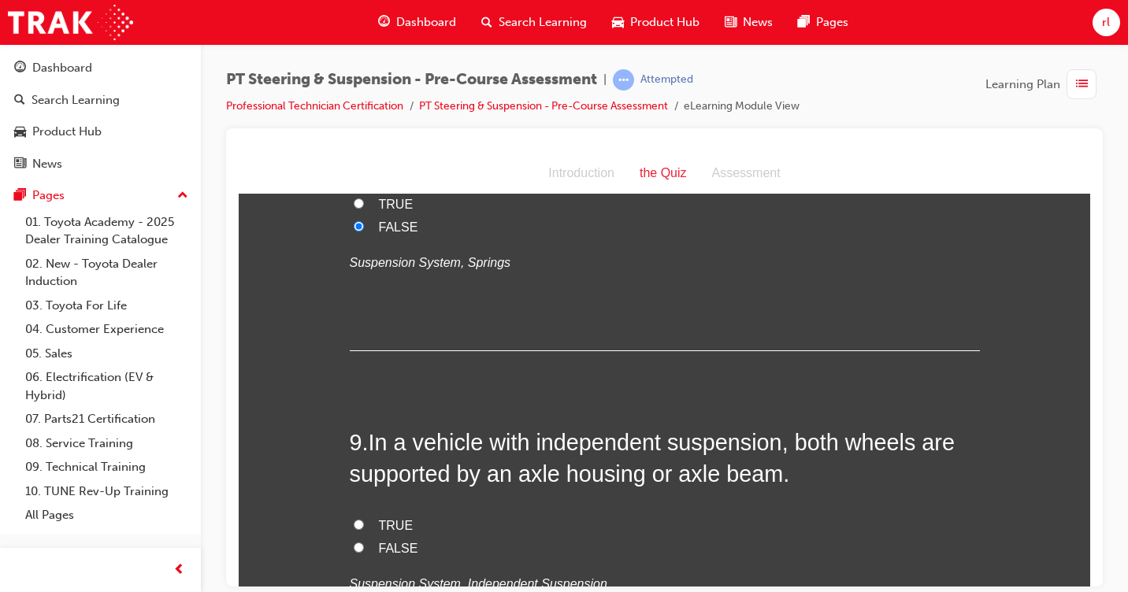
scroll to position [2678, 0]
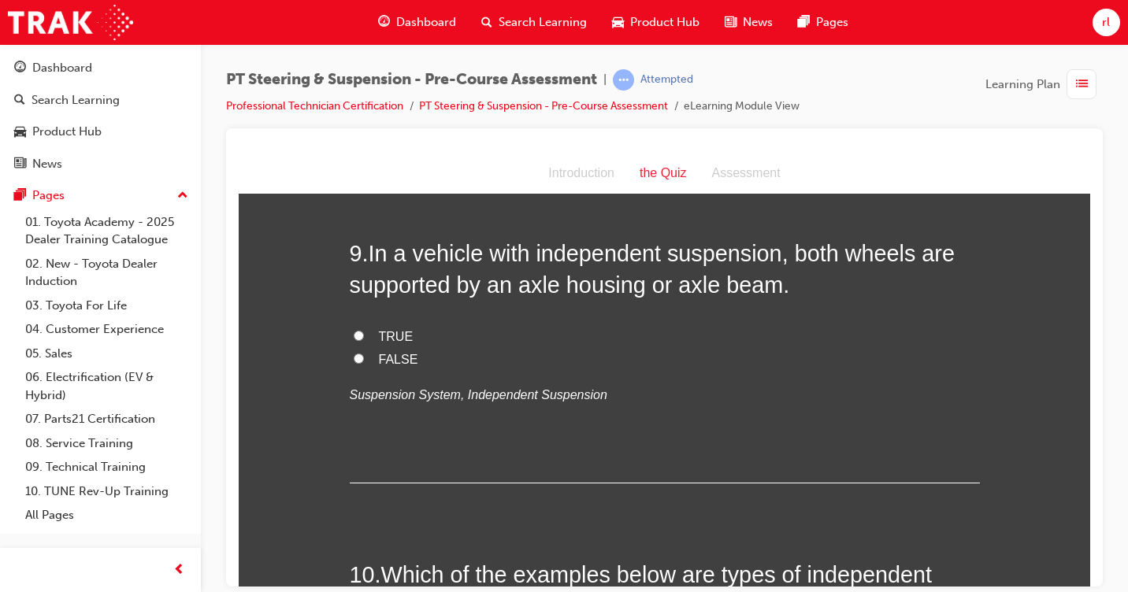
click at [354, 358] on input "FALSE" at bounding box center [359, 358] width 10 height 10
radio input "true"
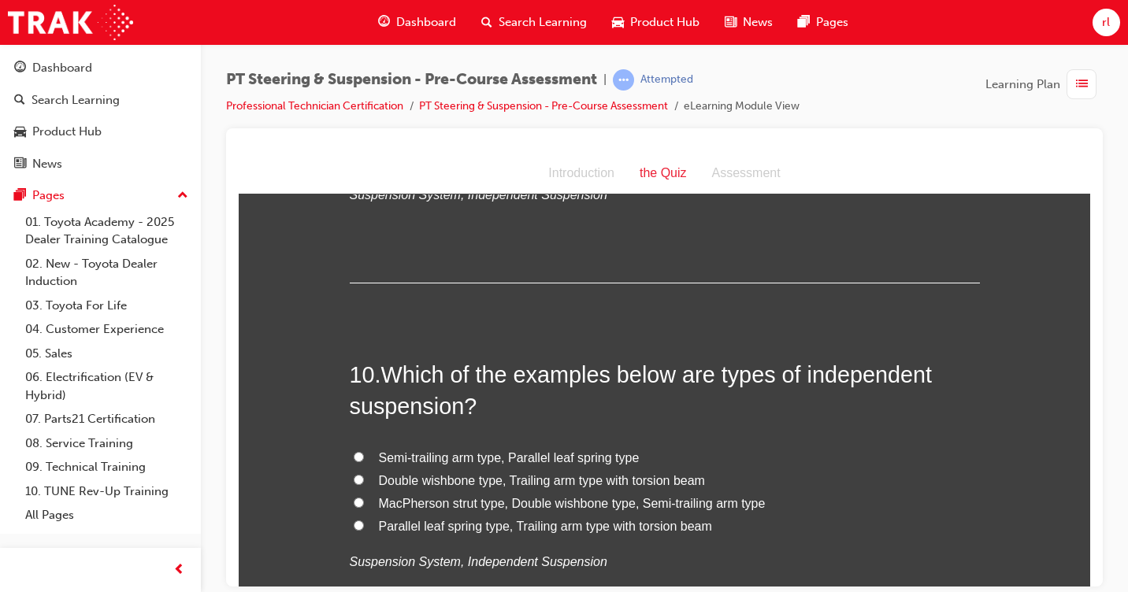
scroll to position [2914, 0]
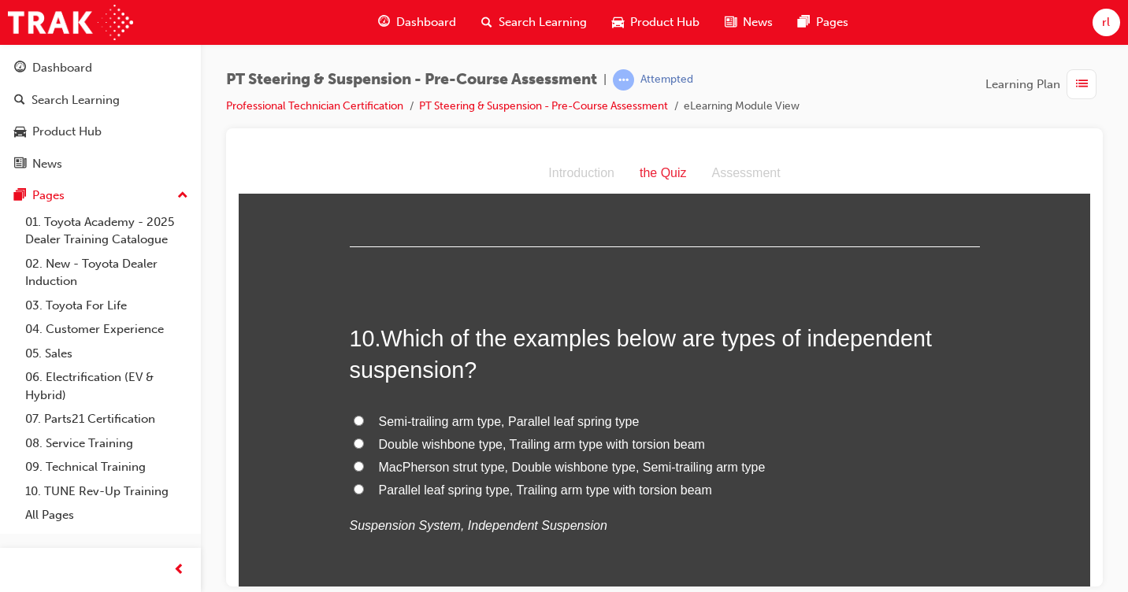
drag, startPoint x: 354, startPoint y: 465, endPoint x: 380, endPoint y: 459, distance: 27.3
click at [354, 465] on input "MacPherson strut type, Double wishbone type, Semi-trailing arm type" at bounding box center [359, 466] width 10 height 10
radio input "true"
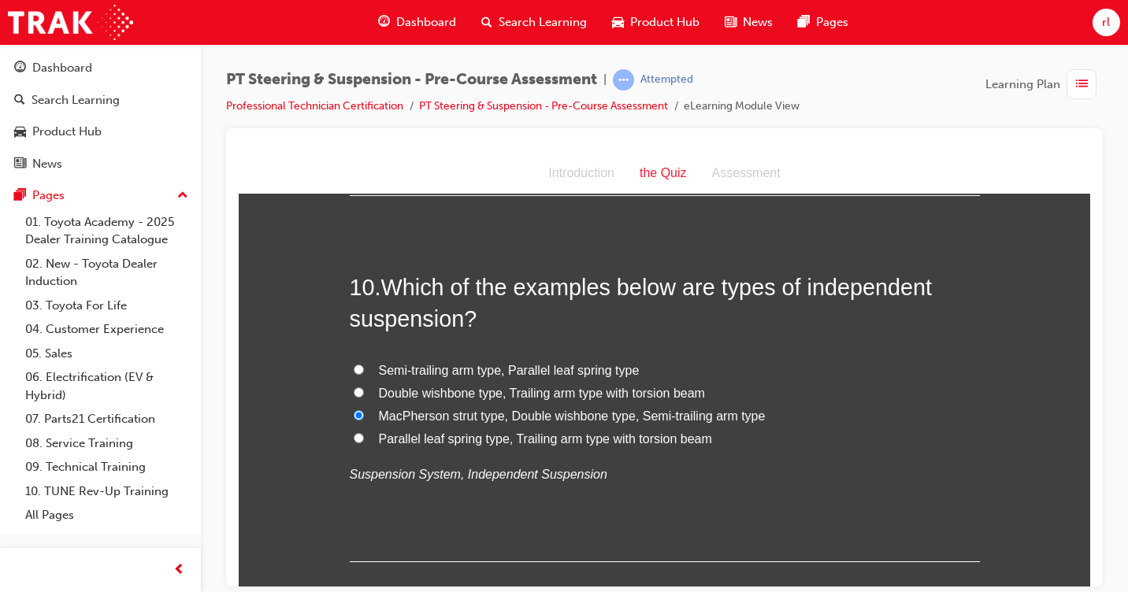
scroll to position [2993, 0]
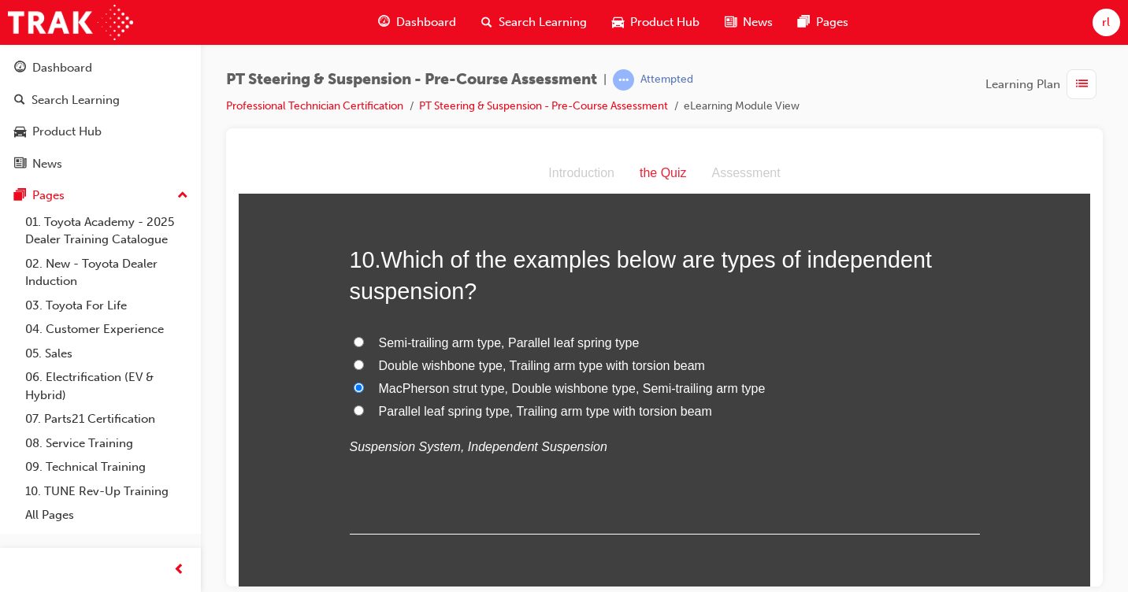
click at [610, 390] on span "MacPherson strut type, Double wishbone type, Semi-trailing arm type" at bounding box center [572, 387] width 387 height 13
click at [364, 390] on input "MacPherson strut type, Double wishbone type, Semi-trailing arm type" at bounding box center [359, 387] width 10 height 10
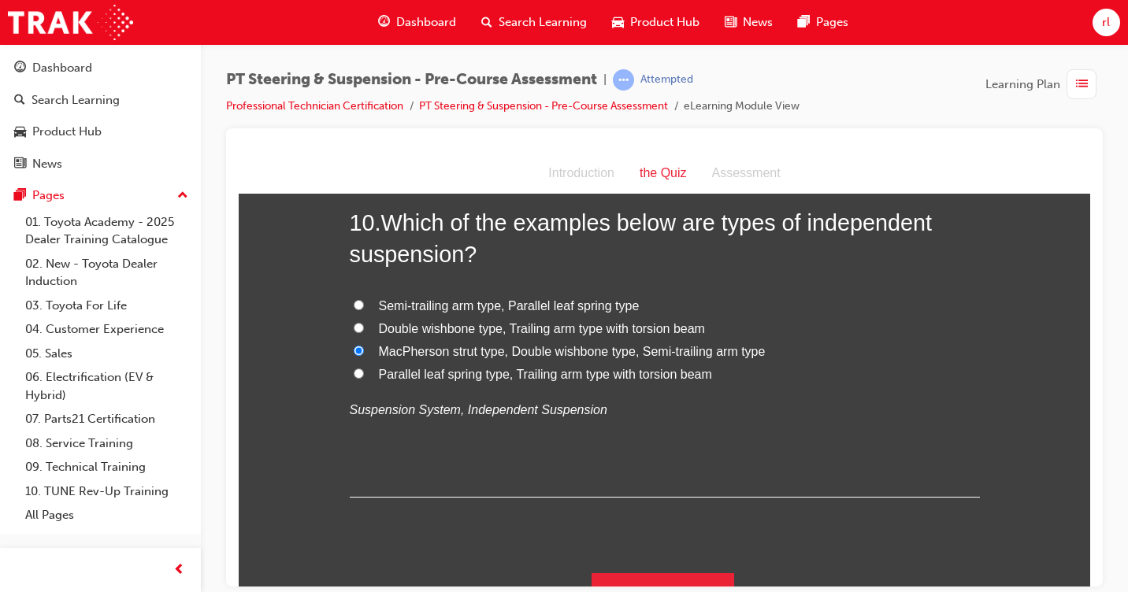
scroll to position [3060, 0]
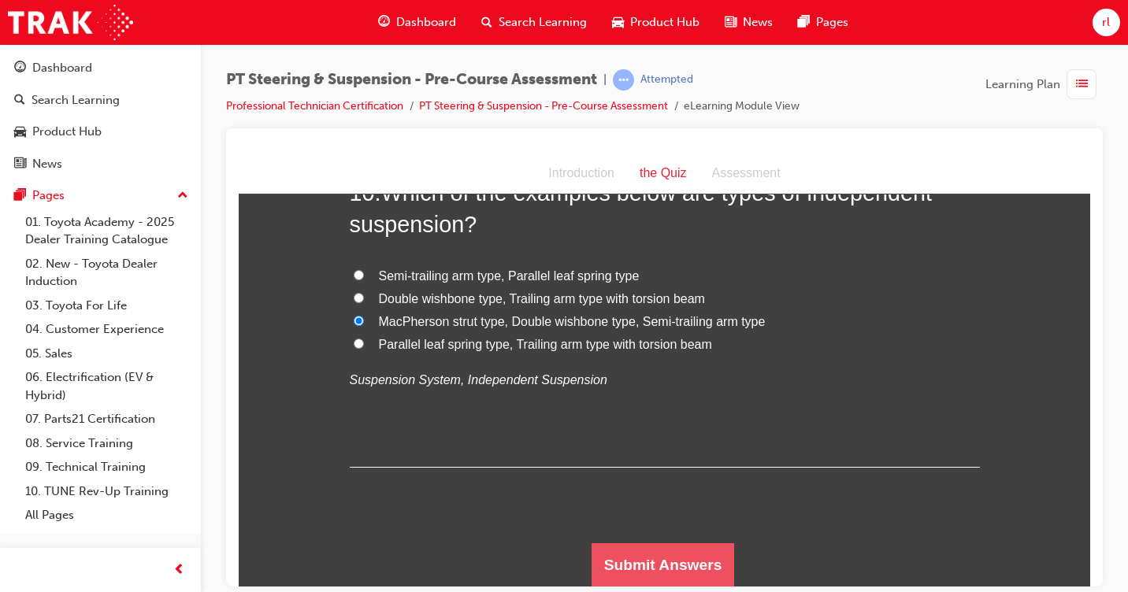
click at [677, 543] on button "Submit Answers" at bounding box center [662, 565] width 143 height 44
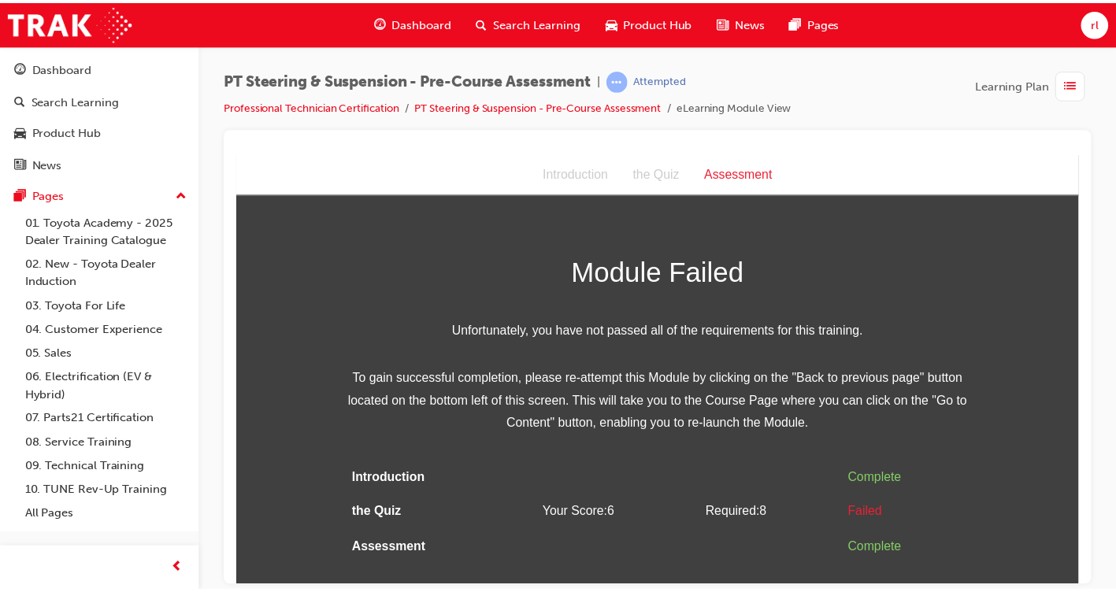
scroll to position [0, 0]
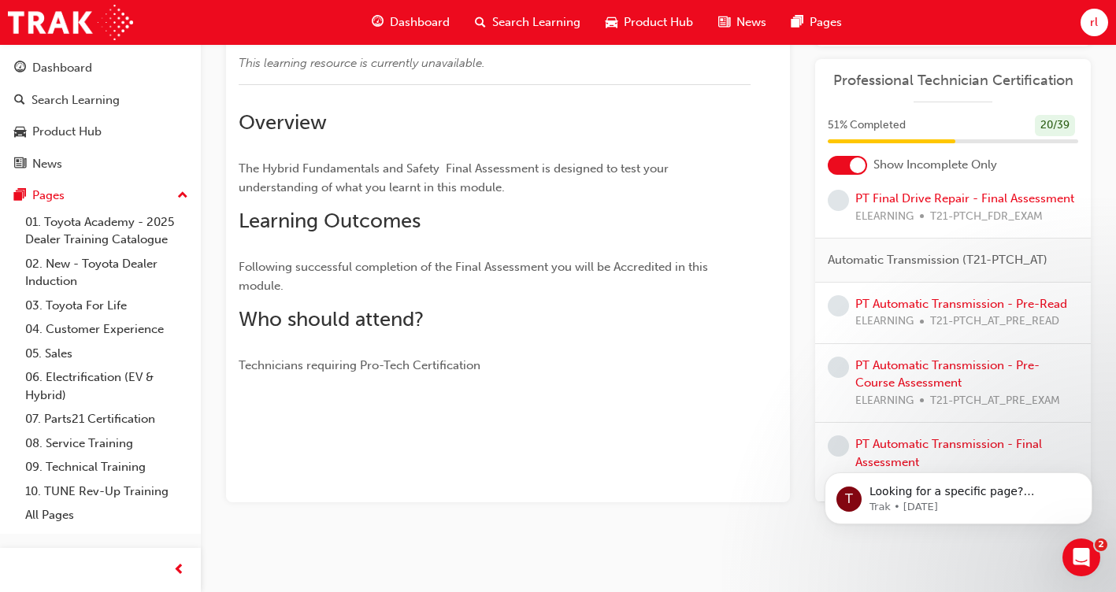
scroll to position [1952, 0]
drag, startPoint x: 1077, startPoint y: 460, endPoint x: 1079, endPoint y: 410, distance: 49.6
click at [1079, 439] on html "T Looking for a specific page? Technical, Toyota Network Training, Technical Tr…" at bounding box center [958, 494] width 315 height 110
click at [658, 419] on div at bounding box center [508, 418] width 539 height 13
click at [955, 366] on link "PT Automatic Transmission - Pre-Course Assessment" at bounding box center [947, 374] width 184 height 32
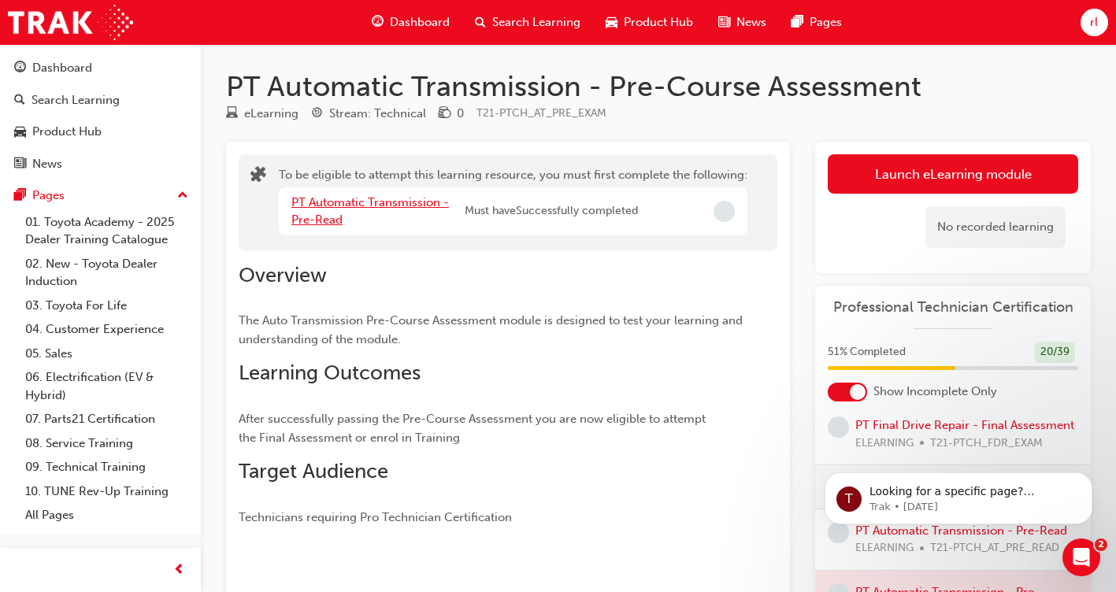
click at [350, 204] on link "PT Automatic Transmission - Pre-Read" at bounding box center [370, 211] width 158 height 32
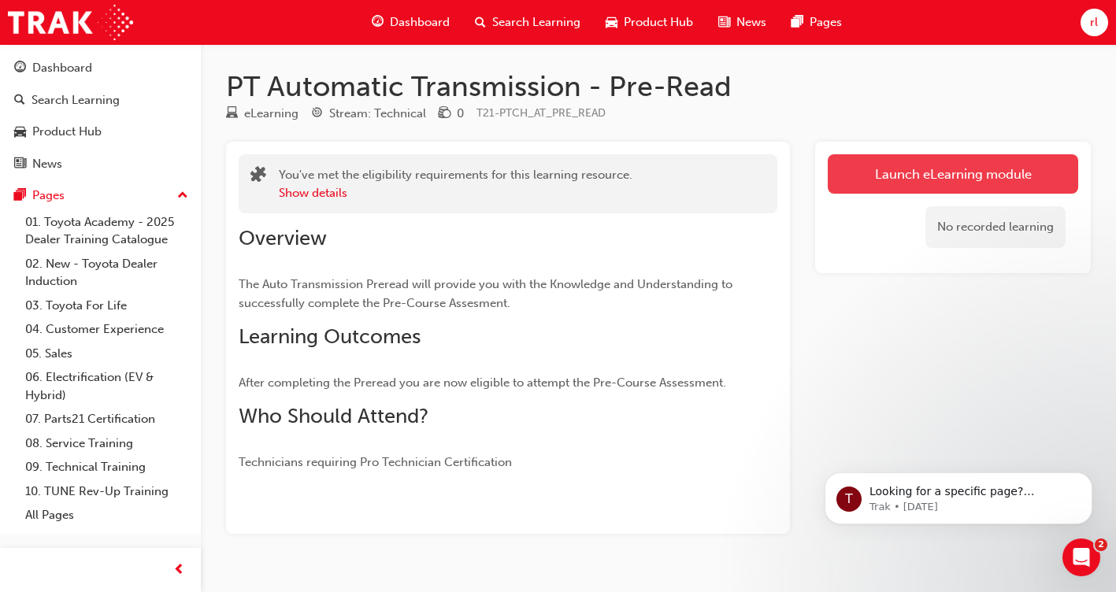
click at [953, 179] on link "Launch eLearning module" at bounding box center [953, 173] width 250 height 39
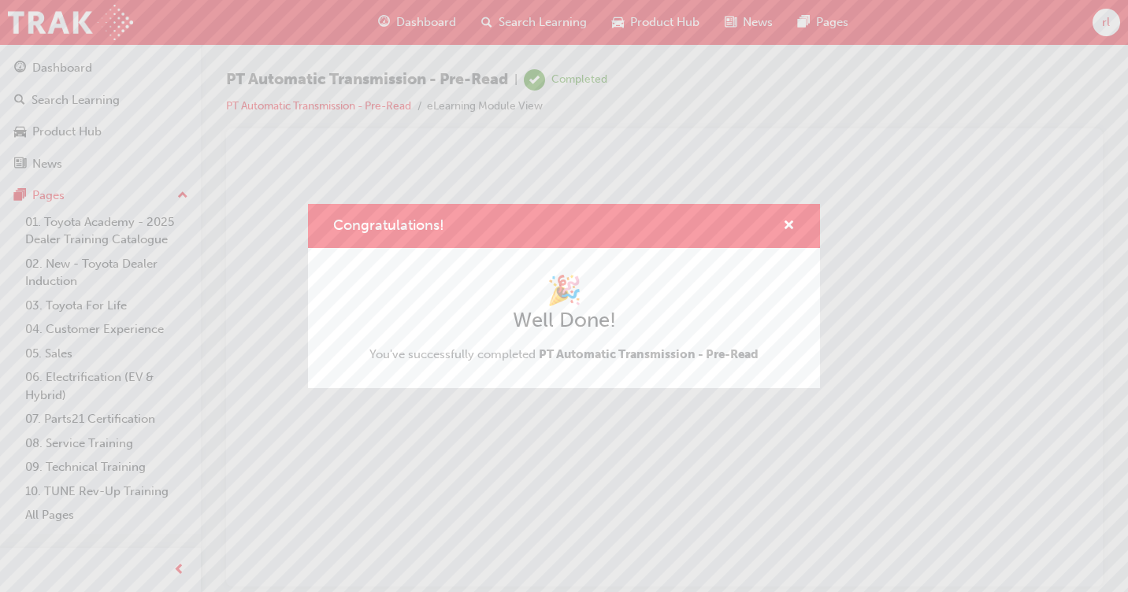
click at [669, 144] on div "Congratulations! 🎉 Well Done! You've successfully completed PT Automatic Transm…" at bounding box center [564, 296] width 1128 height 592
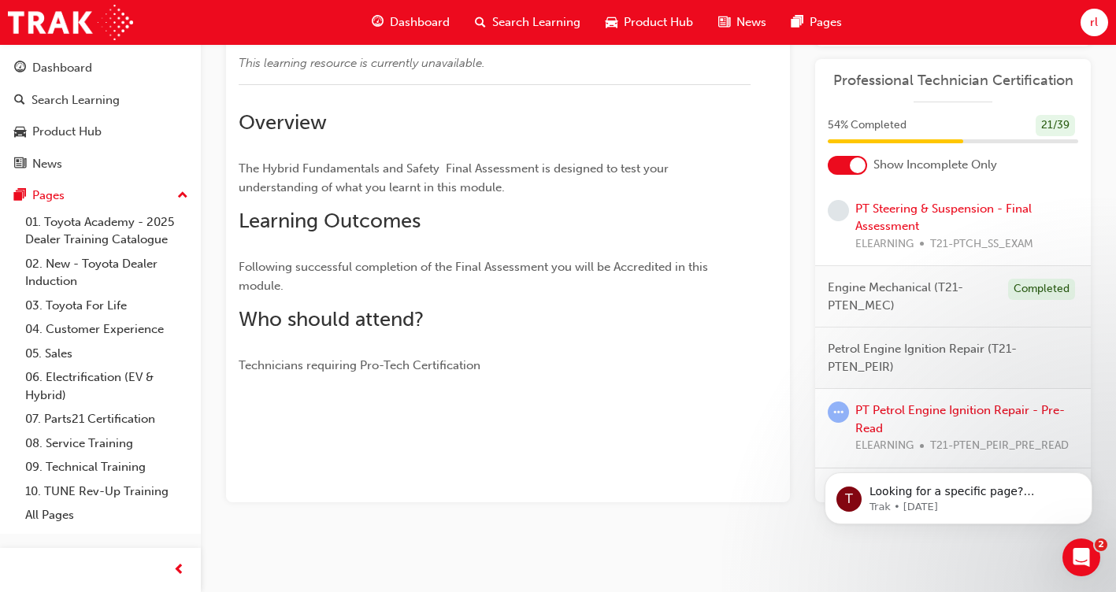
scroll to position [630, 0]
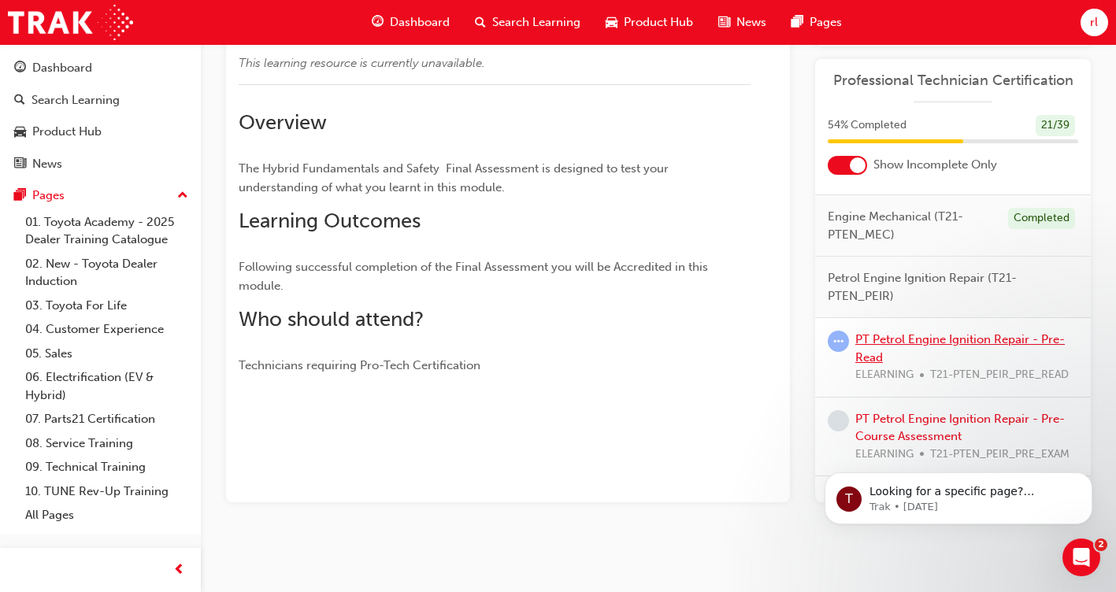
click at [978, 365] on link "PT Petrol Engine Ignition Repair - Pre-Read" at bounding box center [959, 348] width 209 height 32
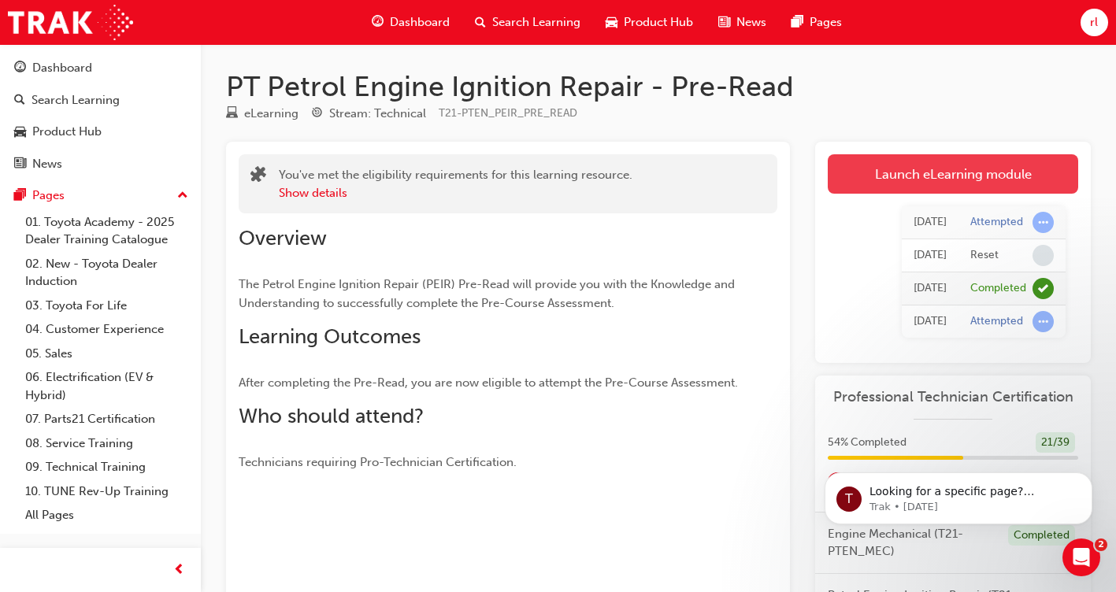
click at [918, 171] on link "Launch eLearning module" at bounding box center [953, 173] width 250 height 39
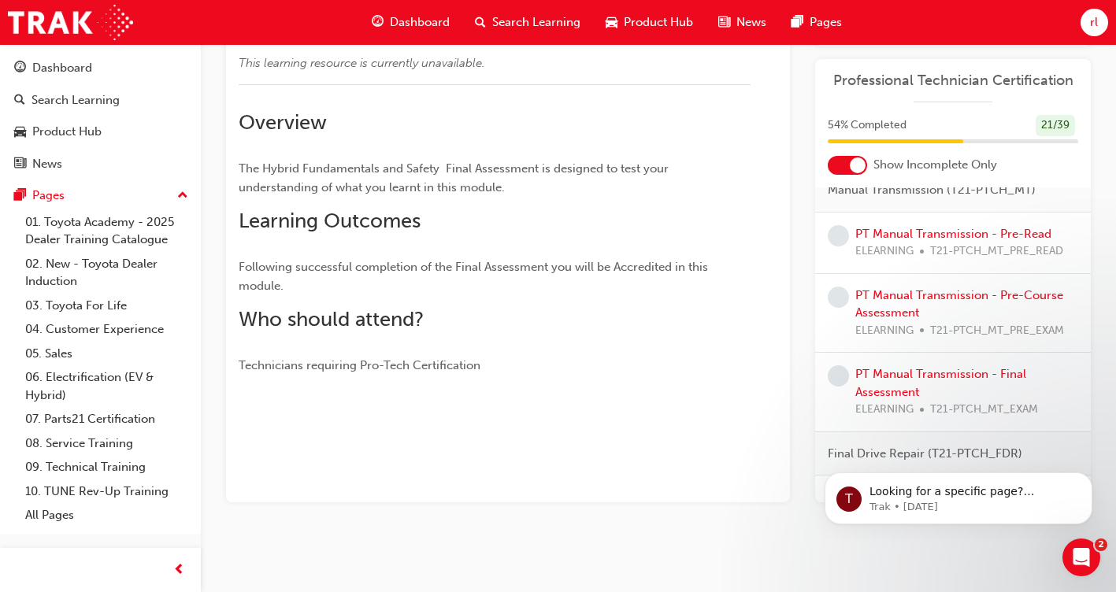
scroll to position [1496, 0]
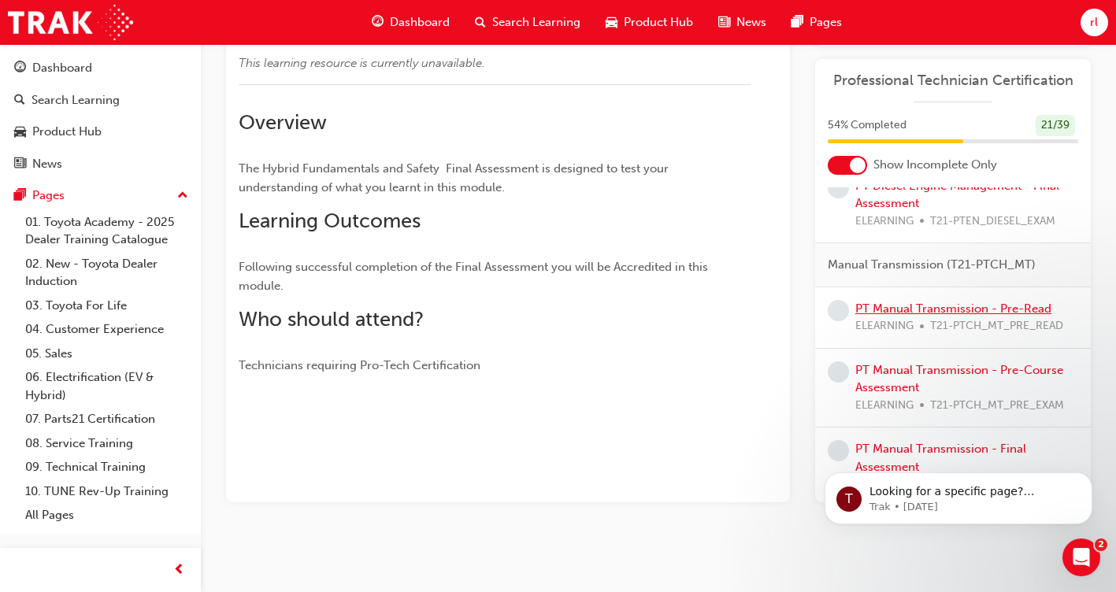
click at [966, 316] on link "PT Manual Transmission - Pre-Read" at bounding box center [953, 309] width 196 height 14
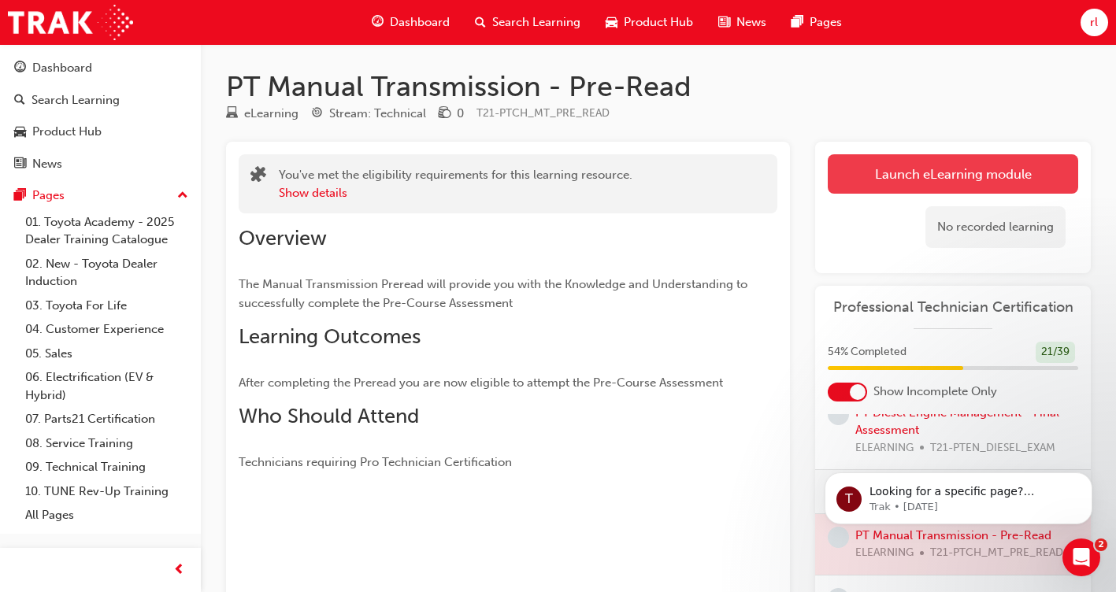
click at [892, 187] on link "Launch eLearning module" at bounding box center [953, 173] width 250 height 39
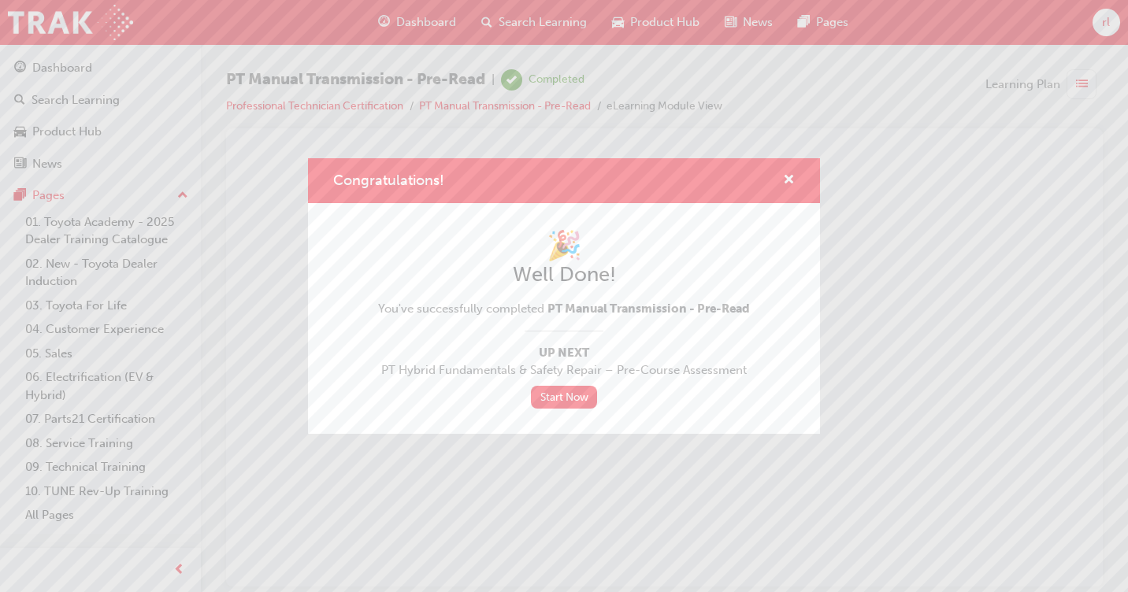
click at [632, 456] on div "Congratulations! 🎉 Well Done! You've successfully completed PT Manual Transmiss…" at bounding box center [564, 296] width 1128 height 592
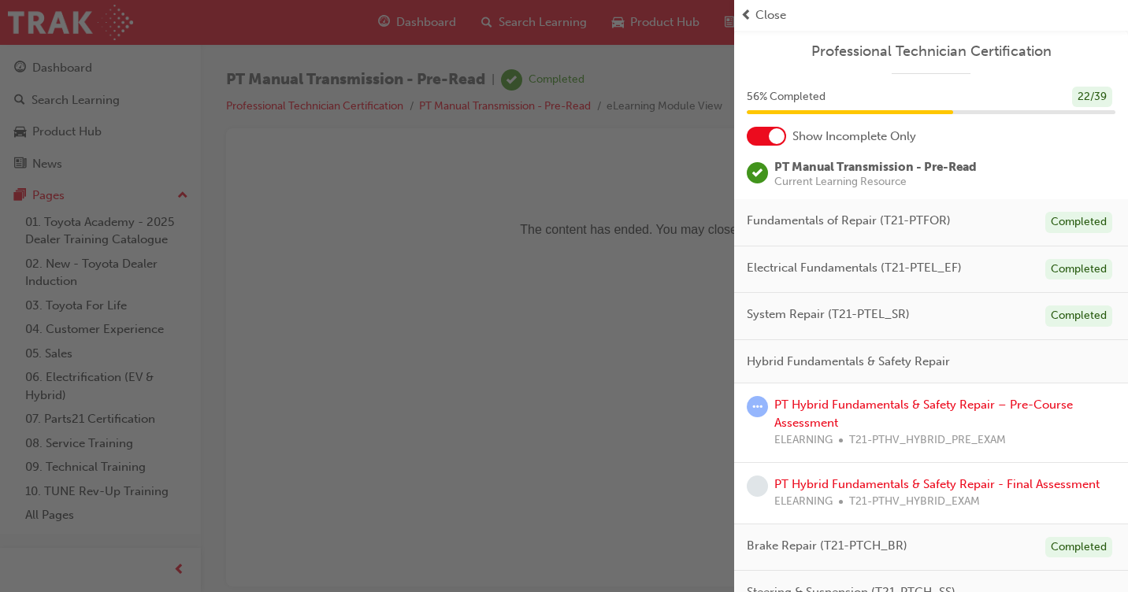
click at [883, 384] on div "PT Hybrid Fundamentals & Safety Repair – Pre-Course Assessment ELEARNING T21-PT…" at bounding box center [931, 424] width 394 height 80
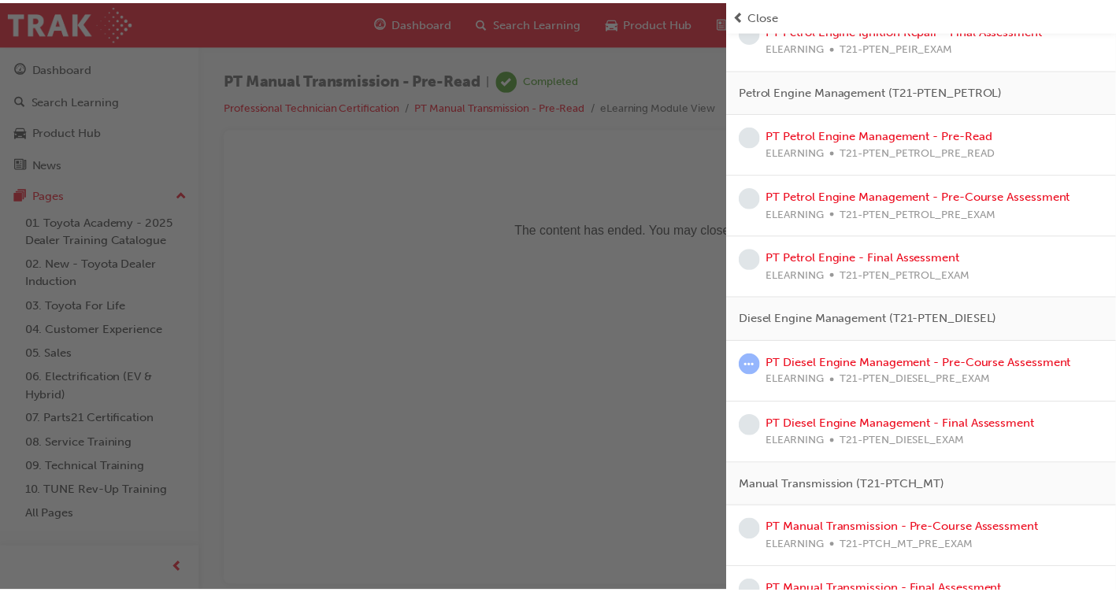
scroll to position [938, 0]
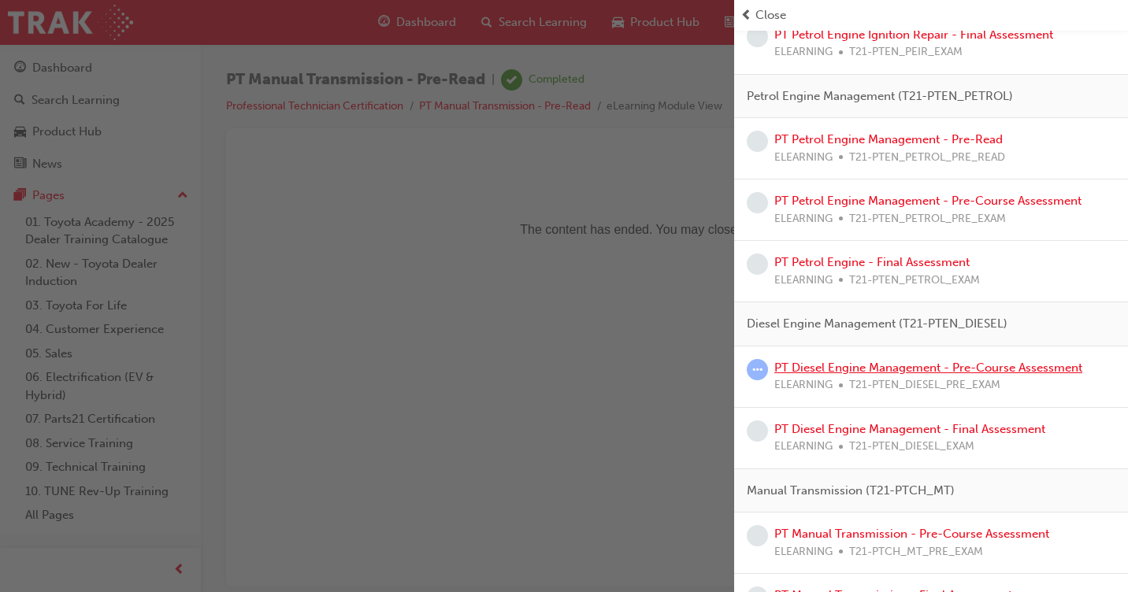
click at [940, 361] on link "PT Diesel Engine Management - Pre-Course Assessment" at bounding box center [928, 368] width 308 height 14
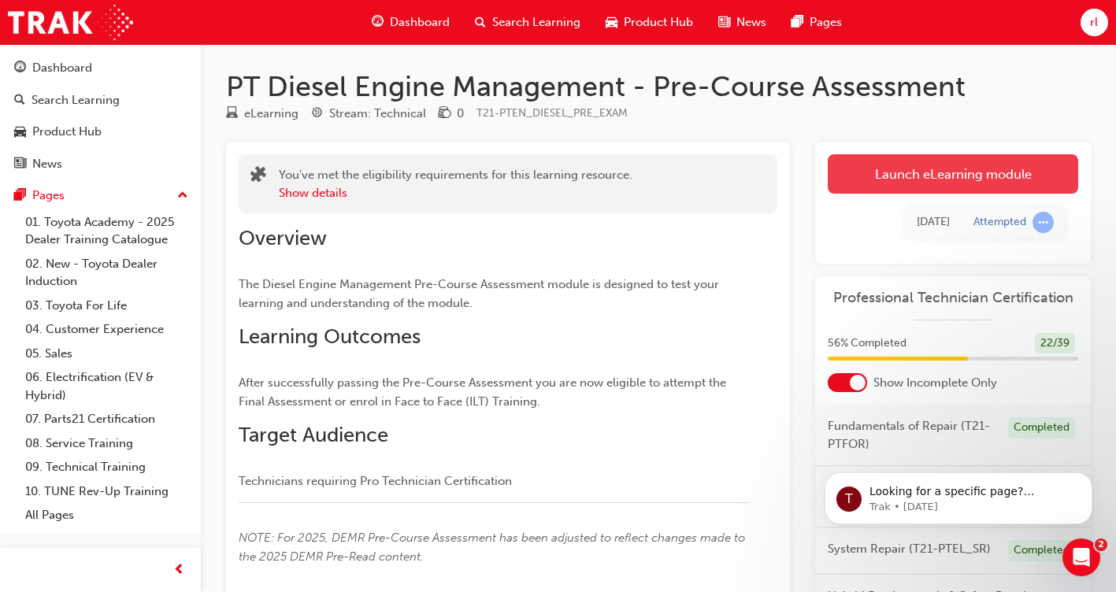
click at [898, 171] on link "Launch eLearning module" at bounding box center [953, 173] width 250 height 39
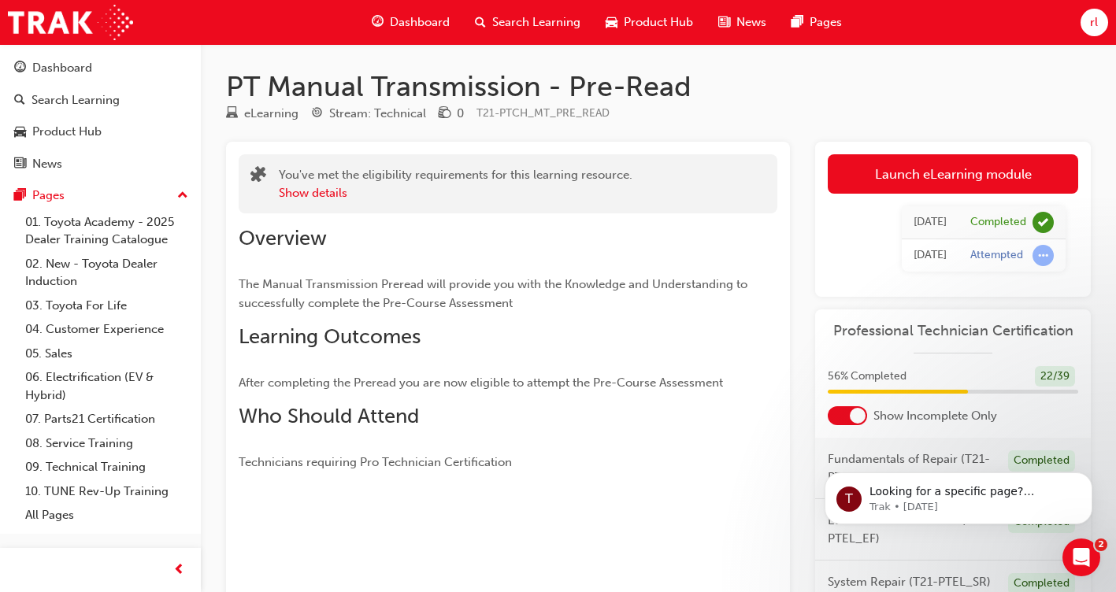
click at [1096, 23] on span "rl" at bounding box center [1094, 22] width 8 height 18
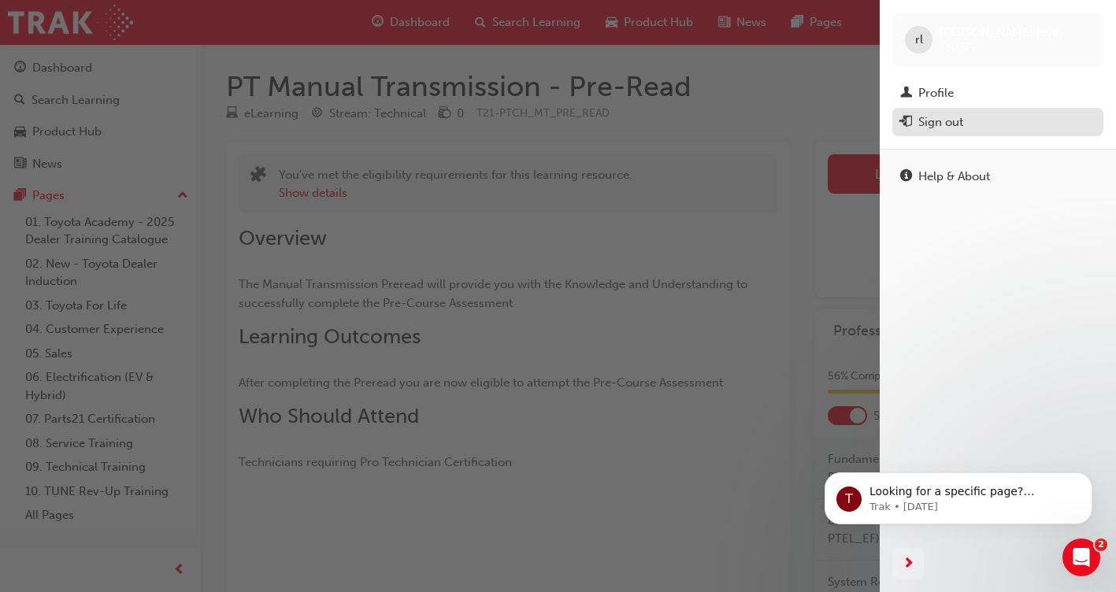
click at [984, 120] on div "Sign out" at bounding box center [997, 123] width 195 height 20
